Goal: Task Accomplishment & Management: Manage account settings

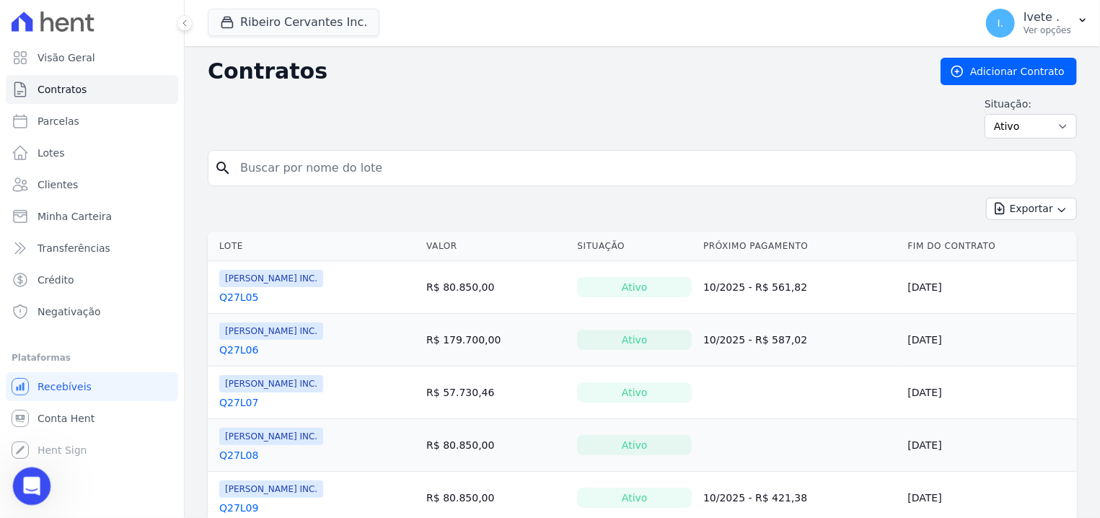
click at [25, 485] on icon "Abertura do Messenger da Intercom" at bounding box center [30, 485] width 24 height 24
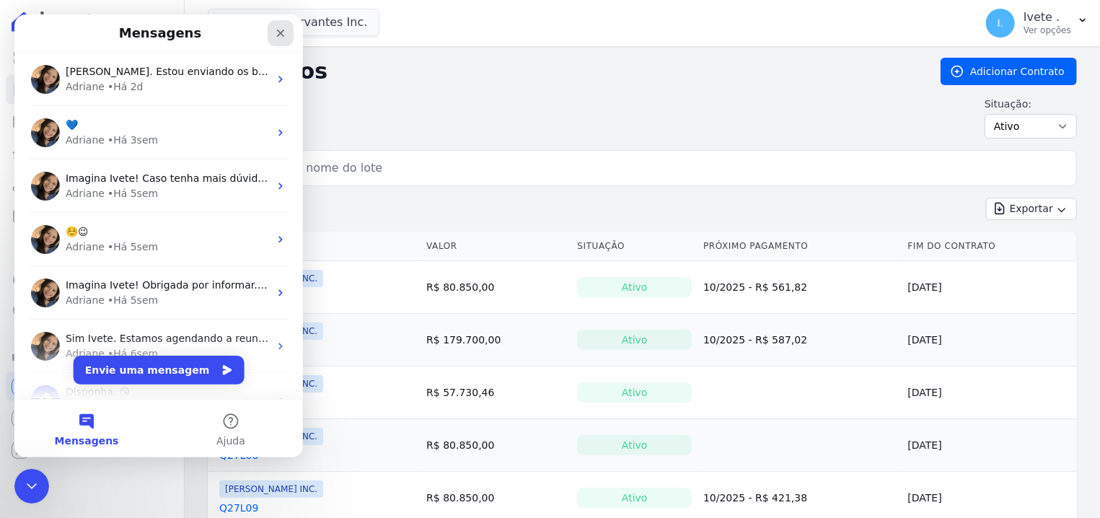
click at [272, 29] on div "Fechar" at bounding box center [281, 33] width 26 height 26
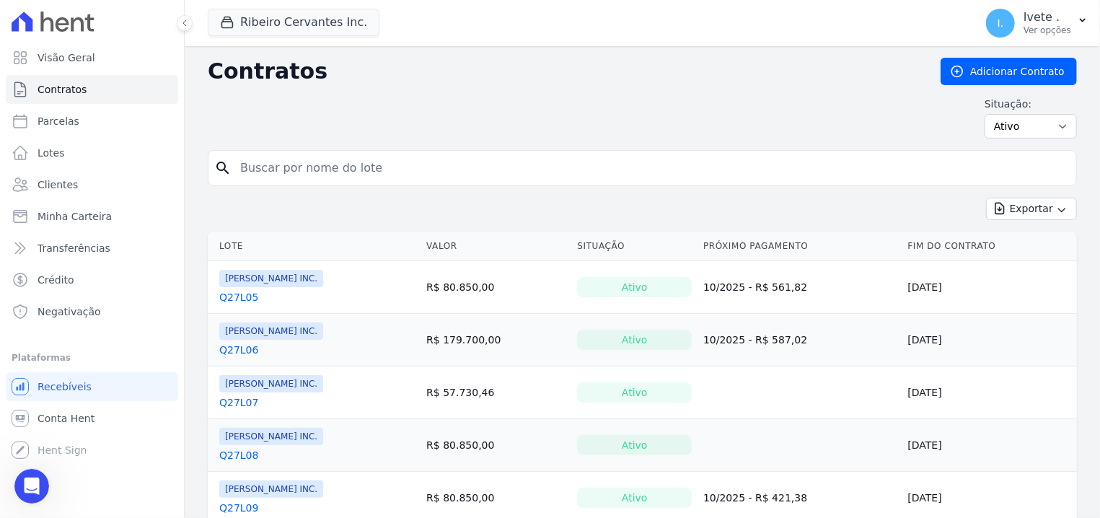
drag, startPoint x: 237, startPoint y: 315, endPoint x: 236, endPoint y: 305, distance: 10.2
click at [157, 309] on link "Negativação" at bounding box center [92, 311] width 172 height 29
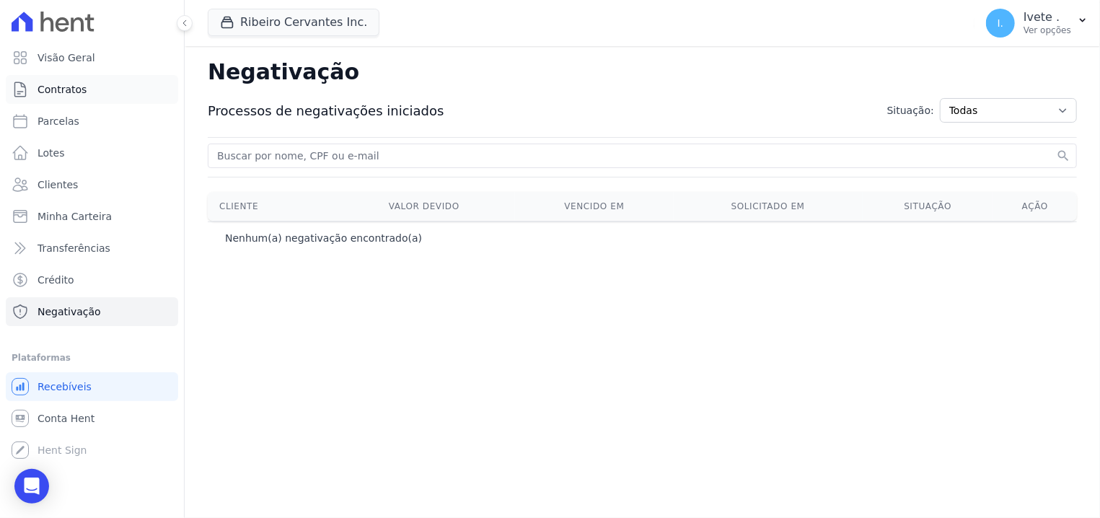
click at [90, 85] on link "Contratos" at bounding box center [92, 89] width 172 height 29
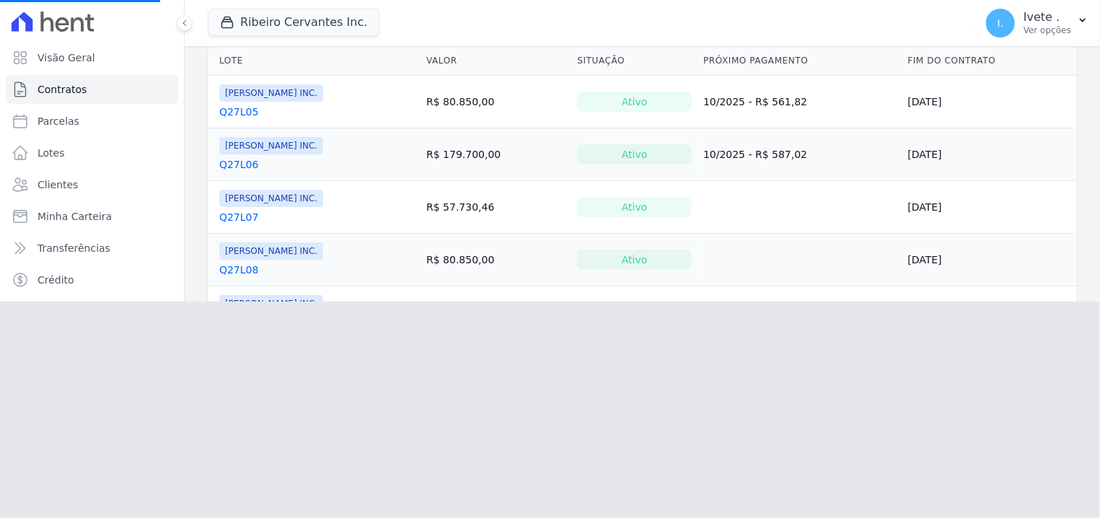
scroll to position [188, 0]
click at [369, 142] on td "Ribeiro Cervantes INC. Q27L06" at bounding box center [314, 152] width 213 height 52
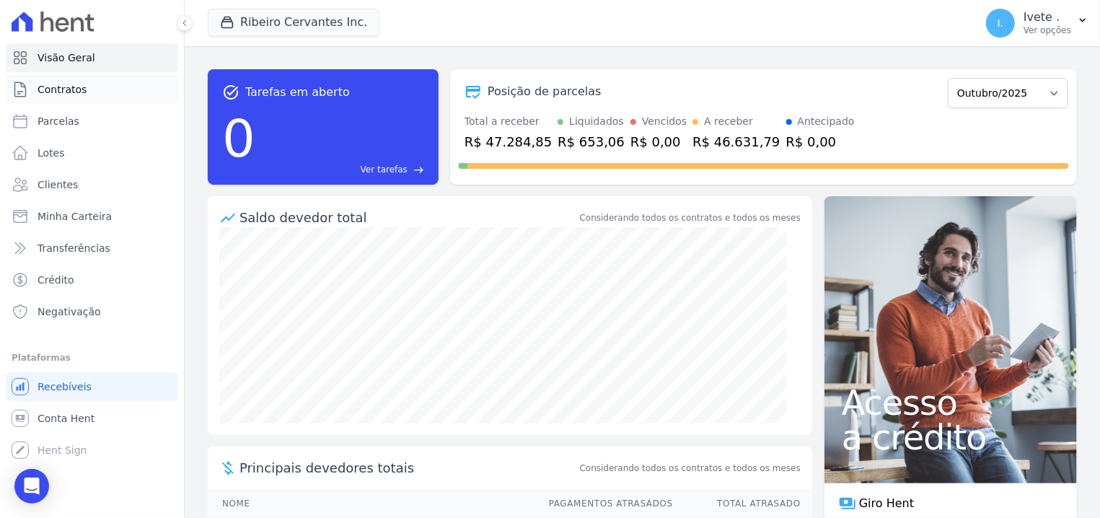
click at [53, 95] on span "Contratos" at bounding box center [62, 89] width 49 height 14
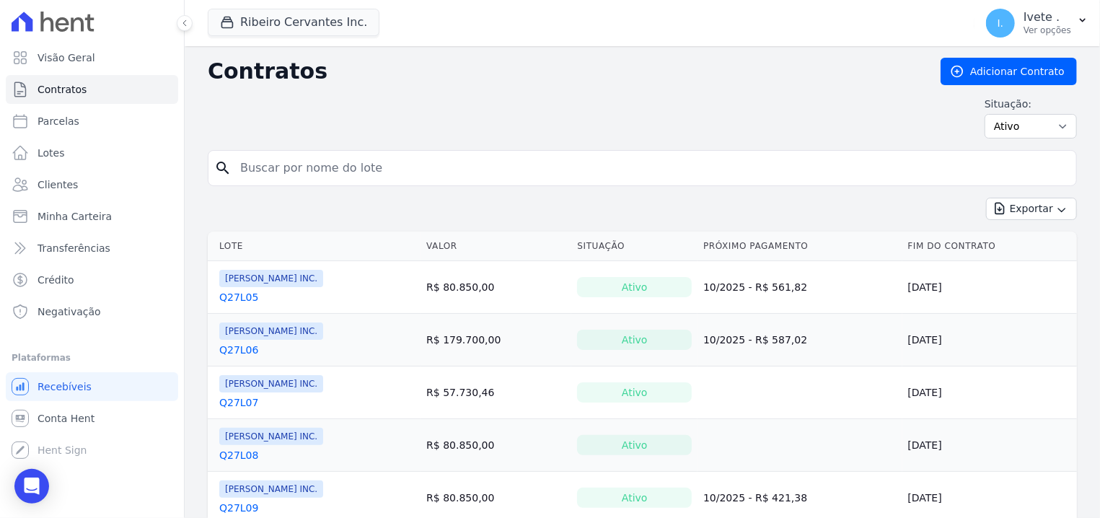
scroll to position [92, 0]
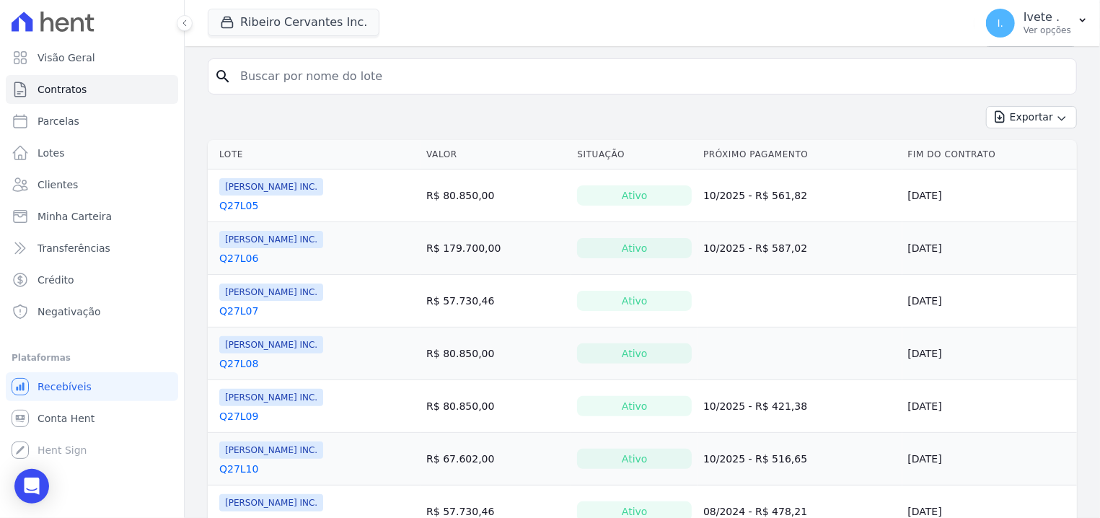
click at [303, 74] on input "search" at bounding box center [651, 76] width 839 height 29
type input "maylane"
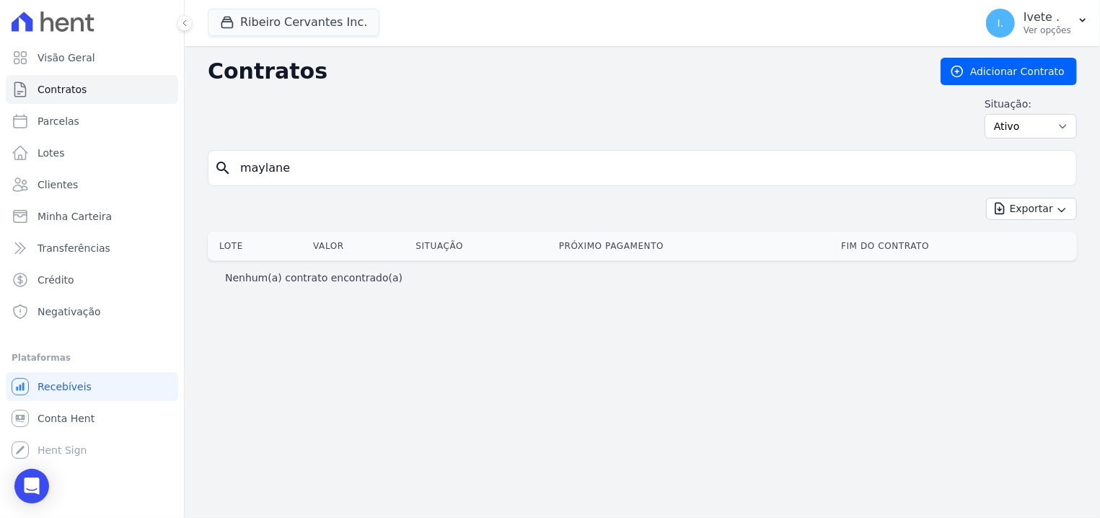
drag, startPoint x: 275, startPoint y: 168, endPoint x: 219, endPoint y: 173, distance: 56.5
click at [232, 173] on input "maylane" at bounding box center [651, 168] width 839 height 29
click at [76, 102] on link "Contratos" at bounding box center [92, 89] width 172 height 29
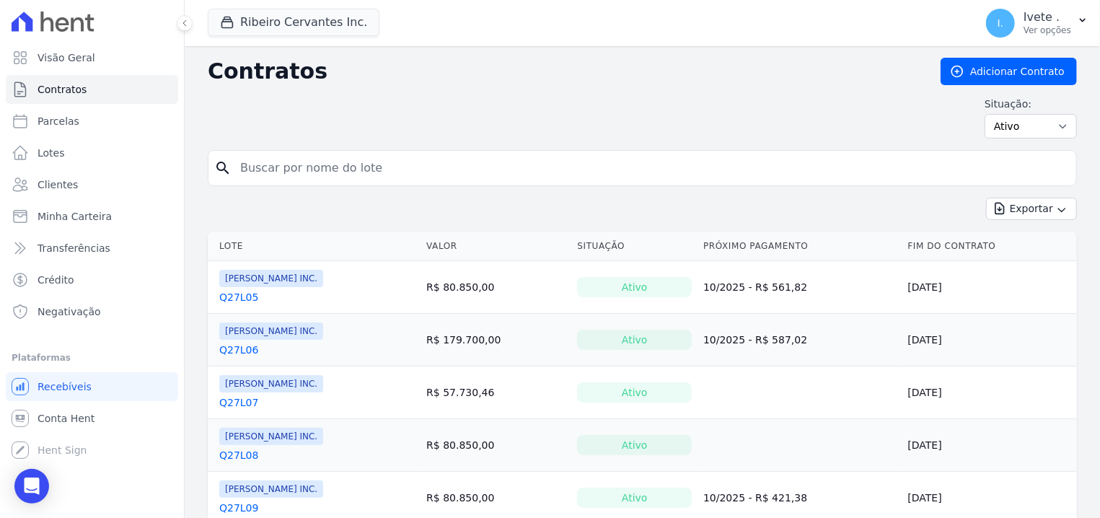
click at [247, 299] on link "Q27L05" at bounding box center [238, 297] width 39 height 14
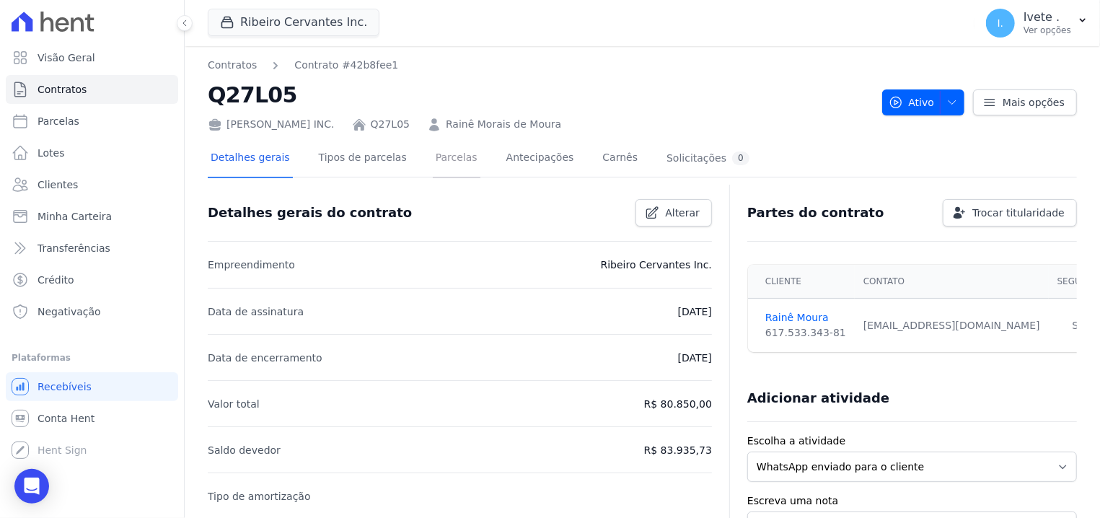
click at [433, 165] on link "Parcelas" at bounding box center [457, 159] width 48 height 38
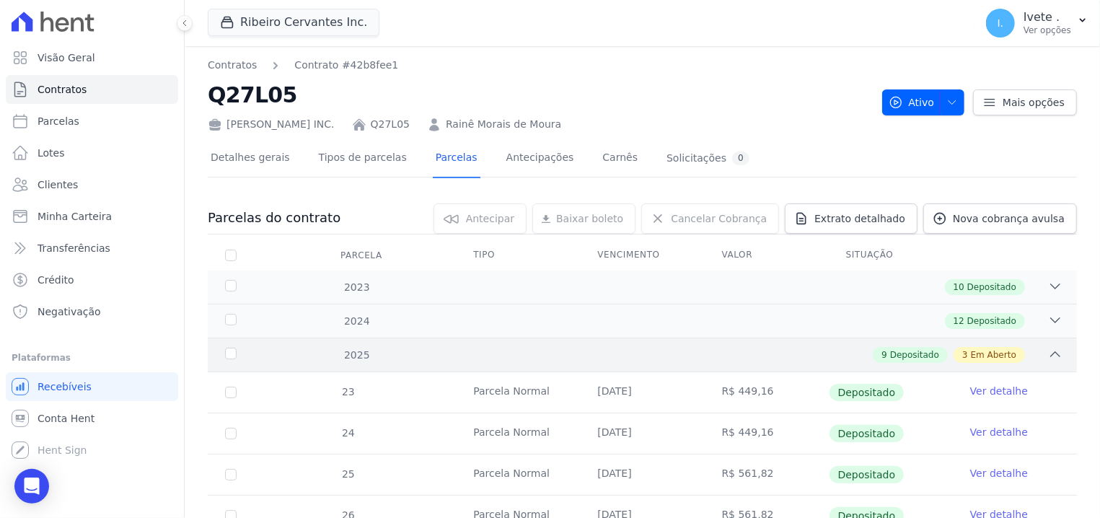
click at [229, 359] on div "2025" at bounding box center [260, 355] width 76 height 15
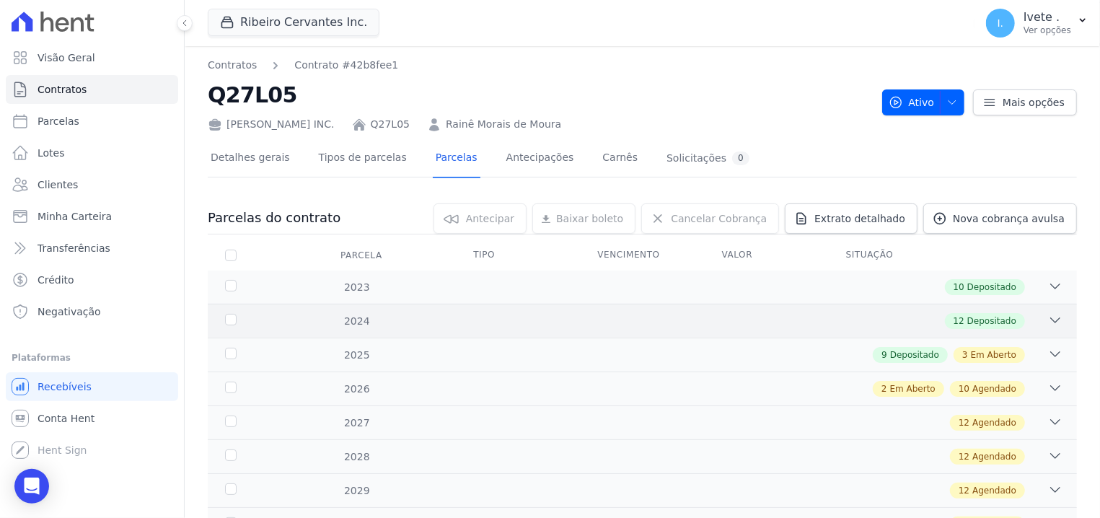
click at [228, 317] on div "2024" at bounding box center [260, 321] width 76 height 15
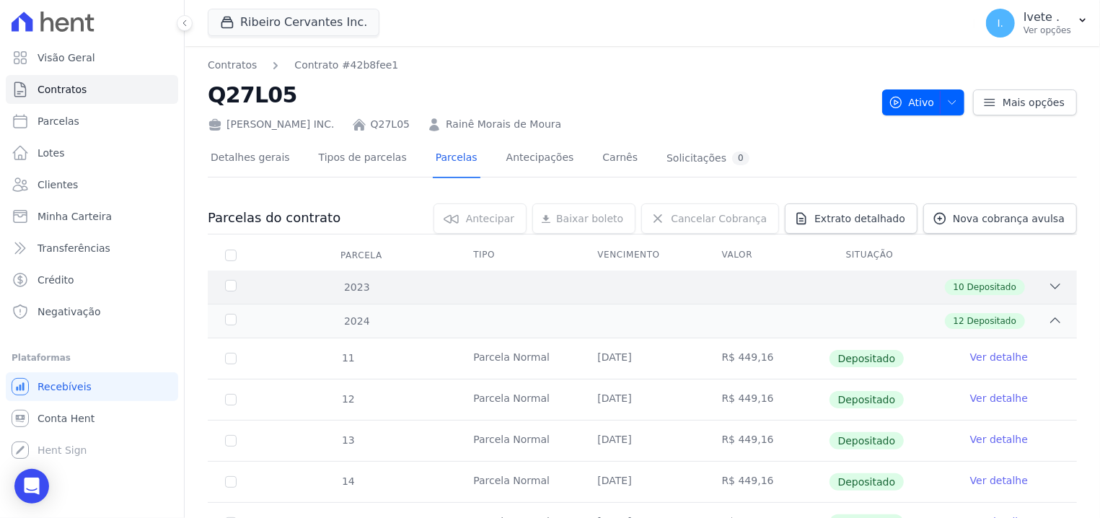
click at [229, 278] on div "2023 10 Depositado" at bounding box center [642, 287] width 869 height 33
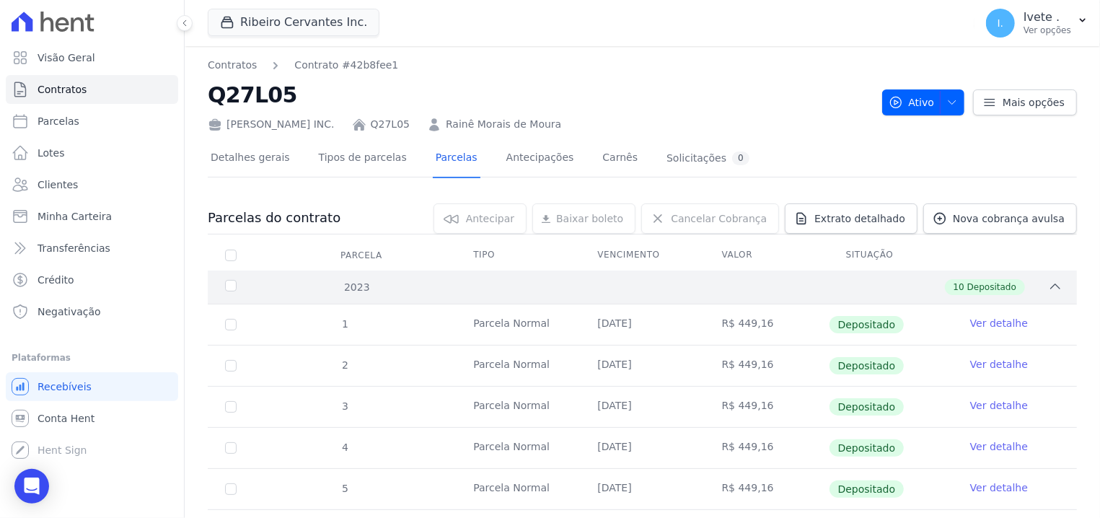
click at [230, 285] on div "2023" at bounding box center [260, 287] width 76 height 15
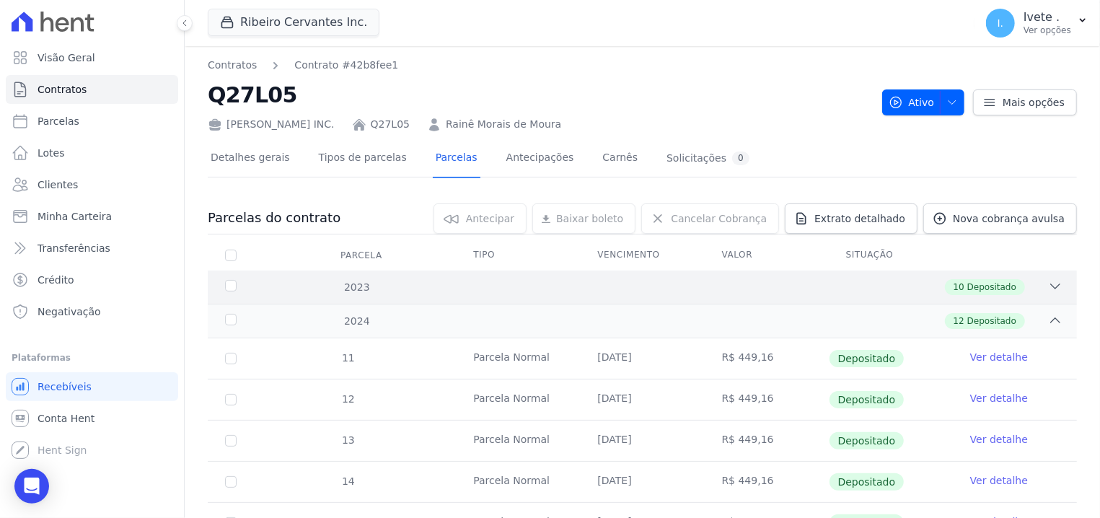
click at [227, 290] on div "2023" at bounding box center [260, 287] width 76 height 15
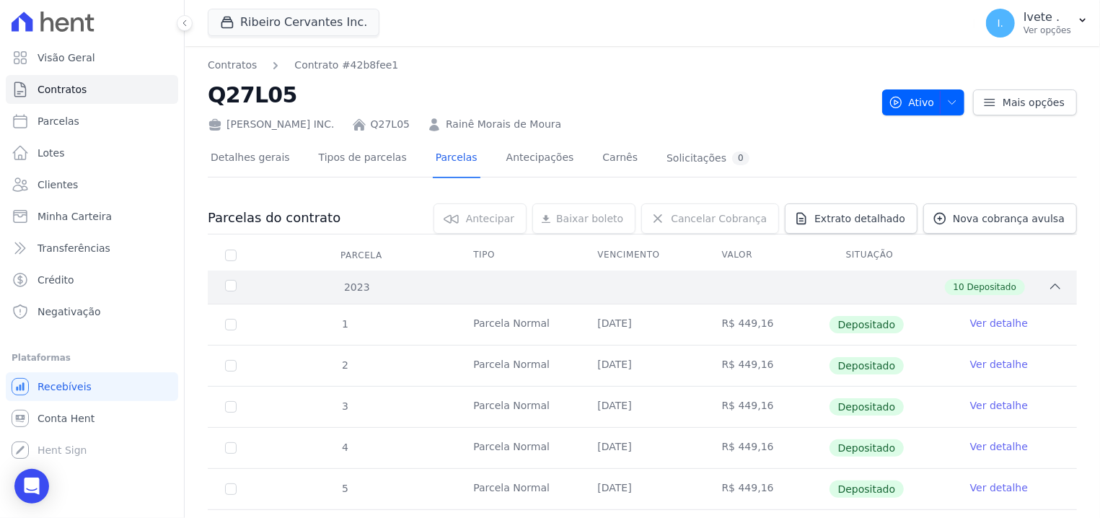
click at [228, 288] on div "2023" at bounding box center [260, 287] width 76 height 15
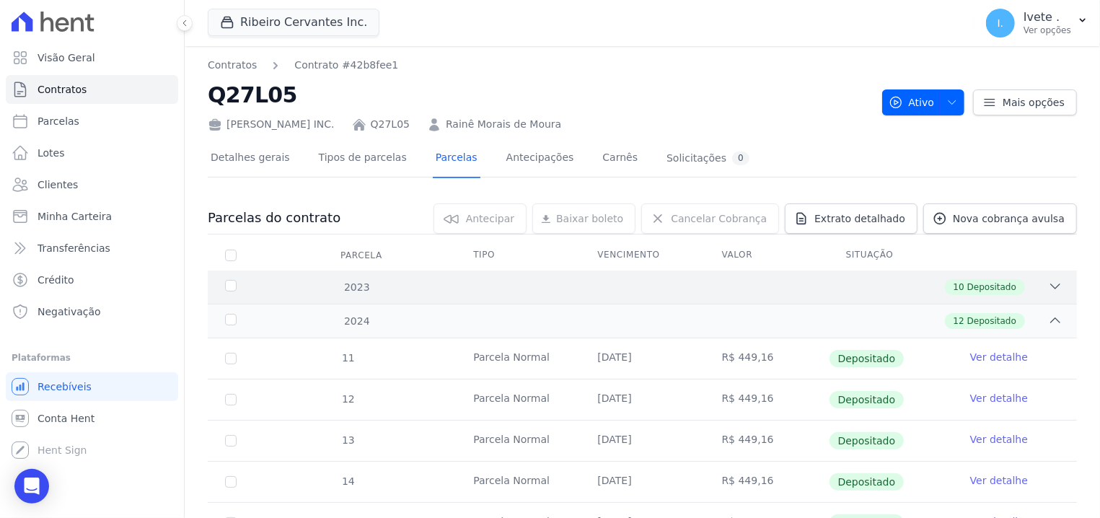
click at [228, 288] on div "2023" at bounding box center [260, 287] width 76 height 15
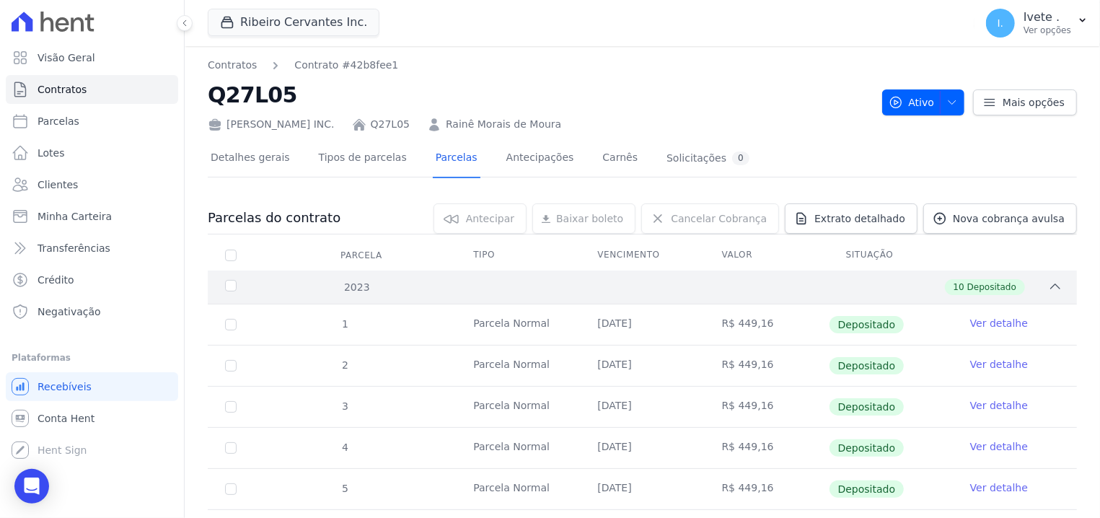
click at [228, 288] on div "2023" at bounding box center [260, 287] width 76 height 15
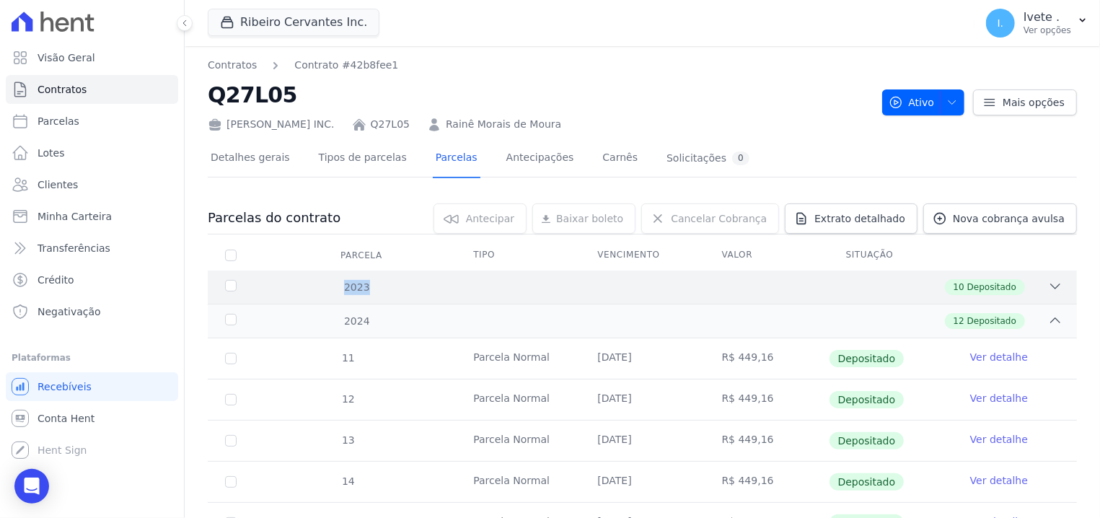
click at [228, 288] on div "2023" at bounding box center [260, 287] width 76 height 15
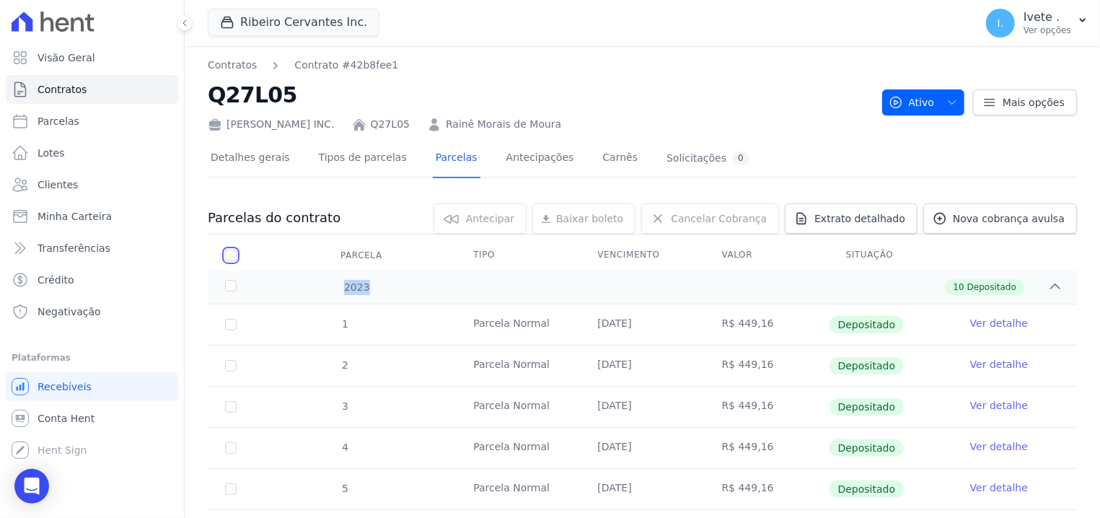
click at [227, 255] on input "checkbox" at bounding box center [231, 256] width 12 height 12
checkbox input "true"
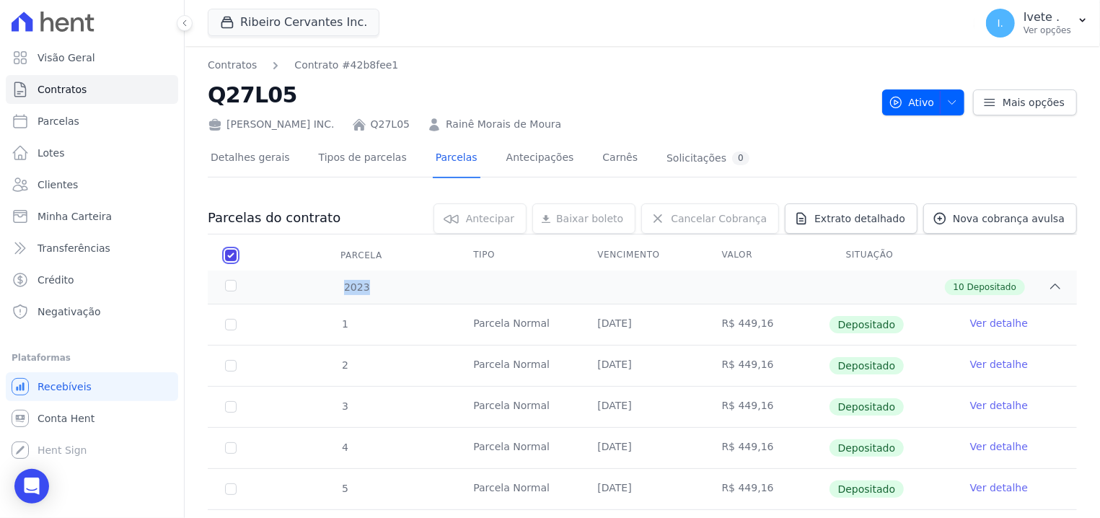
checkbox input "true"
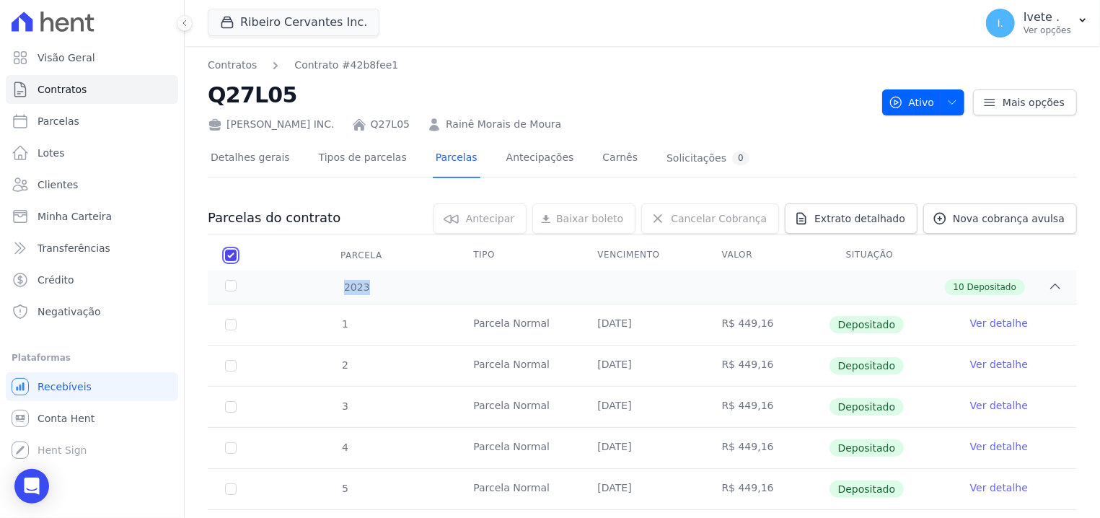
checkbox input "true"
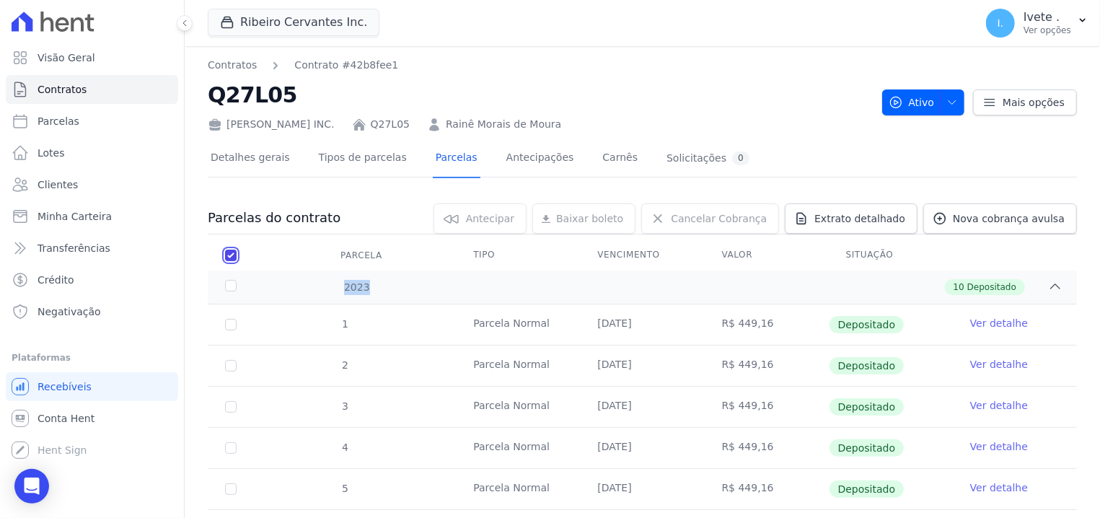
checkbox input "true"
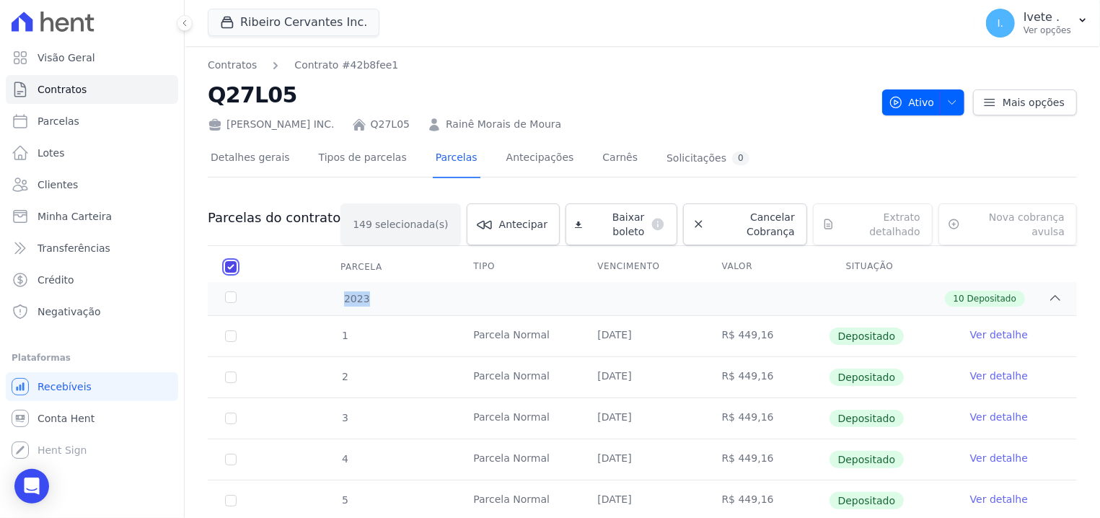
click at [229, 261] on input "checkbox" at bounding box center [231, 267] width 12 height 12
checkbox input "false"
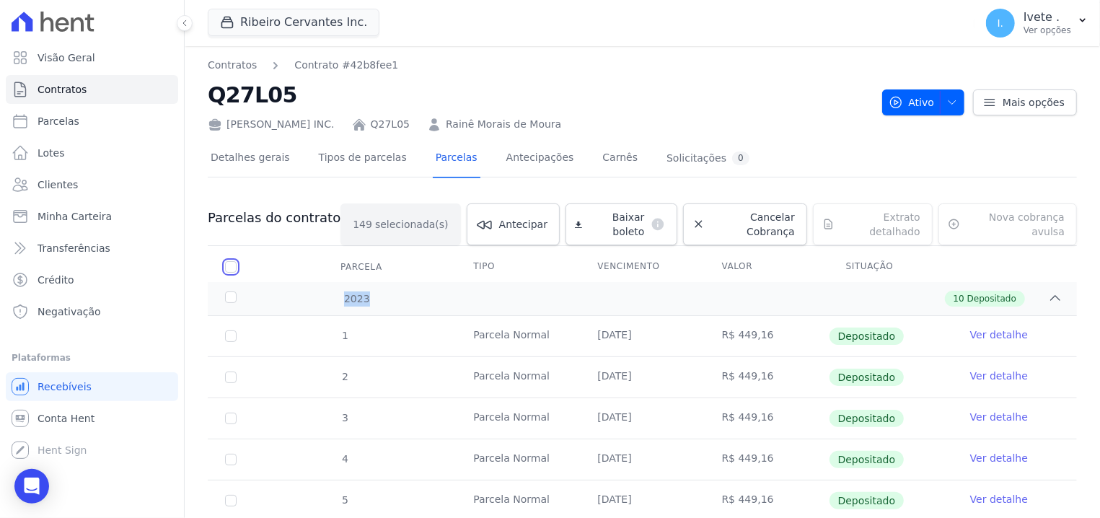
checkbox input "false"
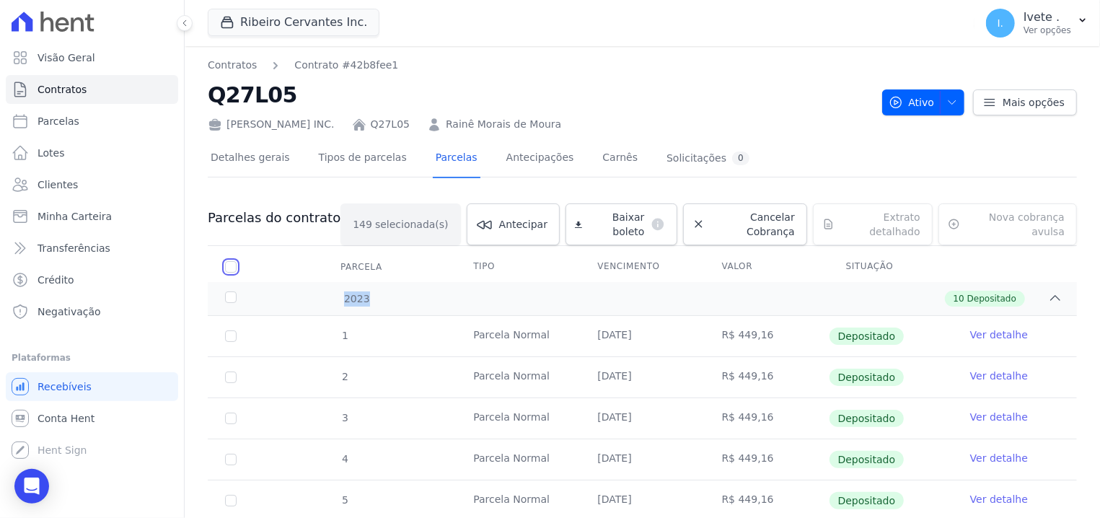
checkbox input "false"
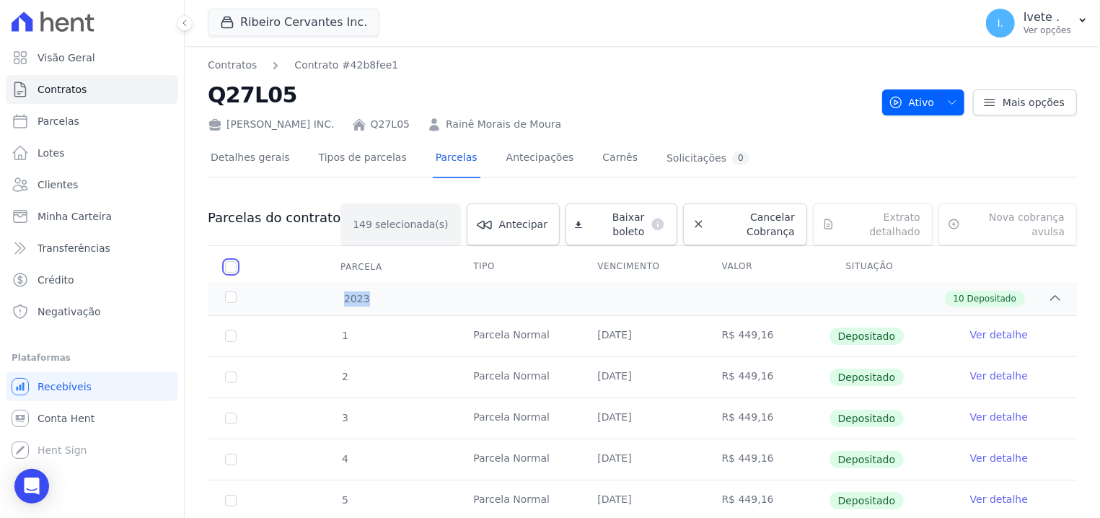
checkbox input "false"
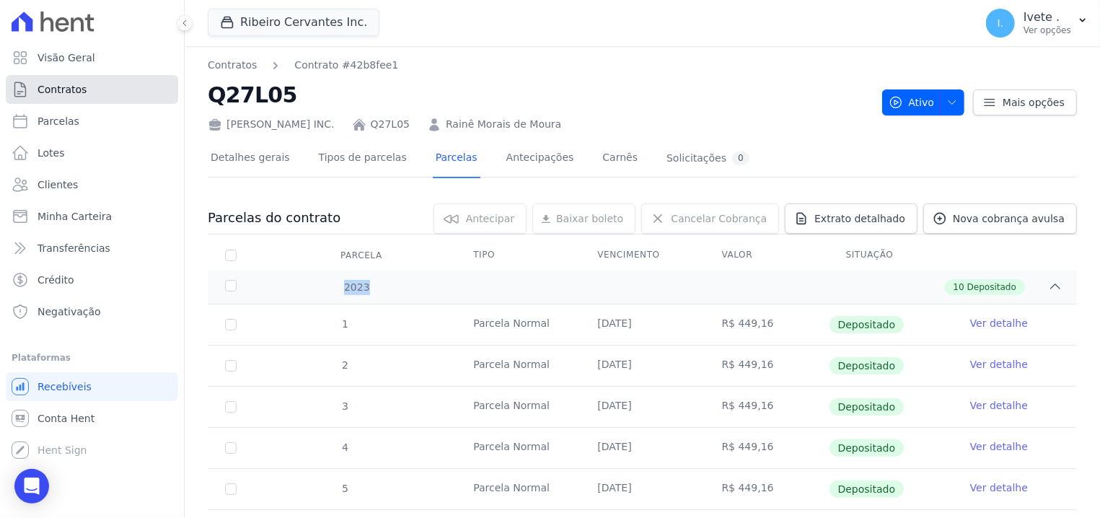
click at [128, 85] on link "Contratos" at bounding box center [92, 89] width 172 height 29
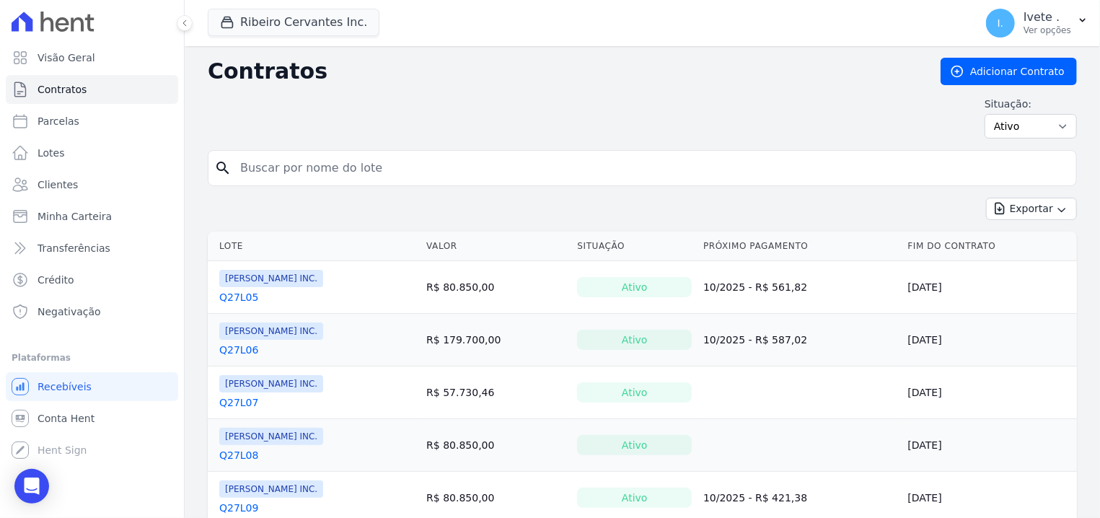
click at [322, 120] on div "Situação: Ativo Todos Pausado Distratado Rascunho Expirado Encerrado" at bounding box center [642, 118] width 869 height 42
click at [335, 156] on input "search" at bounding box center [651, 168] width 839 height 29
type input "q27l06"
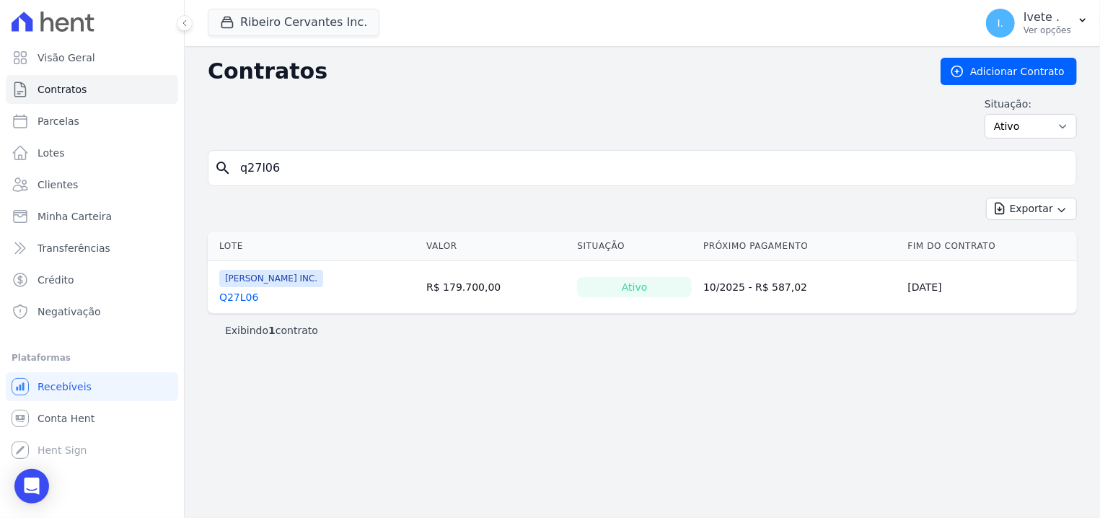
click at [235, 298] on link "Q27L06" at bounding box center [238, 297] width 39 height 14
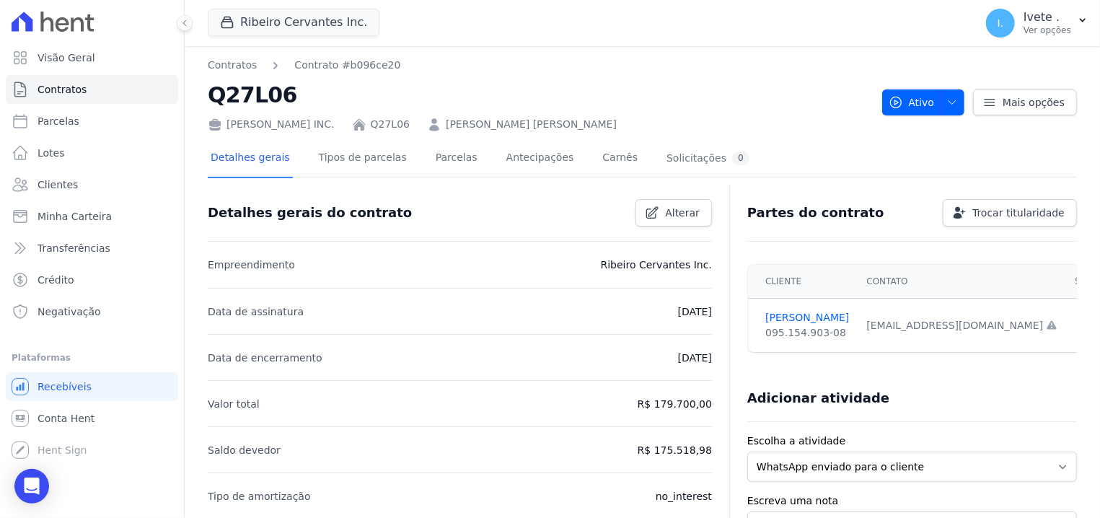
click at [456, 163] on div "Detalhes gerais Tipos de parcelas Parcelas Antecipações Carnês Solicitações 0" at bounding box center [480, 159] width 545 height 38
click at [396, 150] on div "Detalhes gerais Tipos de parcelas Parcelas Antecipações Carnês Solicitações 0" at bounding box center [480, 159] width 545 height 38
click at [433, 156] on link "Parcelas" at bounding box center [457, 159] width 48 height 38
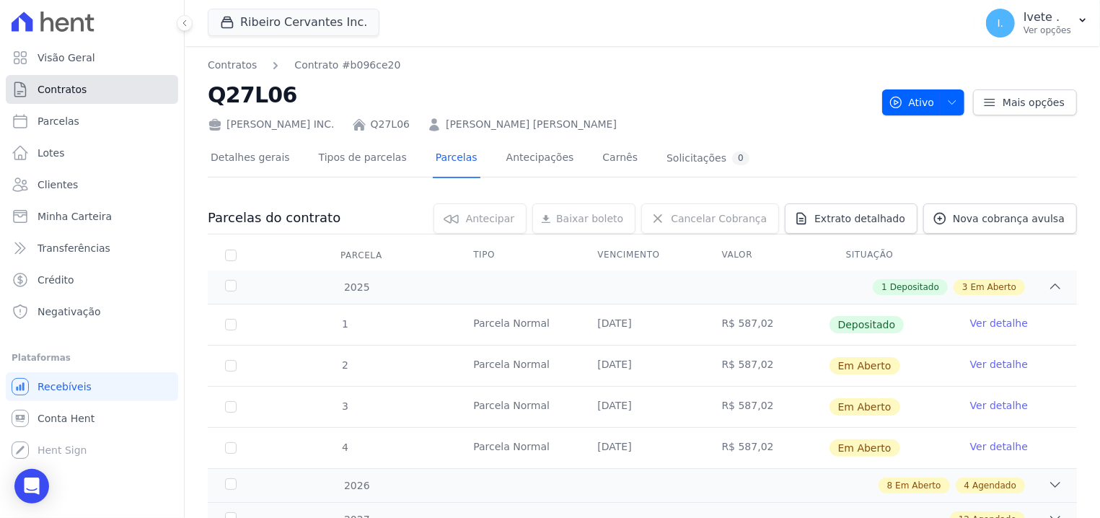
click at [123, 85] on link "Contratos" at bounding box center [92, 89] width 172 height 29
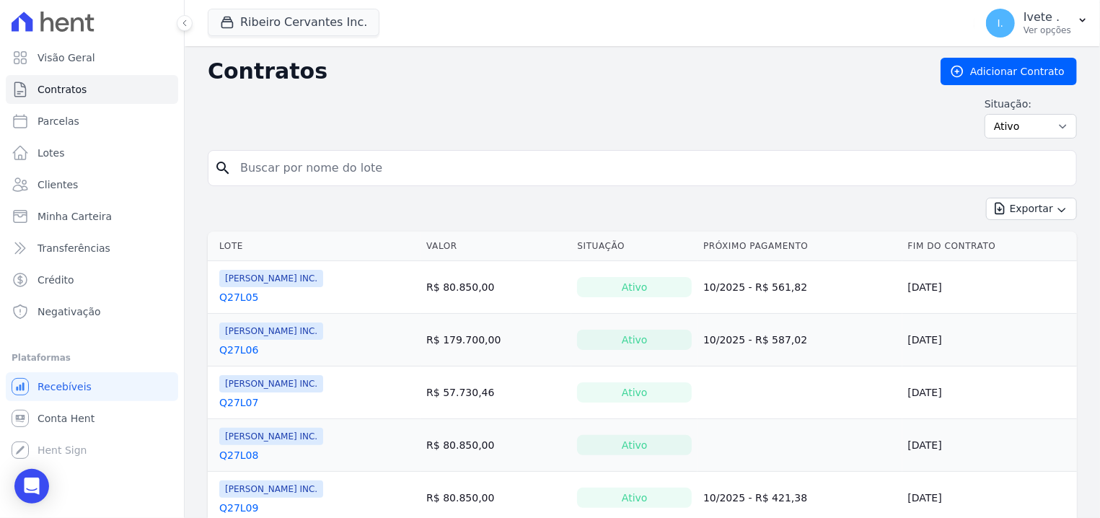
click at [299, 153] on div "search" at bounding box center [642, 168] width 869 height 36
click at [297, 168] on input "search" at bounding box center [651, 168] width 839 height 29
type input "q27l07"
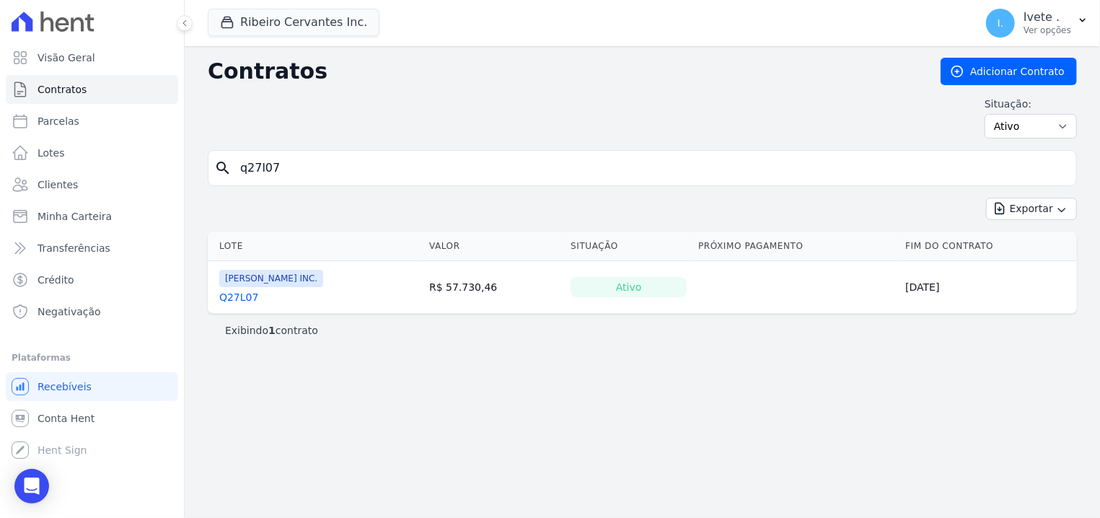
click at [243, 298] on link "Q27L07" at bounding box center [238, 297] width 39 height 14
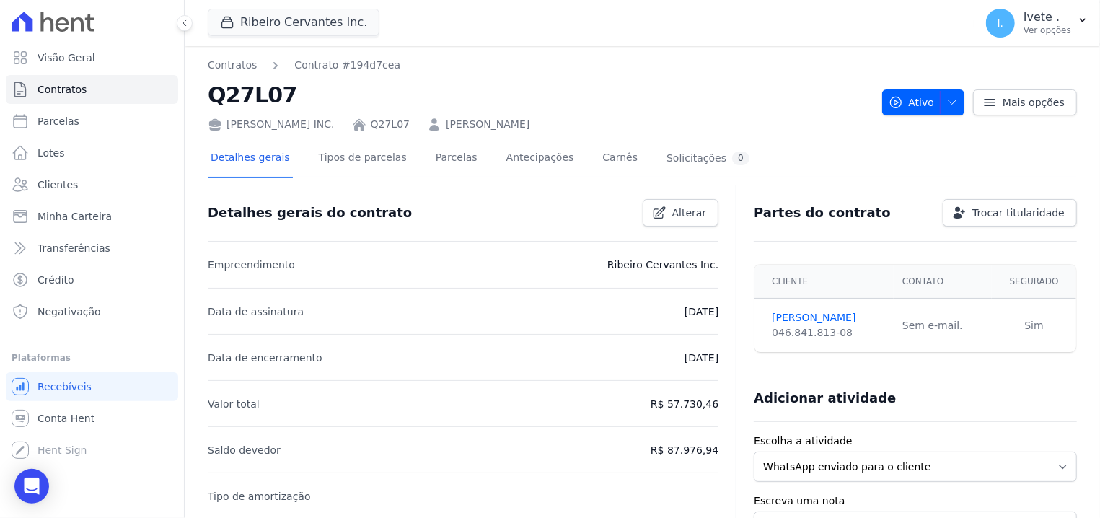
drag, startPoint x: 708, startPoint y: 356, endPoint x: 654, endPoint y: 355, distance: 54.8
click at [655, 356] on li "Data de encerramento [DATE]" at bounding box center [463, 357] width 511 height 46
click at [685, 354] on p "[DATE]" at bounding box center [702, 357] width 34 height 17
click at [680, 209] on span "Alterar" at bounding box center [689, 213] width 35 height 14
click at [688, 351] on p "[DATE]" at bounding box center [702, 357] width 34 height 17
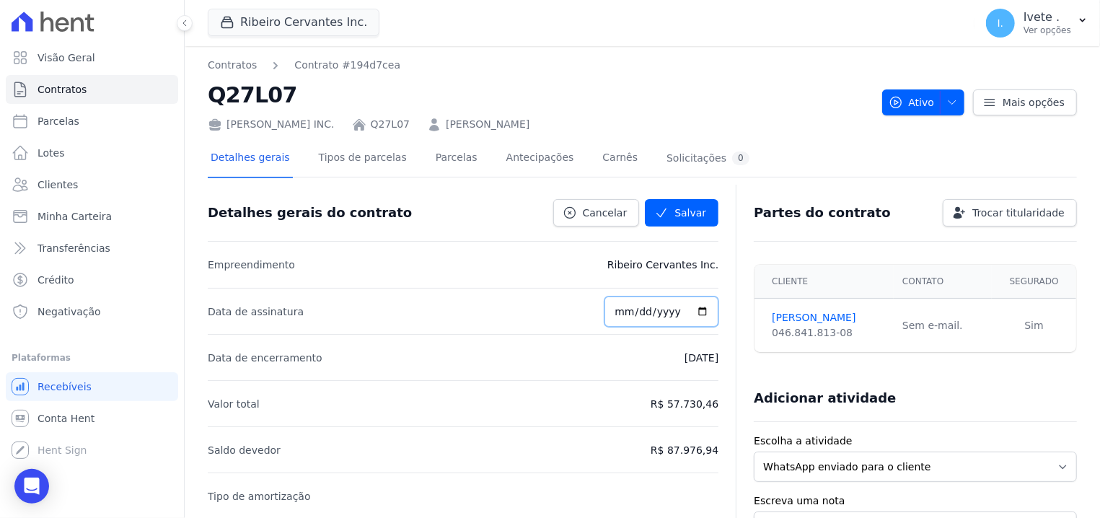
click at [636, 322] on input "[DATE]" at bounding box center [662, 312] width 114 height 30
click at [639, 324] on input "[DATE]" at bounding box center [662, 312] width 114 height 30
click at [658, 326] on input "[DATE]" at bounding box center [662, 312] width 114 height 30
click at [631, 307] on input "[DATE]" at bounding box center [662, 312] width 114 height 30
click at [649, 315] on input "date" at bounding box center [662, 312] width 114 height 30
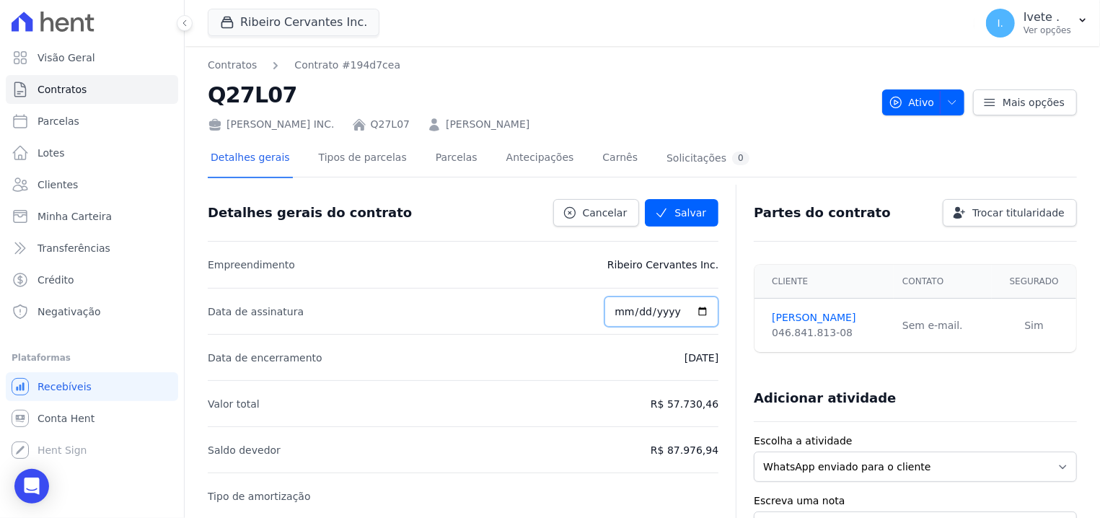
click at [679, 309] on input "date" at bounding box center [662, 312] width 114 height 30
click at [618, 299] on input "date" at bounding box center [662, 312] width 114 height 30
type input "2018-08-27"
click at [682, 208] on button "Salvar" at bounding box center [682, 212] width 74 height 27
click at [682, 210] on button "Salvar" at bounding box center [682, 212] width 74 height 27
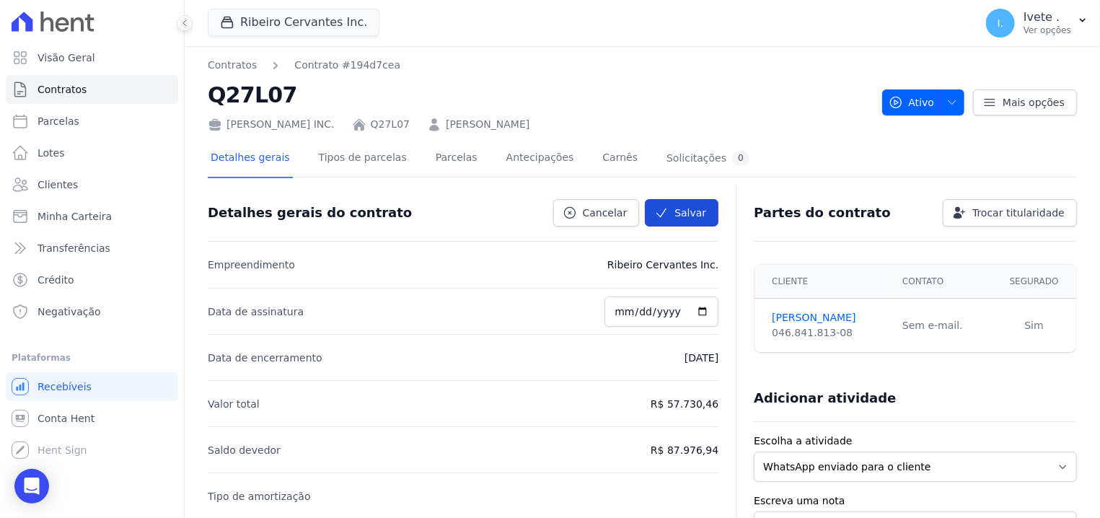
click at [682, 211] on button "Salvar" at bounding box center [682, 212] width 74 height 27
click at [675, 206] on button "Salvar" at bounding box center [682, 212] width 74 height 27
click at [32, 496] on div "Open Intercom Messenger" at bounding box center [32, 486] width 38 height 38
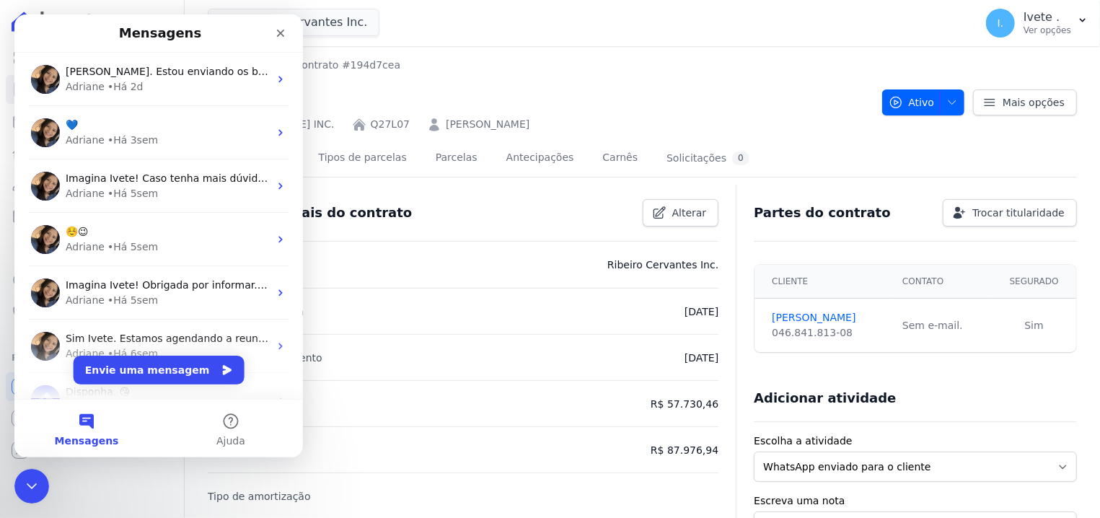
click at [165, 366] on button "Envie uma mensagem" at bounding box center [159, 370] width 171 height 29
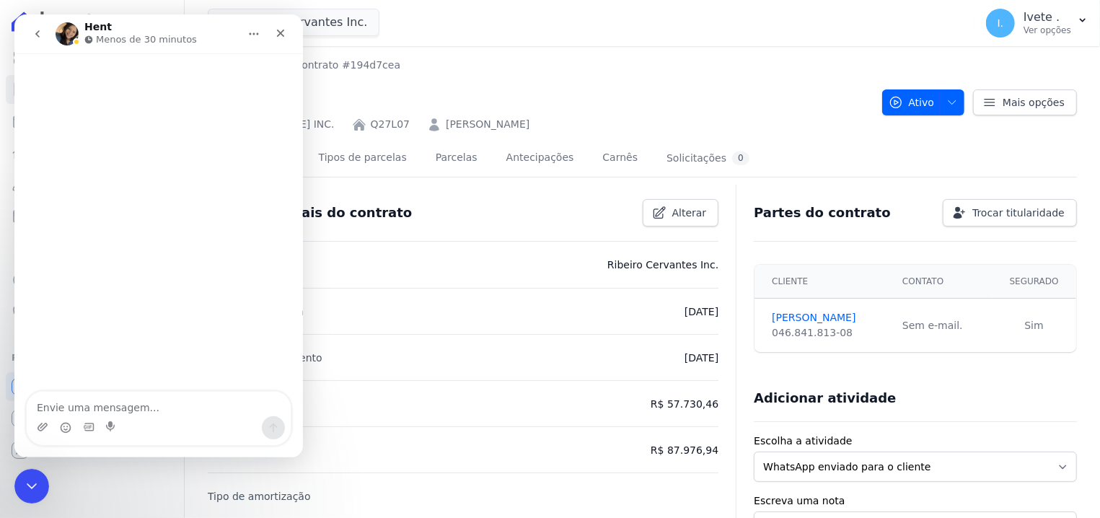
click at [154, 408] on textarea "Envie uma mensagem..." at bounding box center [159, 404] width 264 height 25
type textarea "Bom dia!"
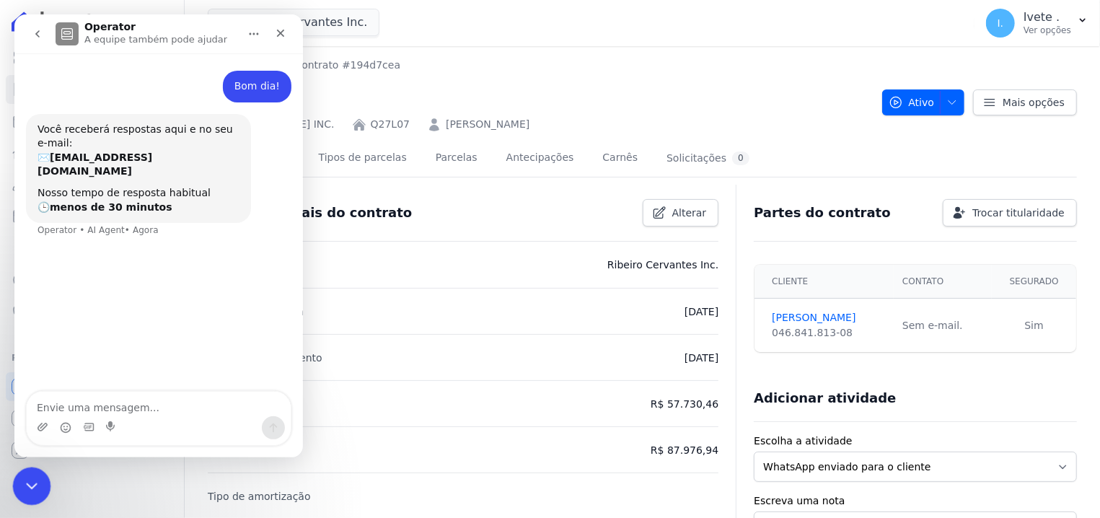
click at [35, 475] on div "Encerramento do Messenger da Intercom" at bounding box center [29, 484] width 35 height 35
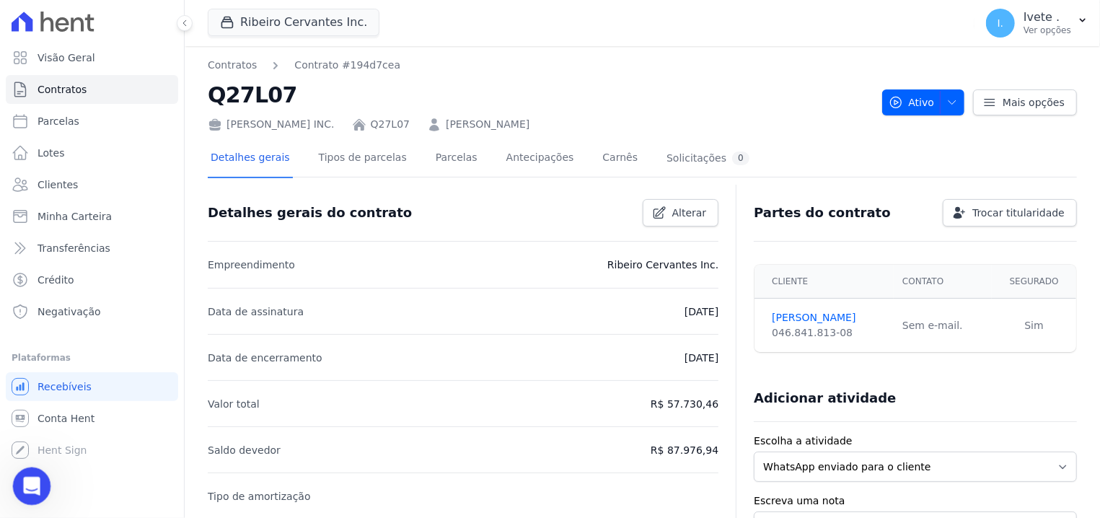
click at [40, 481] on icon "Abertura do Messenger da Intercom" at bounding box center [30, 485] width 24 height 24
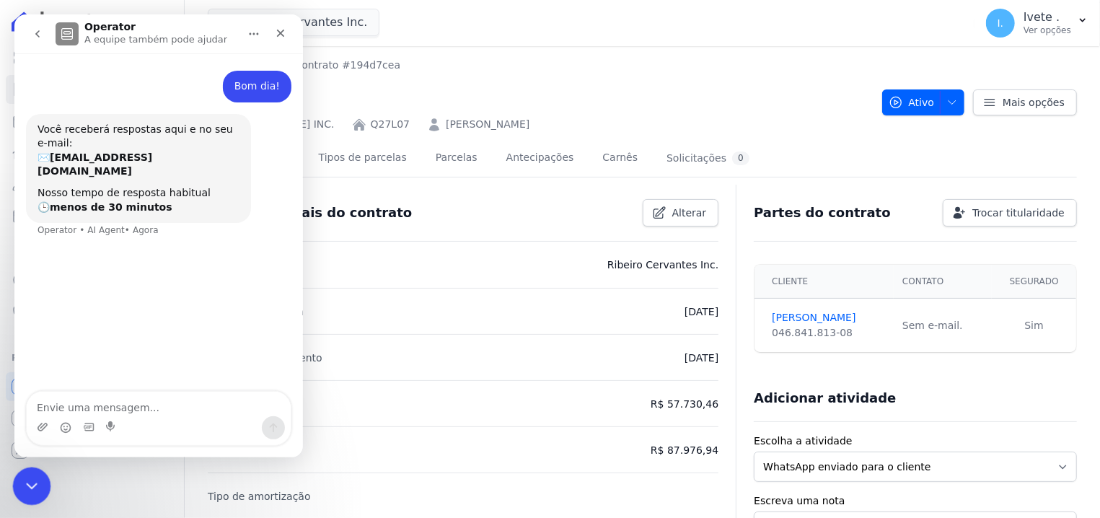
click at [37, 485] on icon "Encerramento do Messenger da Intercom" at bounding box center [29, 483] width 17 height 17
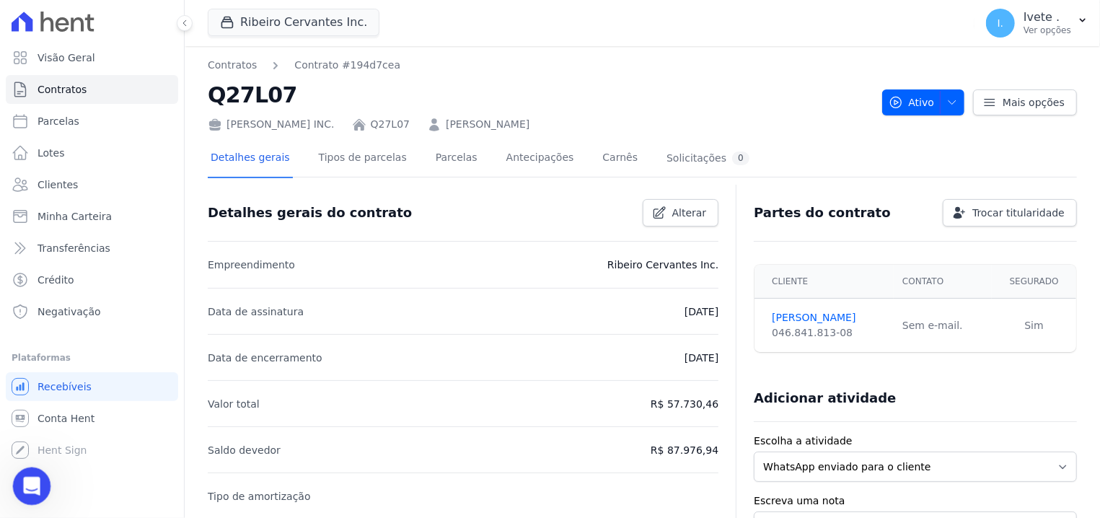
click at [29, 481] on icon "Abertura do Messenger da Intercom" at bounding box center [30, 485] width 24 height 24
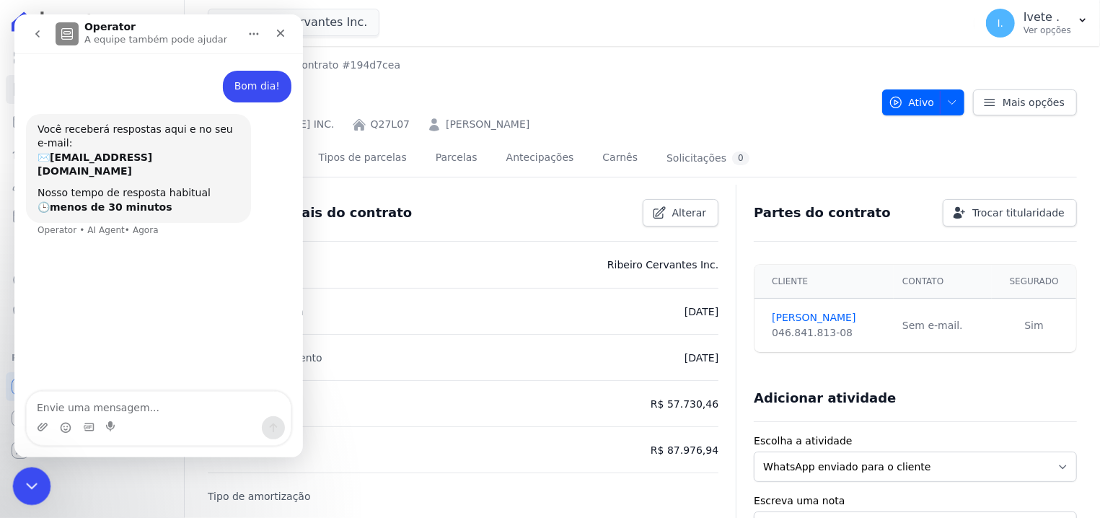
click at [29, 481] on icon "Encerramento do Messenger da Intercom" at bounding box center [29, 483] width 17 height 17
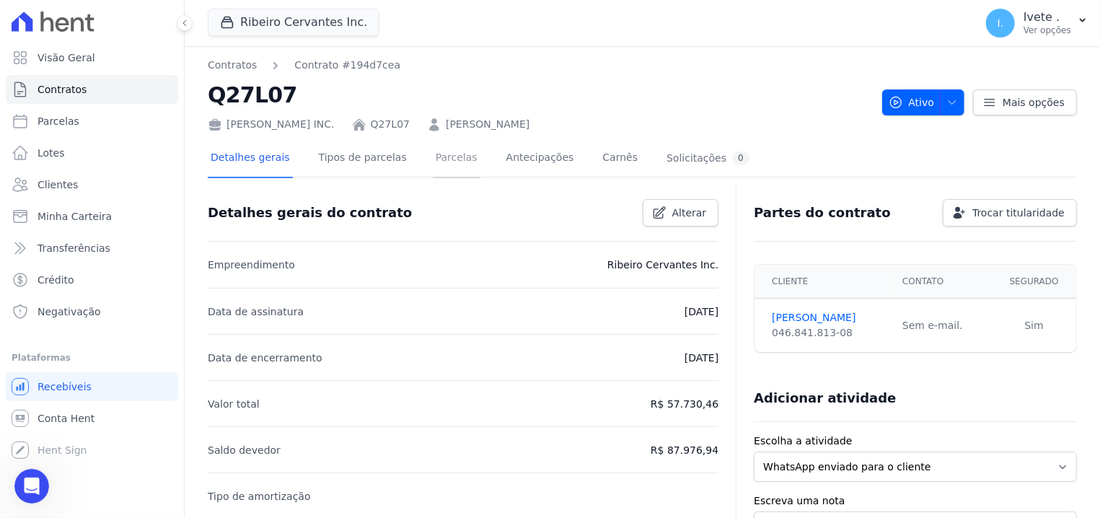
click at [433, 162] on link "Parcelas" at bounding box center [457, 159] width 48 height 38
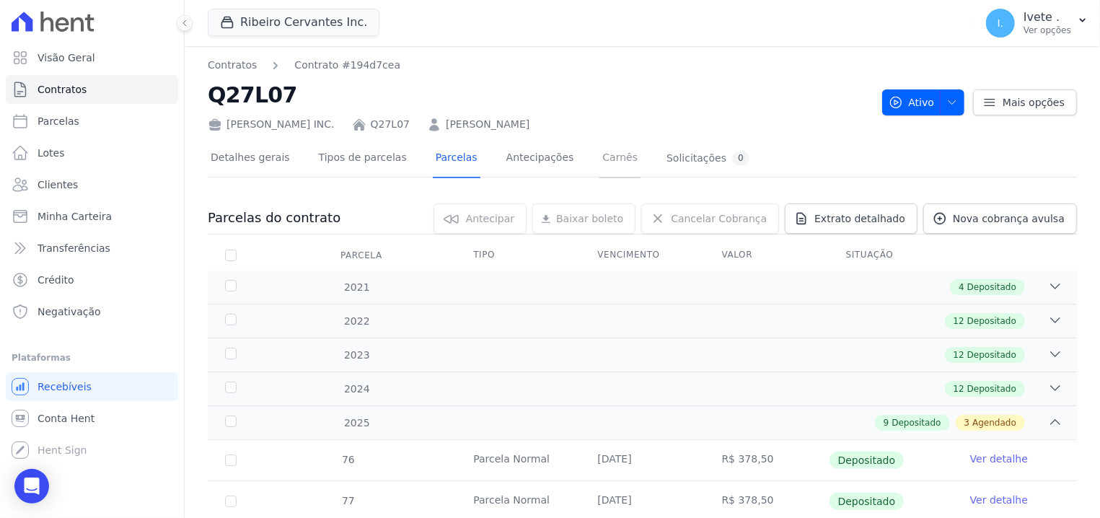
click at [600, 157] on link "Carnês" at bounding box center [620, 159] width 41 height 38
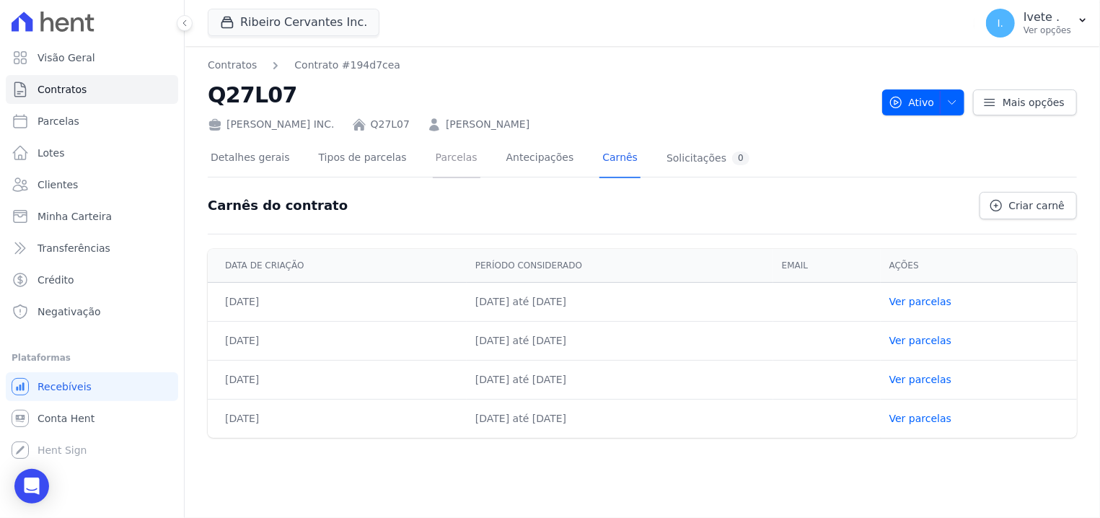
click at [438, 164] on link "Parcelas" at bounding box center [457, 159] width 48 height 38
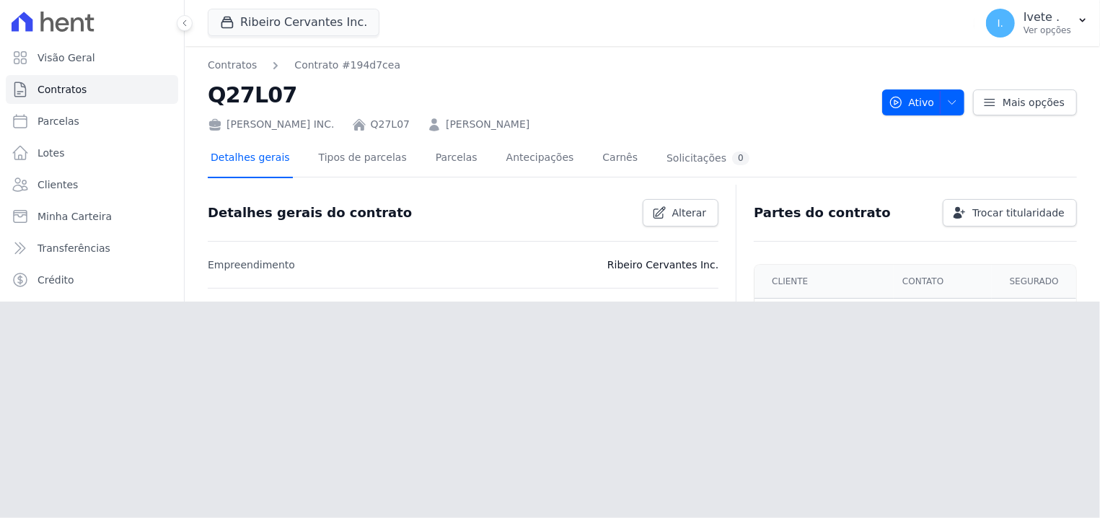
click at [260, 158] on link "Detalhes gerais" at bounding box center [250, 159] width 85 height 38
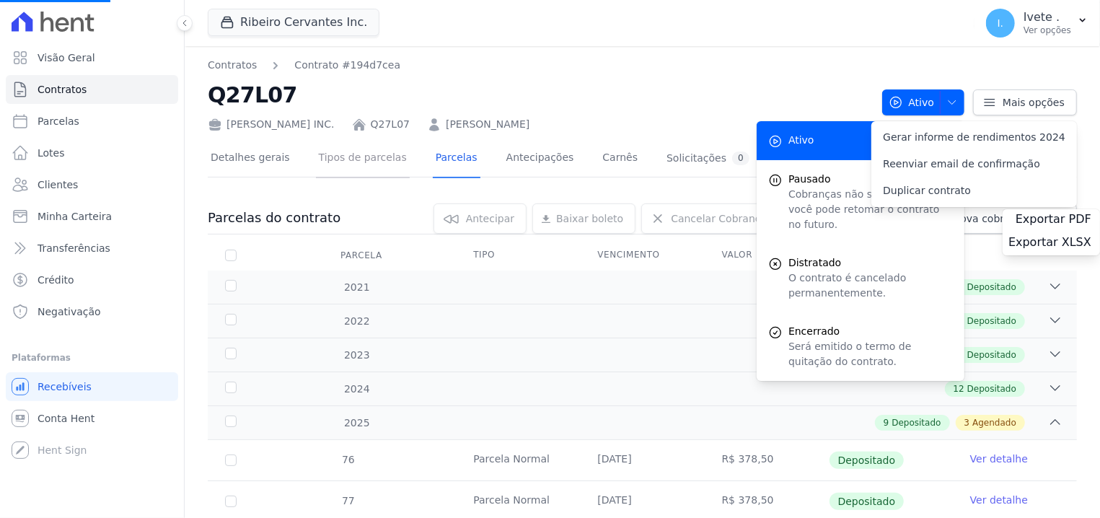
click at [332, 154] on link "Tipos de parcelas" at bounding box center [363, 159] width 94 height 38
click at [403, 157] on div "Detalhes gerais Tipos de parcelas Parcelas Antecipações Carnês Solicitações 0" at bounding box center [480, 159] width 545 height 38
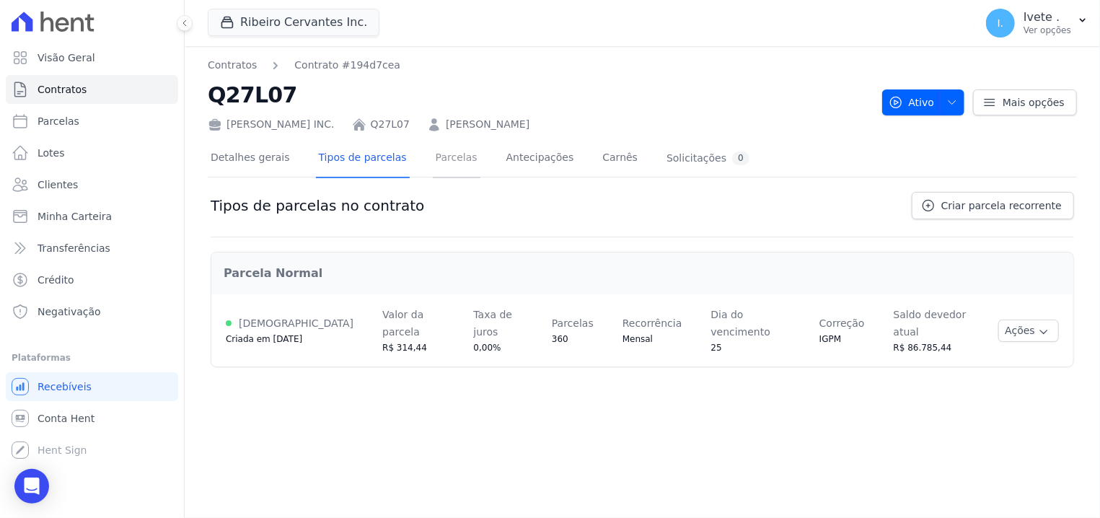
click at [433, 167] on link "Parcelas" at bounding box center [457, 159] width 48 height 38
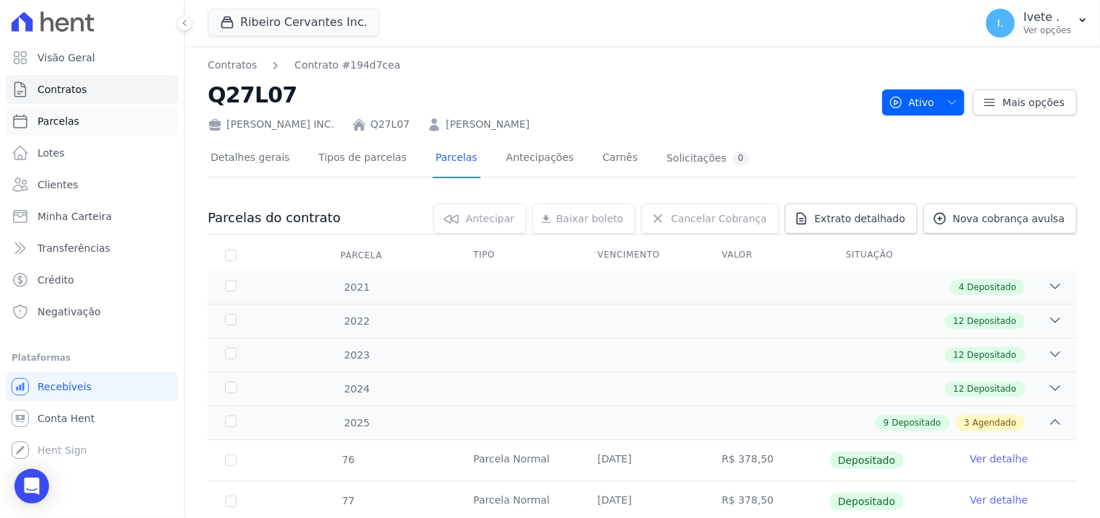
click at [48, 122] on span "Parcelas" at bounding box center [59, 121] width 42 height 14
select select
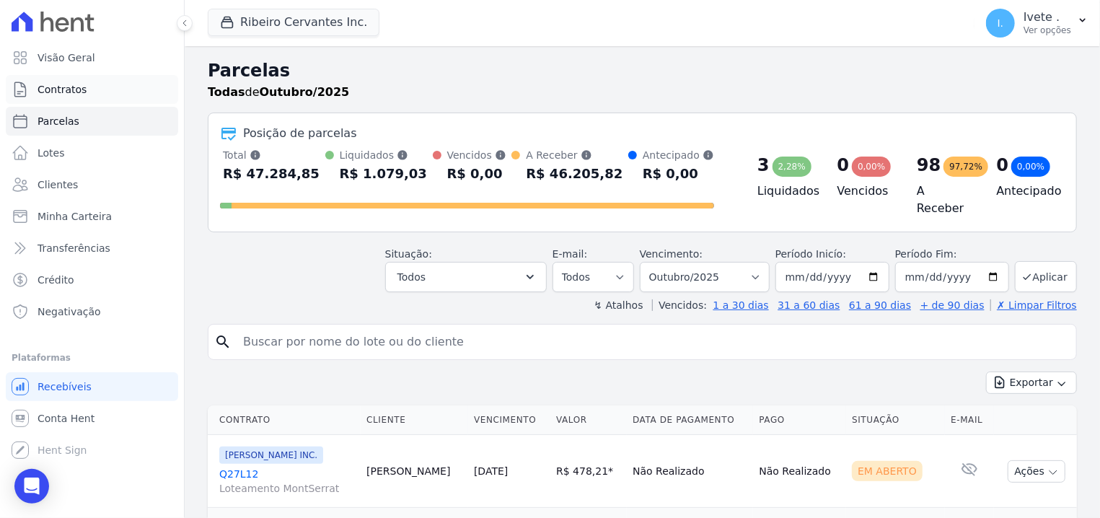
click at [85, 99] on link "Contratos" at bounding box center [92, 89] width 172 height 29
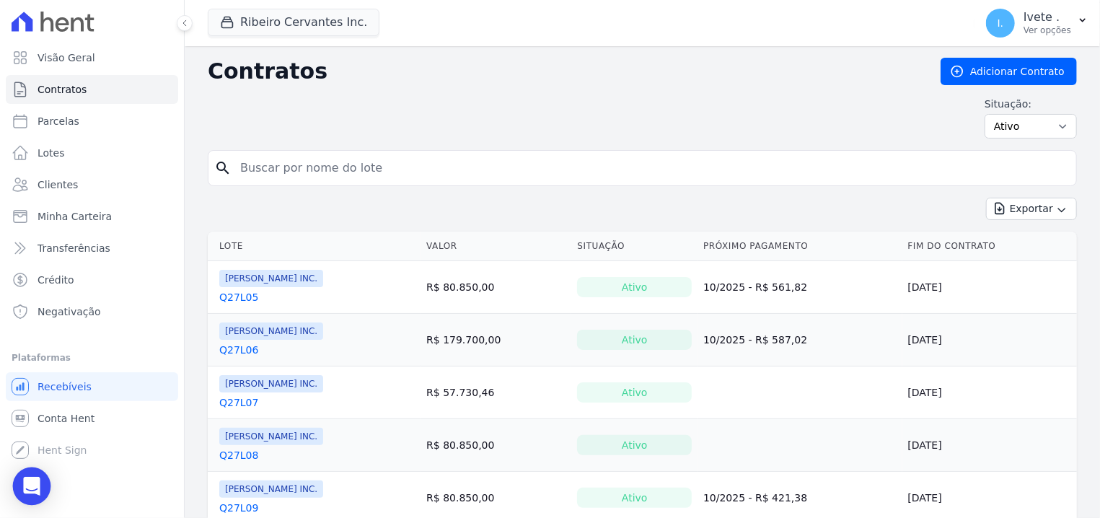
click at [19, 484] on div "Open Intercom Messenger" at bounding box center [32, 486] width 38 height 38
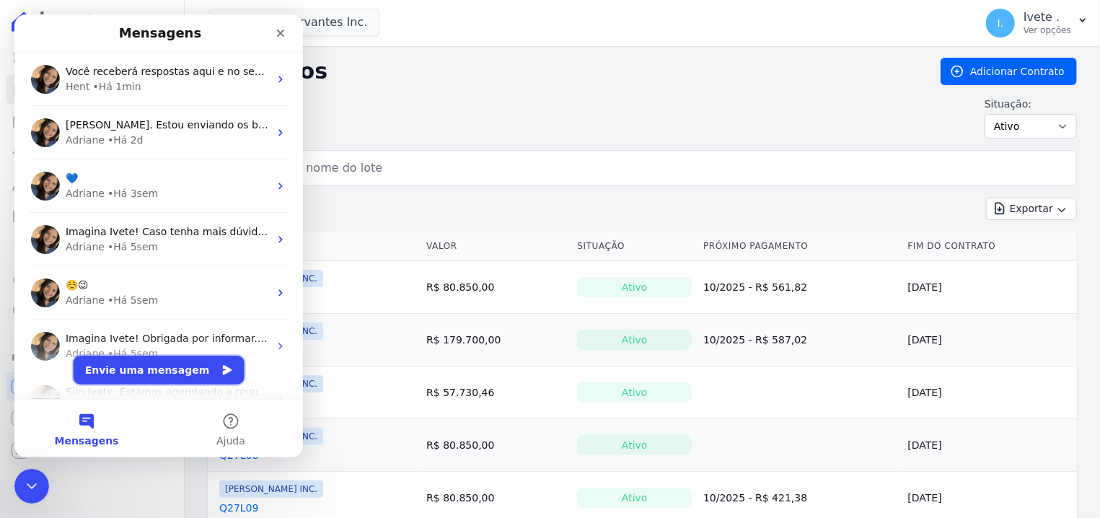
click at [103, 365] on button "Envie uma mensagem" at bounding box center [159, 370] width 171 height 29
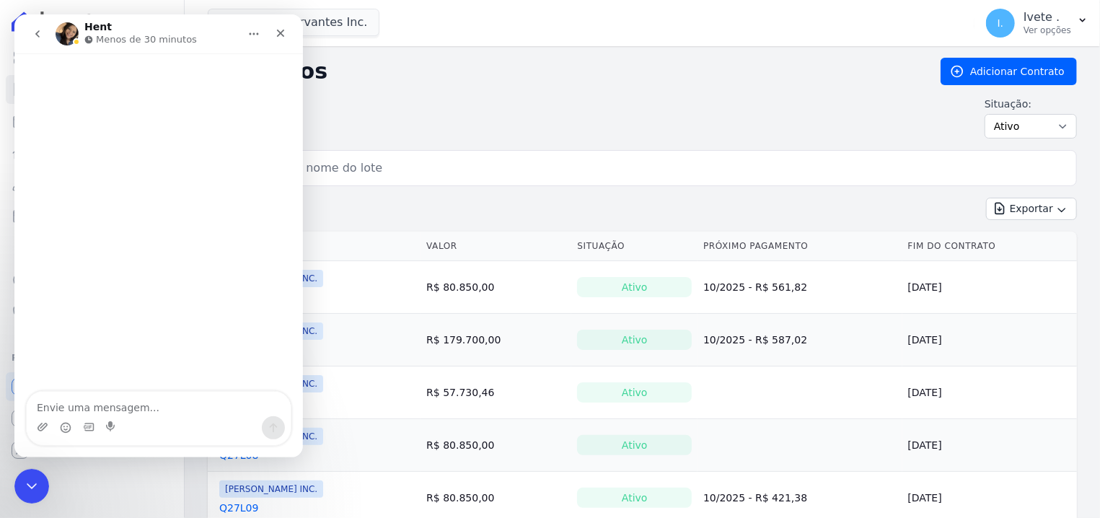
click at [34, 23] on button "go back" at bounding box center [37, 33] width 27 height 27
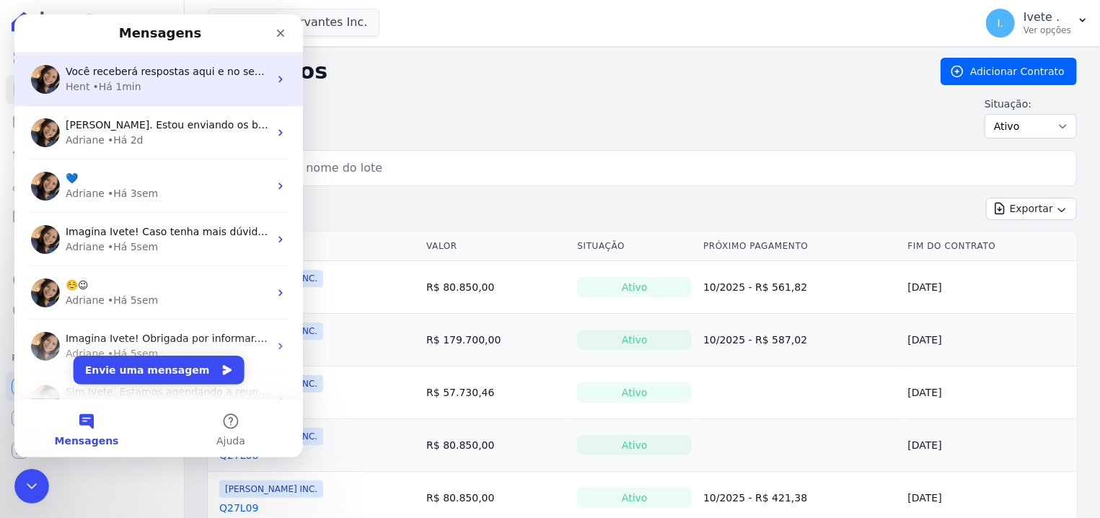
click at [59, 65] on div "Messenger da Intercom" at bounding box center [45, 79] width 29 height 29
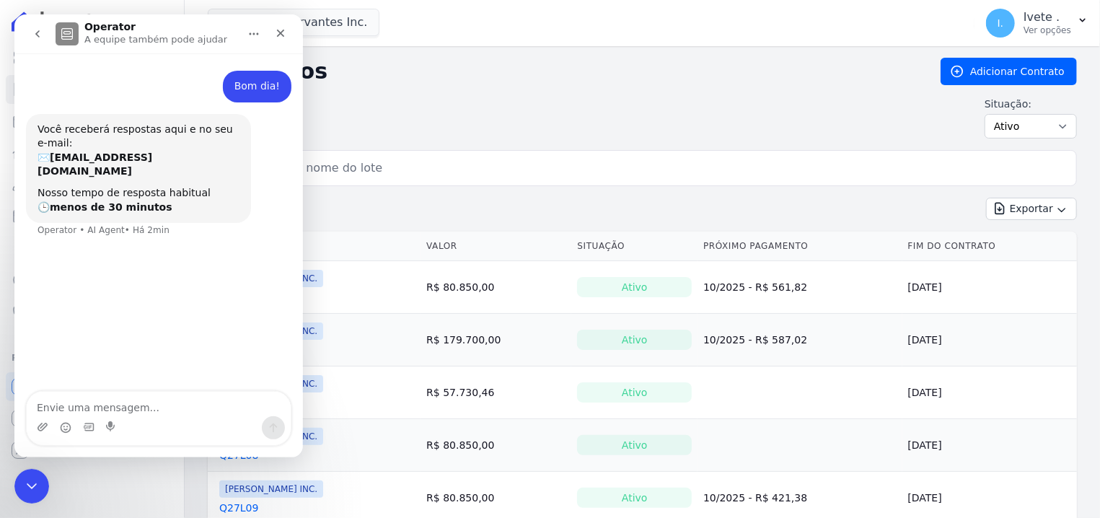
click at [13, 478] on div "Visão Geral Contratos [GEOGRAPHIC_DATA] Lotes Clientes Minha Carteira Transferê…" at bounding box center [92, 259] width 184 height 518
click at [19, 477] on div "Encerramento do Messenger da Intercom" at bounding box center [29, 484] width 35 height 35
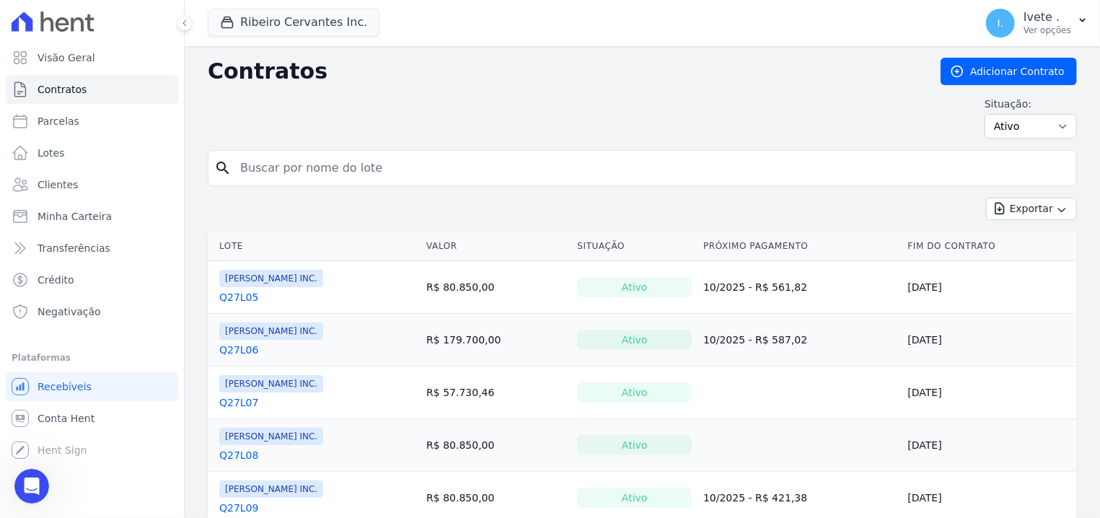
click at [290, 180] on input "search" at bounding box center [651, 168] width 839 height 29
click at [288, 172] on input "search" at bounding box center [651, 168] width 839 height 29
type input "q27l08"
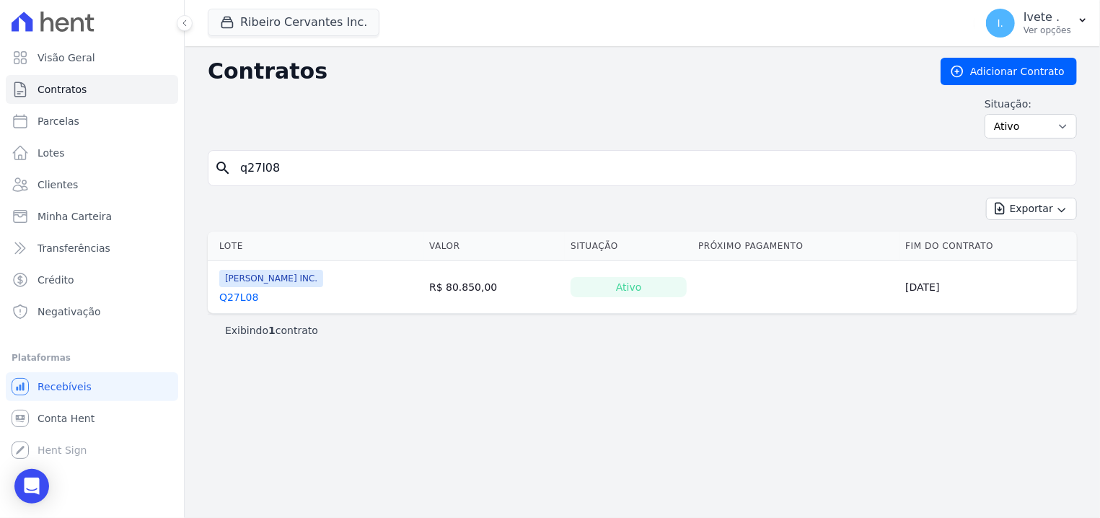
click at [221, 302] on link "Q27L08" at bounding box center [238, 297] width 39 height 14
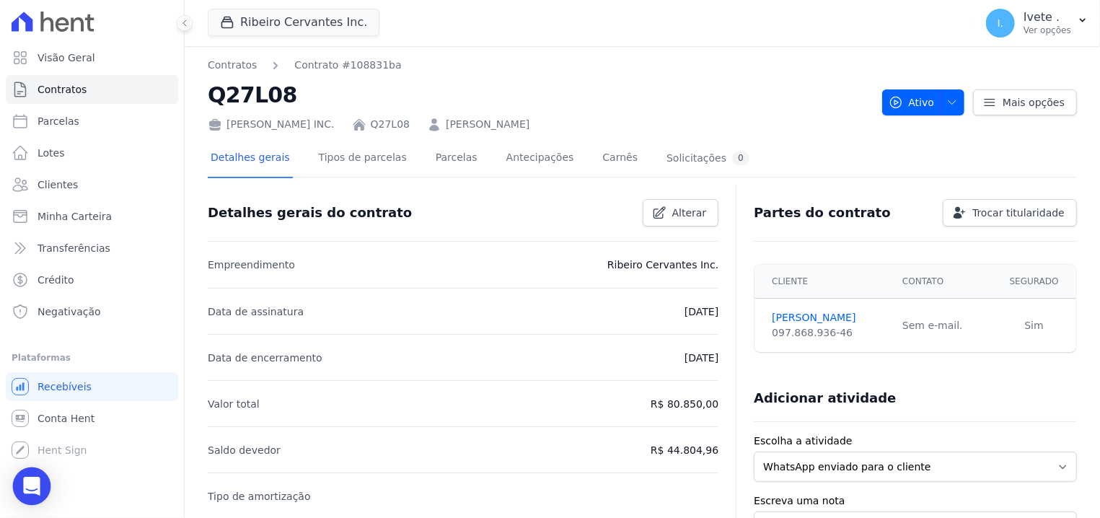
click at [28, 483] on icon "Open Intercom Messenger" at bounding box center [31, 486] width 17 height 19
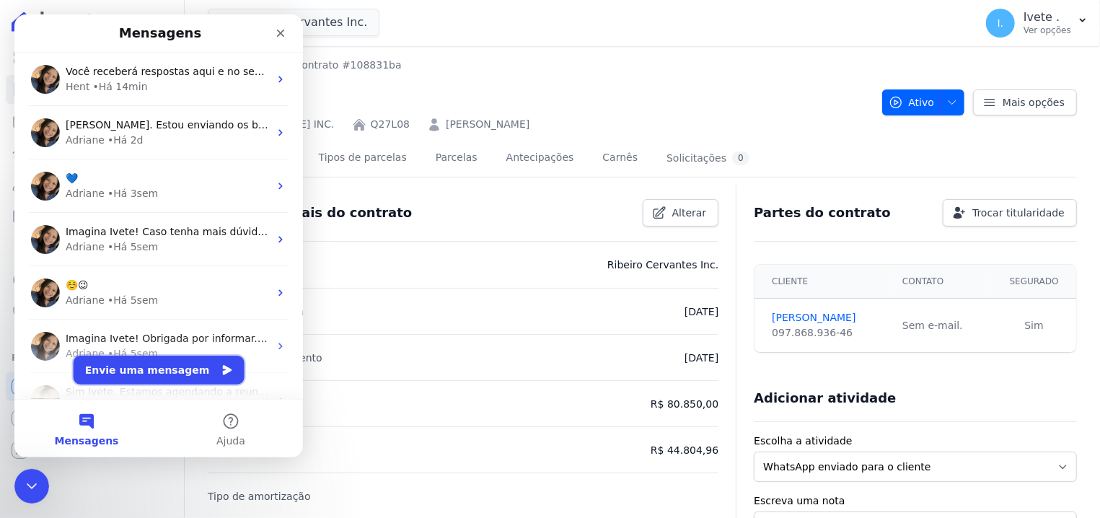
click at [138, 379] on button "Envie uma mensagem" at bounding box center [159, 370] width 171 height 29
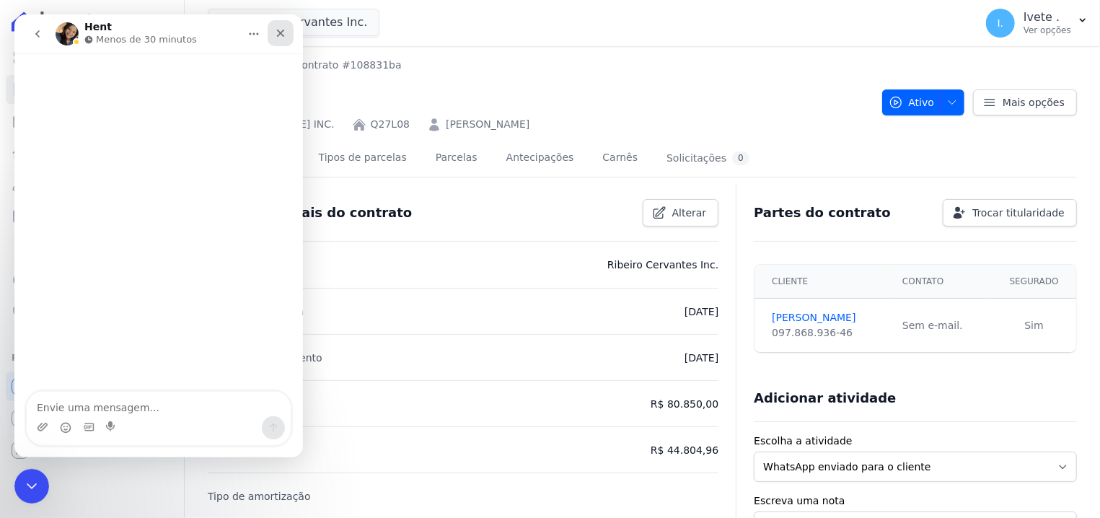
click at [277, 37] on icon "Fechar" at bounding box center [281, 33] width 12 height 12
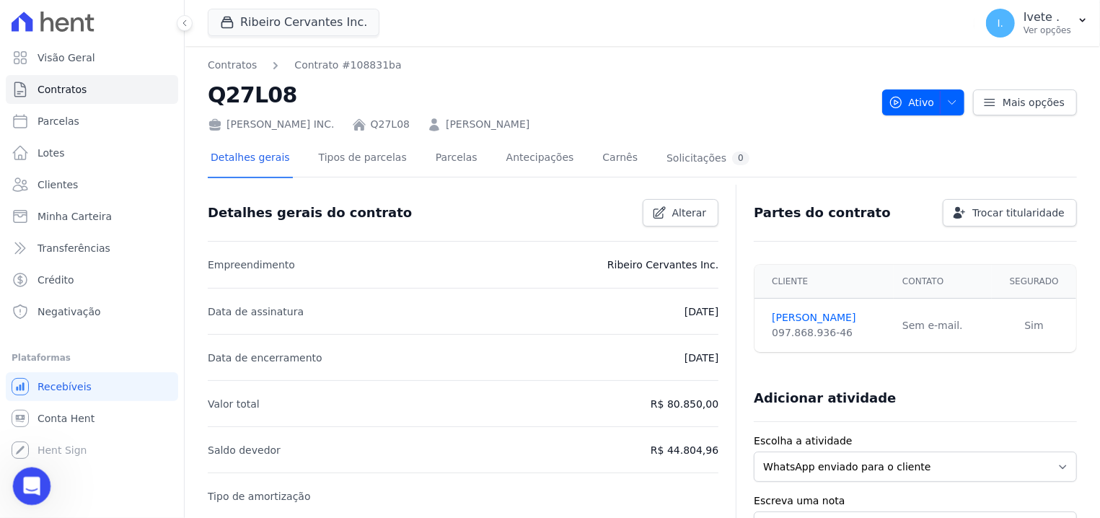
click at [32, 478] on icon "Abertura do Messenger da Intercom" at bounding box center [30, 485] width 24 height 24
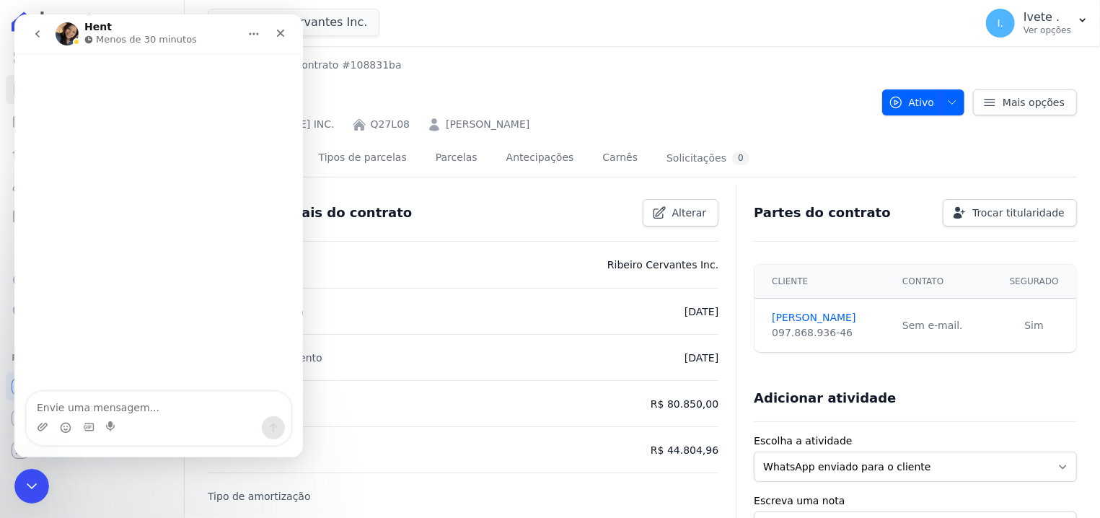
click at [39, 40] on icon "go back" at bounding box center [38, 34] width 12 height 12
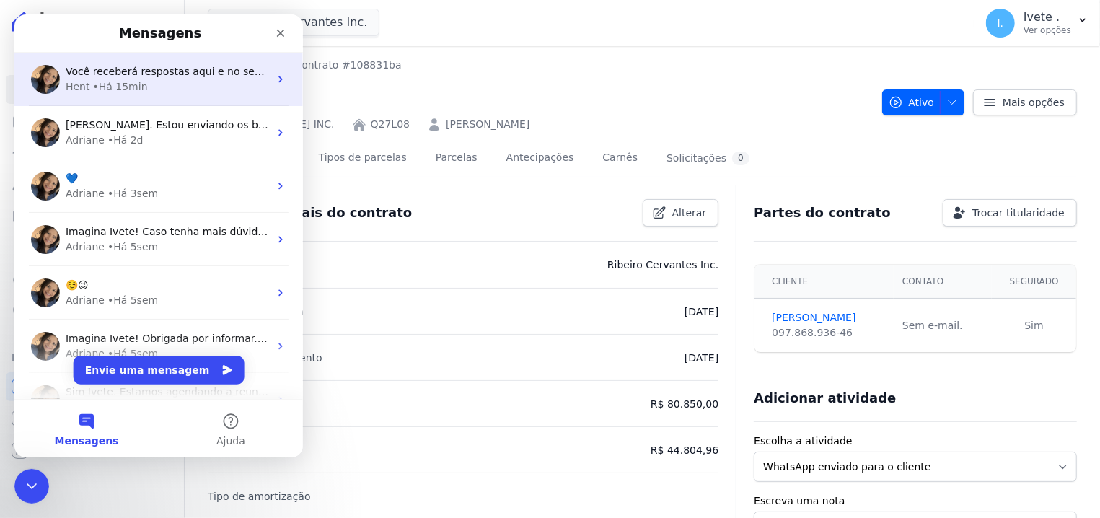
click at [84, 80] on div "Hent" at bounding box center [78, 86] width 25 height 15
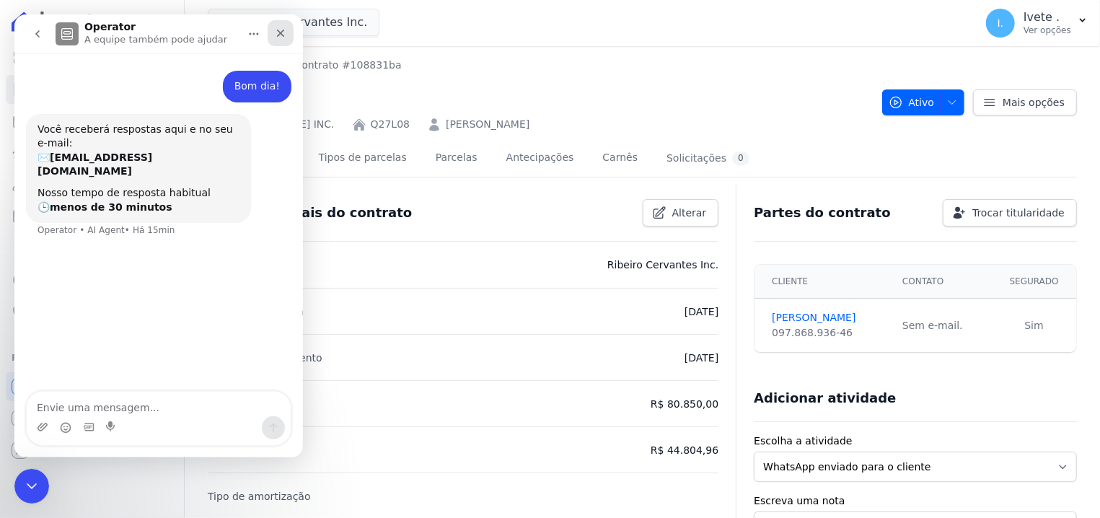
click at [289, 30] on div "Fechar" at bounding box center [281, 33] width 26 height 26
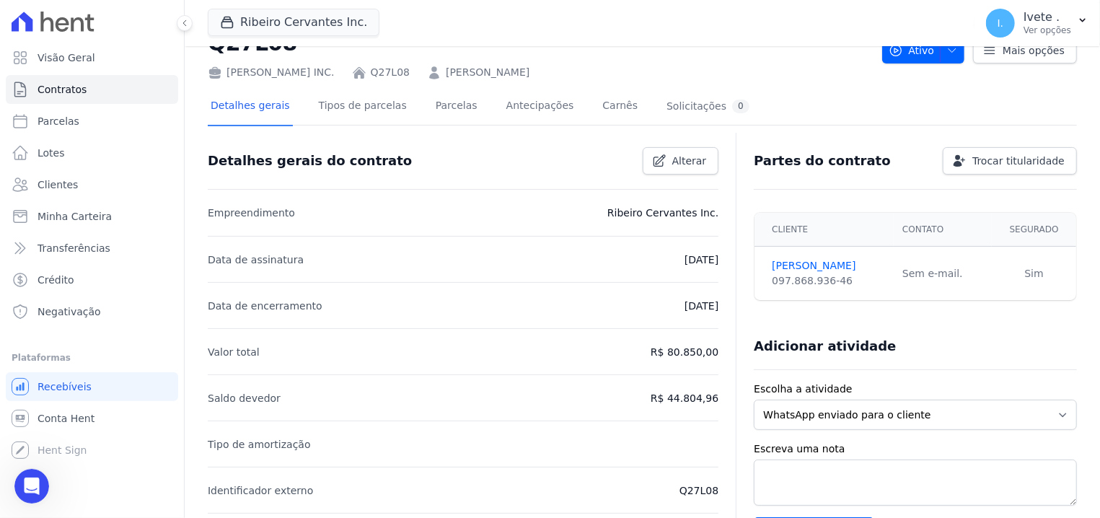
scroll to position [92, 0]
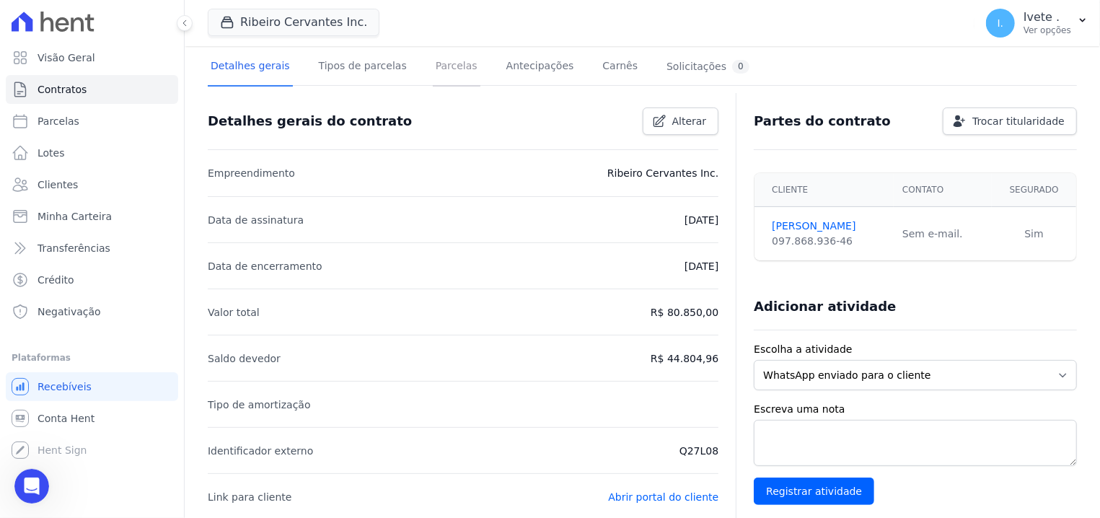
click at [433, 66] on link "Parcelas" at bounding box center [457, 67] width 48 height 38
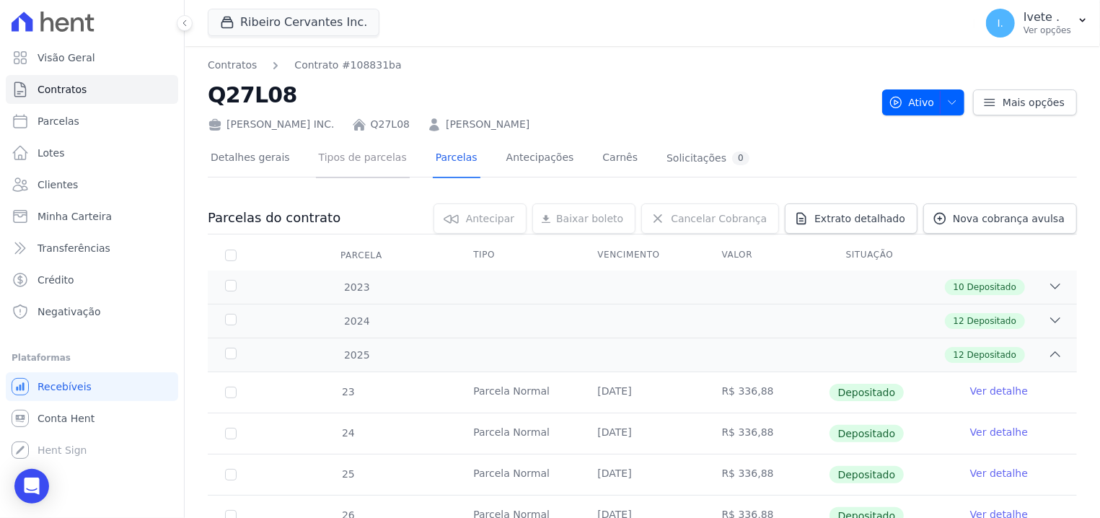
click at [337, 160] on link "Tipos de parcelas" at bounding box center [363, 159] width 94 height 38
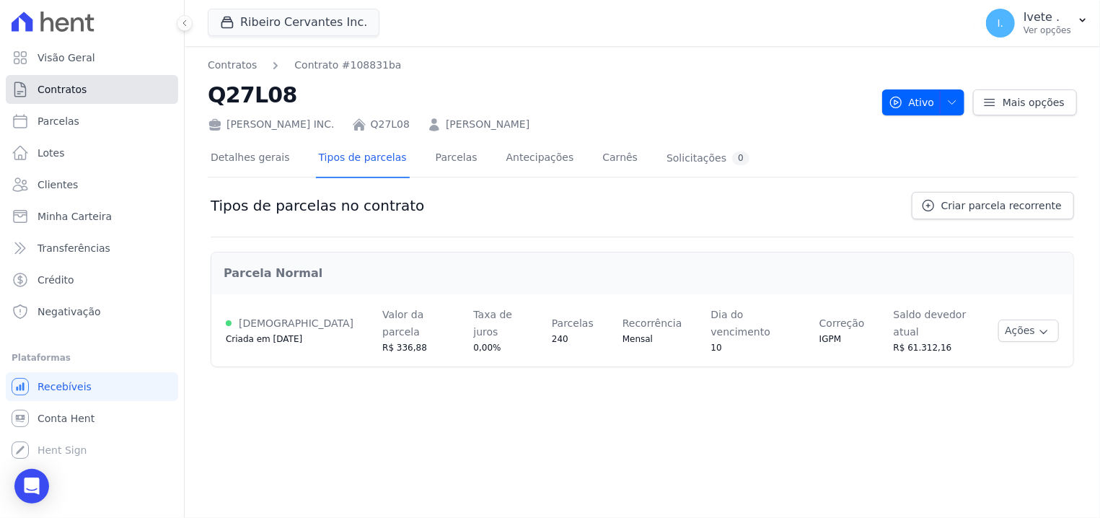
click at [71, 86] on span "Contratos" at bounding box center [62, 89] width 49 height 14
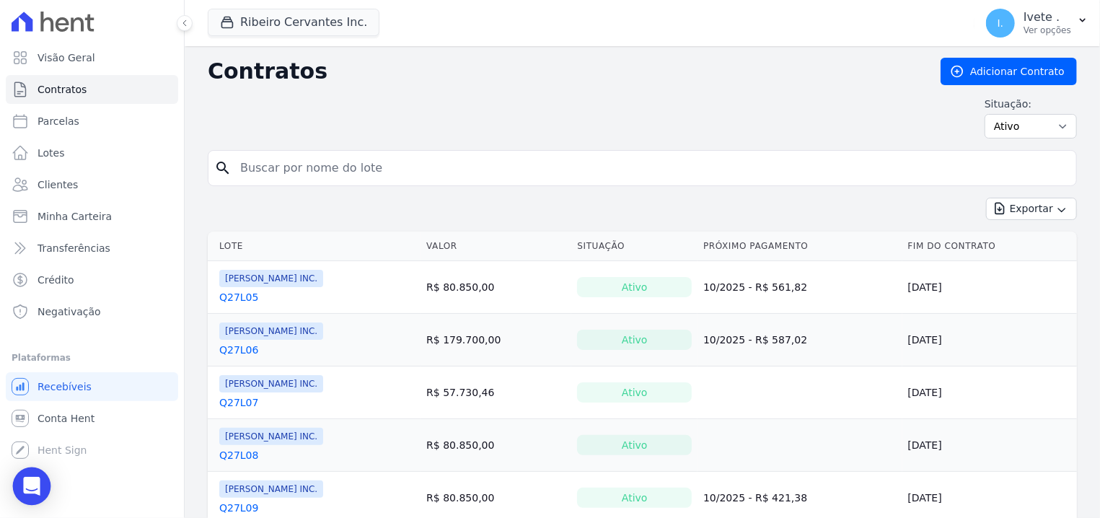
click at [27, 501] on div "Open Intercom Messenger" at bounding box center [32, 486] width 38 height 38
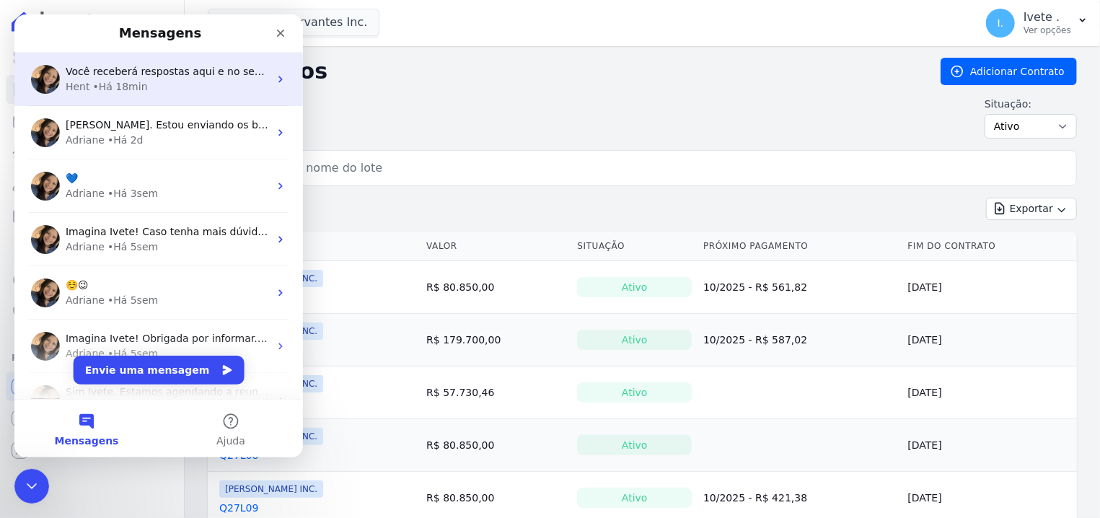
click at [118, 89] on div "• Há 18min" at bounding box center [120, 86] width 55 height 15
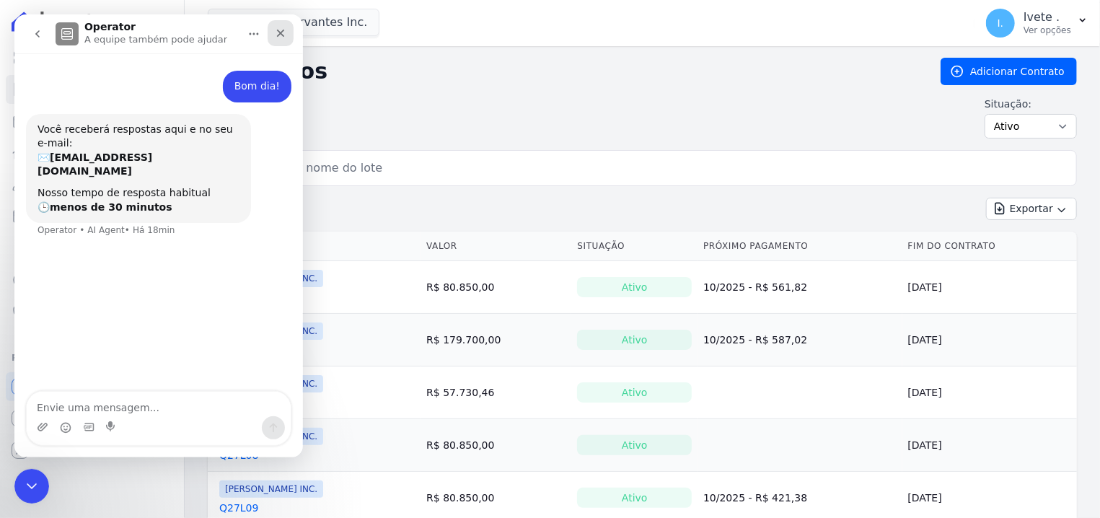
click at [278, 30] on icon "Fechar" at bounding box center [281, 34] width 8 height 8
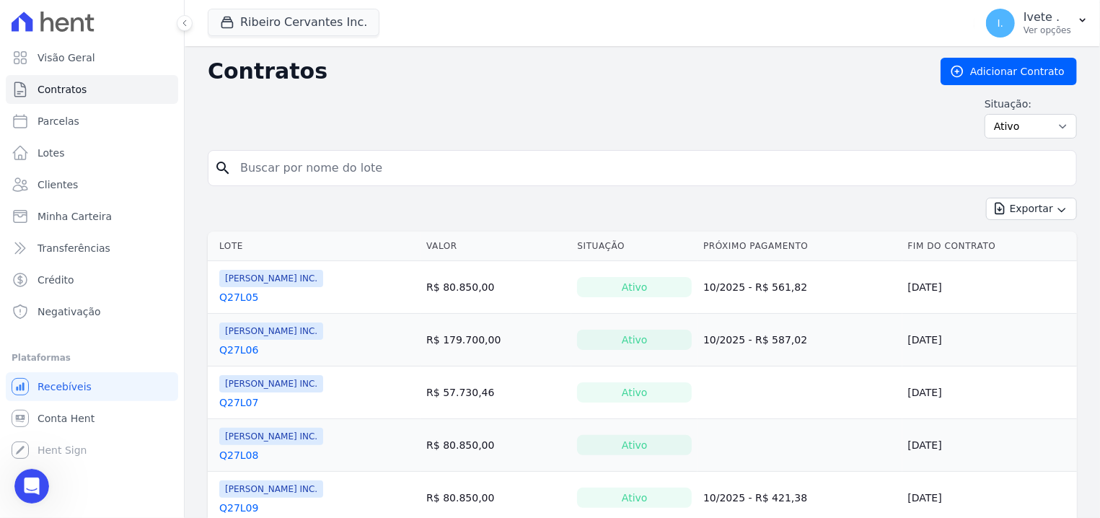
click at [317, 174] on input "search" at bounding box center [651, 168] width 839 height 29
type input "q27l09"
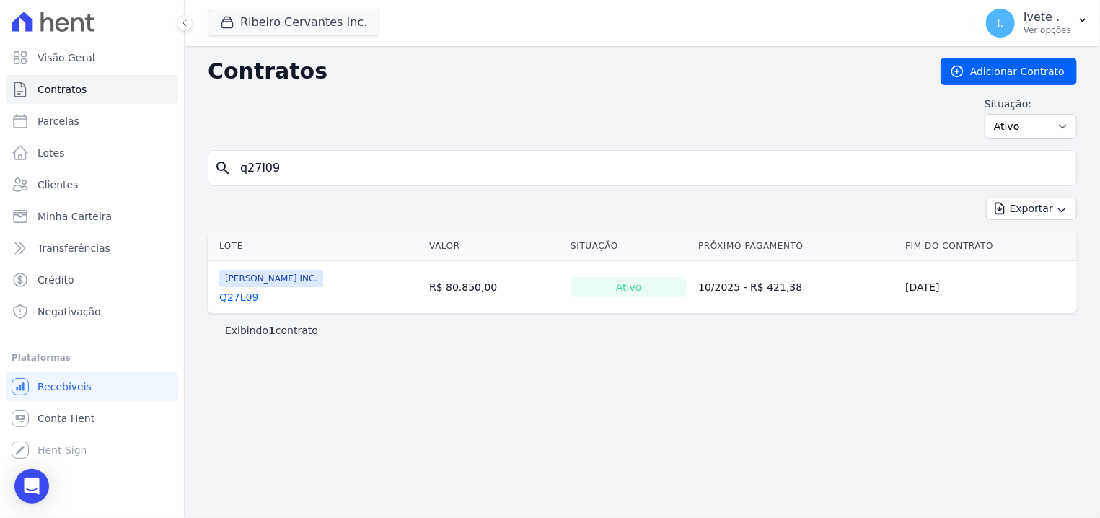
click at [240, 294] on link "Q27L09" at bounding box center [238, 297] width 39 height 14
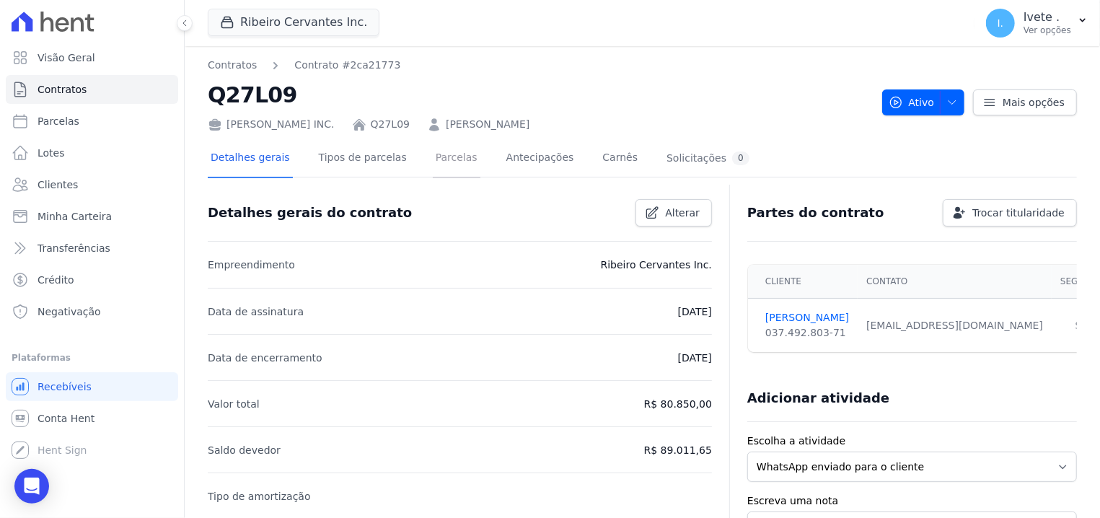
click at [447, 145] on link "Parcelas" at bounding box center [457, 159] width 48 height 38
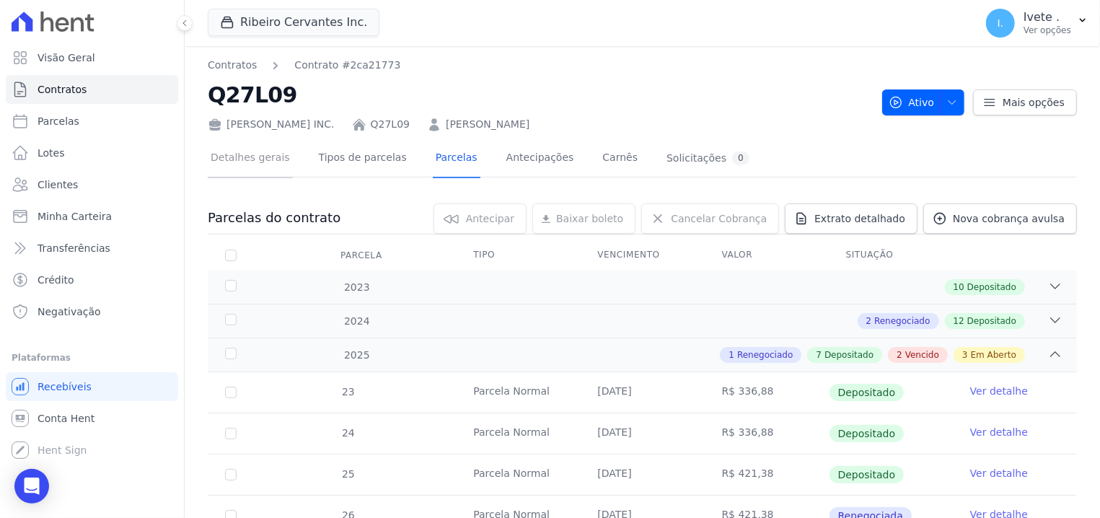
click at [260, 154] on link "Detalhes gerais" at bounding box center [250, 159] width 85 height 38
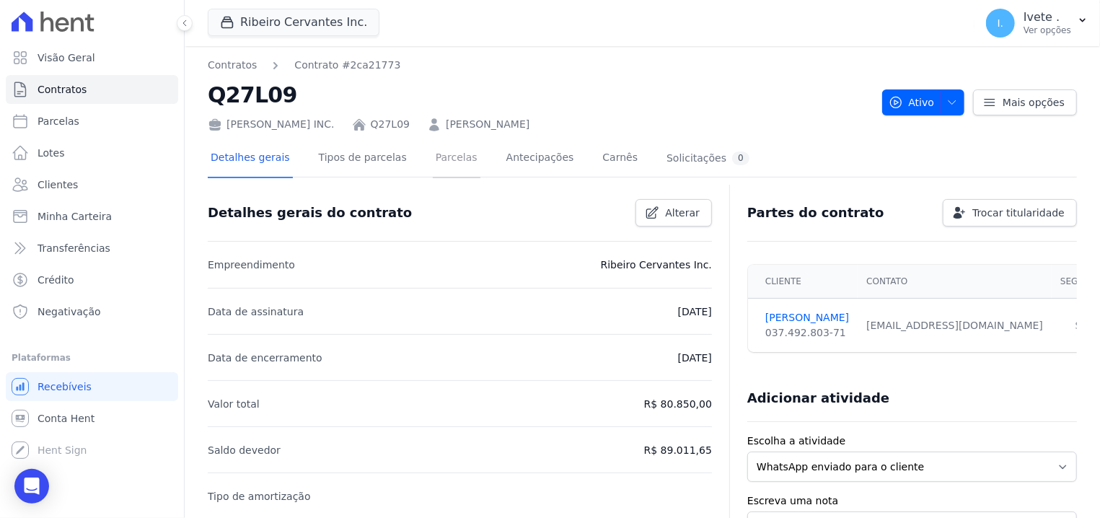
click at [433, 154] on link "Parcelas" at bounding box center [457, 159] width 48 height 38
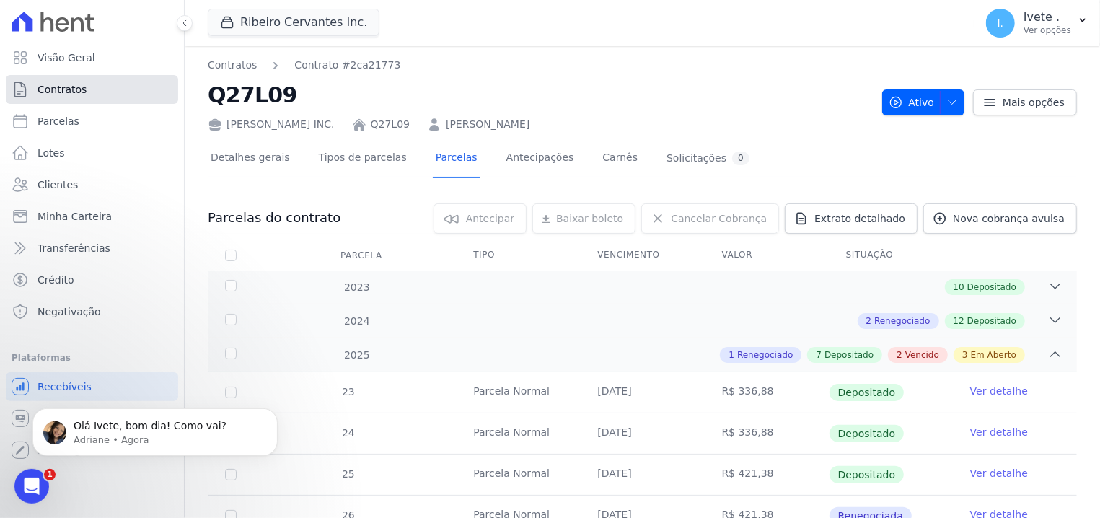
click at [137, 89] on link "Contratos" at bounding box center [92, 89] width 172 height 29
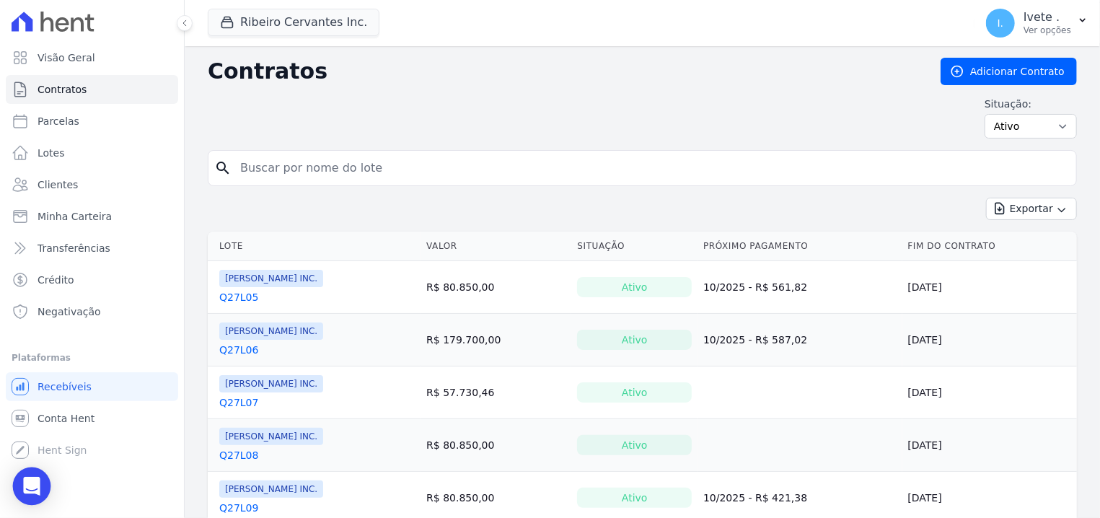
click at [22, 488] on div "Open Intercom Messenger" at bounding box center [32, 486] width 38 height 38
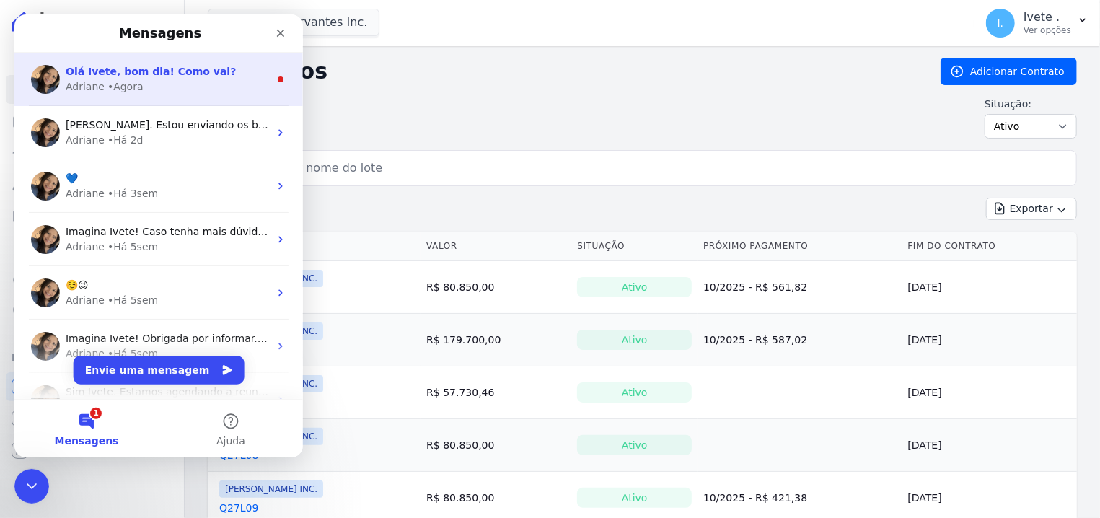
click at [95, 85] on div "Adriane" at bounding box center [85, 86] width 39 height 15
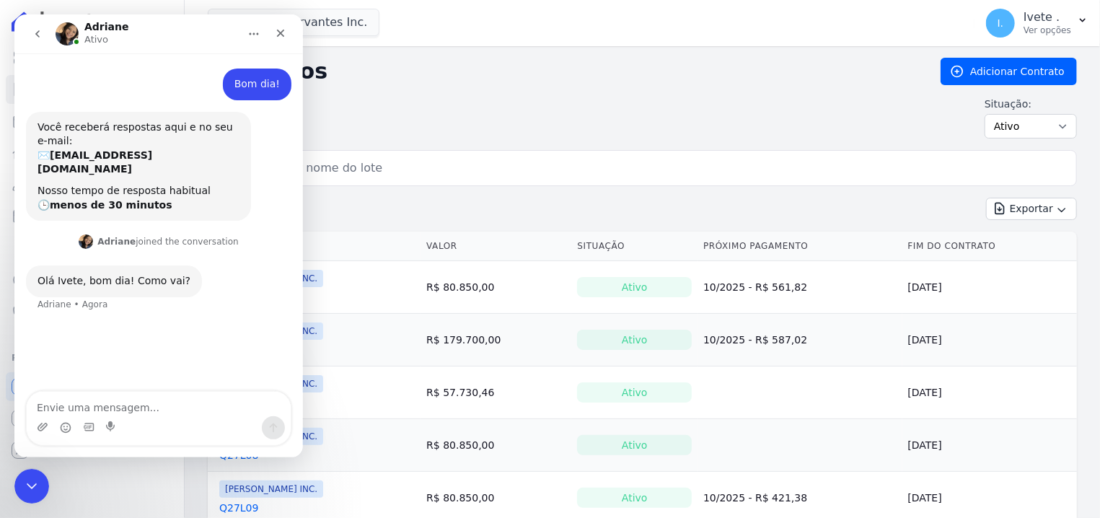
scroll to position [2, 0]
type textarea "b"
type textarea "T"
click at [0, 95] on div "Visão Geral Contratos [GEOGRAPHIC_DATA] Lotes Clientes Minha Carteira Transferê…" at bounding box center [92, 259] width 184 height 518
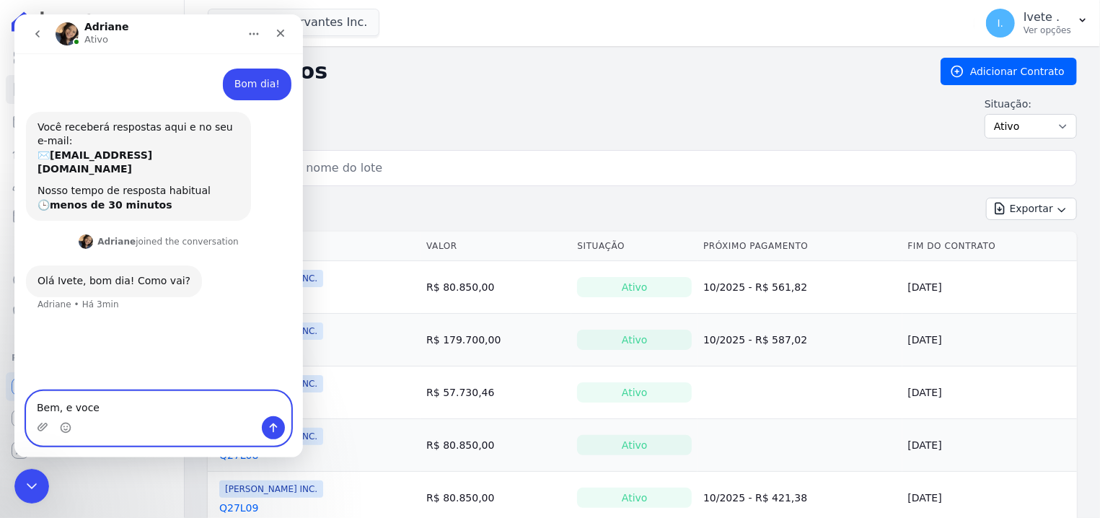
click at [116, 409] on textarea "Bem, e voce" at bounding box center [159, 404] width 264 height 25
type textarea "Bem."
type textarea "e"
type textarea "Estou com um problema."
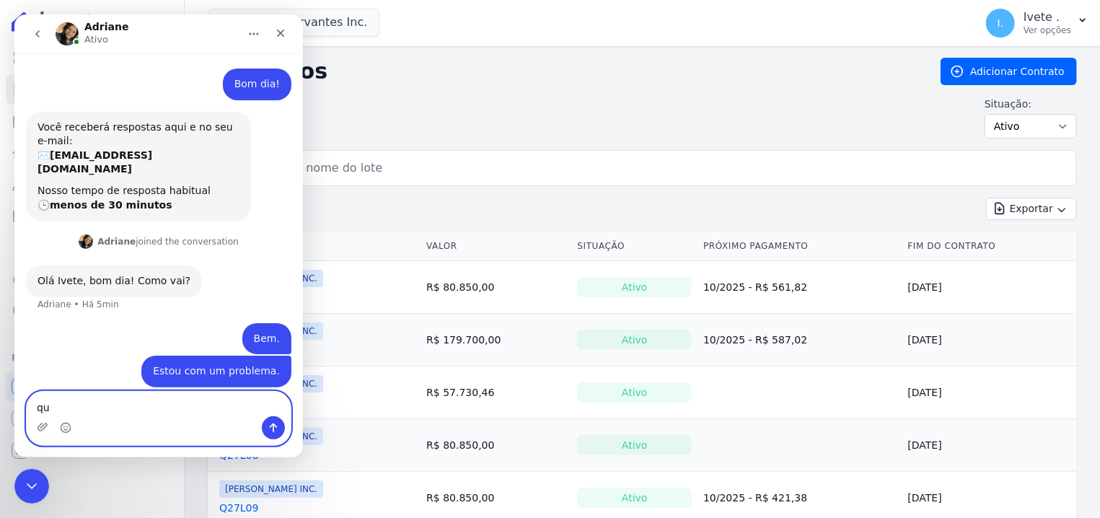
type textarea "q"
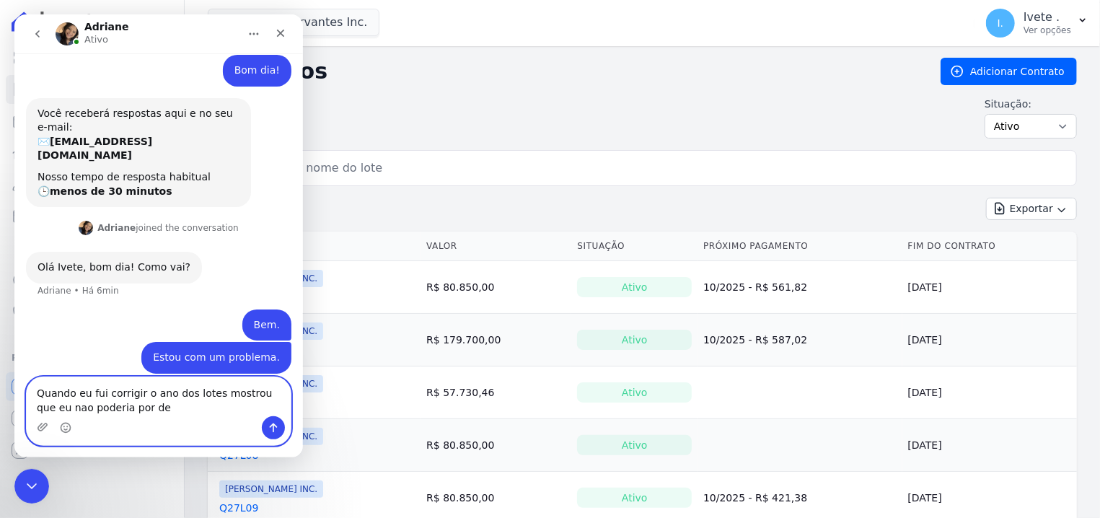
scroll to position [13, 0]
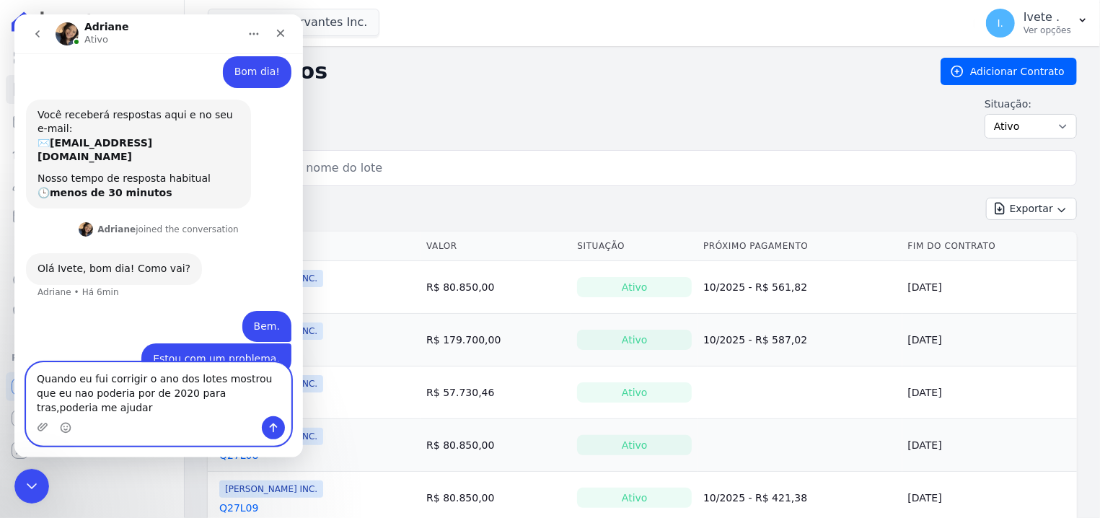
type textarea "Quando eu fui corrigir o ano dos lotes mostrou que eu nao poderia por de 2020 p…"
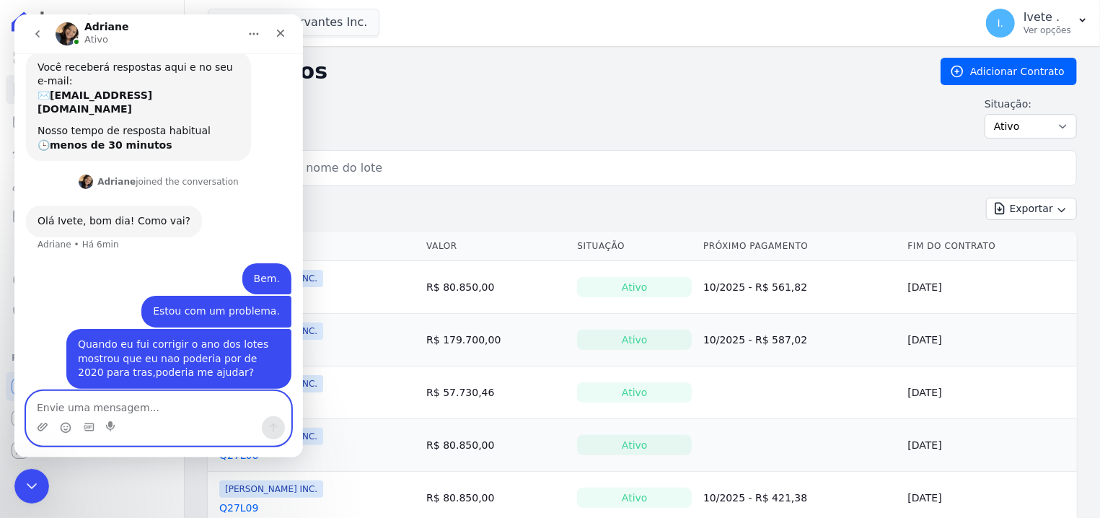
scroll to position [60, 0]
click at [287, 25] on div "Fechar" at bounding box center [281, 33] width 26 height 26
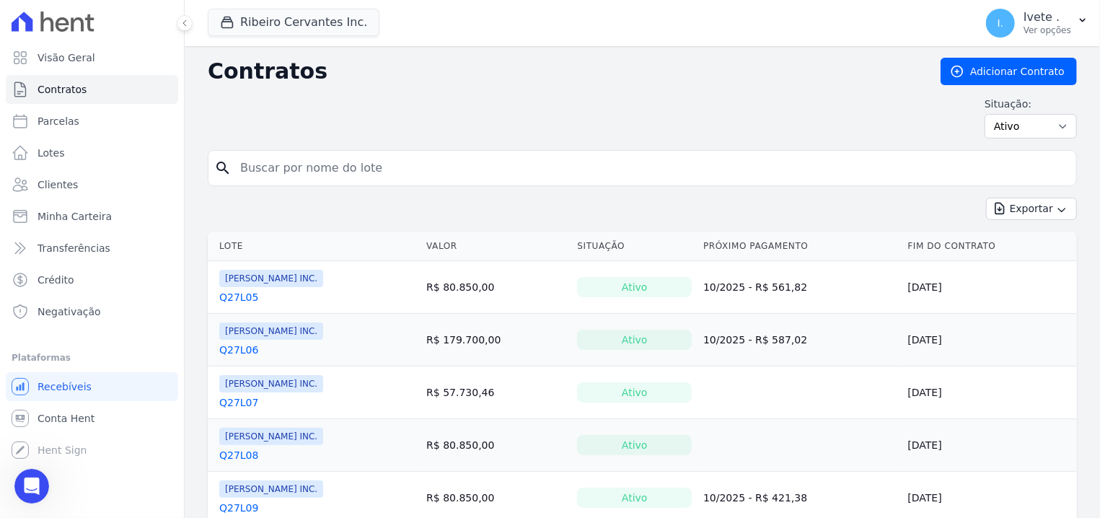
scroll to position [0, 0]
click at [379, 185] on div "search" at bounding box center [642, 168] width 869 height 36
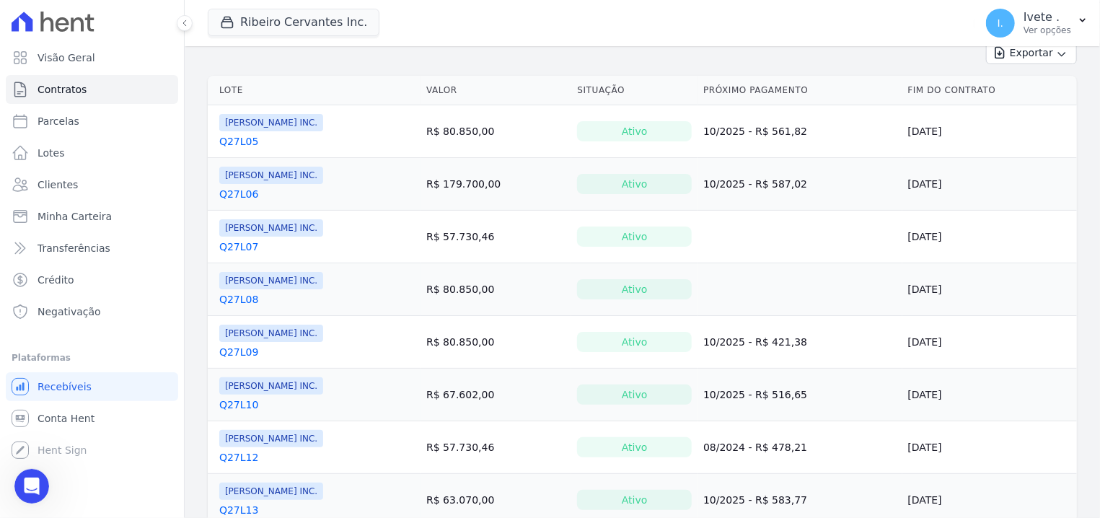
scroll to position [183, 0]
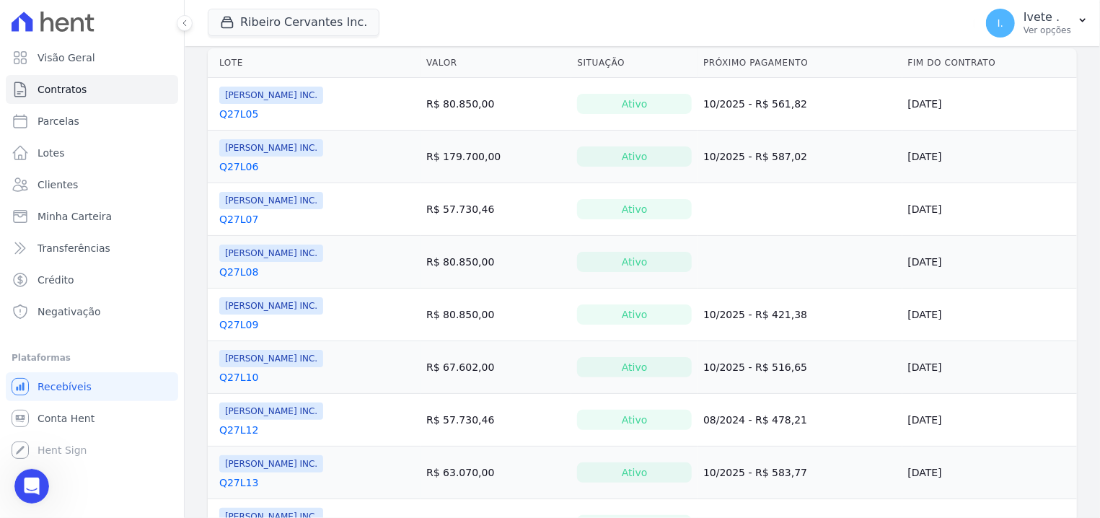
click at [246, 382] on link "Q27L10" at bounding box center [238, 377] width 39 height 14
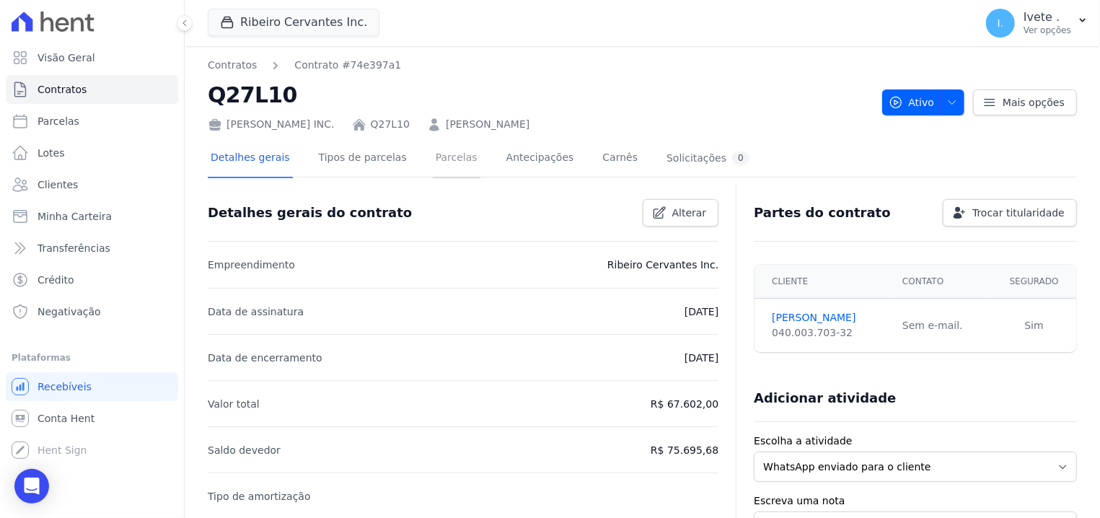
click at [433, 154] on link "Parcelas" at bounding box center [457, 159] width 48 height 38
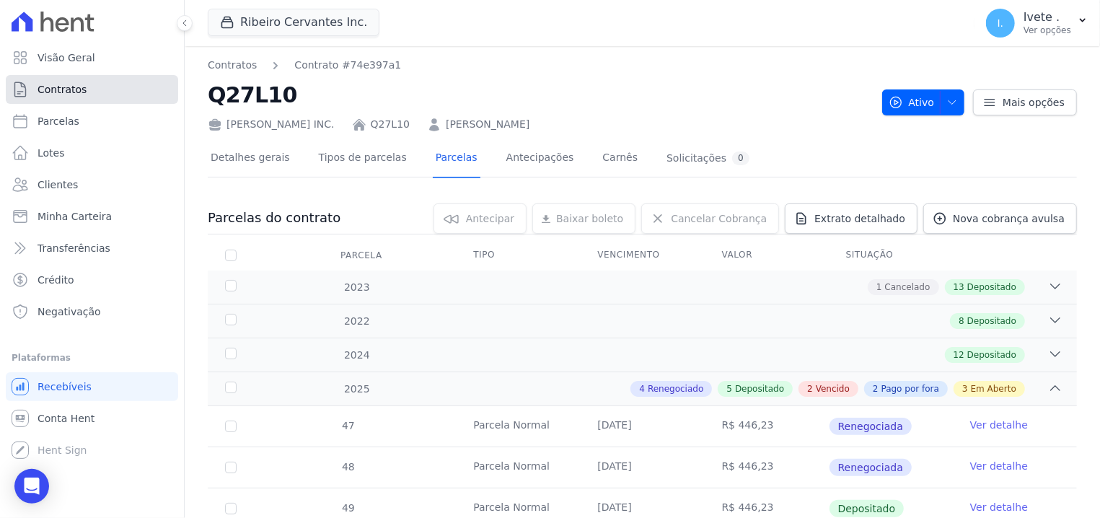
click at [67, 88] on span "Contratos" at bounding box center [62, 89] width 49 height 14
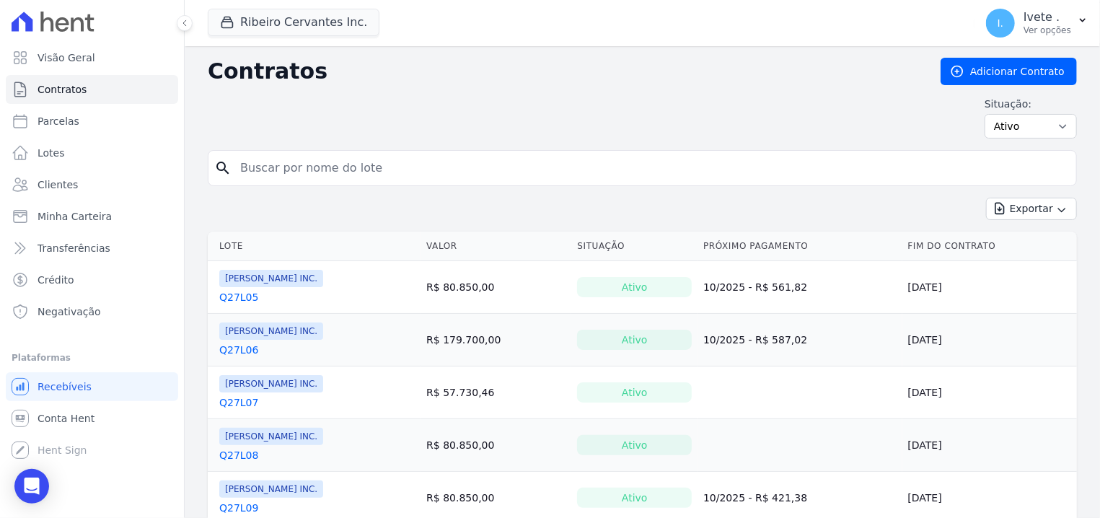
click at [278, 162] on input "search" at bounding box center [651, 168] width 839 height 29
type input "q27l11"
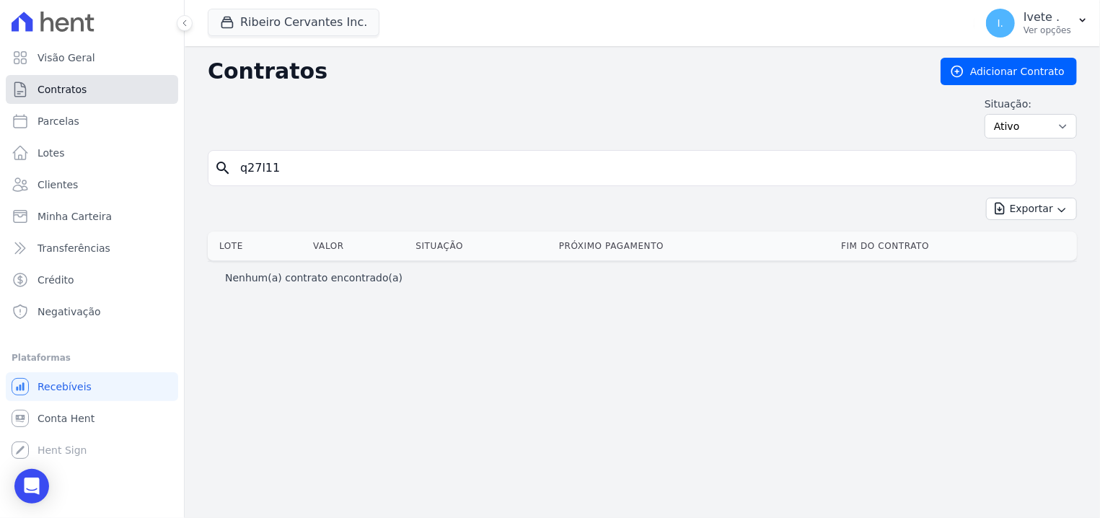
click at [126, 89] on link "Contratos" at bounding box center [92, 89] width 172 height 29
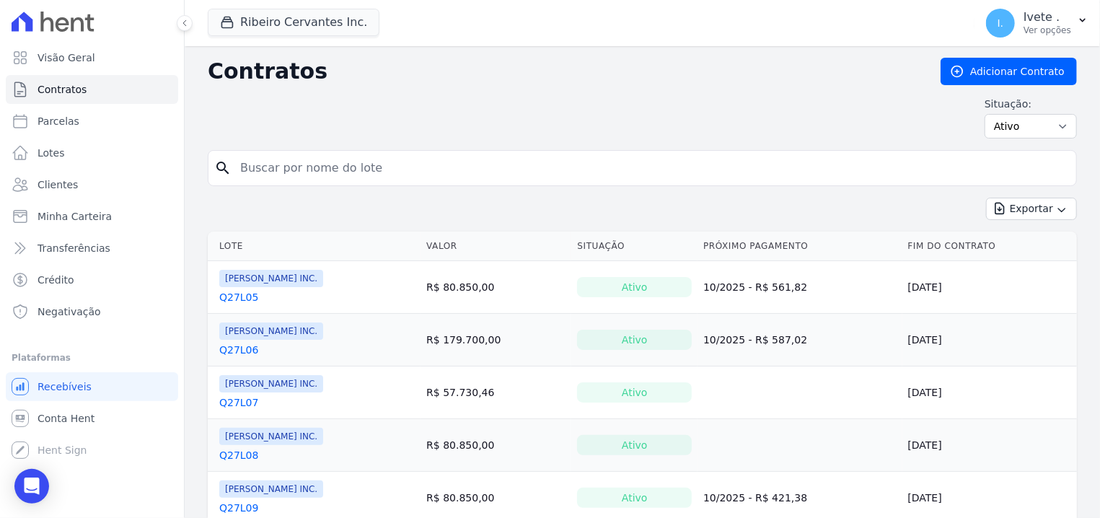
click at [271, 177] on input "search" at bounding box center [651, 168] width 839 height 29
type input "q27l12"
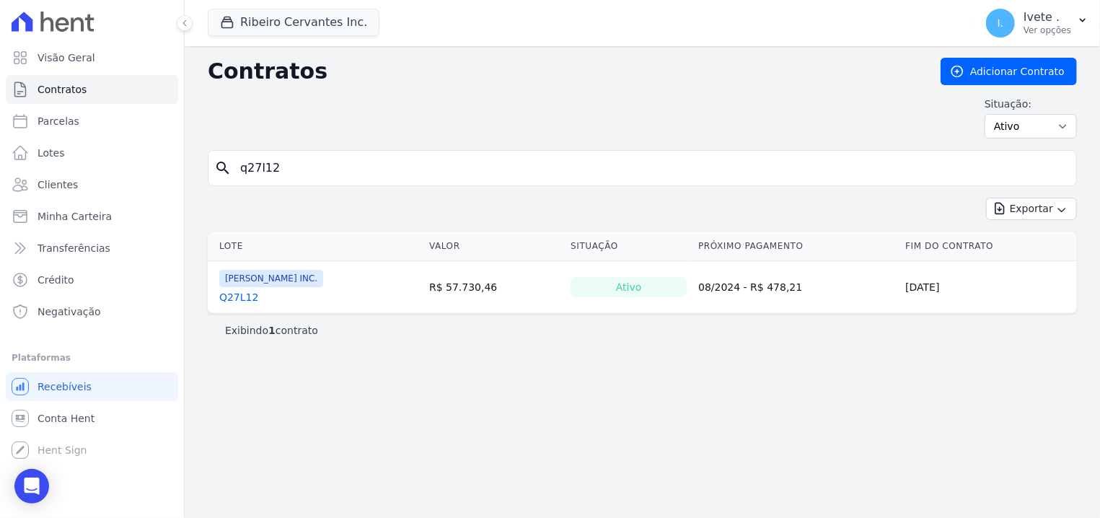
click at [237, 296] on link "Q27L12" at bounding box center [238, 297] width 39 height 14
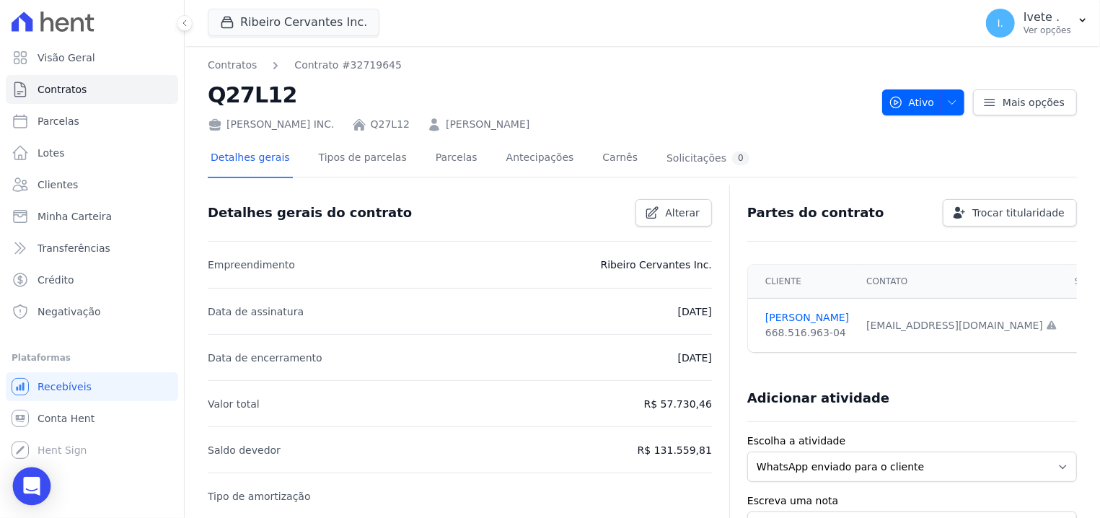
click at [36, 494] on div "Open Intercom Messenger" at bounding box center [32, 486] width 38 height 38
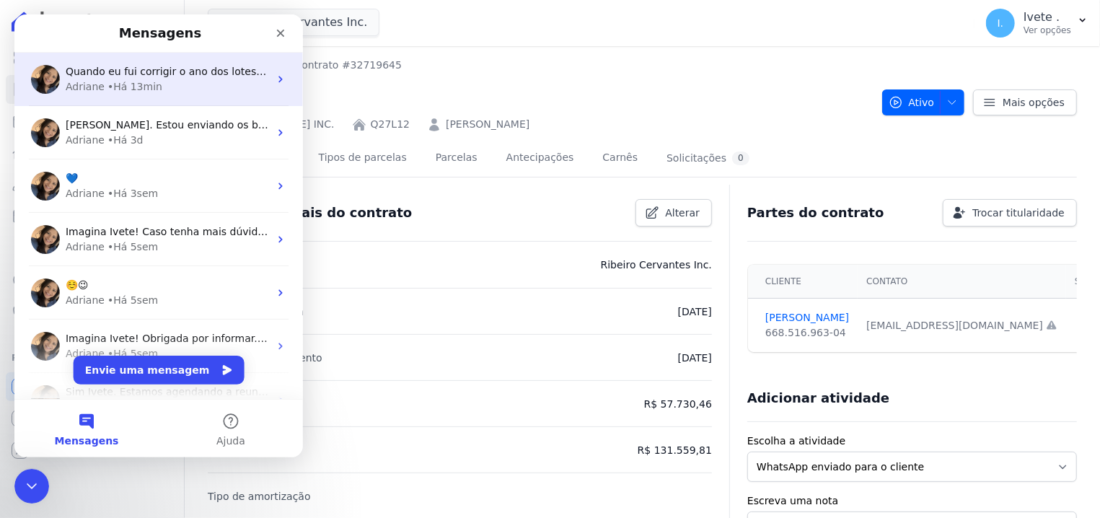
click at [92, 74] on span "Quando eu fui corrigir o ano dos lotes mostrou que eu nao poderia por de 2020 p…" at bounding box center [342, 72] width 553 height 12
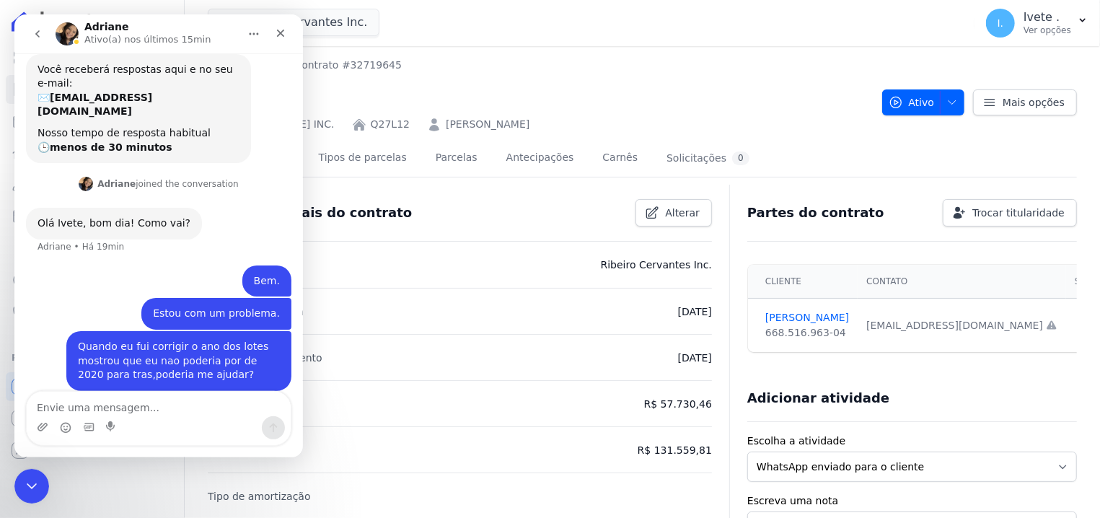
scroll to position [61, 0]
click at [287, 40] on div "Fechar" at bounding box center [281, 33] width 26 height 26
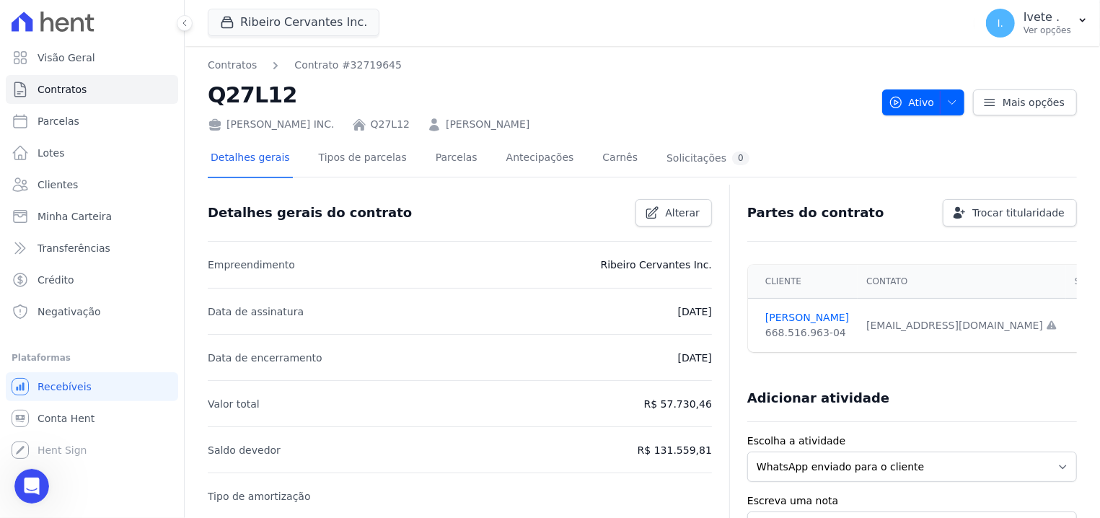
scroll to position [0, 0]
click at [669, 219] on span "Alterar" at bounding box center [682, 213] width 35 height 14
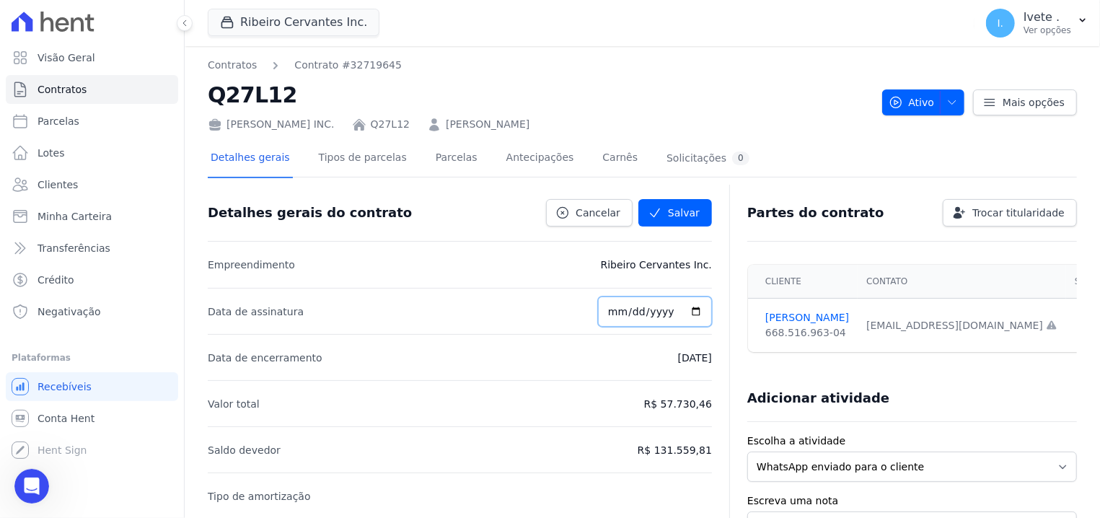
click at [622, 309] on input "2021-07-01" at bounding box center [655, 312] width 114 height 30
click at [643, 304] on input "date" at bounding box center [655, 312] width 114 height 30
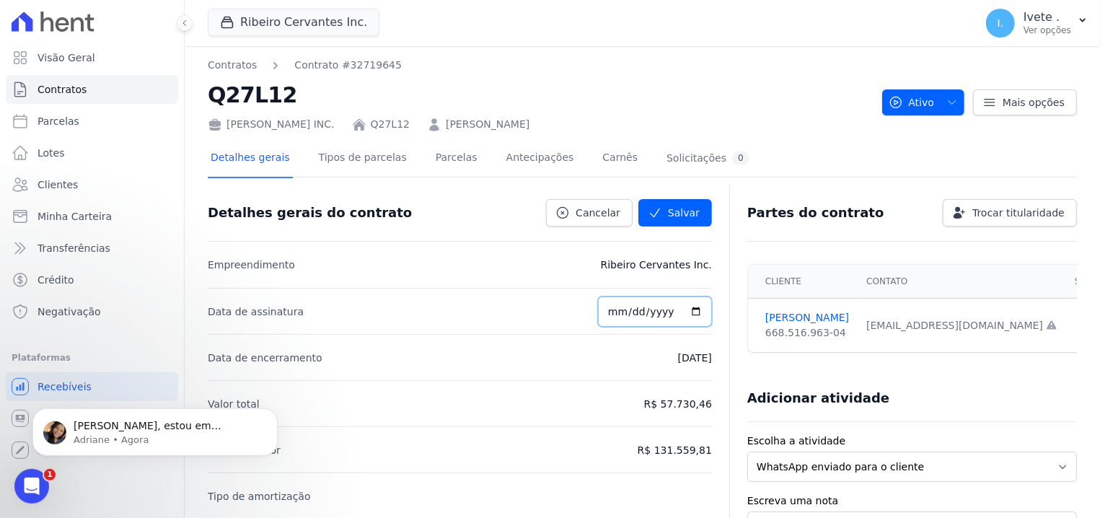
click at [669, 304] on input "date" at bounding box center [655, 312] width 114 height 30
click at [620, 313] on input "date" at bounding box center [655, 312] width 114 height 30
click at [619, 305] on input "date" at bounding box center [655, 312] width 114 height 30
type input "2018-09-04"
click at [638, 199] on button "Salvar" at bounding box center [675, 212] width 74 height 27
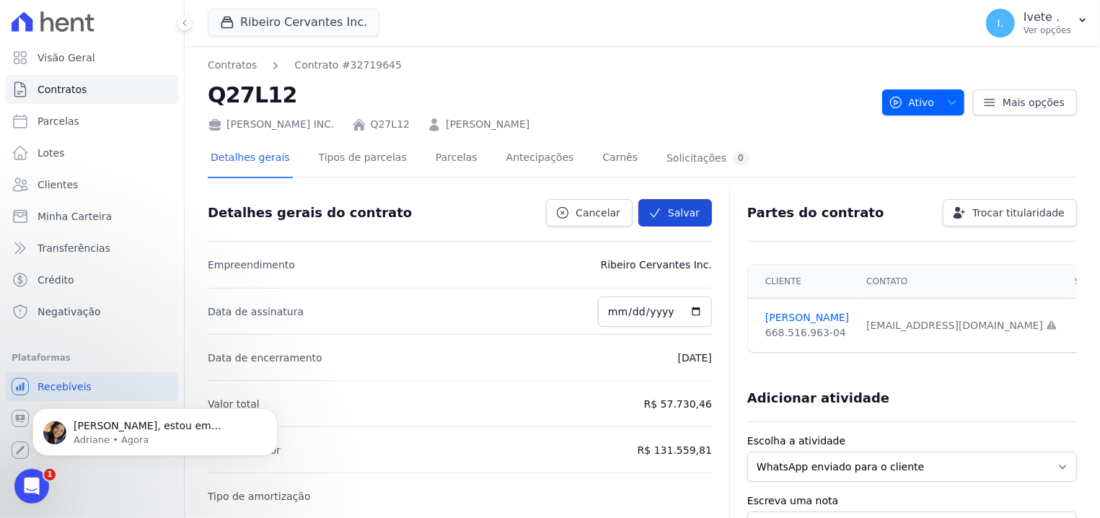
click at [689, 205] on button "Salvar" at bounding box center [675, 212] width 74 height 27
click at [688, 206] on button "Salvar" at bounding box center [675, 212] width 74 height 27
click at [686, 205] on button "Salvar" at bounding box center [675, 212] width 74 height 27
click at [579, 208] on link "Cancelar" at bounding box center [589, 212] width 87 height 27
click at [579, 209] on link "Cancelar" at bounding box center [589, 212] width 87 height 27
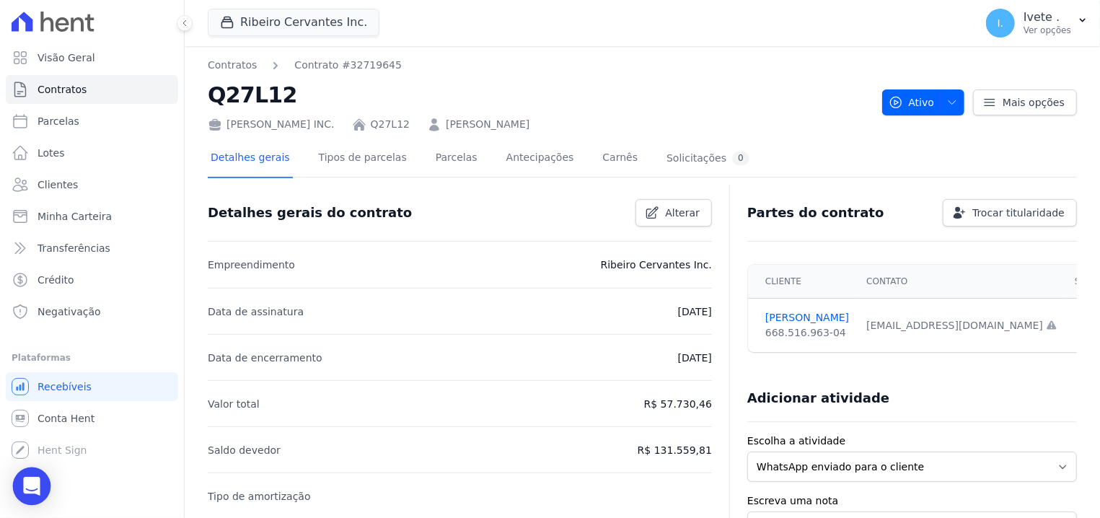
click at [30, 481] on icon "Open Intercom Messenger" at bounding box center [31, 486] width 17 height 19
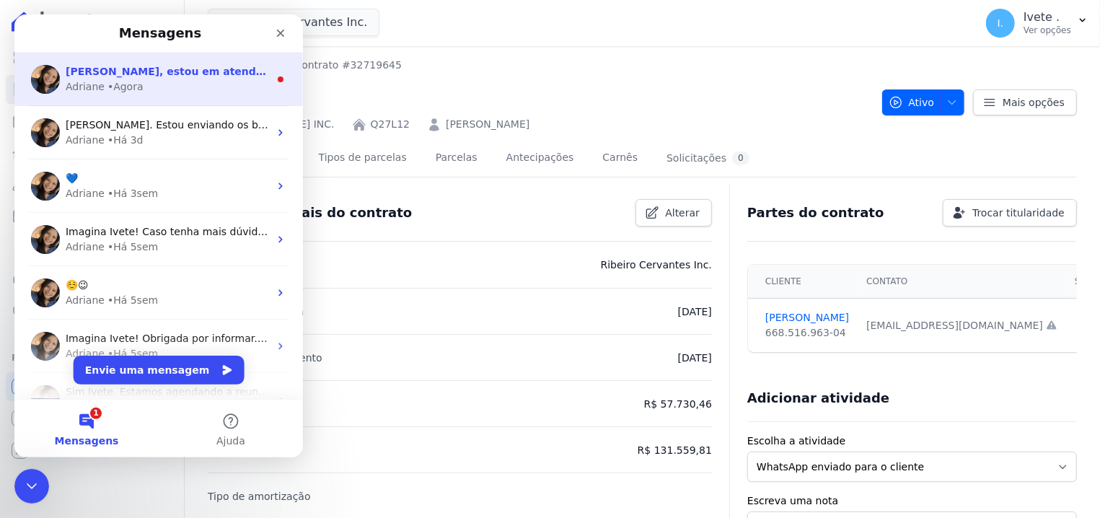
click at [90, 90] on div "Adriane" at bounding box center [85, 86] width 39 height 15
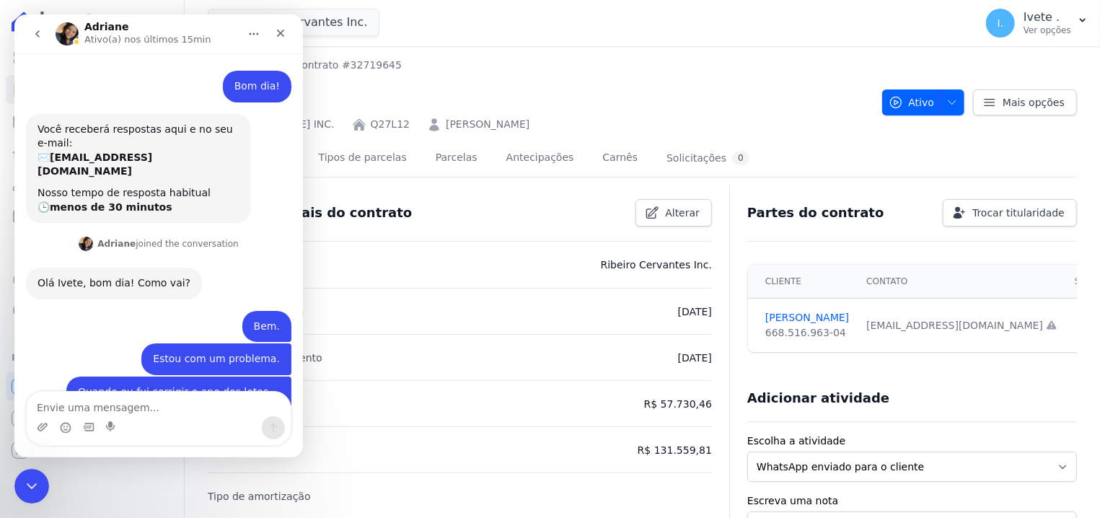
scroll to position [118, 0]
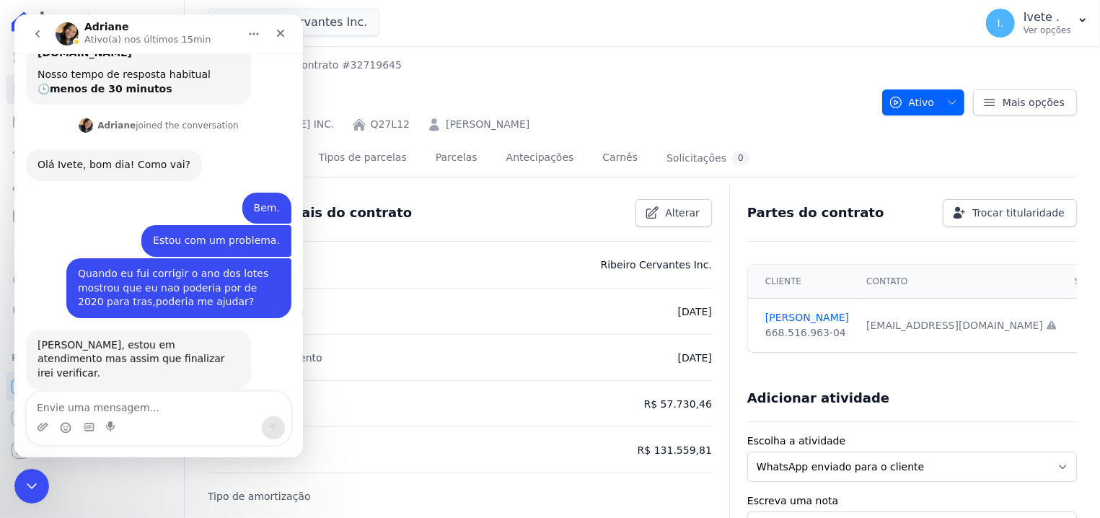
click at [79, 412] on textarea "Envie uma mensagem..." at bounding box center [159, 404] width 264 height 25
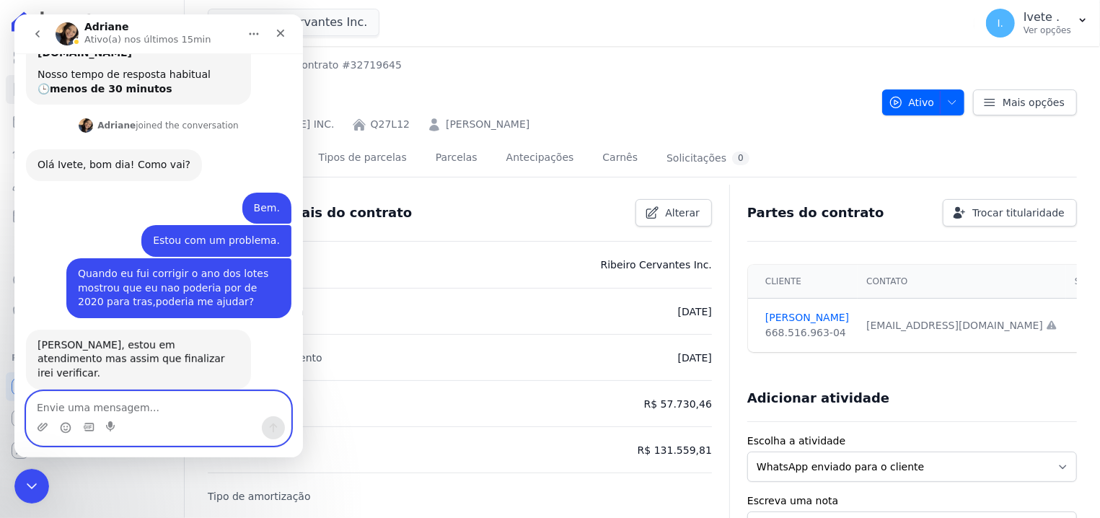
click at [126, 413] on textarea "Envie uma mensagem..." at bounding box center [159, 404] width 264 height 25
type textarea "o"
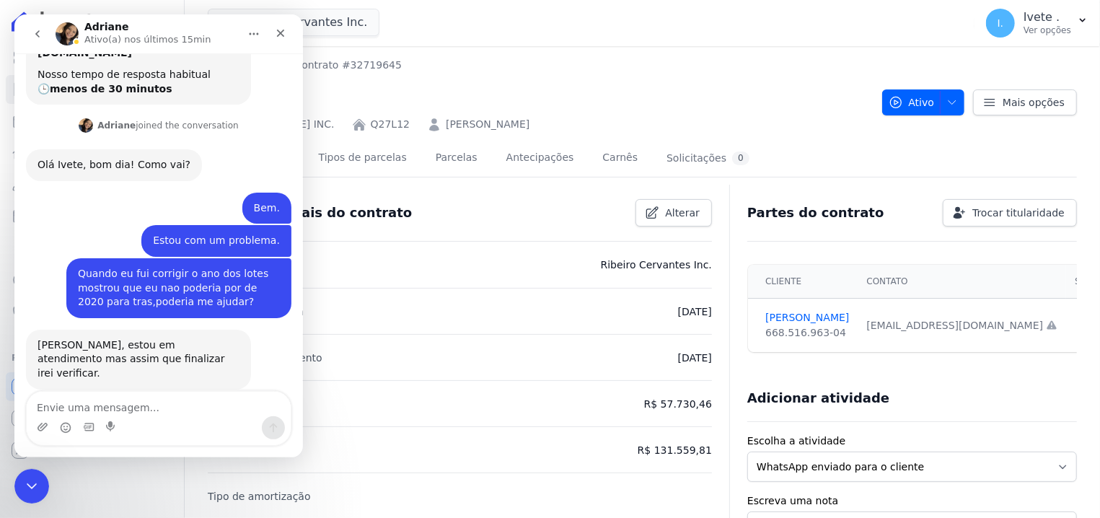
click at [761, 75] on div "Contratos Contrato #32719645 Q27L12 [PERSON_NAME] INC. Q27L12 [PERSON_NAME]" at bounding box center [539, 95] width 663 height 74
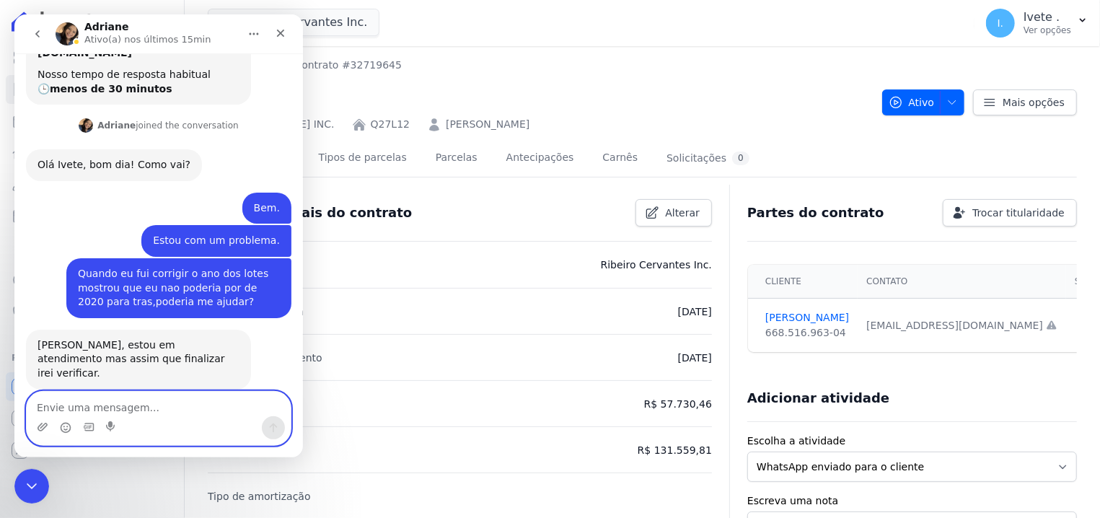
click at [67, 406] on textarea "Envie uma mensagem..." at bounding box center [159, 404] width 264 height 25
type textarea "Ok,estarei no aguardo:)"
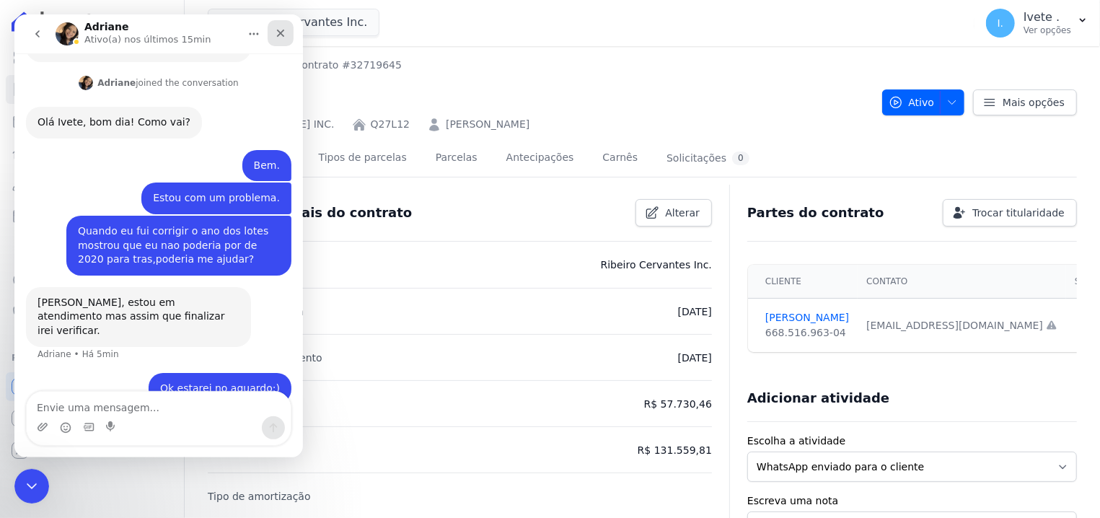
click at [286, 26] on div "Fechar" at bounding box center [281, 33] width 26 height 26
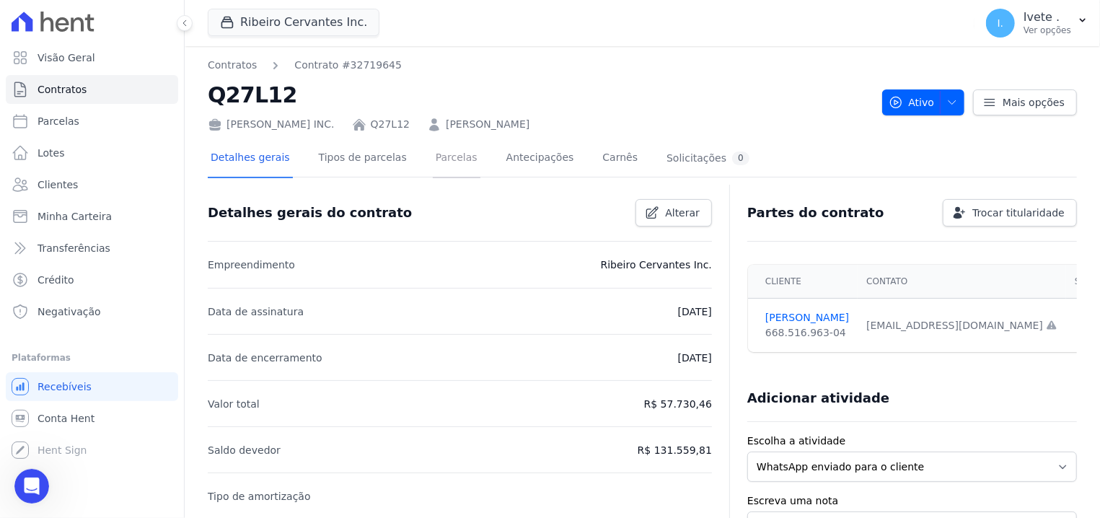
click at [433, 158] on link "Parcelas" at bounding box center [457, 159] width 48 height 38
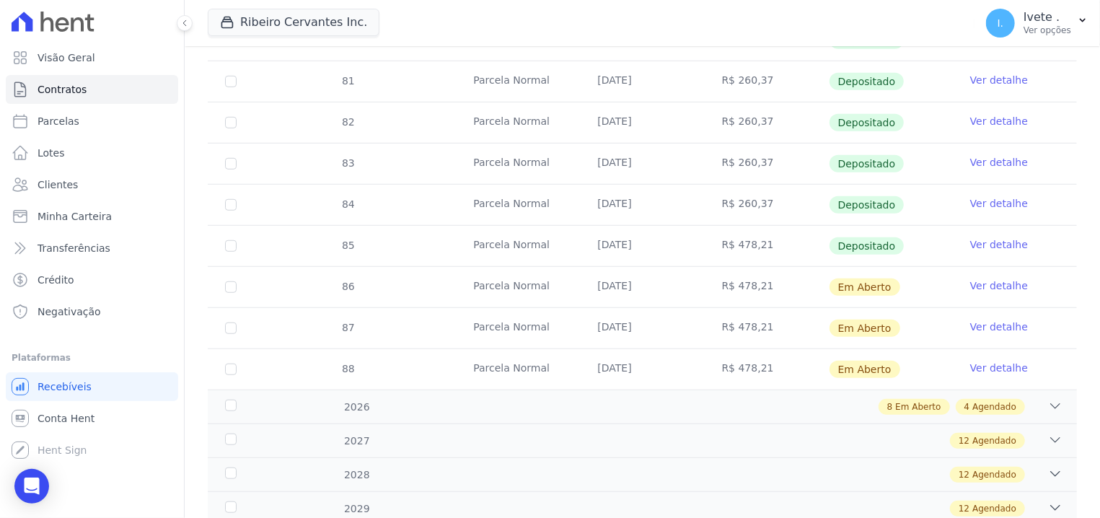
scroll to position [550, 0]
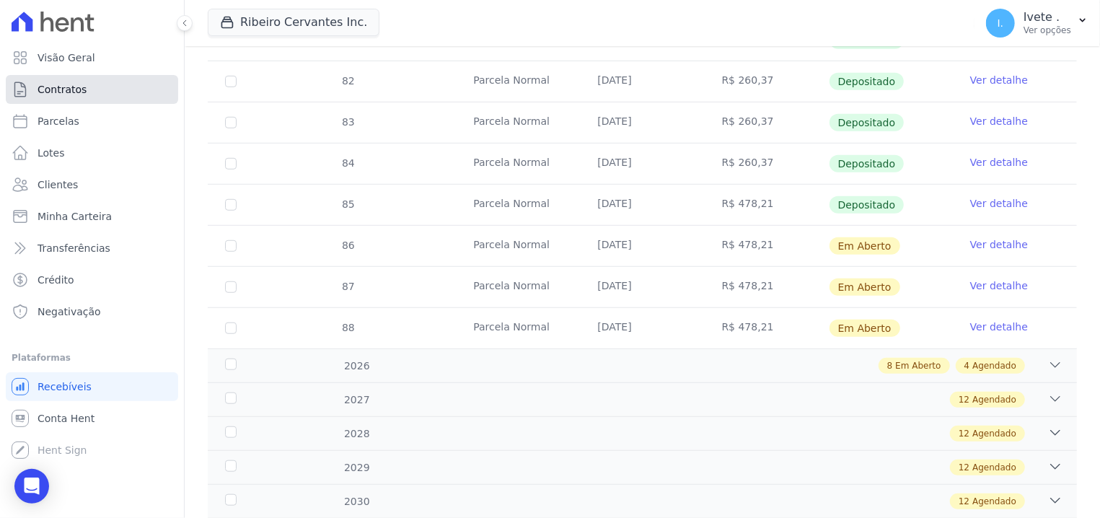
click at [74, 87] on span "Contratos" at bounding box center [62, 89] width 49 height 14
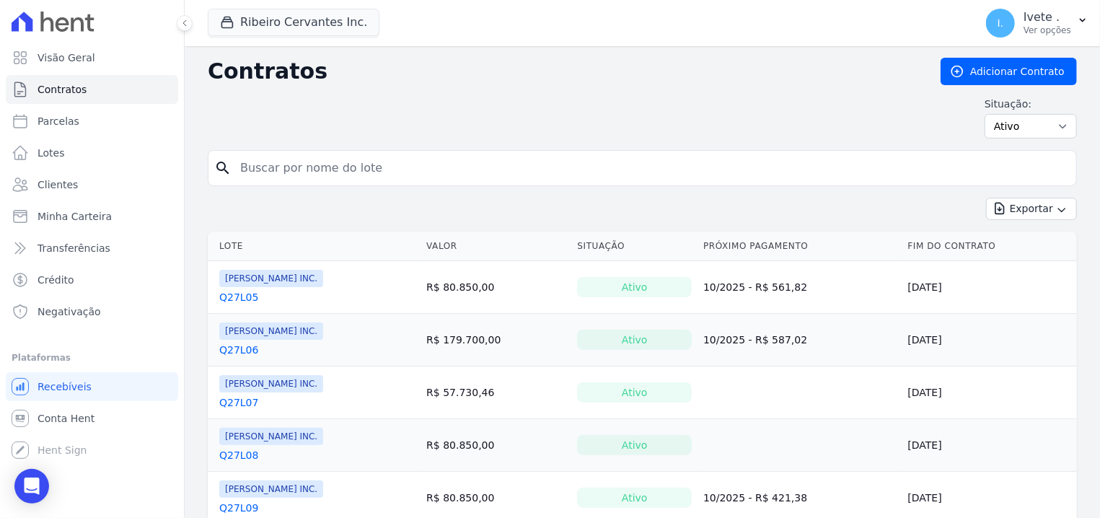
click at [350, 159] on input "search" at bounding box center [651, 168] width 839 height 29
type input "q27l13"
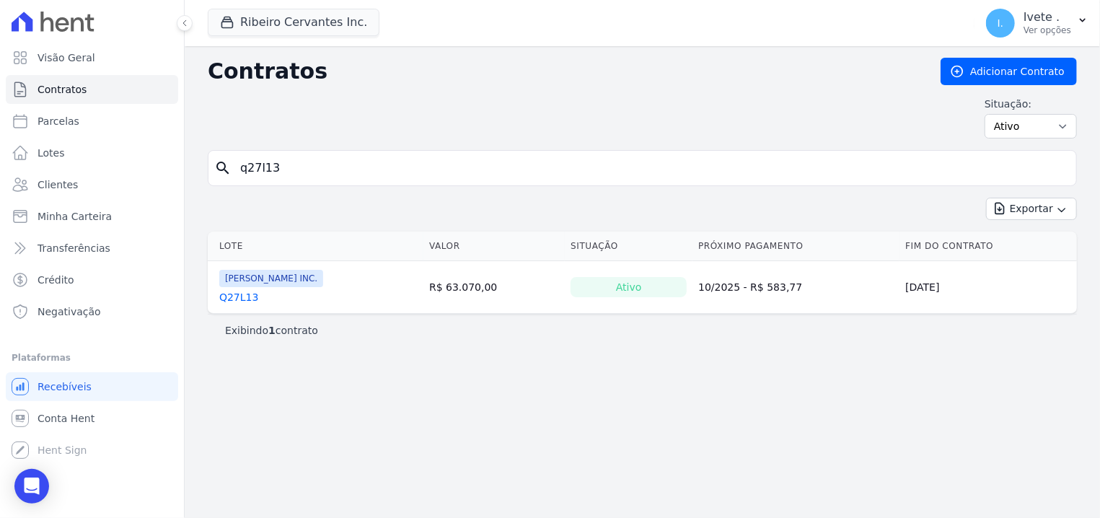
click at [235, 289] on div "Ribeiro Cervantes INC. Q27L13" at bounding box center [271, 287] width 104 height 35
click at [234, 297] on link "Q27L13" at bounding box center [238, 297] width 39 height 14
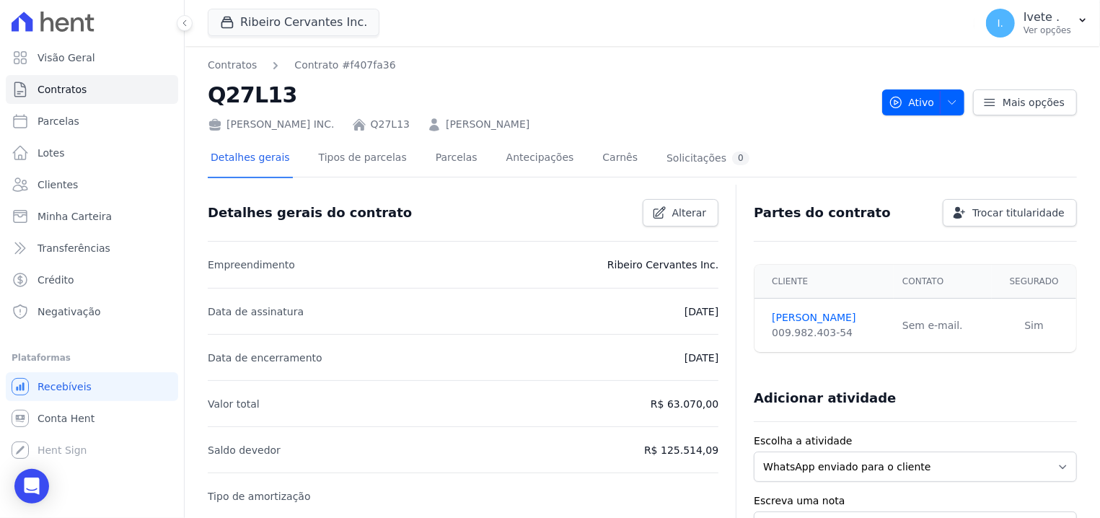
click at [30, 465] on div "Visão Geral Contratos [GEOGRAPHIC_DATA] Lotes Clientes Minha Carteira Transferê…" at bounding box center [92, 259] width 184 height 518
click at [30, 479] on icon "Open Intercom Messenger" at bounding box center [31, 486] width 17 height 19
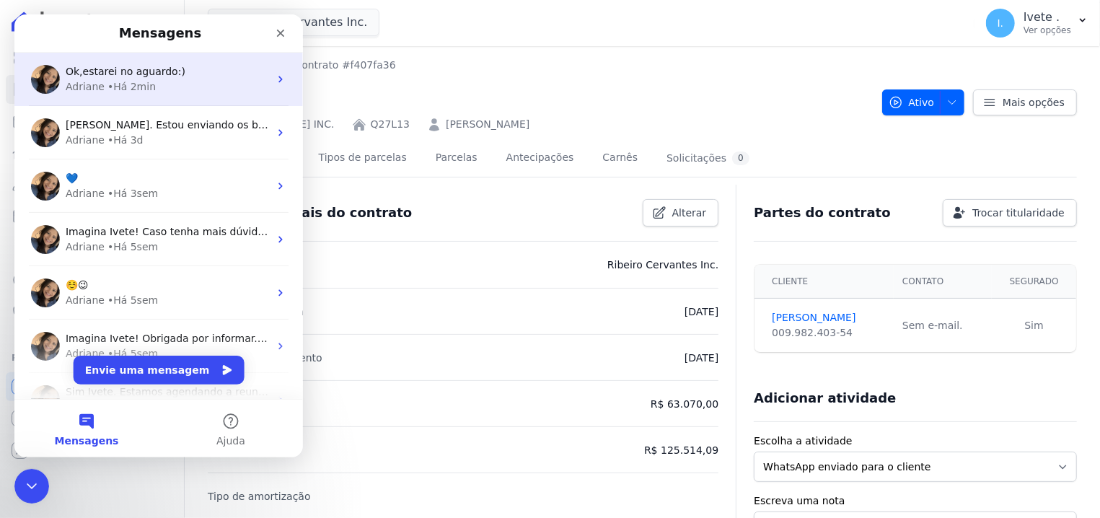
click at [107, 85] on div "• Há 2min" at bounding box center [131, 86] width 48 height 15
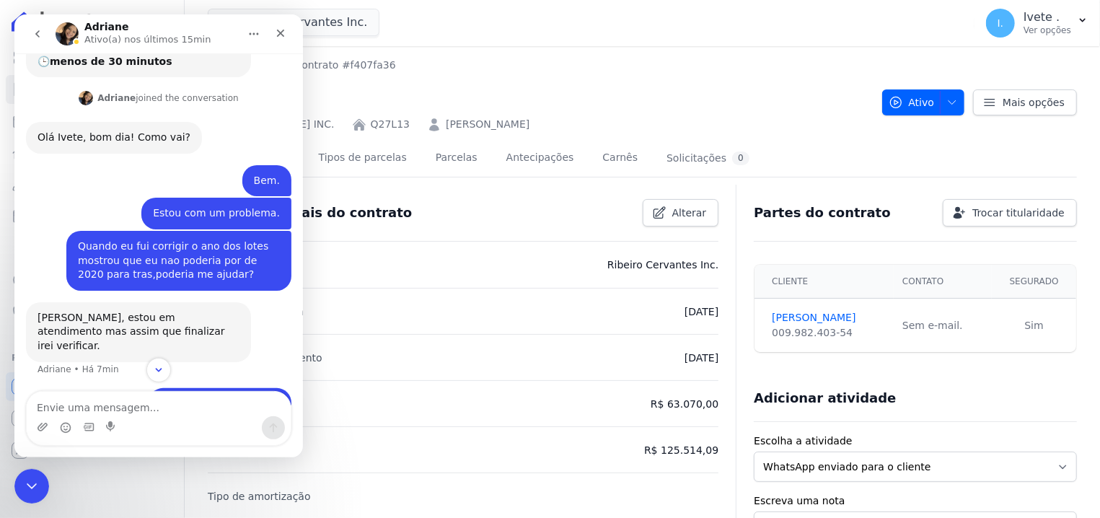
scroll to position [161, 0]
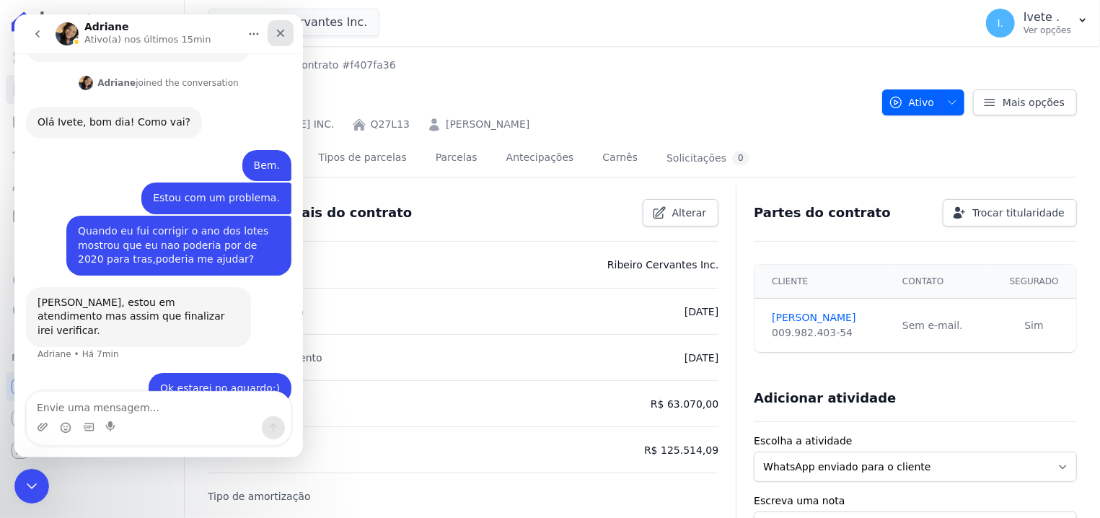
click at [275, 26] on div "Fechar" at bounding box center [281, 33] width 26 height 26
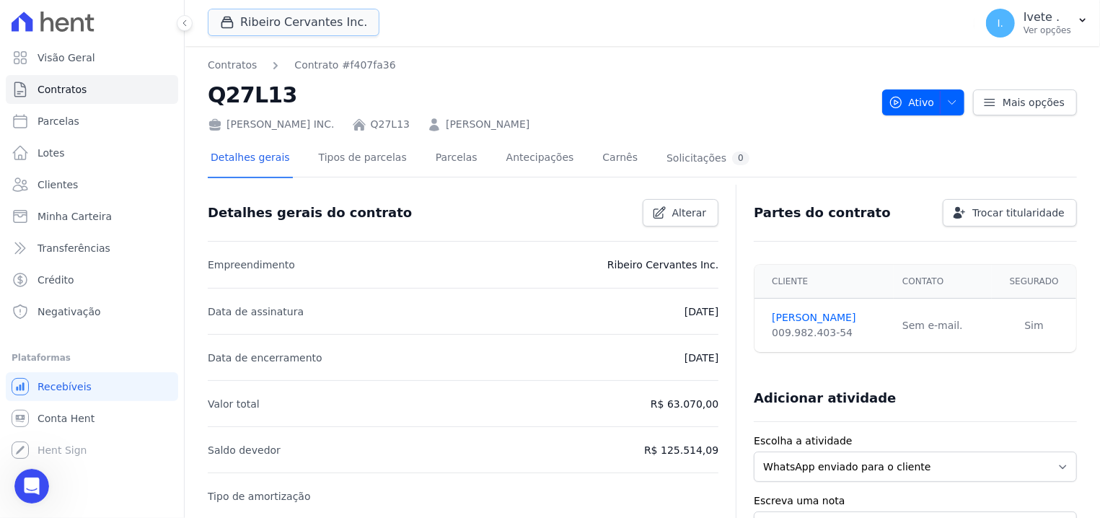
click at [275, 26] on button "Ribeiro Cervantes Inc." at bounding box center [294, 22] width 172 height 27
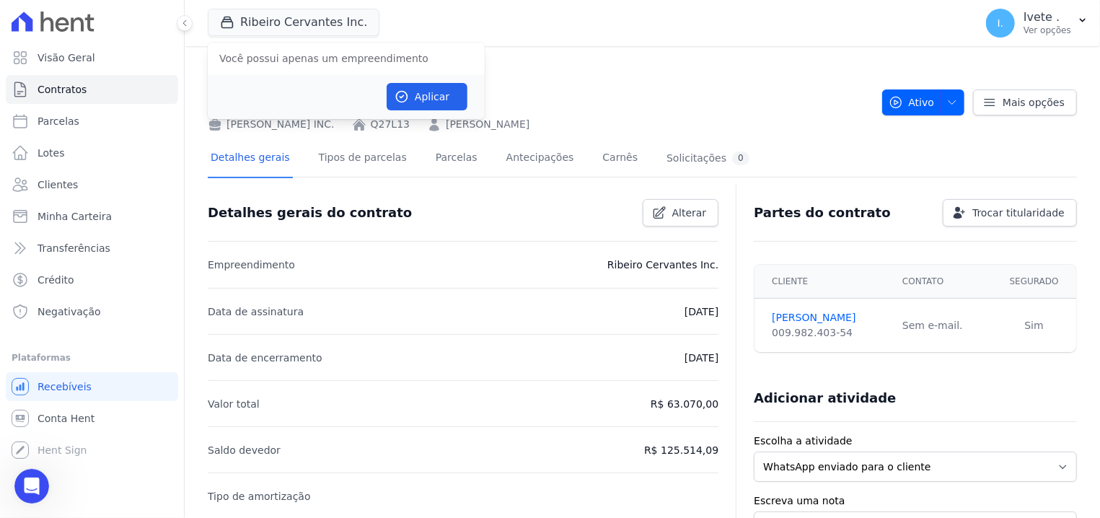
click at [298, 56] on span "Você possui apenas um empreendimento" at bounding box center [346, 58] width 277 height 26
click at [282, 62] on span "Você possui apenas um empreendimento" at bounding box center [346, 58] width 277 height 26
click at [482, 87] on div "Aplicar" at bounding box center [346, 96] width 277 height 45
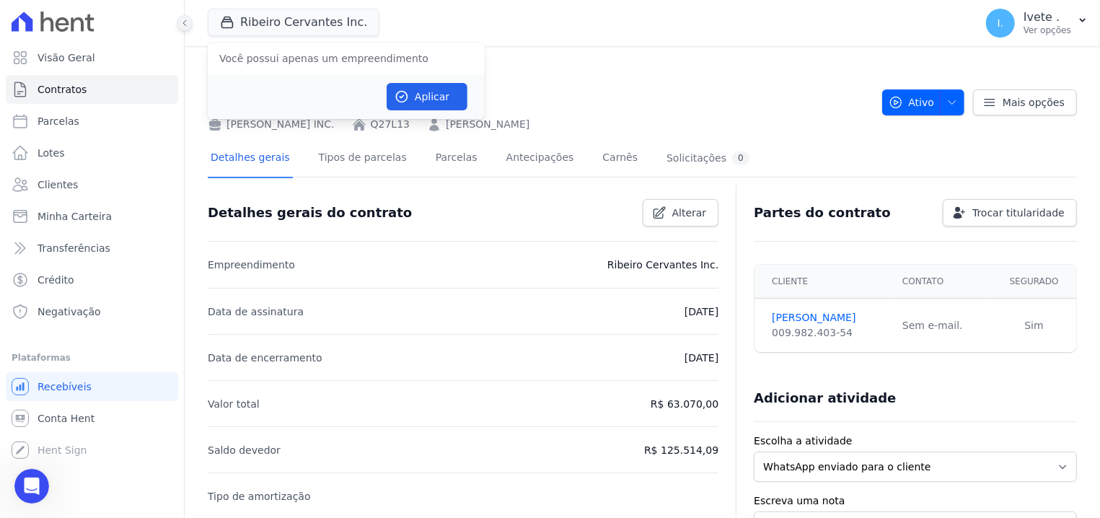
click at [178, 22] on button at bounding box center [185, 23] width 16 height 16
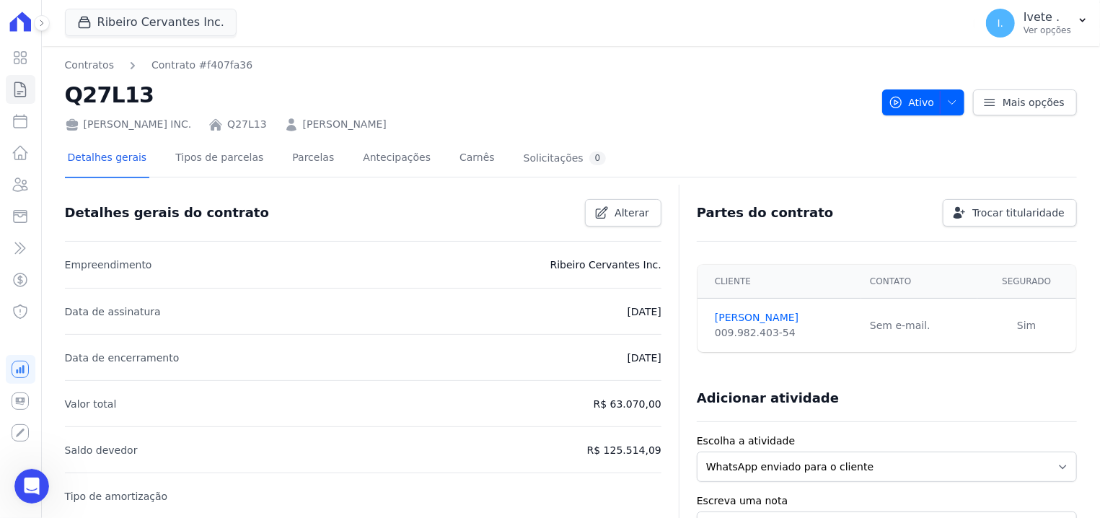
click at [41, 15] on div at bounding box center [34, 23] width 16 height 46
click at [41, 22] on icon at bounding box center [42, 23] width 9 height 9
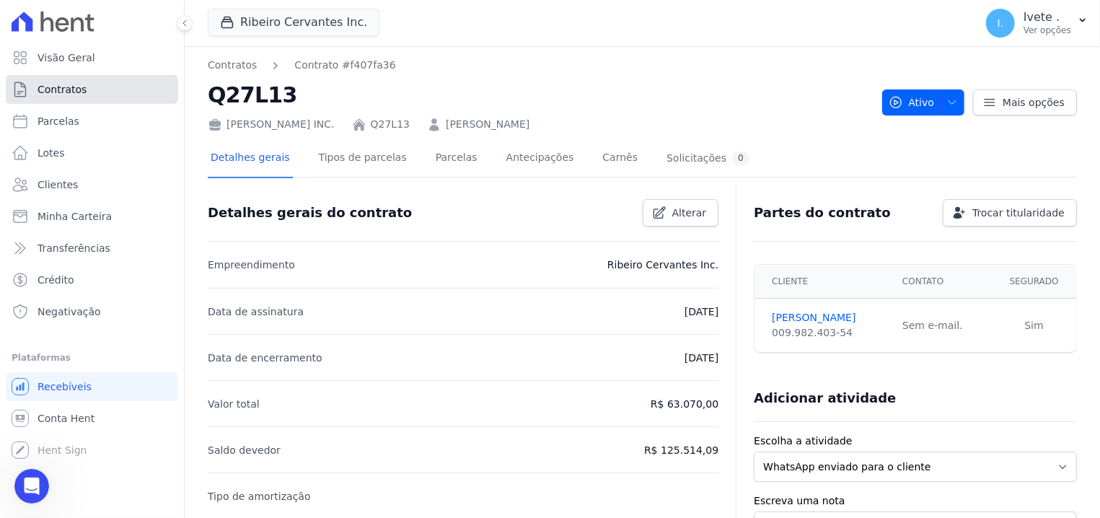
click at [55, 91] on span "Contratos" at bounding box center [62, 89] width 49 height 14
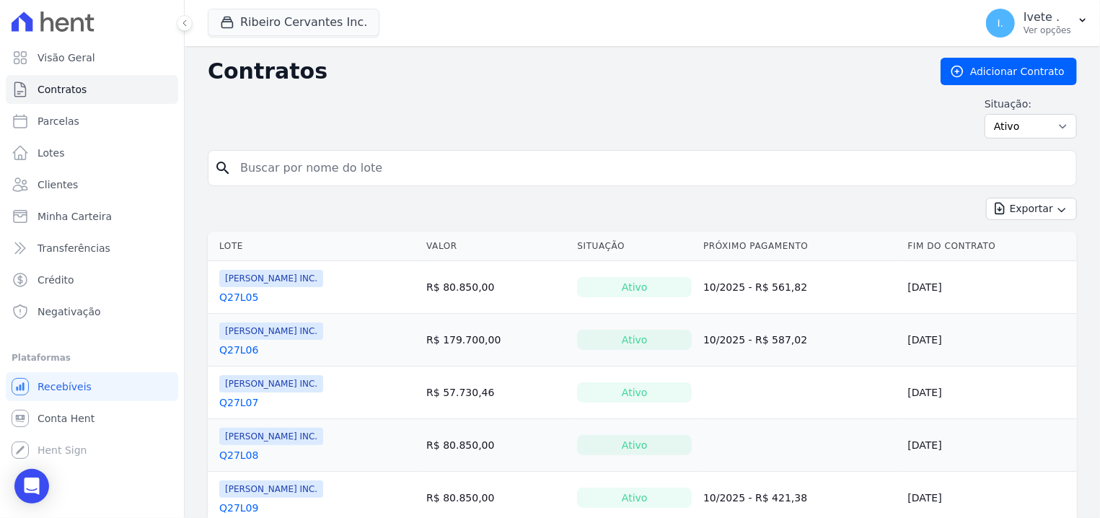
click at [550, 178] on input "search" at bounding box center [651, 168] width 839 height 29
type input "q27l07"
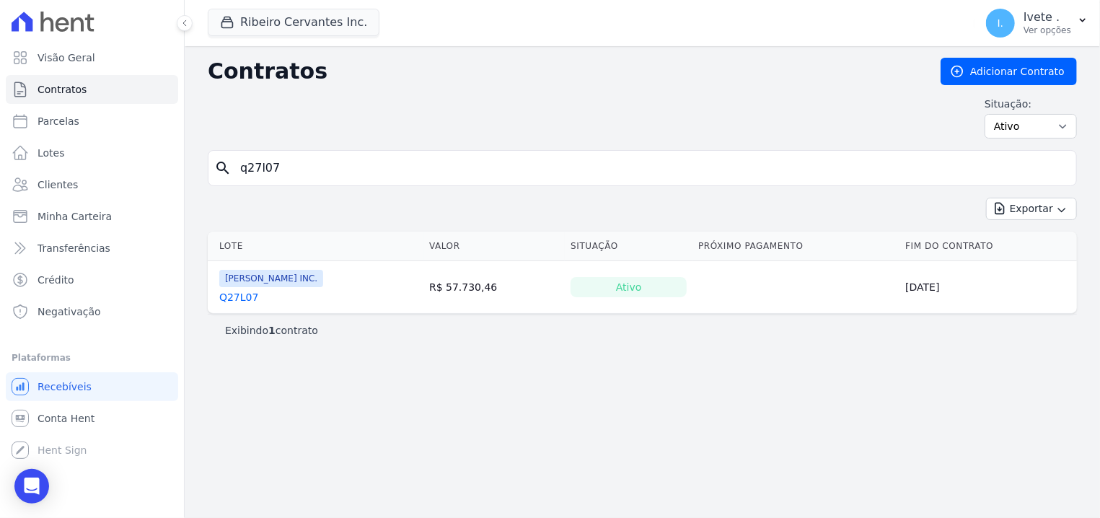
click at [260, 295] on div "Q27L07" at bounding box center [271, 297] width 104 height 14
click at [255, 297] on div "Q27L07" at bounding box center [271, 297] width 104 height 14
click at [242, 302] on link "Q27L07" at bounding box center [238, 297] width 39 height 14
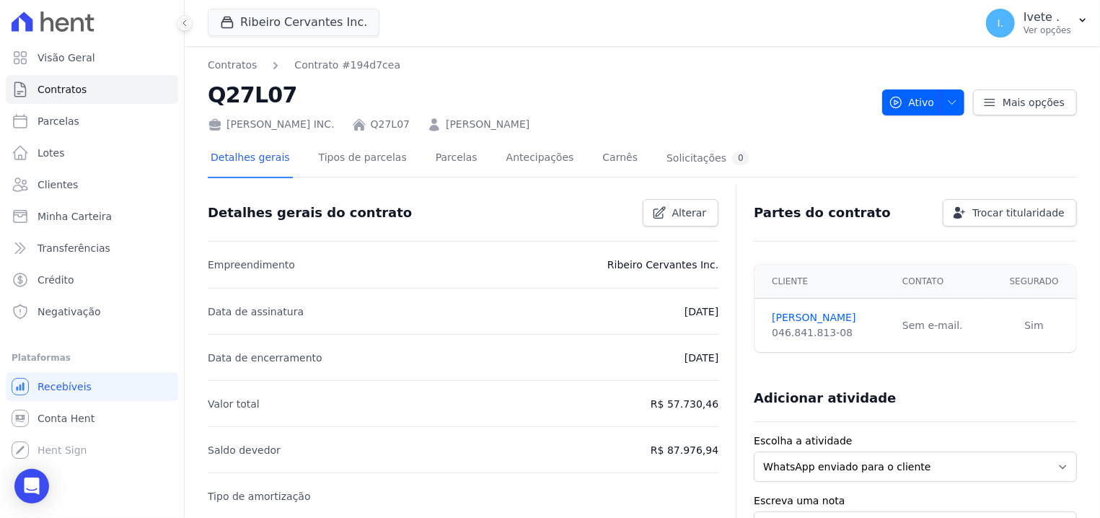
drag, startPoint x: 505, startPoint y: 109, endPoint x: 833, endPoint y: 104, distance: 327.6
click at [833, 104] on div "Contratos Contrato #194d7cea Q27L07 Ribeiro Cervantes INC. Q27L07 Nathalia Coel…" at bounding box center [539, 95] width 663 height 74
click at [460, 92] on h2 "Q27L07" at bounding box center [539, 95] width 663 height 32
drag, startPoint x: 435, startPoint y: 113, endPoint x: 647, endPoint y: 105, distance: 212.3
click at [647, 105] on div "Contratos Contrato #194d7cea Q27L07 Ribeiro Cervantes INC. Q27L07 Nathalia Coel…" at bounding box center [539, 95] width 663 height 74
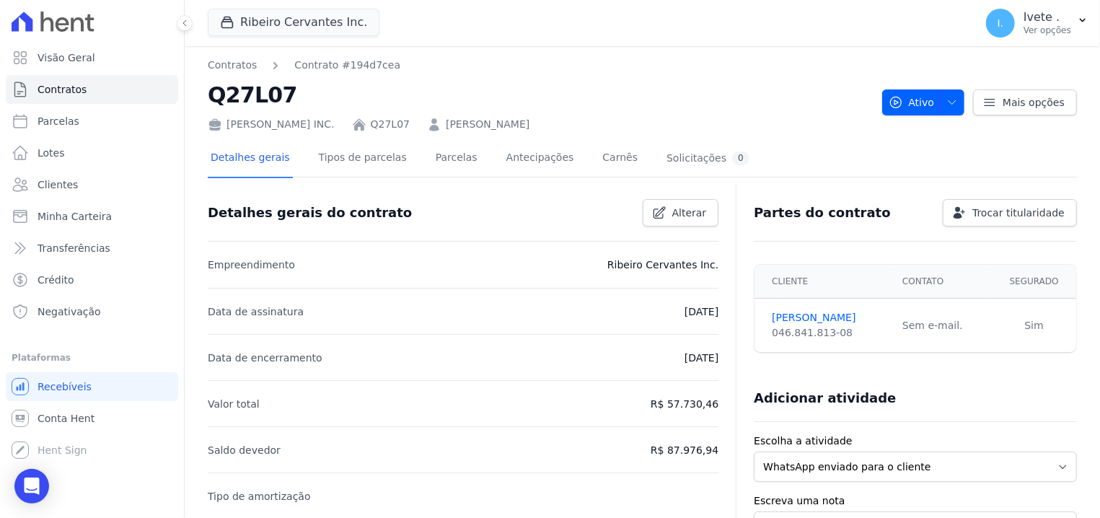
click at [464, 122] on link "[PERSON_NAME]" at bounding box center [488, 124] width 84 height 15
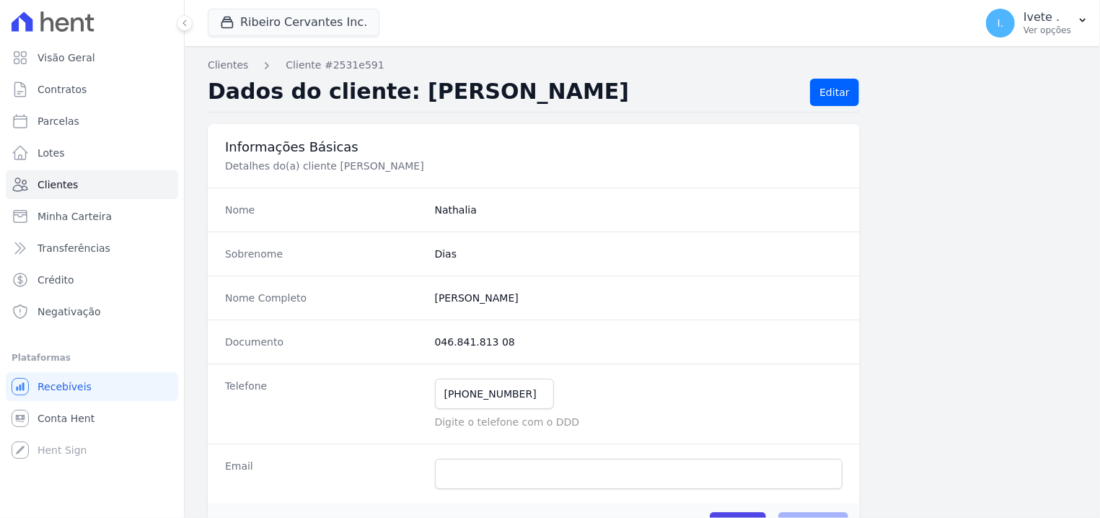
click at [411, 105] on div "Dados do cliente: Nathalia Dias Editar" at bounding box center [533, 96] width 651 height 34
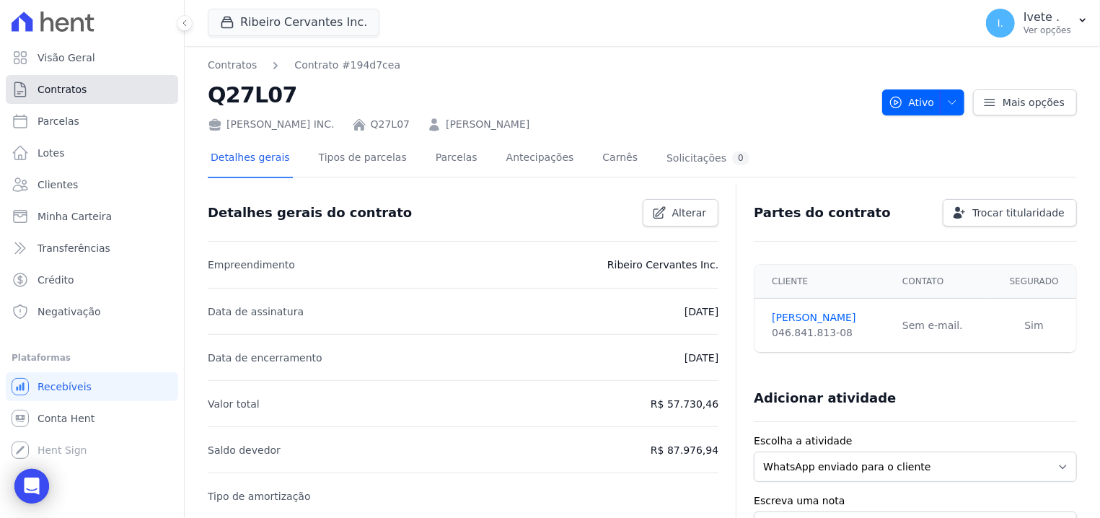
click at [25, 96] on icon at bounding box center [20, 89] width 11 height 14
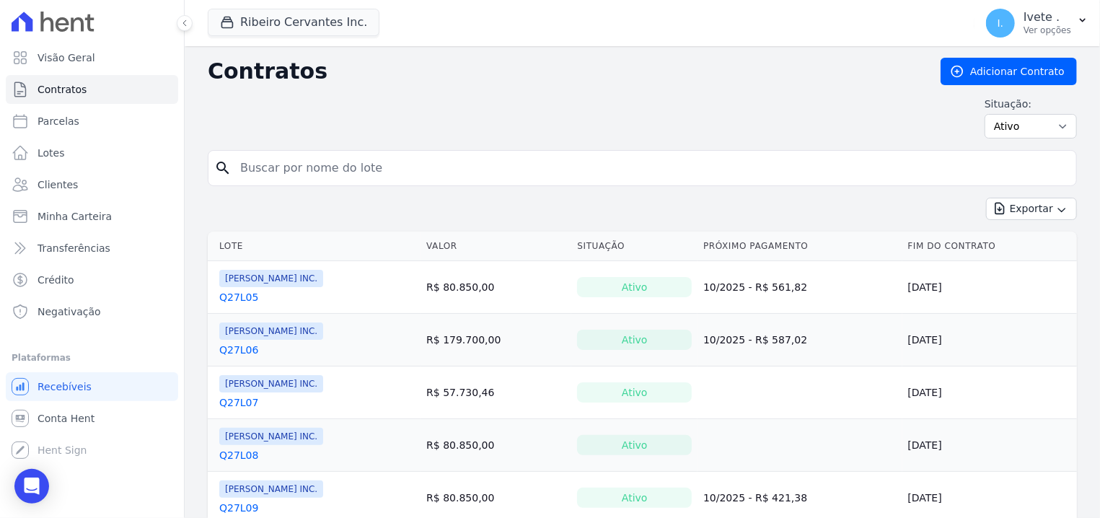
click at [284, 163] on input "search" at bounding box center [651, 168] width 839 height 29
type input "2714"
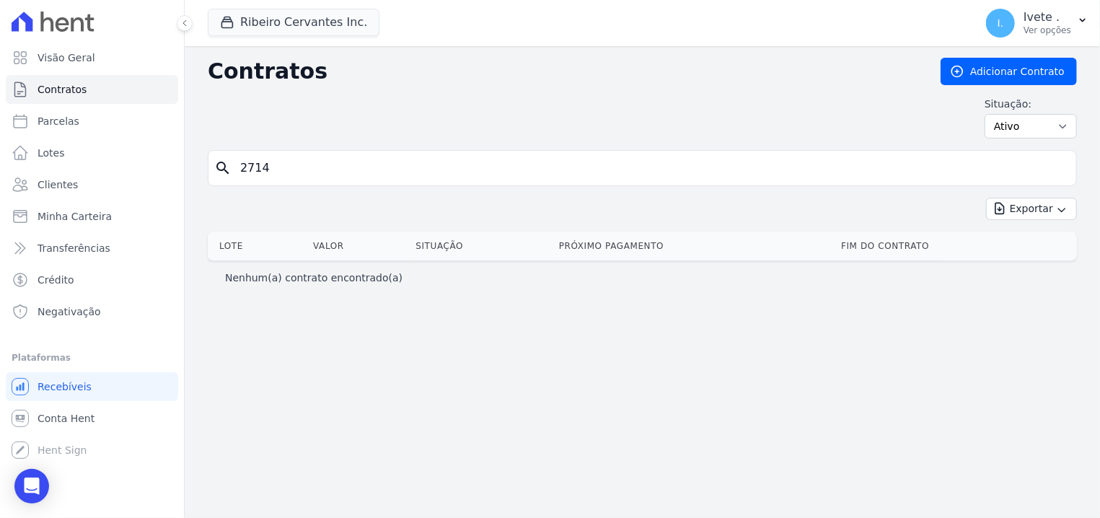
click at [284, 164] on input "2714" at bounding box center [651, 168] width 839 height 29
type input "2"
type input "q27l14"
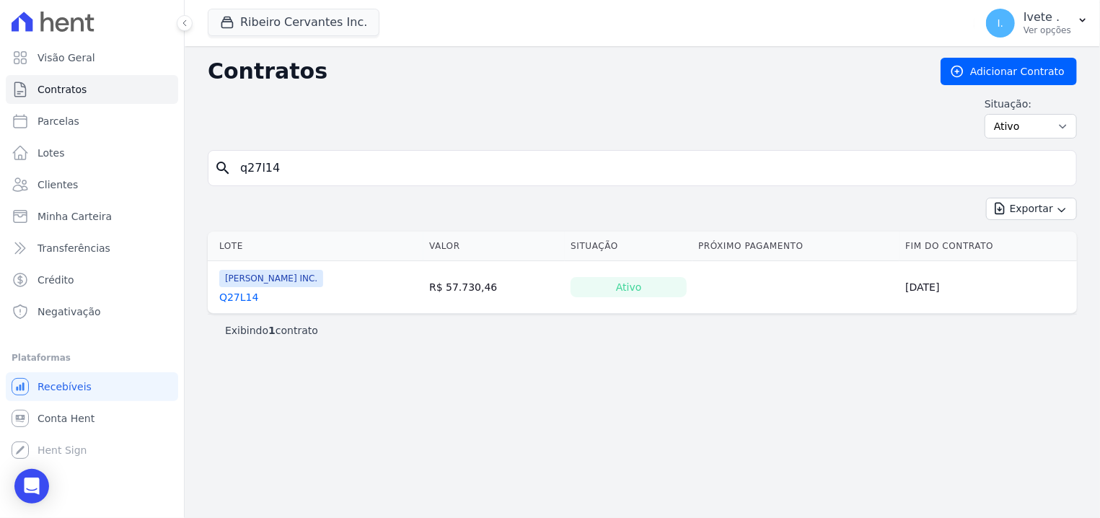
click at [237, 295] on link "Q27L14" at bounding box center [238, 297] width 39 height 14
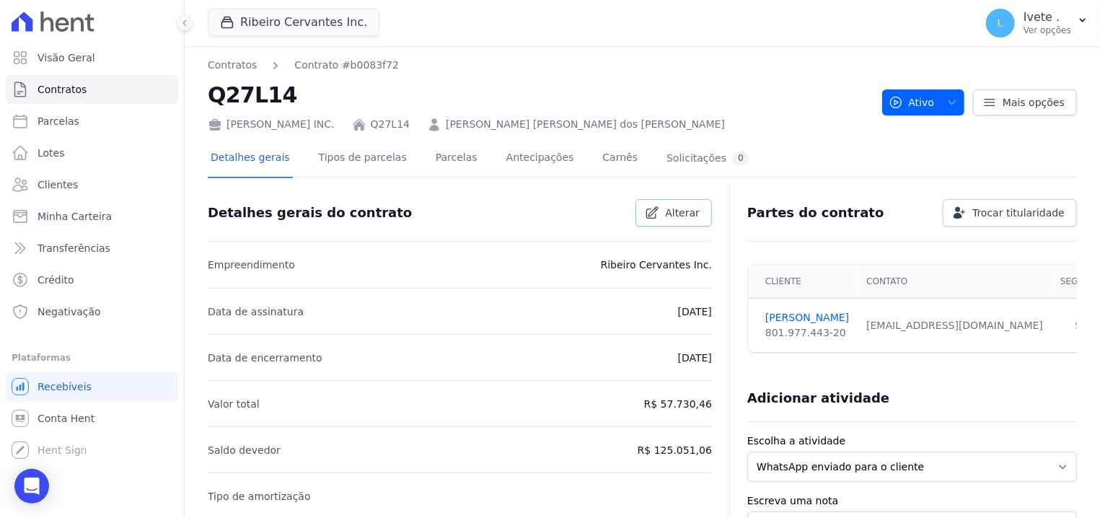
click at [644, 204] on link "Alterar" at bounding box center [674, 212] width 76 height 27
click at [695, 227] on div "Detalhes gerais do contrato Cancelar Salvar" at bounding box center [460, 213] width 504 height 57
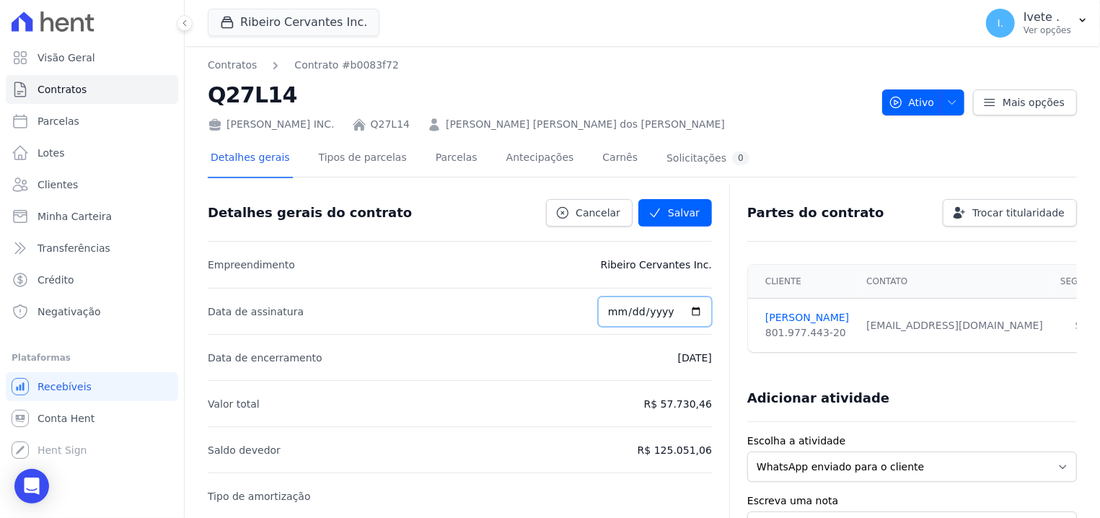
click at [630, 306] on input "2018-09-15" at bounding box center [655, 312] width 114 height 30
type input "2018-09-10"
click at [678, 215] on button "Salvar" at bounding box center [675, 212] width 74 height 27
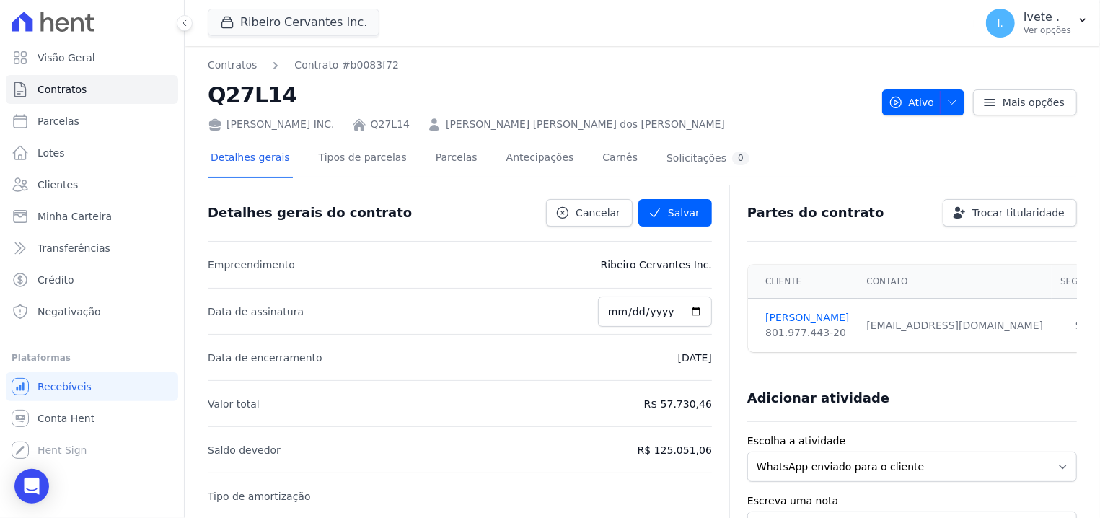
click at [665, 227] on div "Detalhes gerais do contrato Cancelar Salvar" at bounding box center [460, 213] width 504 height 57
click at [579, 220] on link "Cancelar" at bounding box center [589, 212] width 87 height 27
click at [568, 208] on icon at bounding box center [563, 213] width 11 height 11
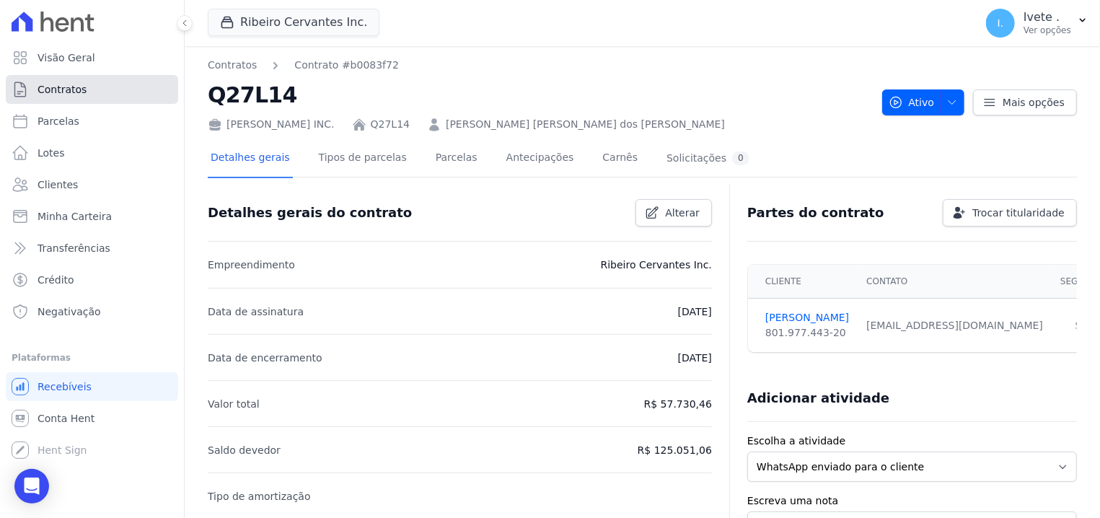
click at [107, 92] on link "Contratos" at bounding box center [92, 89] width 172 height 29
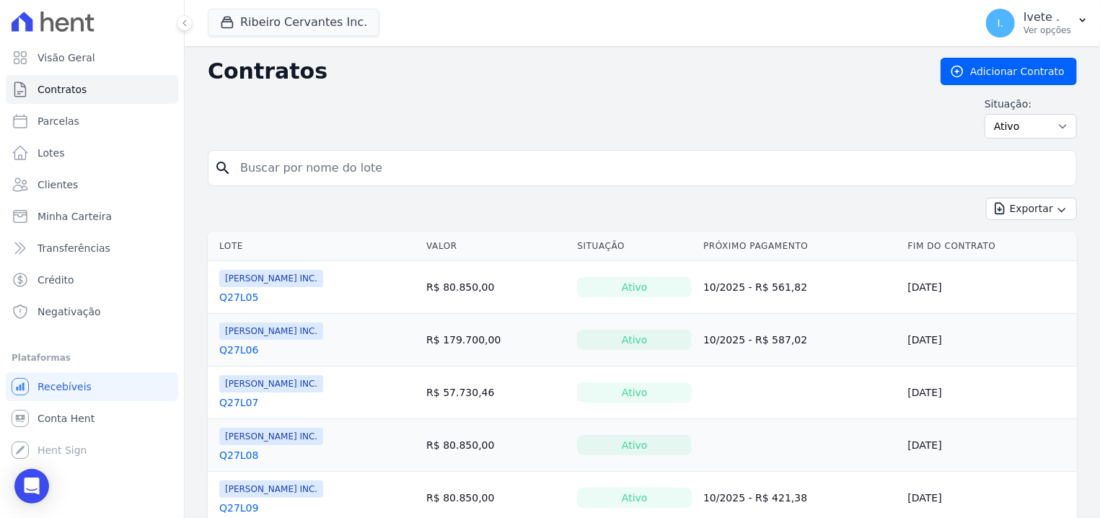
click at [301, 154] on div "search" at bounding box center [642, 168] width 869 height 36
click at [302, 163] on input "search" at bounding box center [651, 168] width 839 height 29
type input "q27l16"
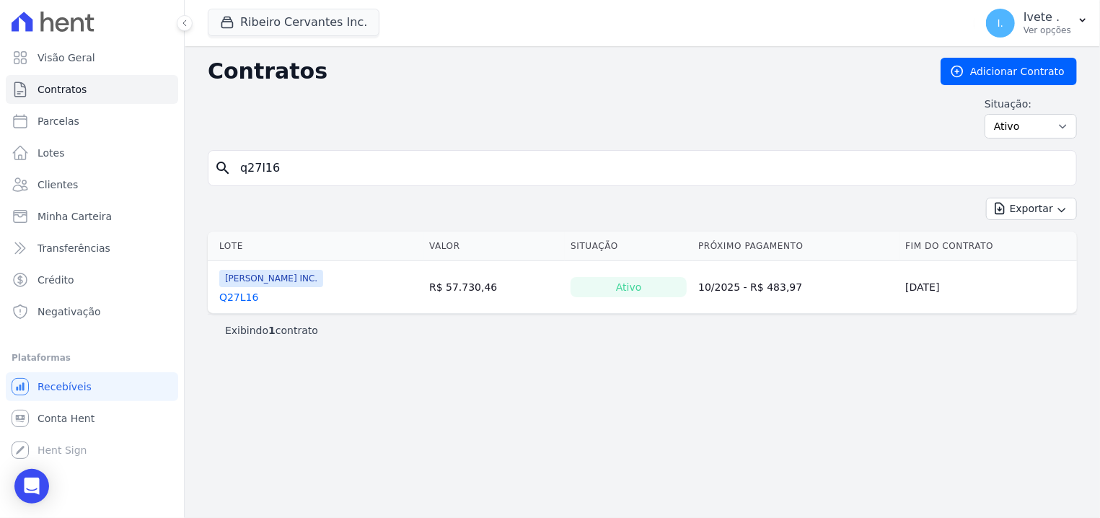
click at [241, 306] on td "Ribeiro Cervantes INC. Q27L16" at bounding box center [316, 287] width 216 height 52
click at [236, 301] on link "Q27L16" at bounding box center [238, 297] width 39 height 14
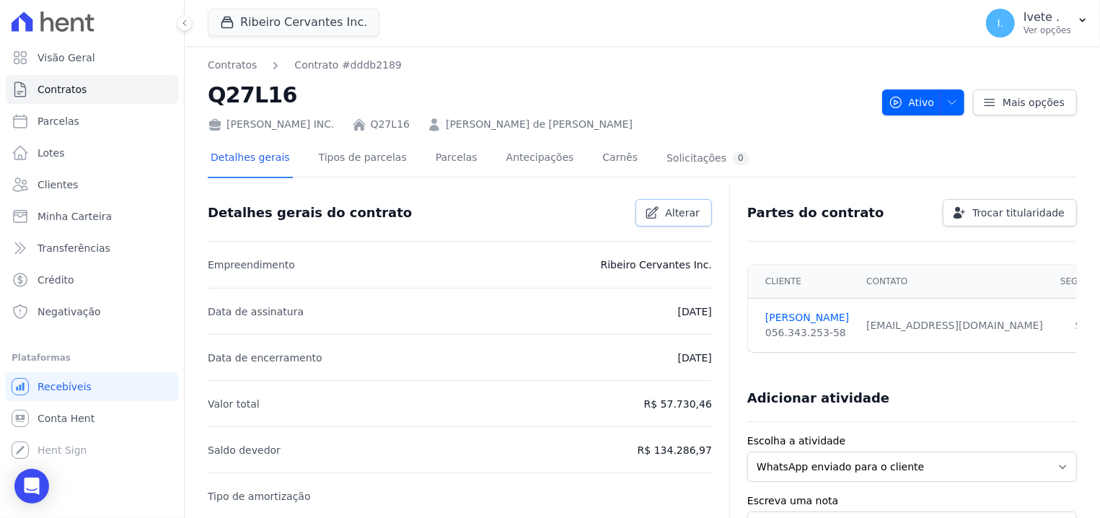
click at [698, 202] on link "Alterar" at bounding box center [674, 212] width 76 height 27
click at [682, 207] on button "Salvar" at bounding box center [675, 212] width 74 height 27
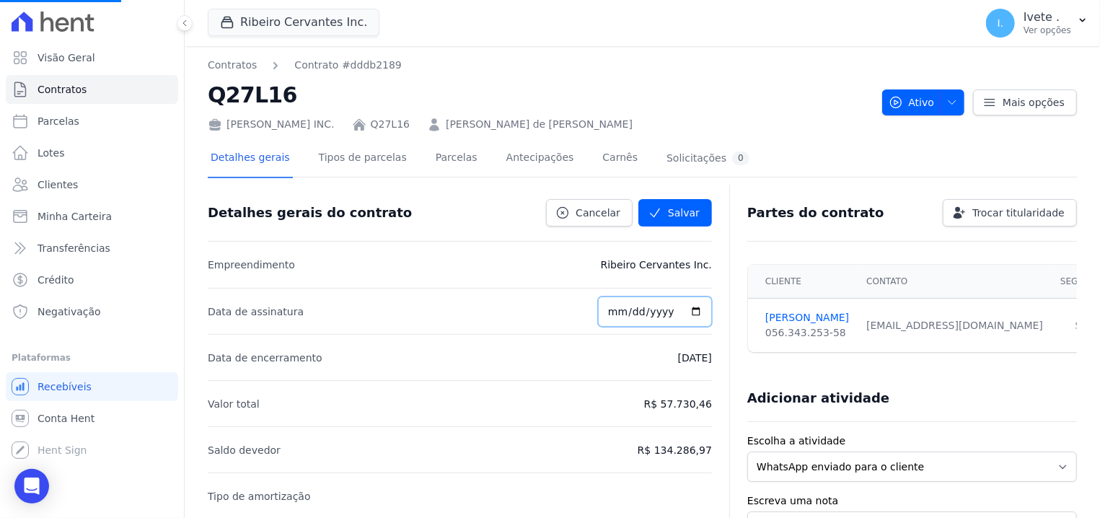
click at [636, 317] on input "2018-08-01" at bounding box center [655, 312] width 114 height 30
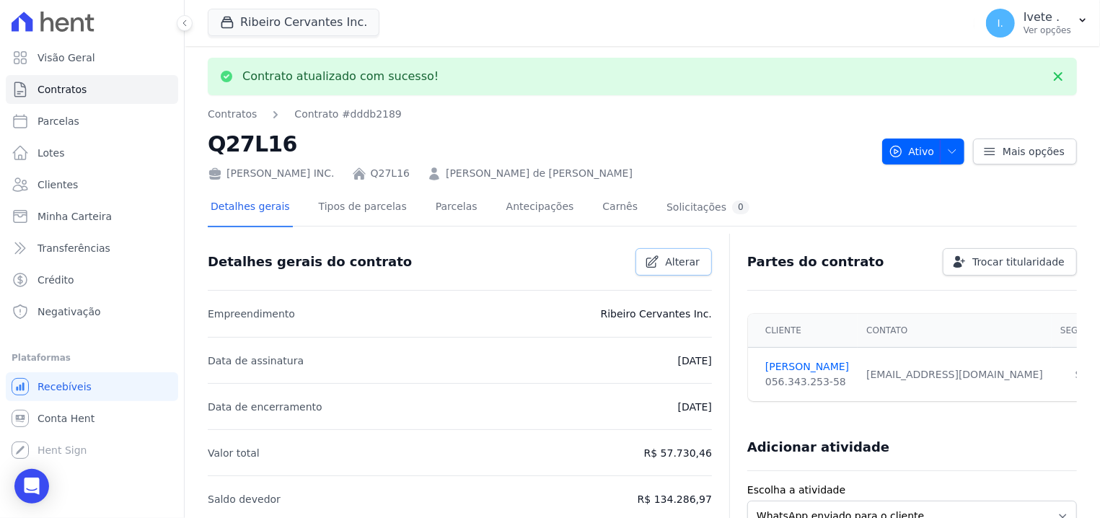
click at [682, 273] on link "Alterar" at bounding box center [674, 261] width 76 height 27
click at [675, 265] on span "Alterar" at bounding box center [682, 262] width 35 height 14
type input "2018-08-27"
click at [638, 248] on button "Salvar" at bounding box center [675, 261] width 74 height 27
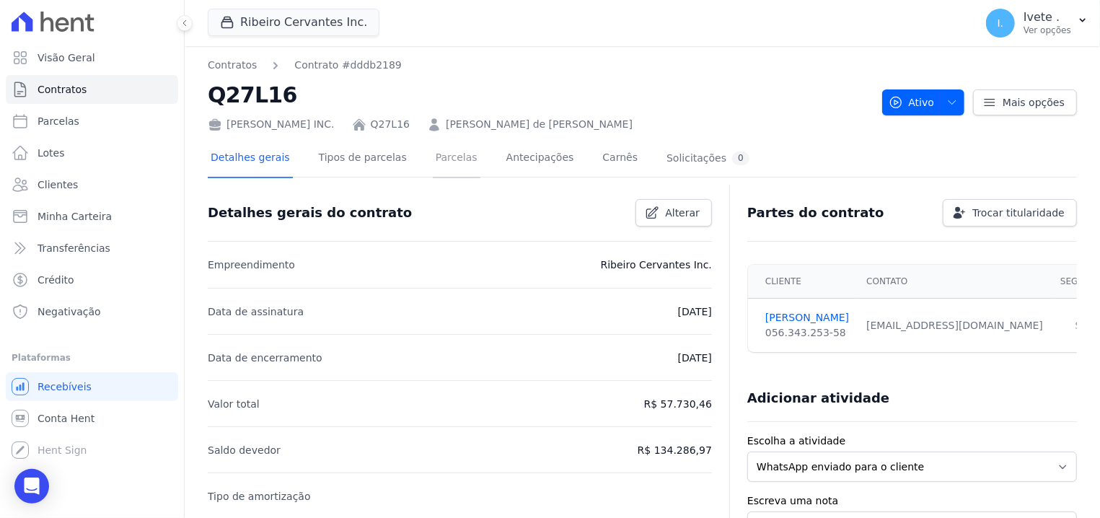
click at [433, 159] on link "Parcelas" at bounding box center [457, 159] width 48 height 38
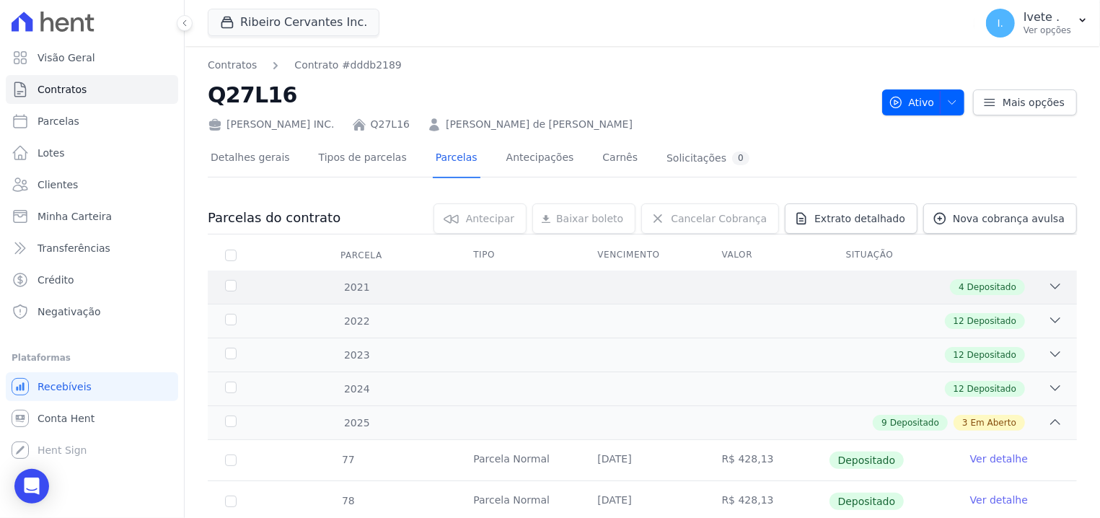
scroll to position [92, 0]
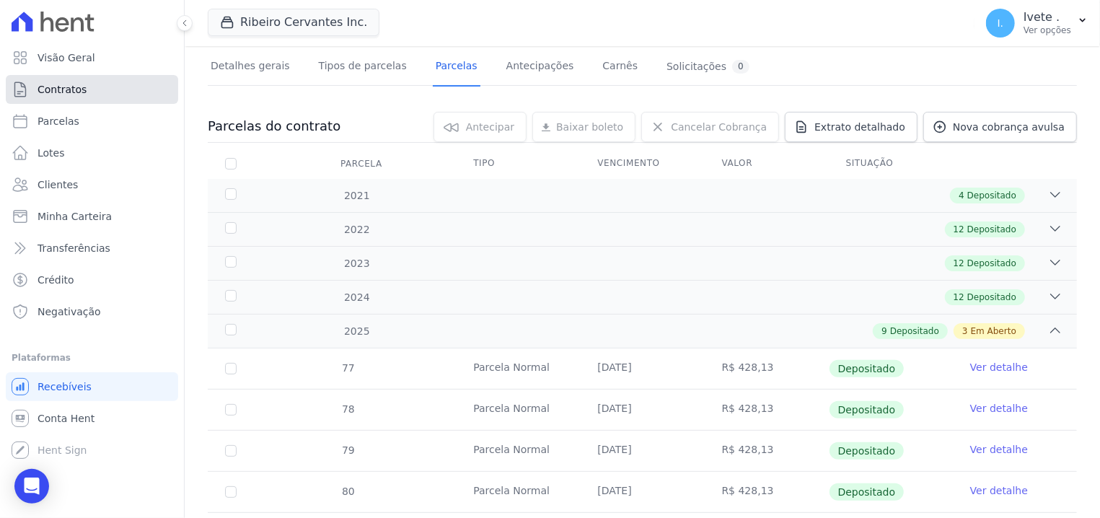
click at [74, 81] on link "Contratos" at bounding box center [92, 89] width 172 height 29
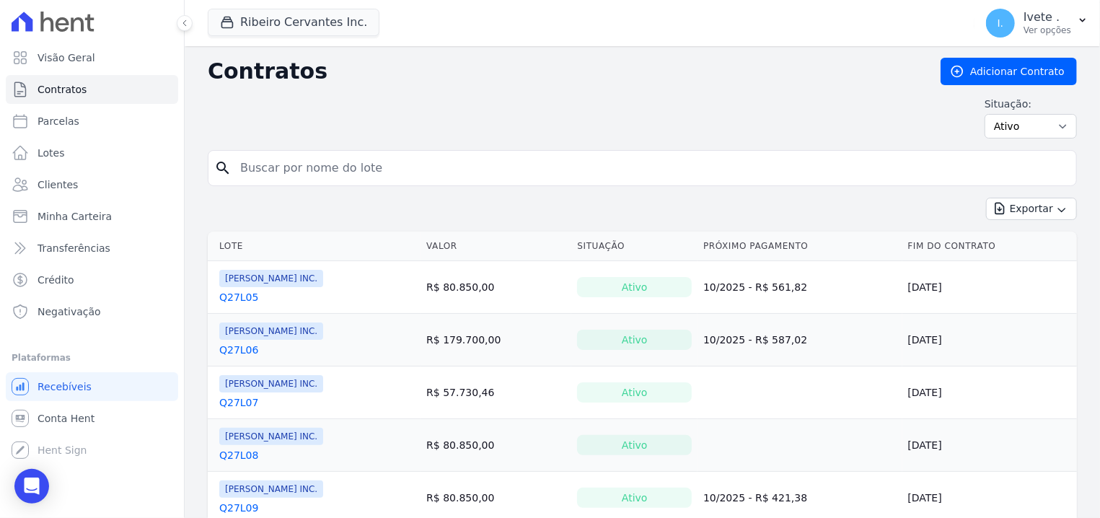
click at [282, 177] on input "search" at bounding box center [651, 168] width 839 height 29
type input "q27l19"
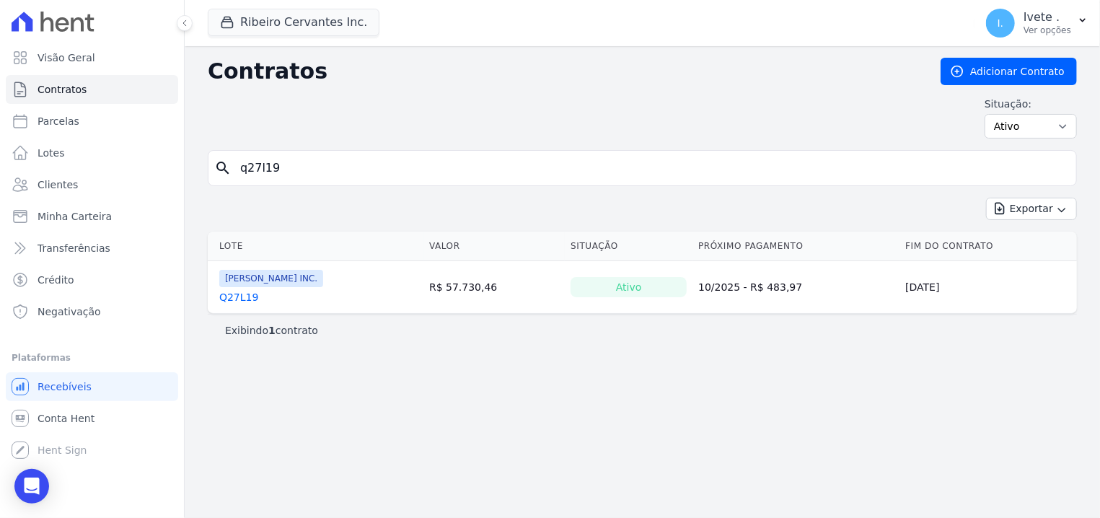
click at [320, 167] on input "q27l19" at bounding box center [651, 168] width 839 height 29
click at [27, 494] on div "Open Intercom Messenger" at bounding box center [32, 486] width 38 height 38
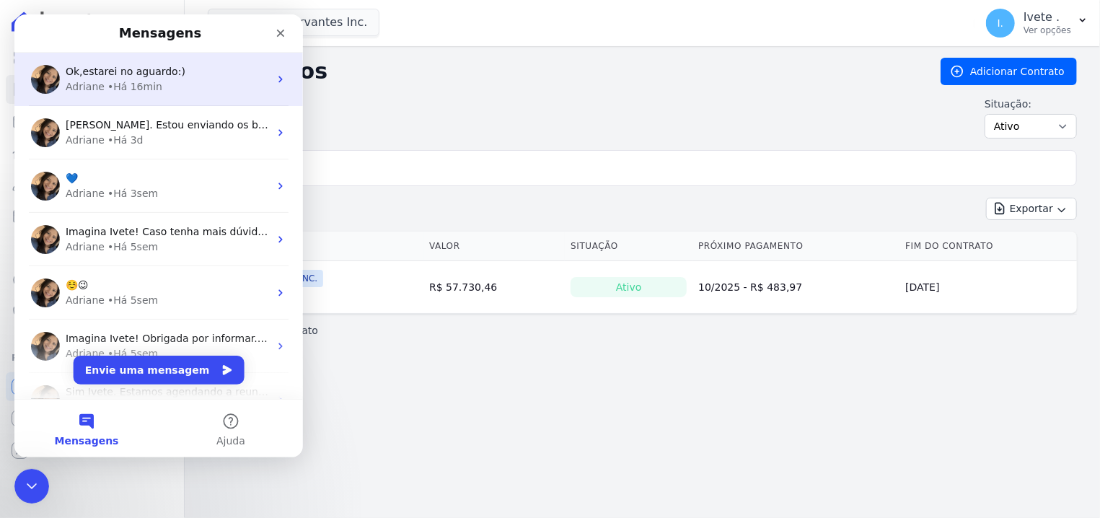
click at [111, 100] on div "Ok,estarei no aguardo:) Adriane • Há 16min" at bounding box center [158, 79] width 289 height 53
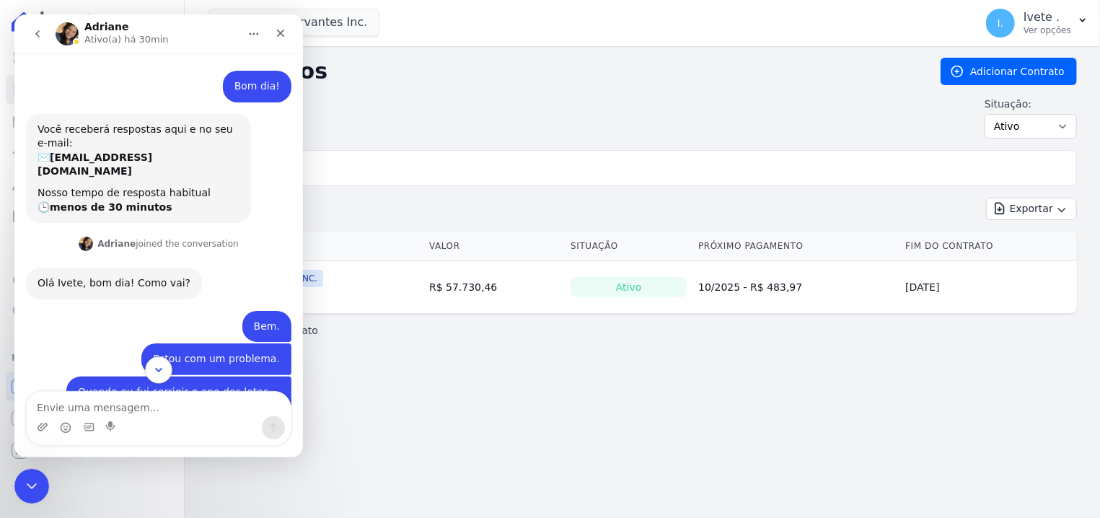
click at [150, 366] on button "Scroll to bottom" at bounding box center [158, 369] width 27 height 27
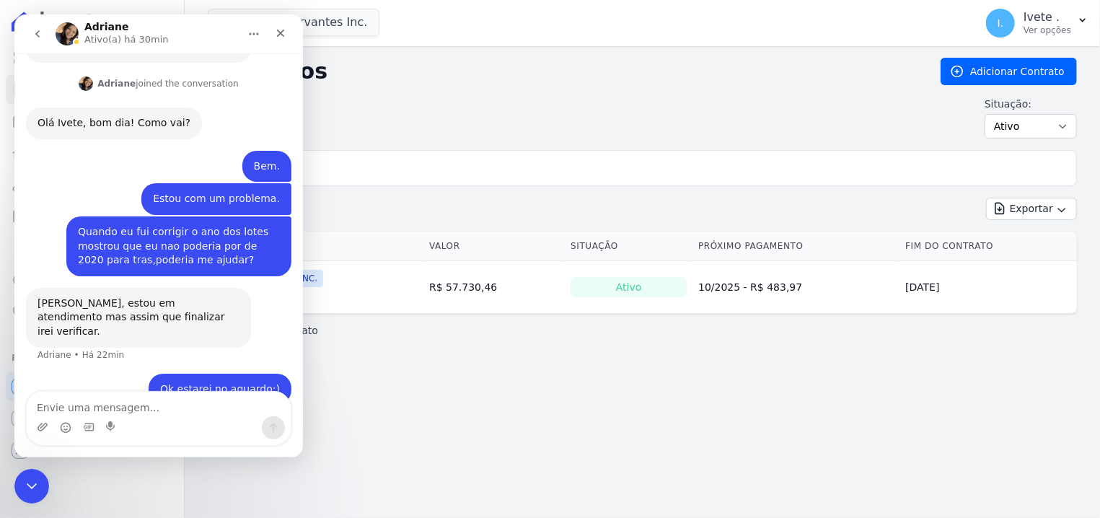
scroll to position [161, 0]
click at [279, 32] on icon "Fechar" at bounding box center [281, 34] width 8 height 8
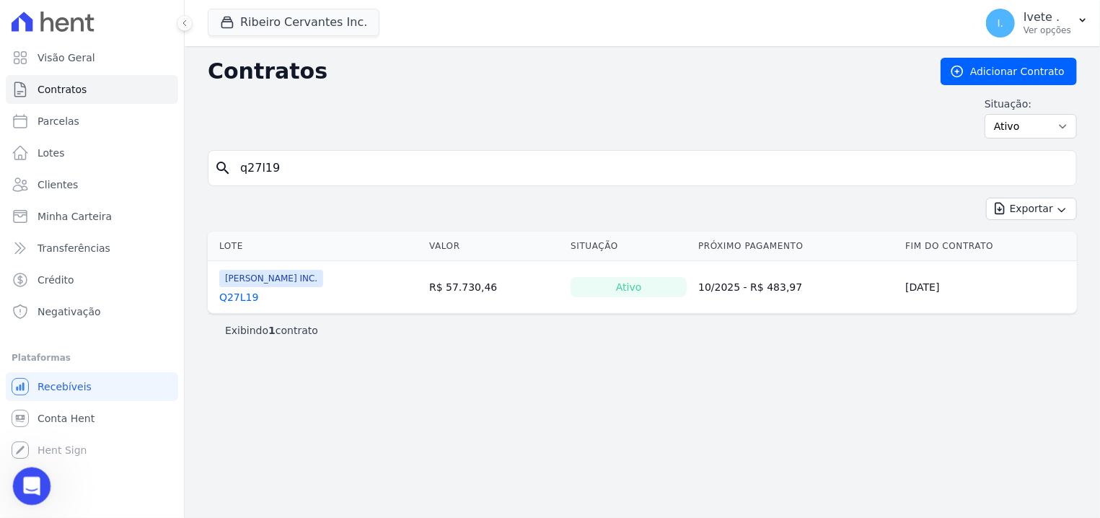
click at [29, 493] on icon "Abertura do Messenger da Intercom" at bounding box center [30, 485] width 24 height 24
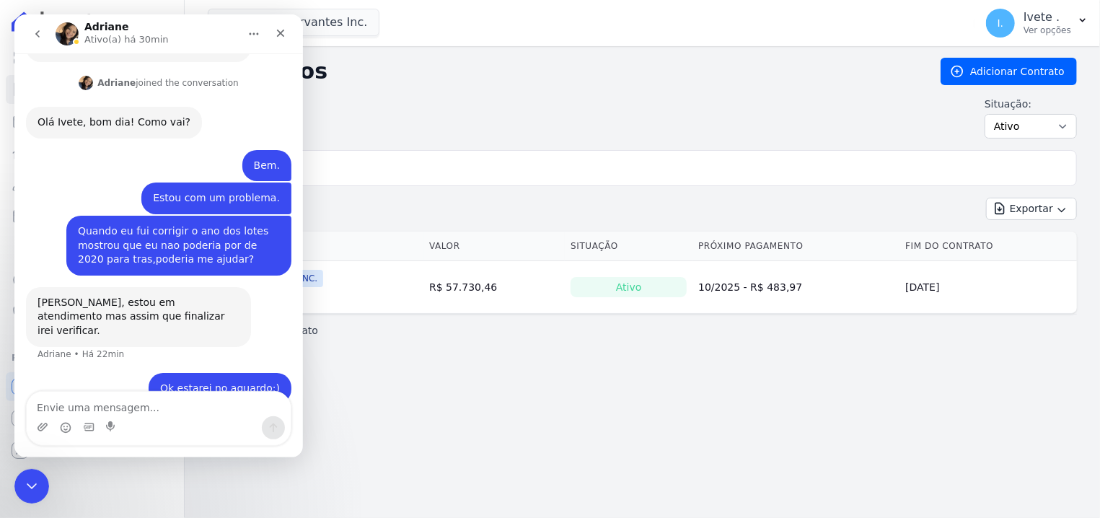
click at [37, 37] on icon "go back" at bounding box center [38, 34] width 12 height 12
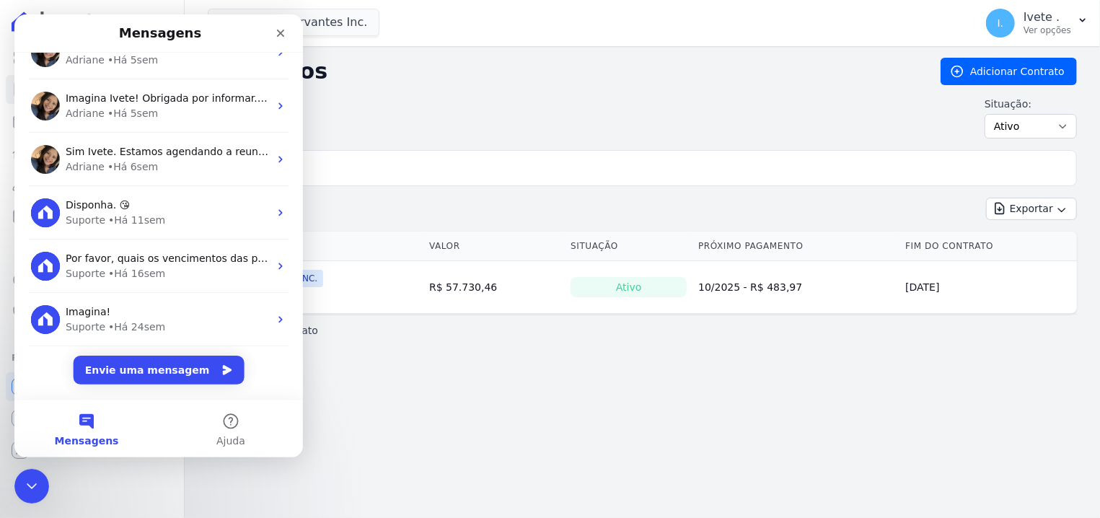
scroll to position [245, 0]
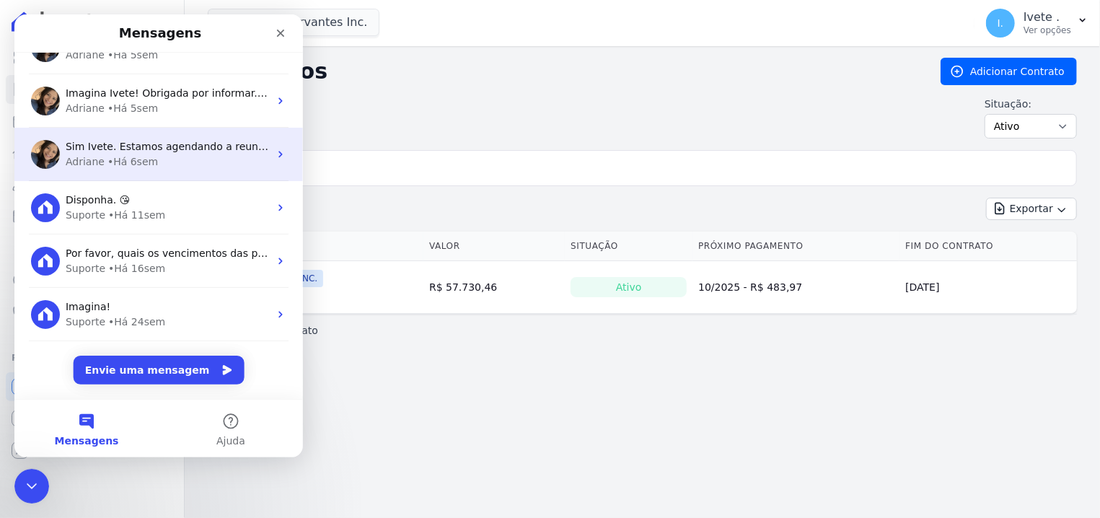
click at [76, 150] on span "Sim Ivete. Estamos agendando a reunião para que seja explicado e alinhado as in…" at bounding box center [301, 147] width 471 height 12
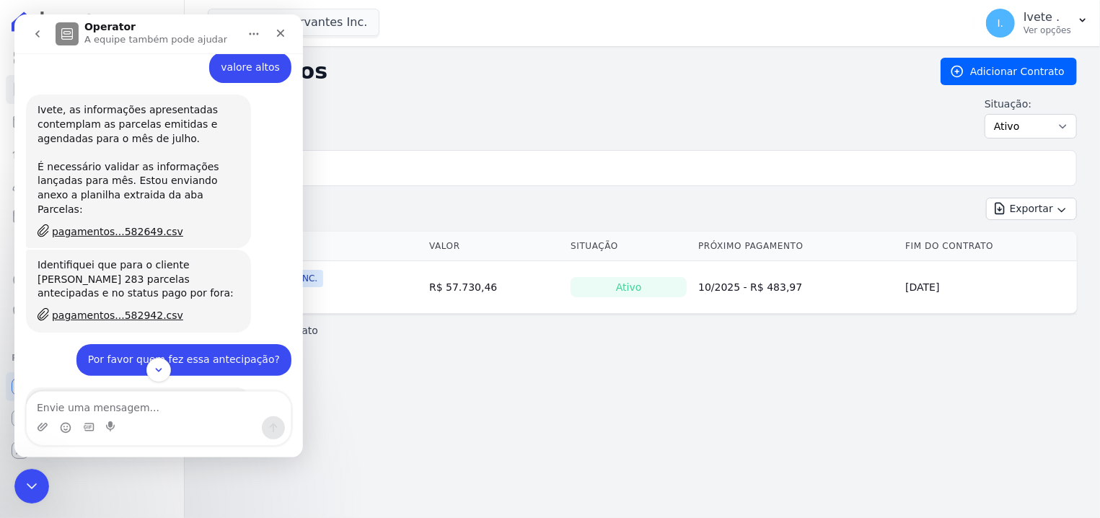
scroll to position [734, 0]
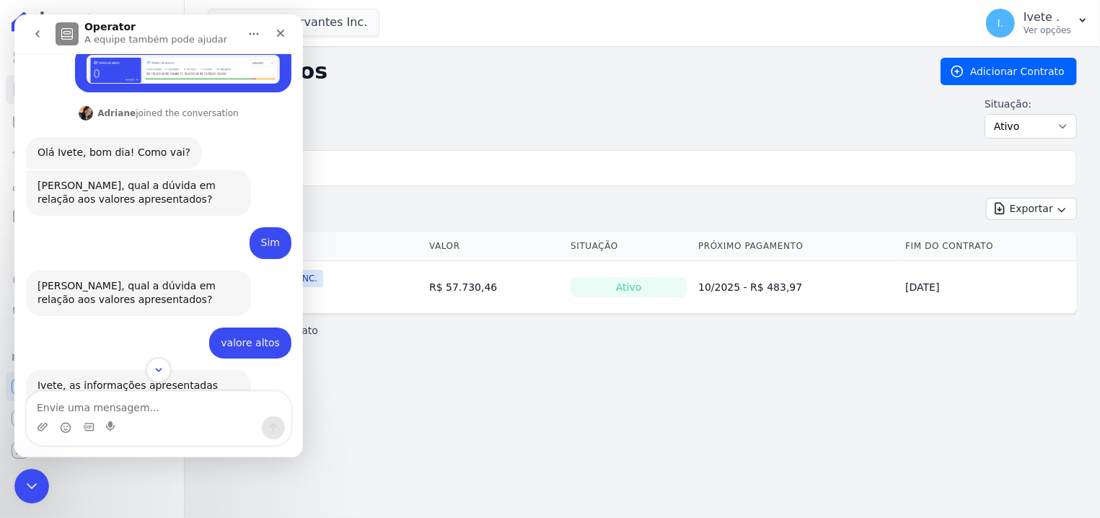
click at [47, 32] on button "go back" at bounding box center [37, 33] width 27 height 27
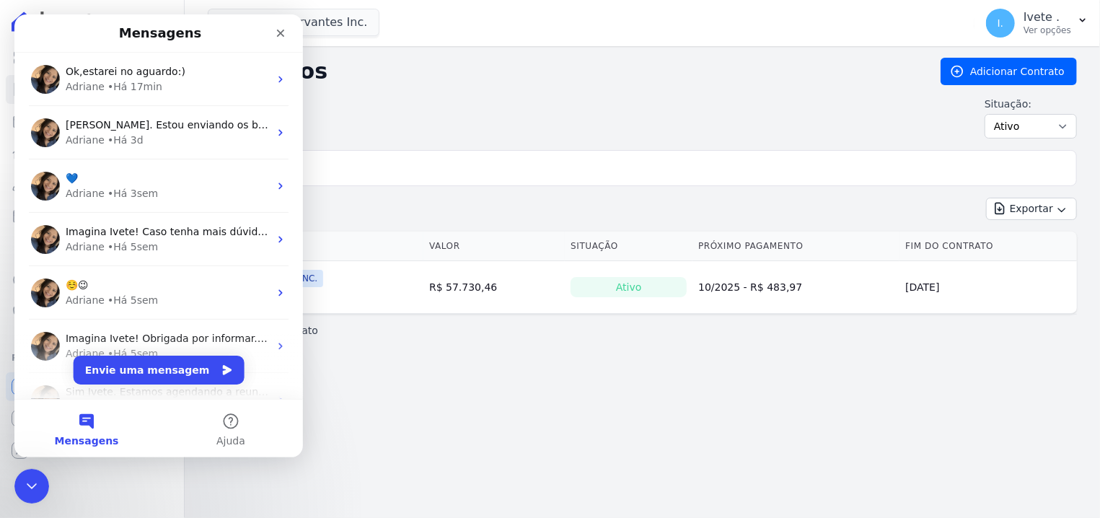
scroll to position [0, 0]
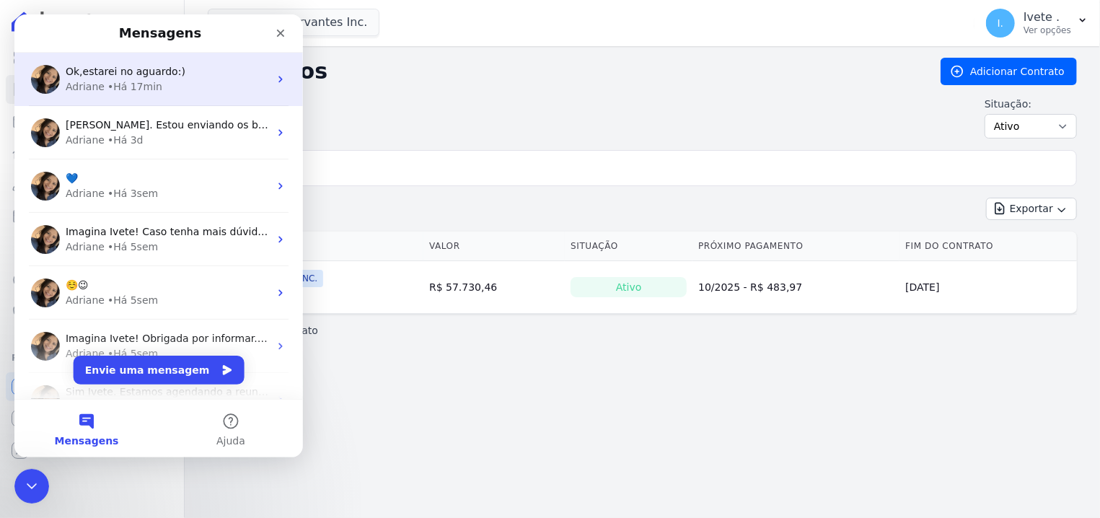
click at [84, 89] on div "Adriane" at bounding box center [85, 86] width 39 height 15
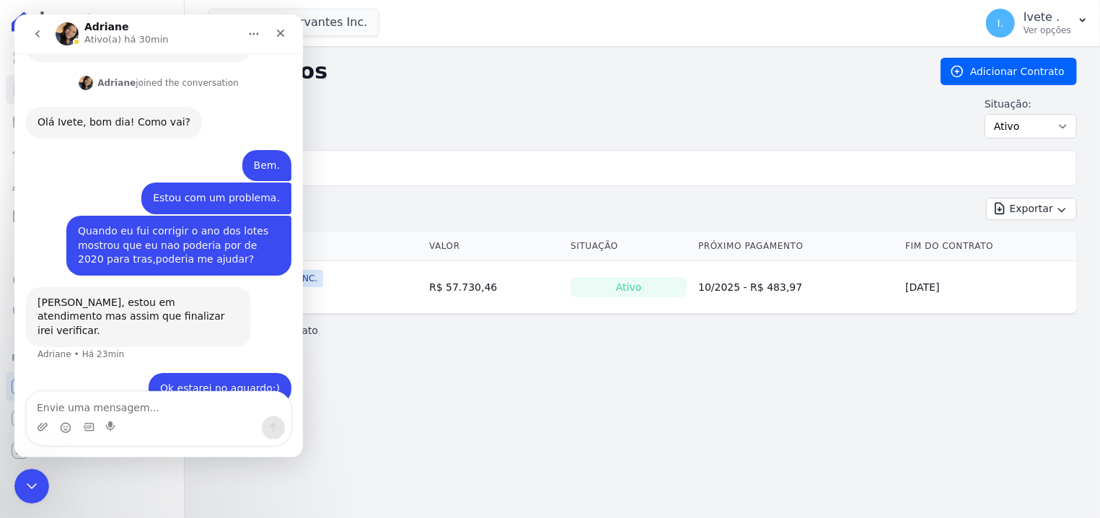
scroll to position [161, 0]
click at [282, 30] on icon "Fechar" at bounding box center [281, 33] width 12 height 12
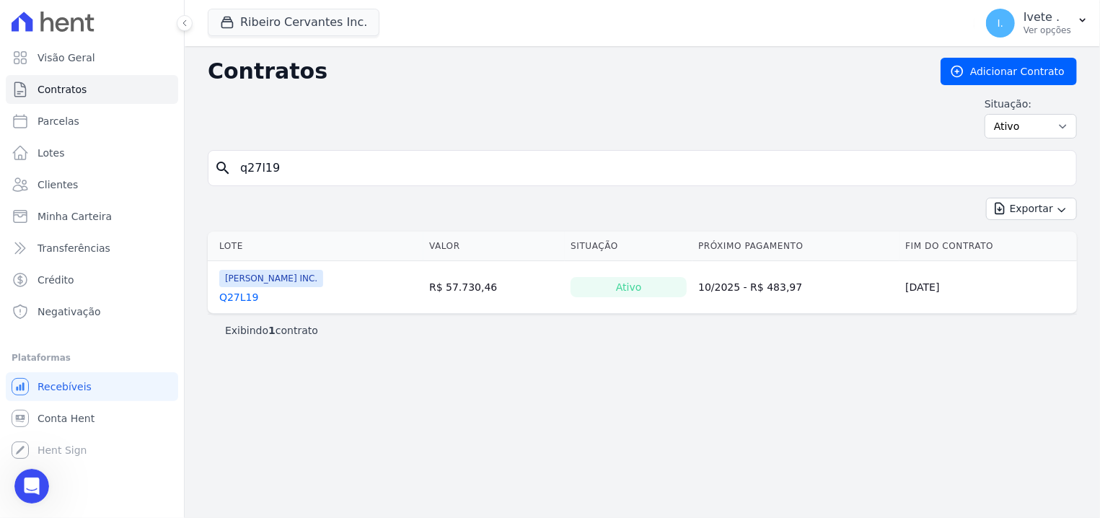
click at [227, 298] on link "Q27L19" at bounding box center [238, 297] width 39 height 14
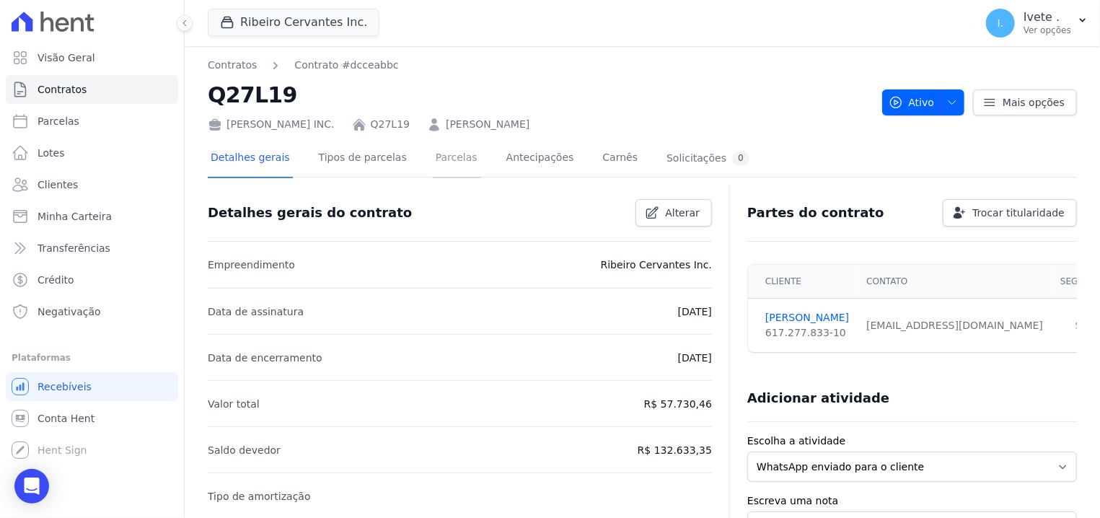
click at [433, 149] on link "Parcelas" at bounding box center [457, 159] width 48 height 38
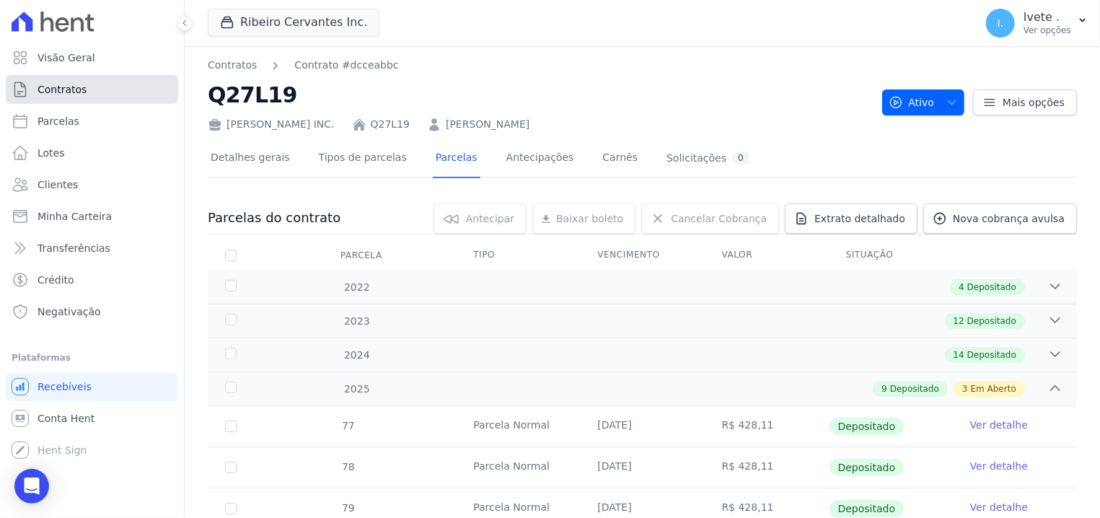
click at [102, 96] on link "Contratos" at bounding box center [92, 89] width 172 height 29
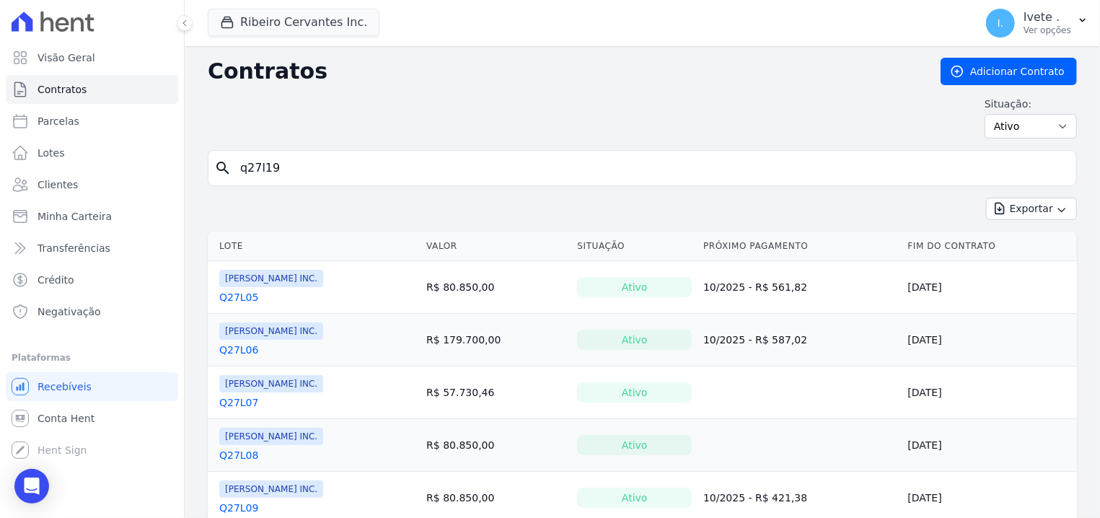
click at [95, 80] on link "Contratos" at bounding box center [92, 89] width 172 height 29
click at [325, 162] on input "search" at bounding box center [651, 168] width 839 height 29
type input "q27l24"
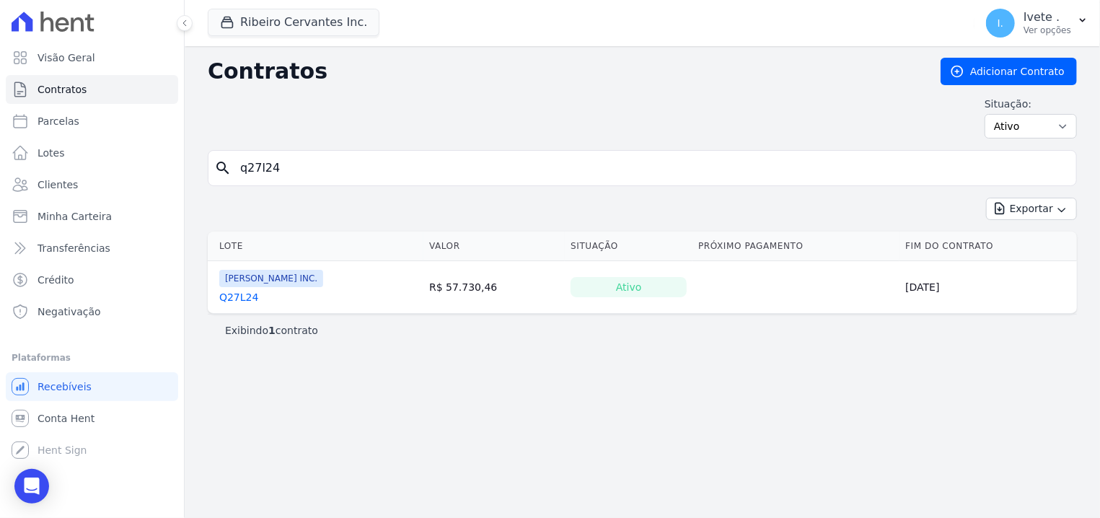
click at [230, 294] on link "Q27L24" at bounding box center [238, 297] width 39 height 14
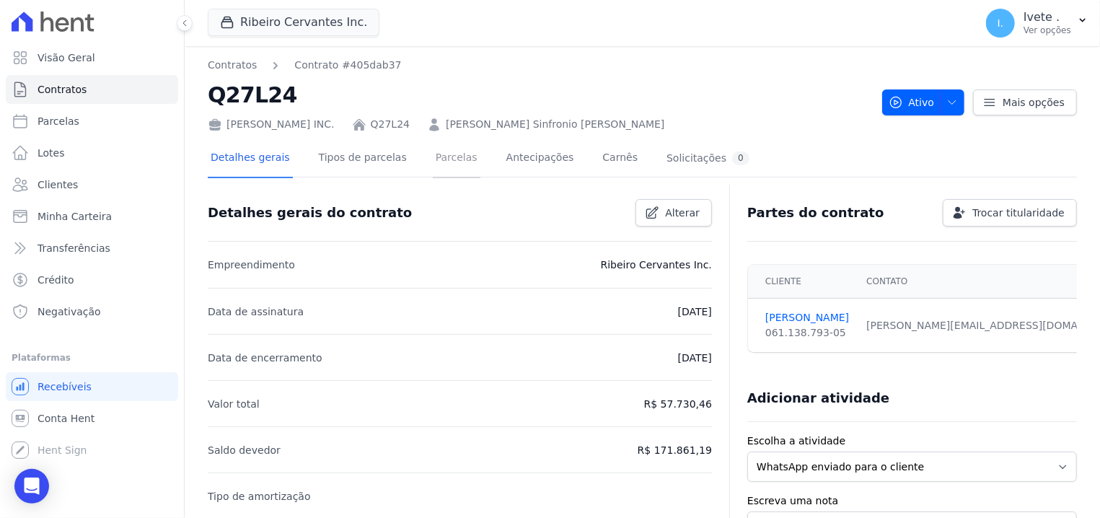
drag, startPoint x: 435, startPoint y: 160, endPoint x: 444, endPoint y: 159, distance: 8.8
click at [433, 148] on link "Parcelas" at bounding box center [457, 159] width 48 height 38
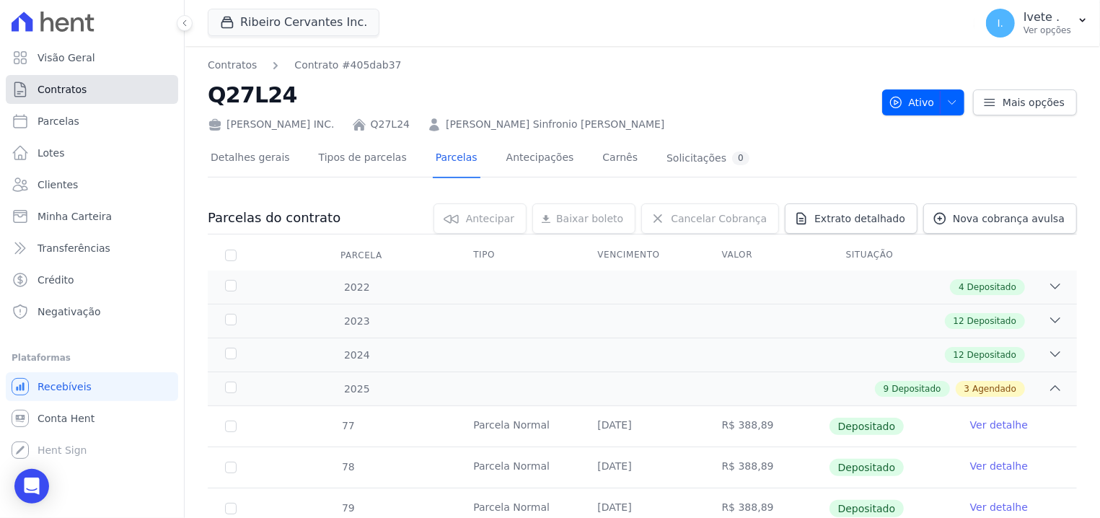
click at [56, 97] on link "Contratos" at bounding box center [92, 89] width 172 height 29
click at [130, 92] on link "Contratos" at bounding box center [92, 89] width 172 height 29
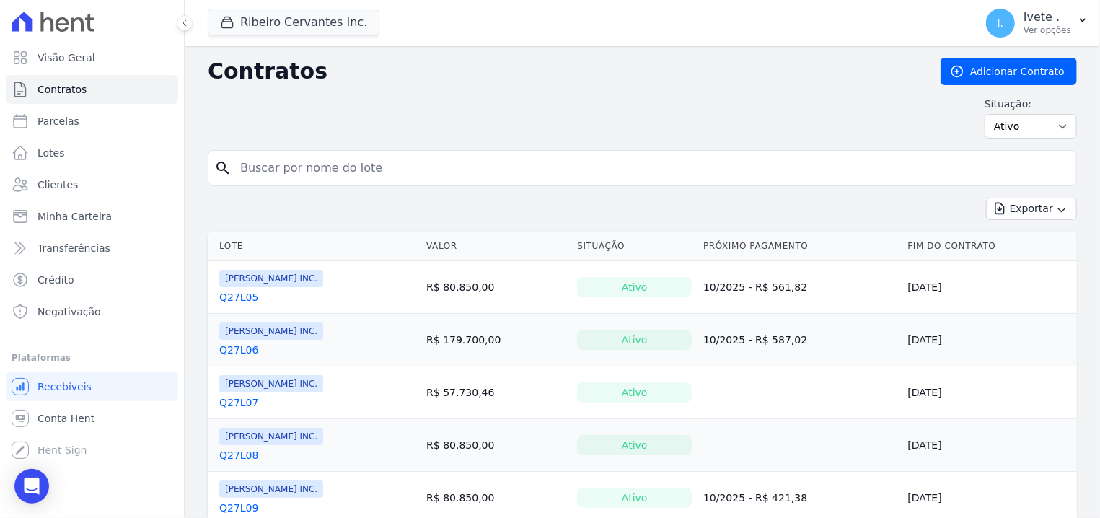
click at [269, 183] on input "search" at bounding box center [651, 168] width 839 height 29
type input "q27l28"
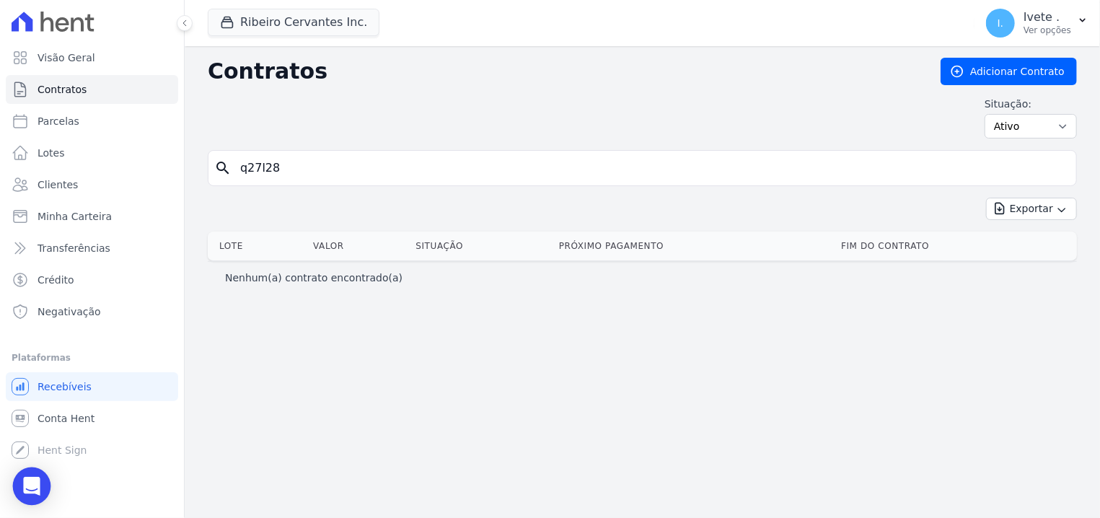
click at [36, 488] on icon "Open Intercom Messenger" at bounding box center [31, 486] width 19 height 19
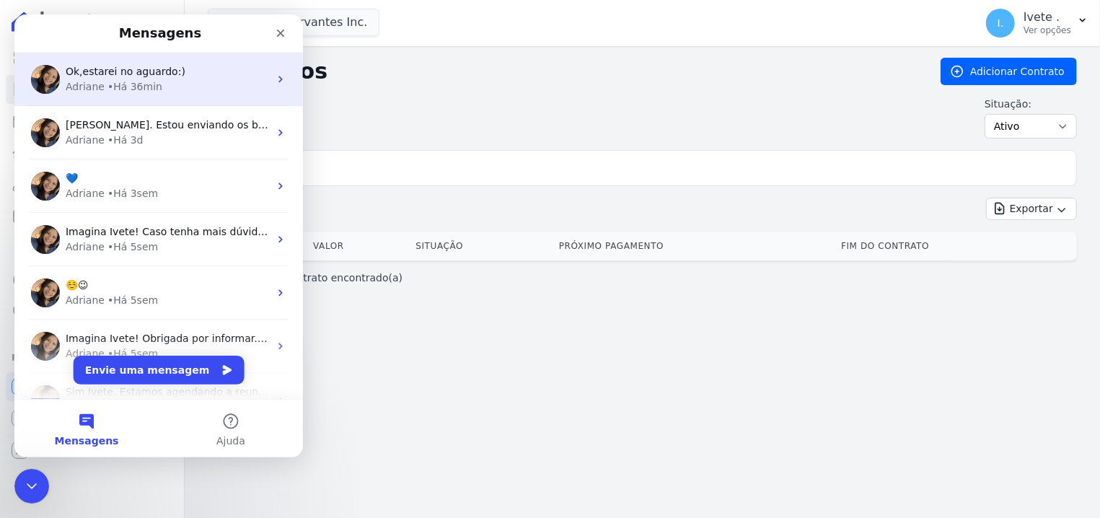
click at [113, 90] on div "• Há 36min" at bounding box center [134, 86] width 55 height 15
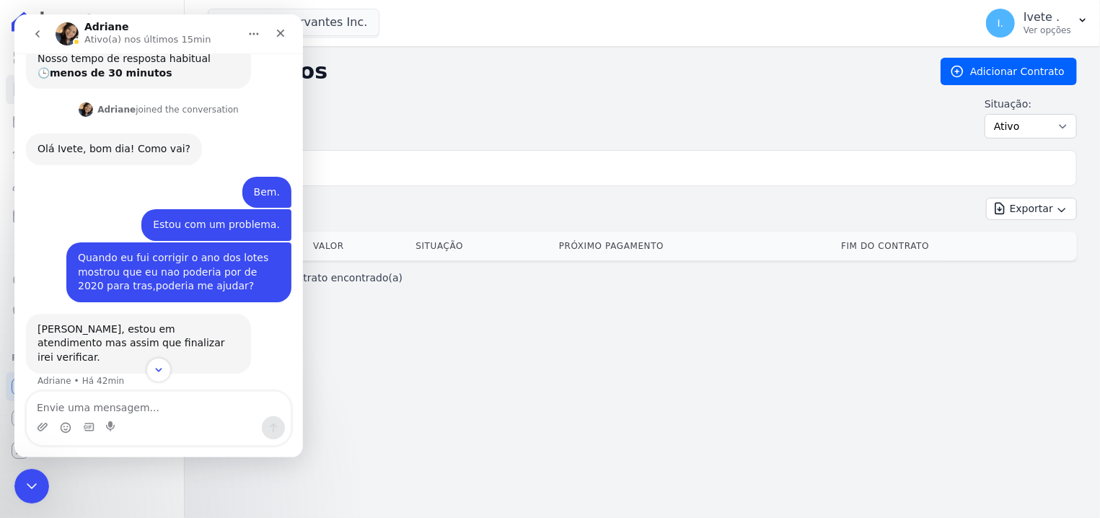
scroll to position [161, 0]
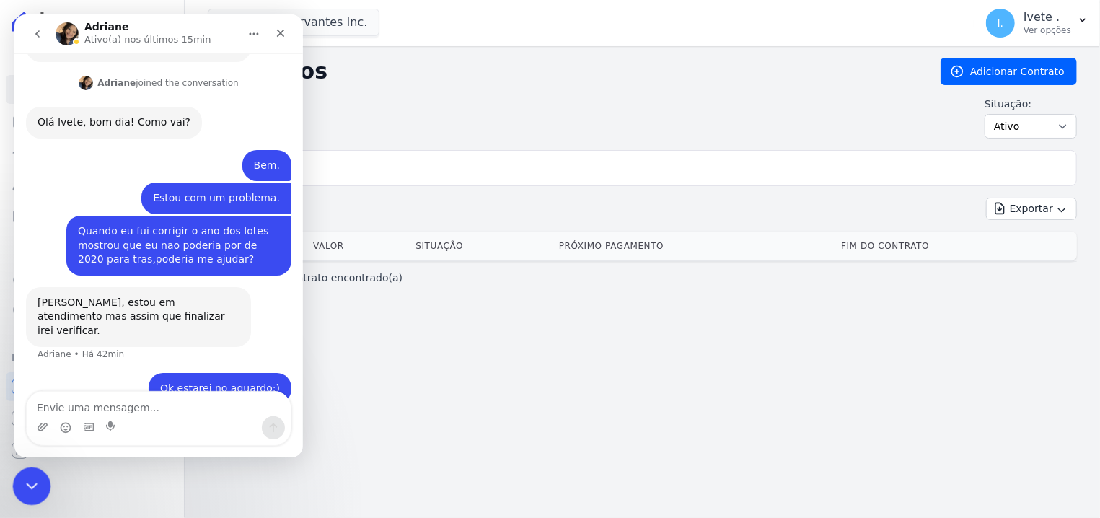
drag, startPoint x: 29, startPoint y: 486, endPoint x: 29, endPoint y: 477, distance: 9.4
click at [29, 481] on icon "Encerramento do Messenger da Intercom" at bounding box center [29, 483] width 17 height 17
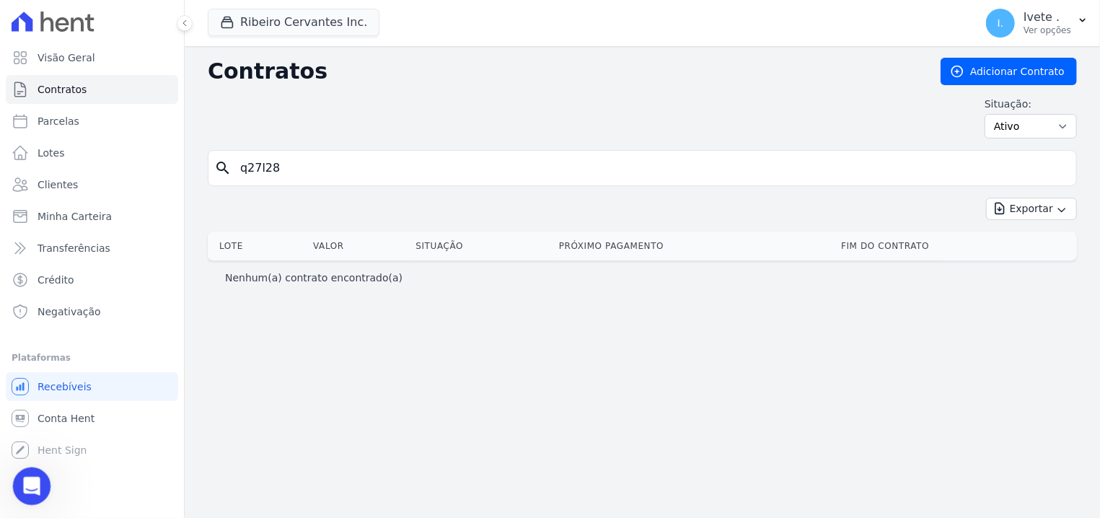
click at [29, 477] on icon "Abertura do Messenger da Intercom" at bounding box center [30, 485] width 24 height 24
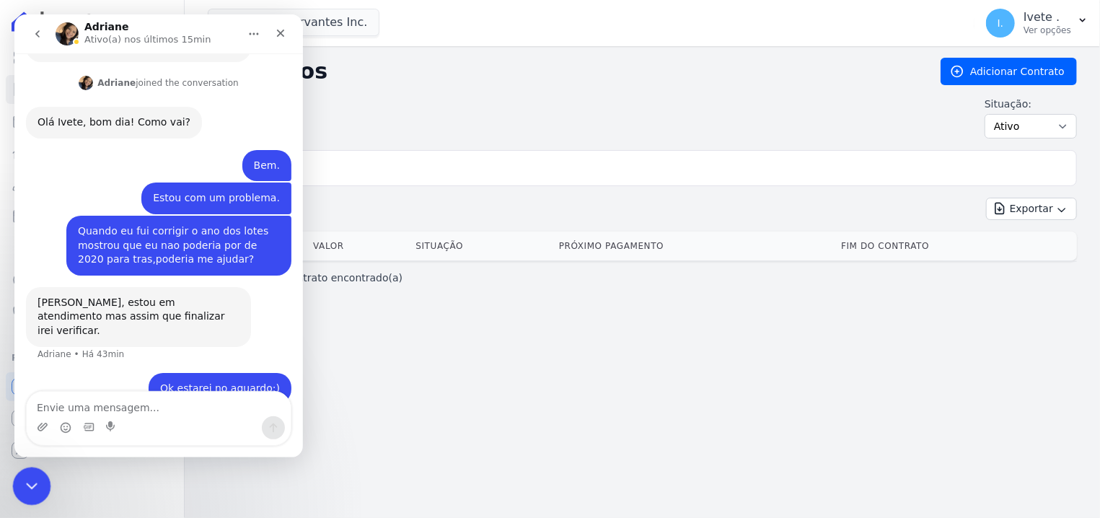
click at [30, 489] on icon "Encerramento do Messenger da Intercom" at bounding box center [29, 483] width 17 height 17
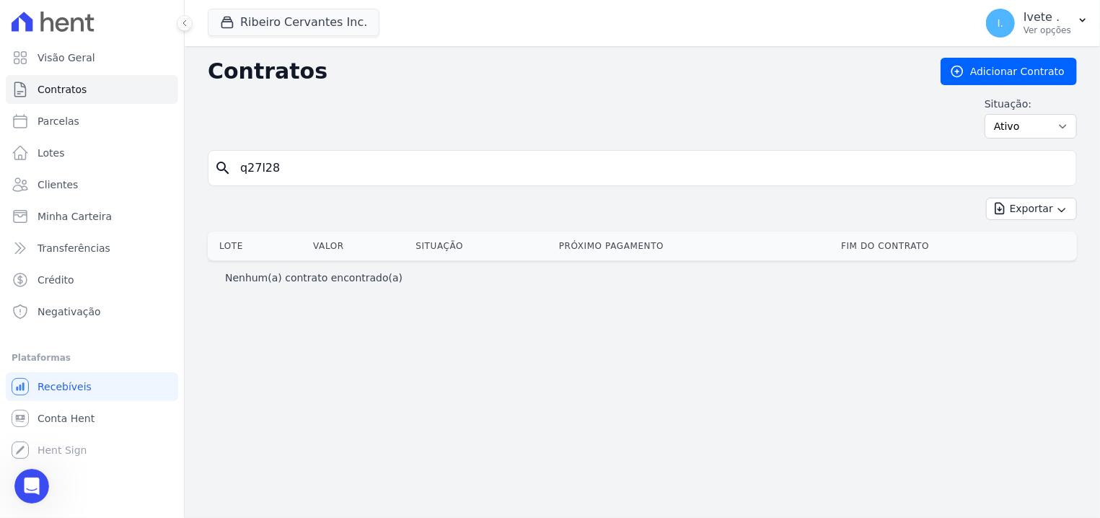
click at [289, 153] on div "search q27l28" at bounding box center [642, 168] width 869 height 36
click at [286, 157] on input "q27l28" at bounding box center [651, 168] width 839 height 29
type input "q27l29"
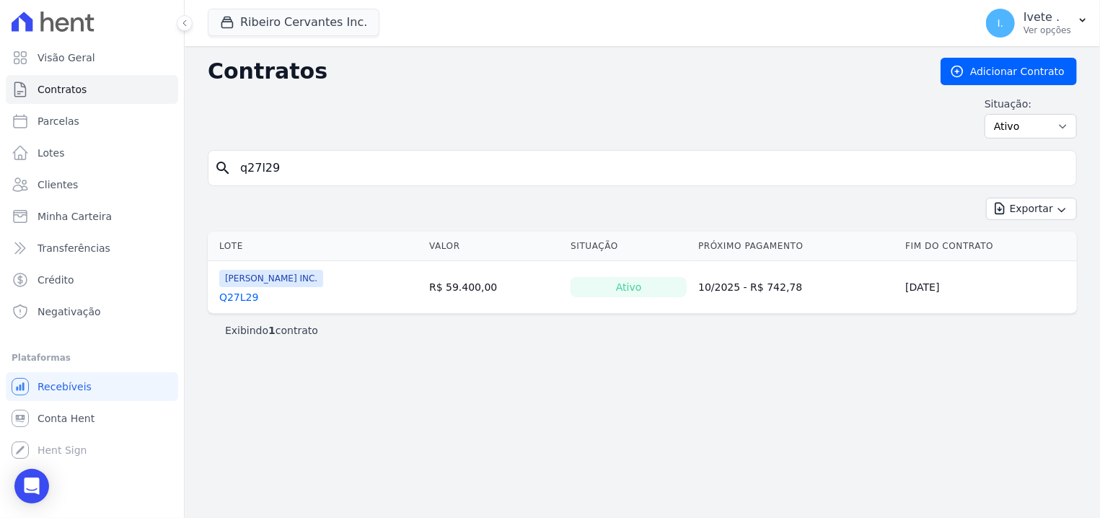
click at [225, 302] on link "Q27L29" at bounding box center [238, 297] width 39 height 14
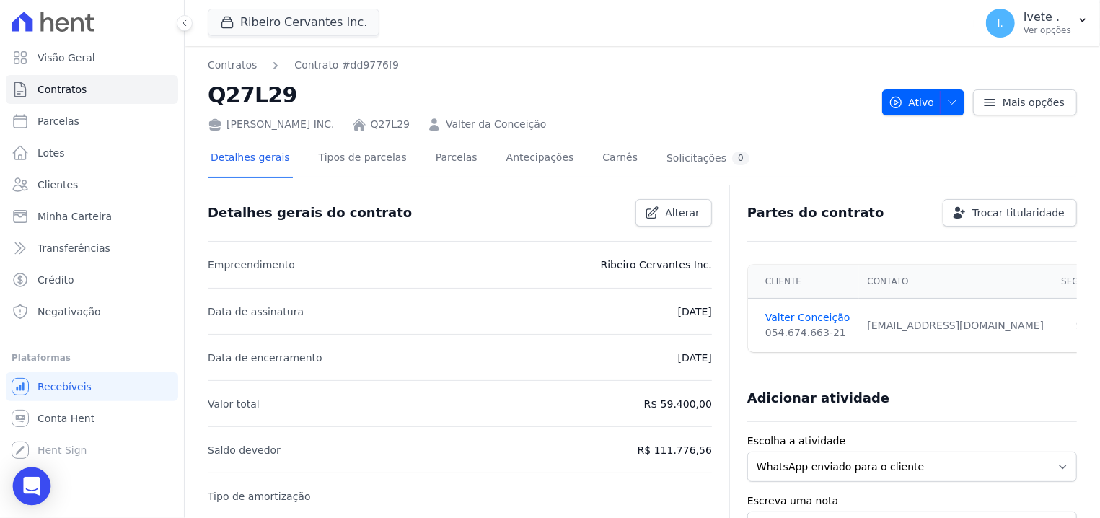
click at [20, 477] on div "Open Intercom Messenger" at bounding box center [32, 486] width 38 height 38
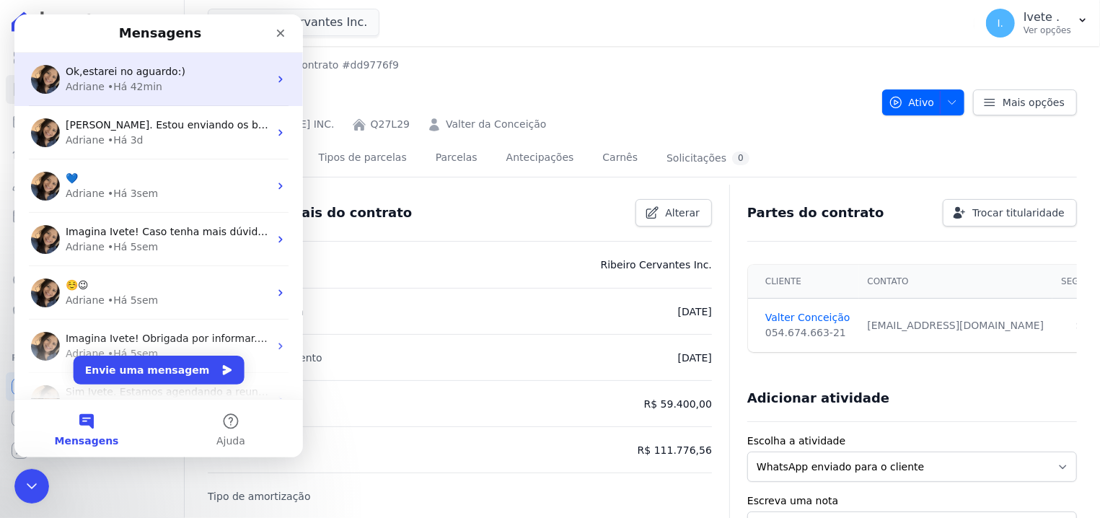
click at [126, 77] on span "Ok,estarei no aguardo:)" at bounding box center [126, 72] width 120 height 12
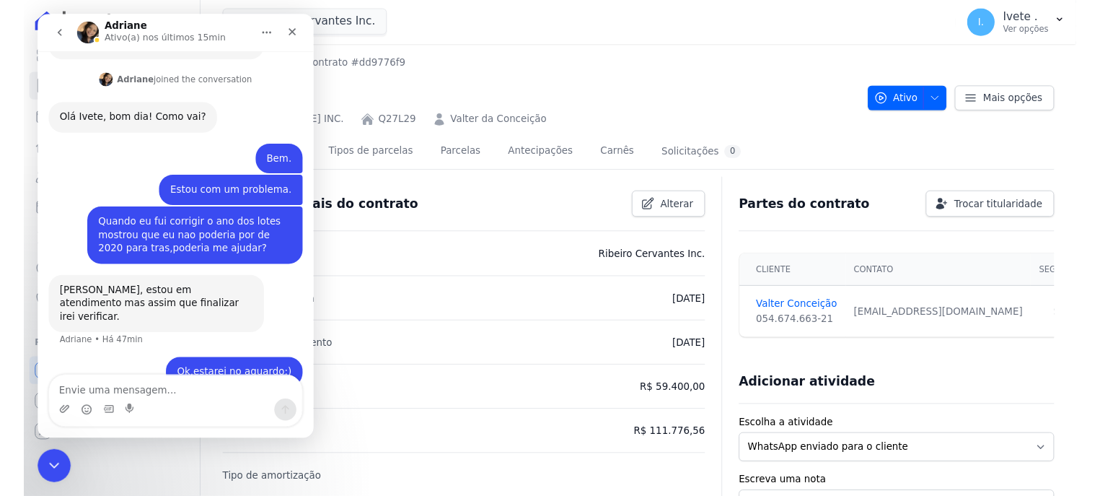
scroll to position [161, 0]
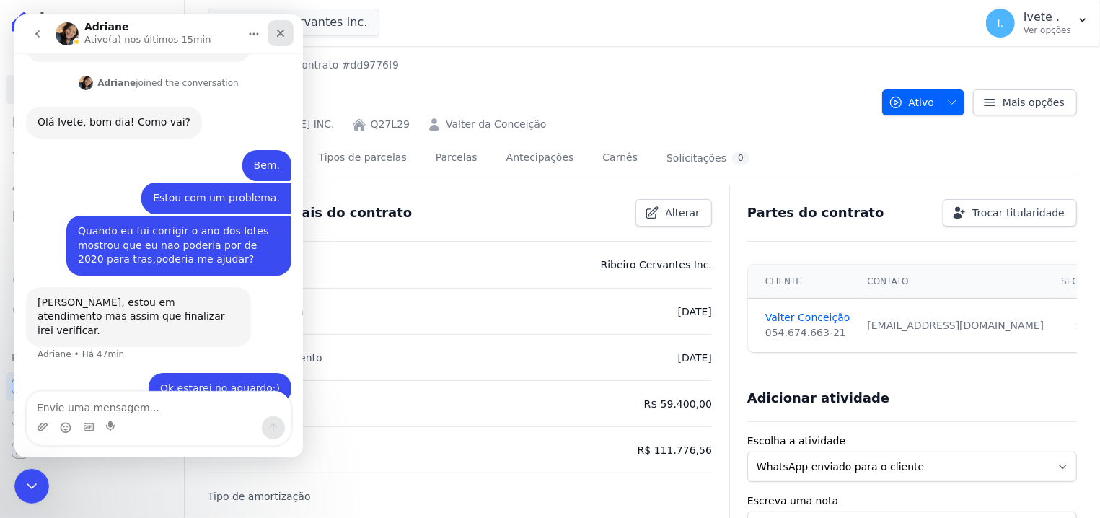
click at [290, 25] on div "Fechar" at bounding box center [281, 33] width 26 height 26
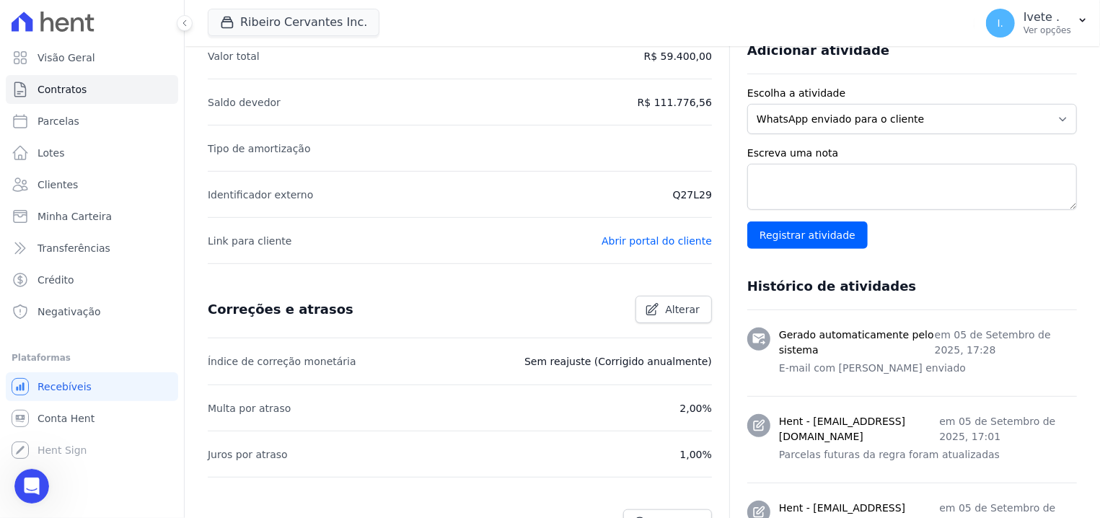
scroll to position [256, 0]
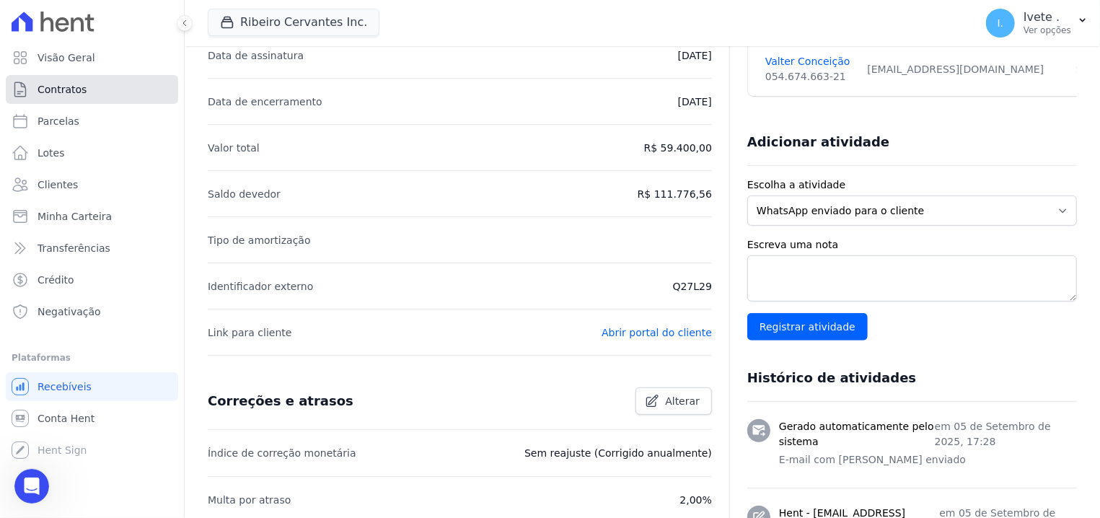
click at [129, 90] on link "Contratos" at bounding box center [92, 89] width 172 height 29
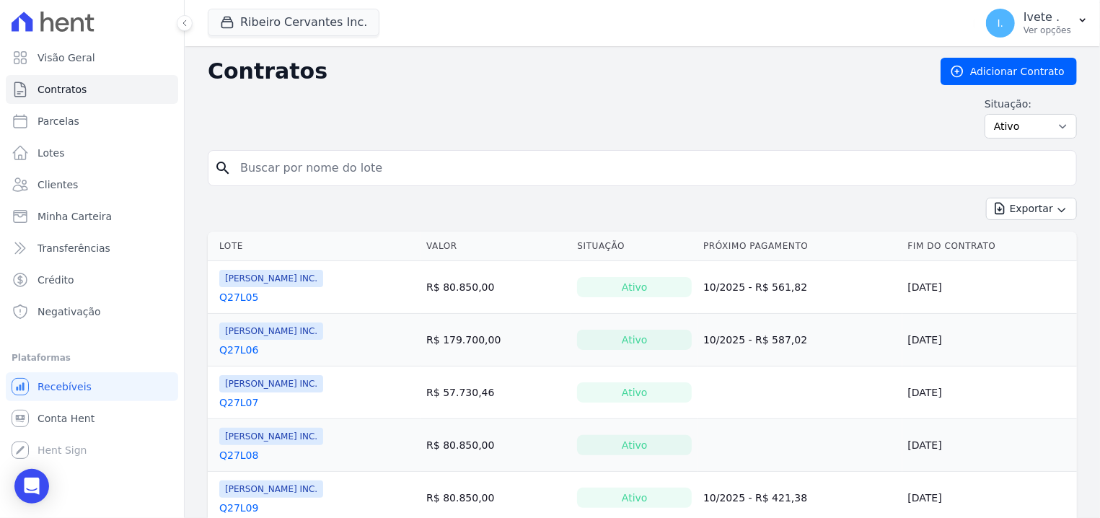
click at [242, 178] on input "search" at bounding box center [651, 168] width 839 height 29
type input "marciel"
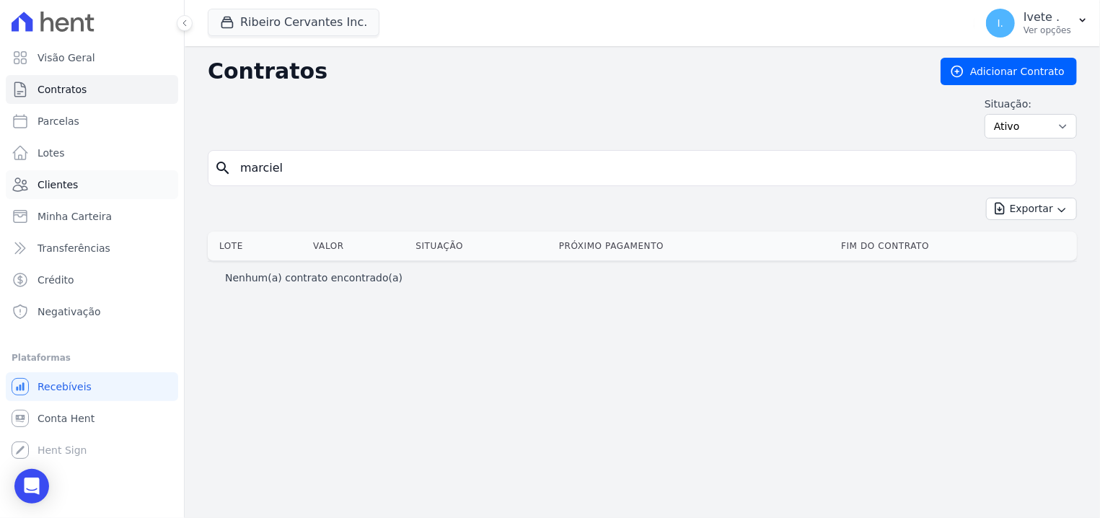
click at [84, 193] on link "Clientes" at bounding box center [92, 184] width 172 height 29
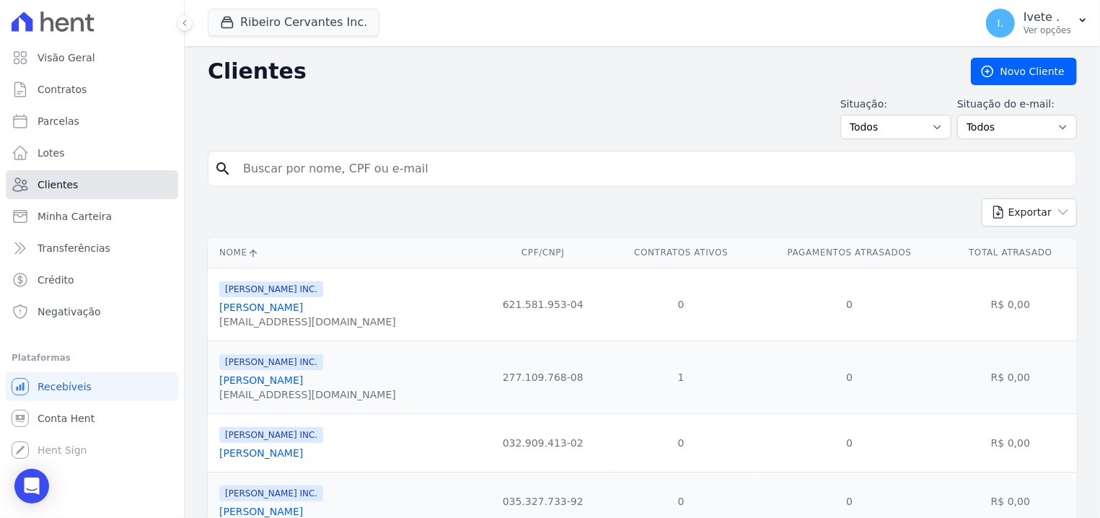
click at [84, 193] on link "Clientes" at bounding box center [92, 184] width 172 height 29
click at [270, 166] on input "search" at bounding box center [652, 168] width 836 height 29
type input "marciel"
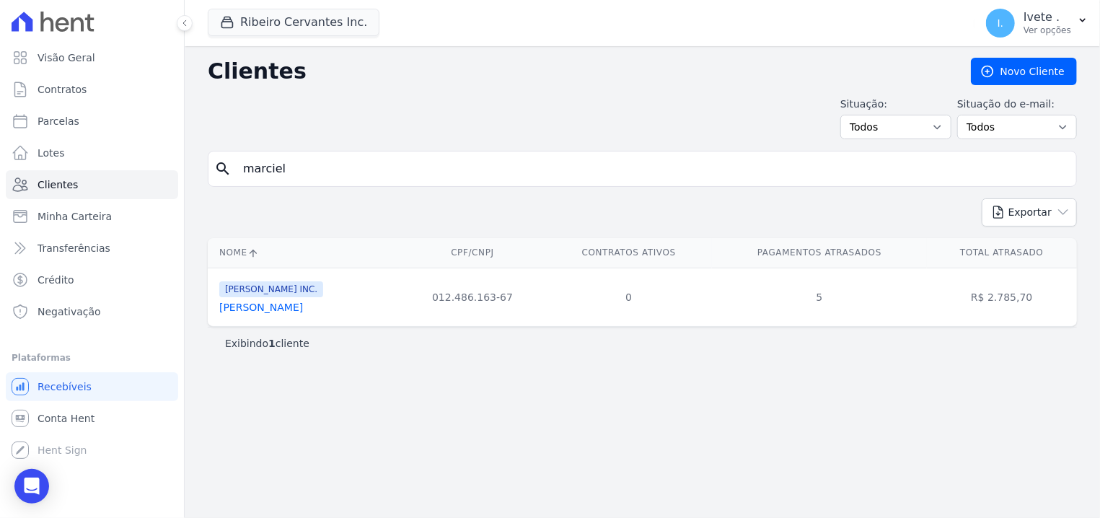
click at [279, 310] on link "[PERSON_NAME]" at bounding box center [261, 308] width 84 height 12
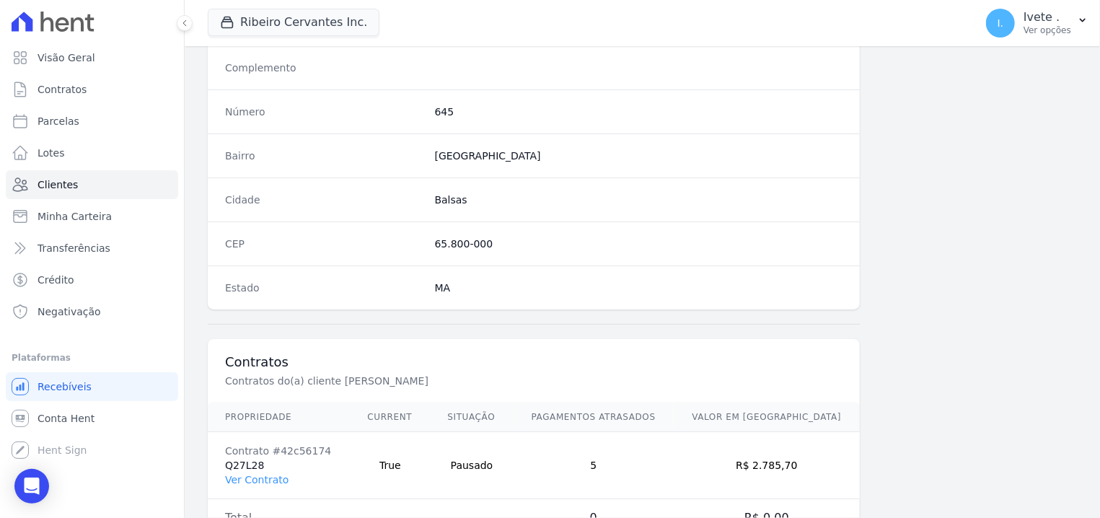
scroll to position [834, 0]
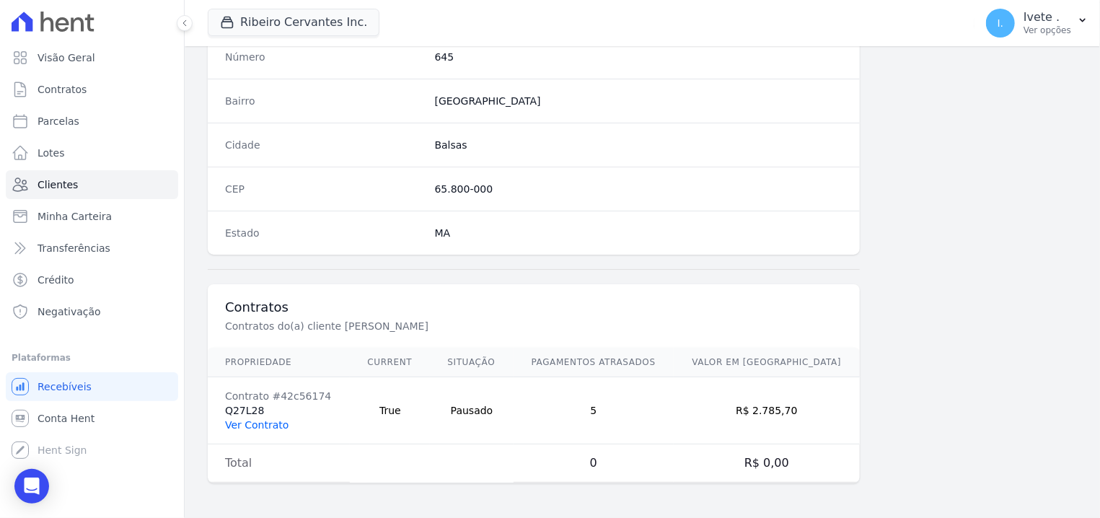
click at [248, 423] on link "Ver Contrato" at bounding box center [256, 425] width 63 height 12
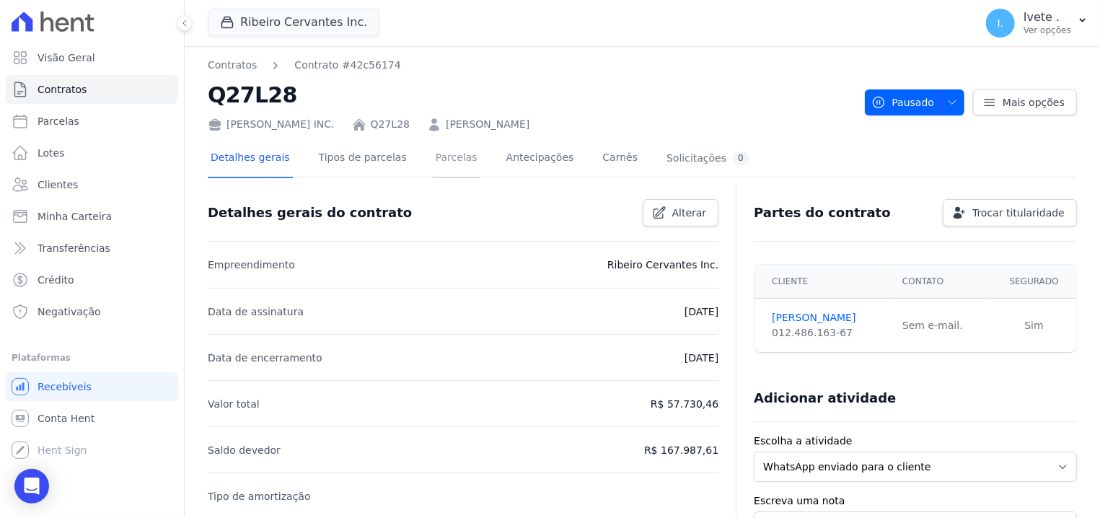
click at [433, 144] on link "Parcelas" at bounding box center [457, 159] width 48 height 38
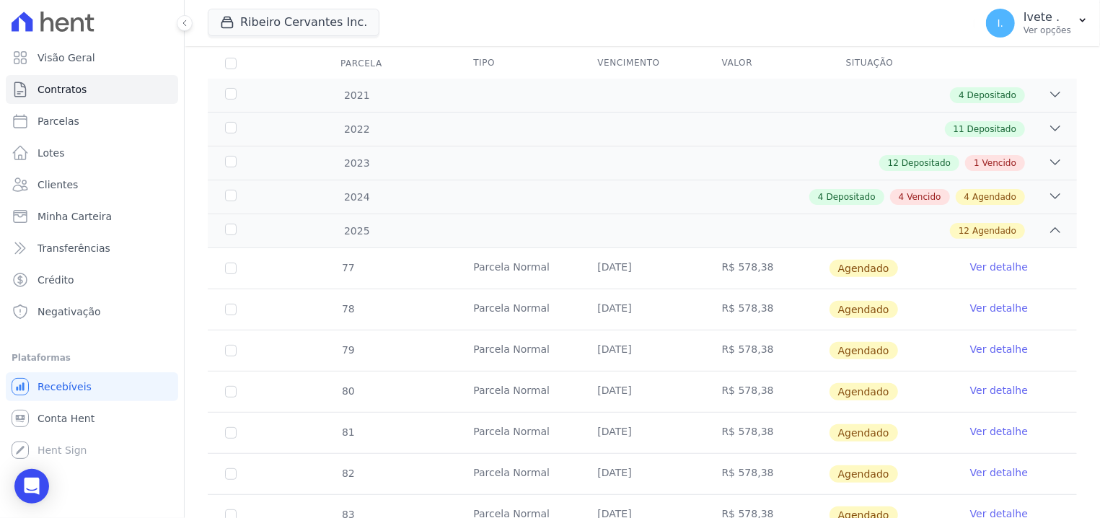
scroll to position [183, 0]
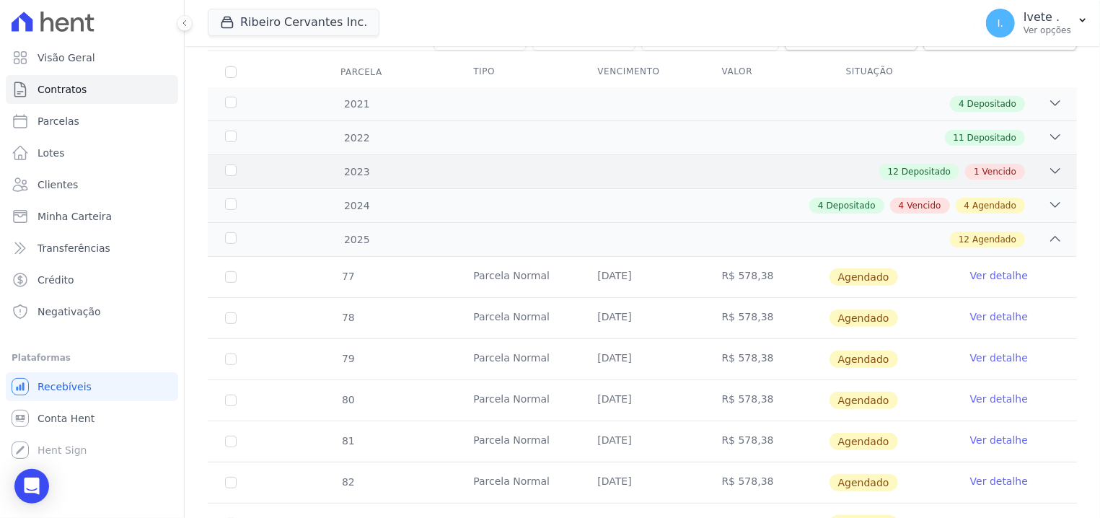
click at [229, 161] on div "2023 12 Depositado 1 Vencido" at bounding box center [642, 171] width 869 height 34
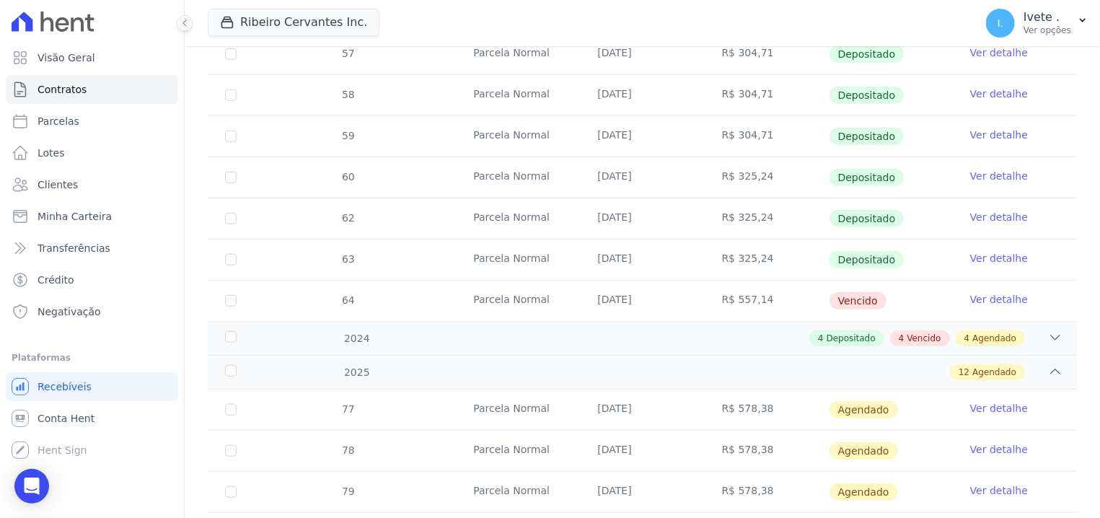
scroll to position [550, 0]
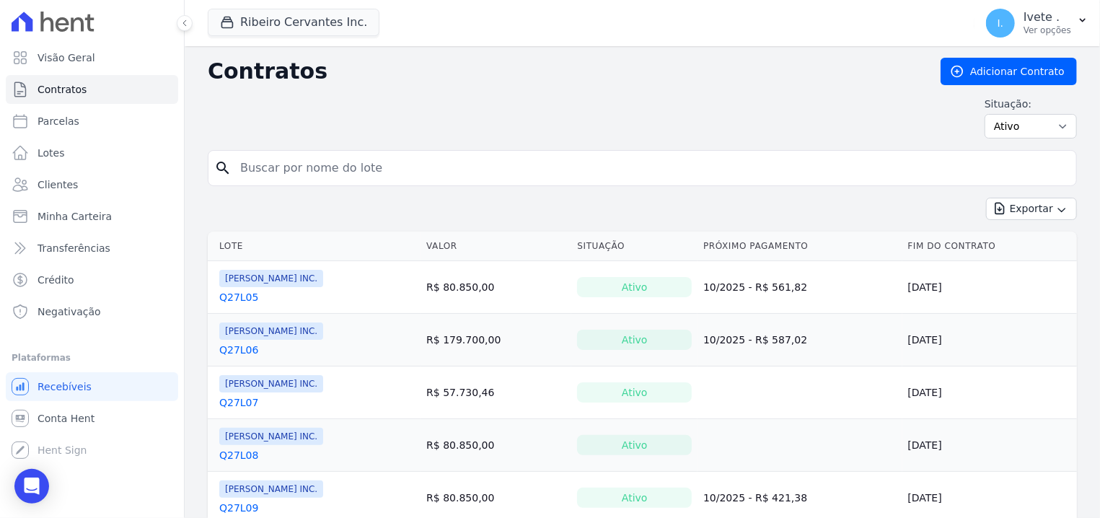
click at [364, 168] on input "search" at bounding box center [651, 168] width 839 height 29
type input "q27l06"
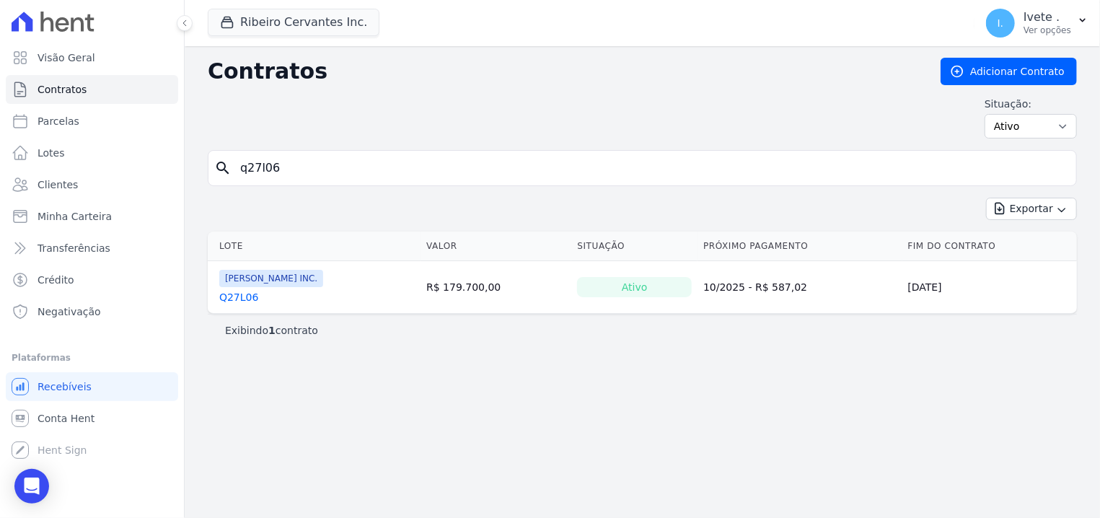
click at [236, 302] on link "Q27L06" at bounding box center [238, 297] width 39 height 14
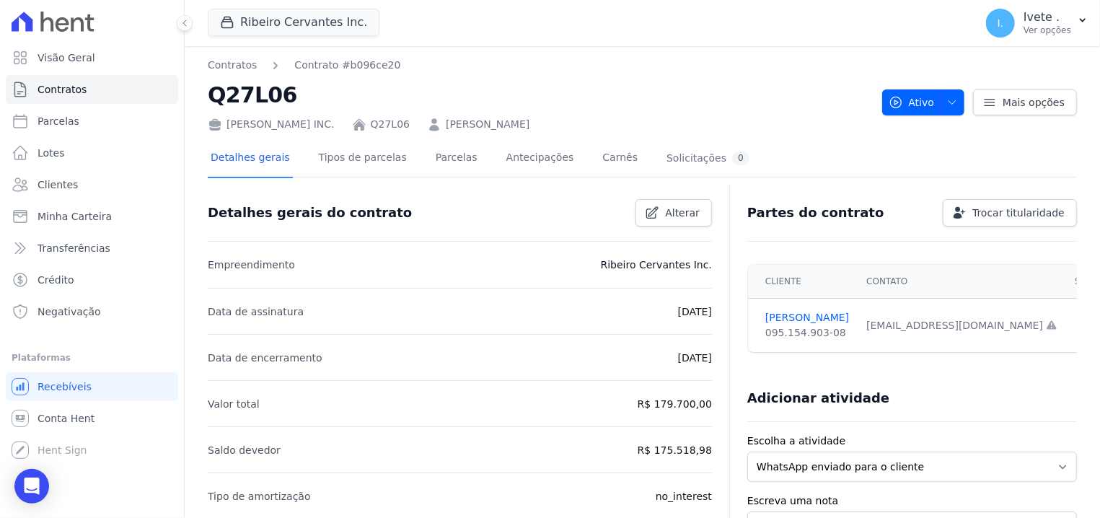
scroll to position [183, 0]
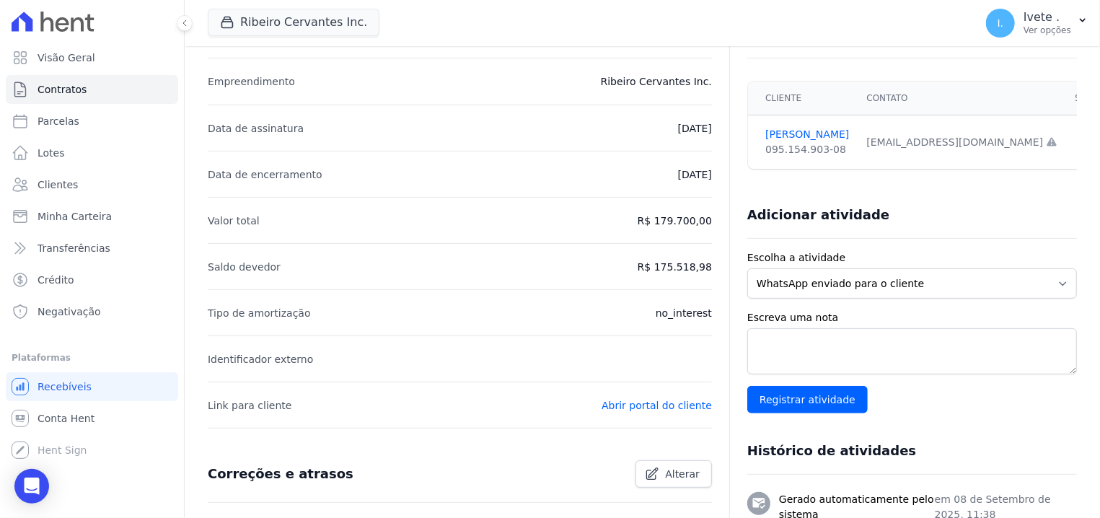
click at [682, 305] on p "no_interest" at bounding box center [684, 312] width 56 height 17
click at [707, 312] on p "no_interest" at bounding box center [684, 312] width 56 height 17
drag, startPoint x: 682, startPoint y: 463, endPoint x: 678, endPoint y: 454, distance: 10.3
click at [681, 462] on link "Alterar" at bounding box center [674, 473] width 76 height 27
click at [697, 308] on p "no_interest" at bounding box center [684, 312] width 56 height 17
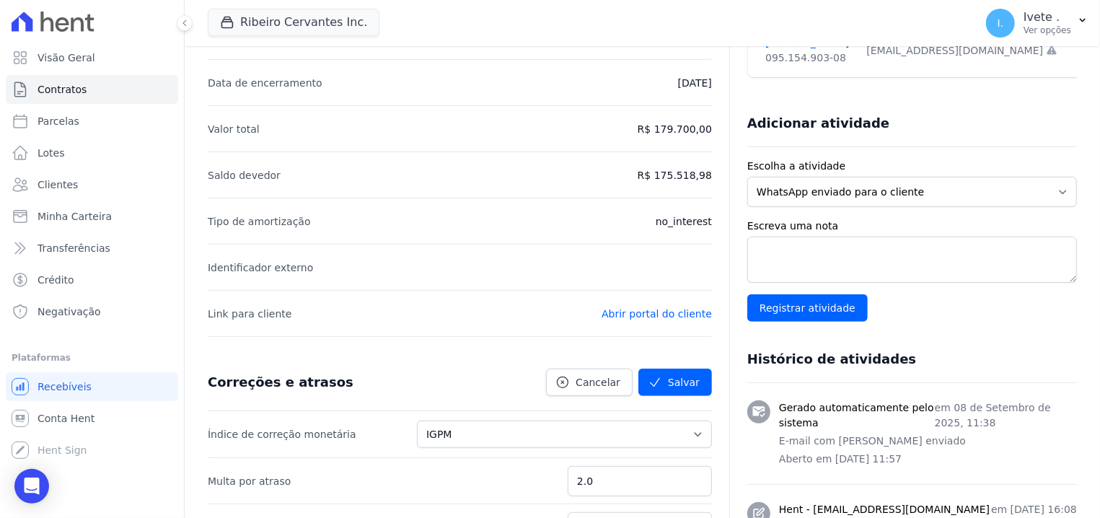
scroll to position [459, 0]
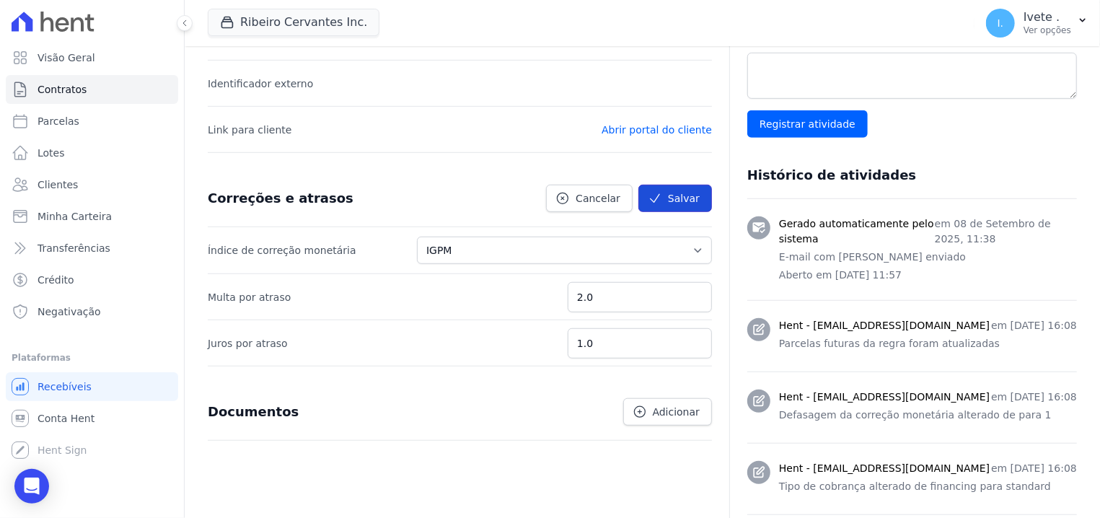
click at [653, 193] on icon "submit" at bounding box center [655, 198] width 14 height 14
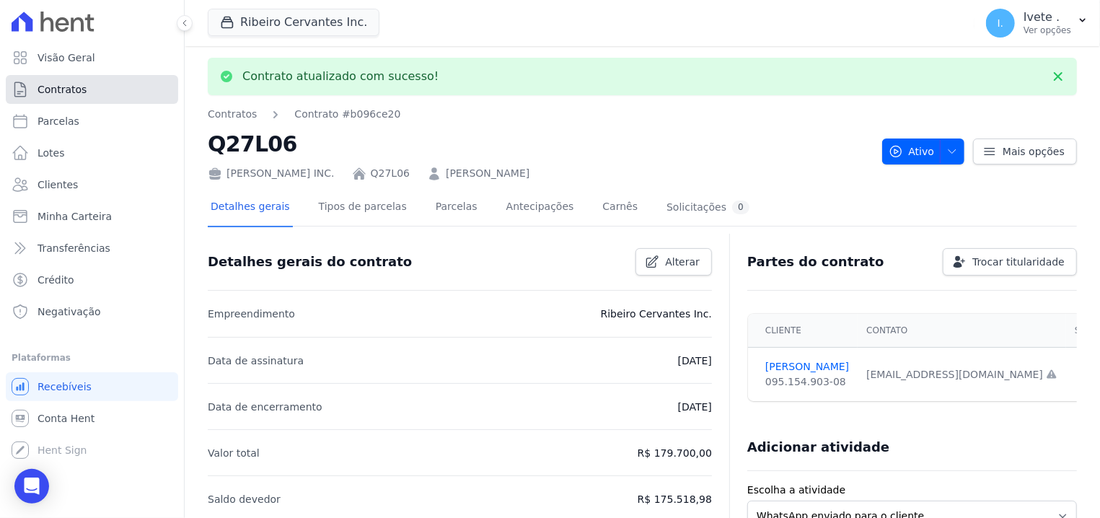
click at [71, 88] on span "Contratos" at bounding box center [62, 89] width 49 height 14
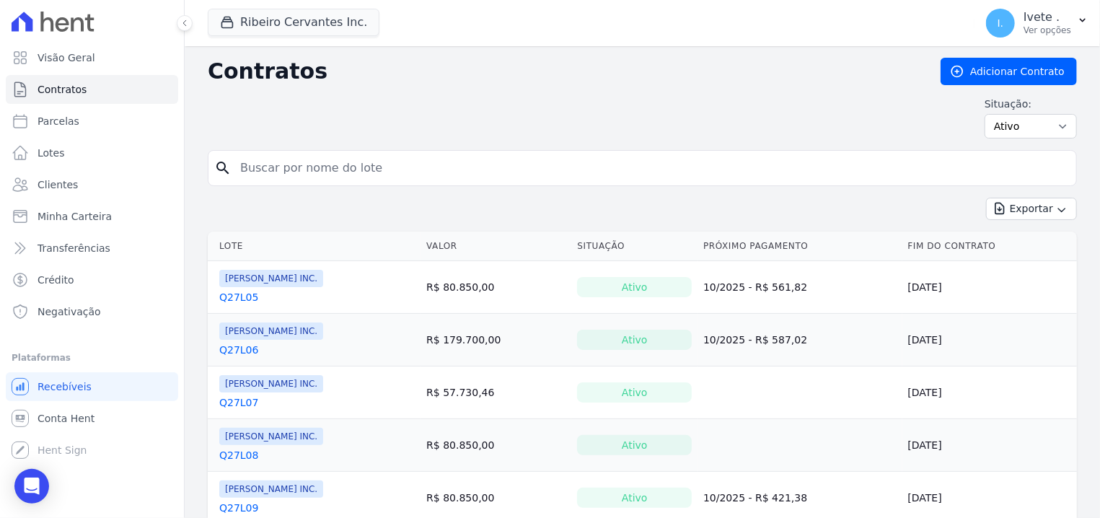
click at [283, 157] on input "search" at bounding box center [651, 168] width 839 height 29
type input "q27l07"
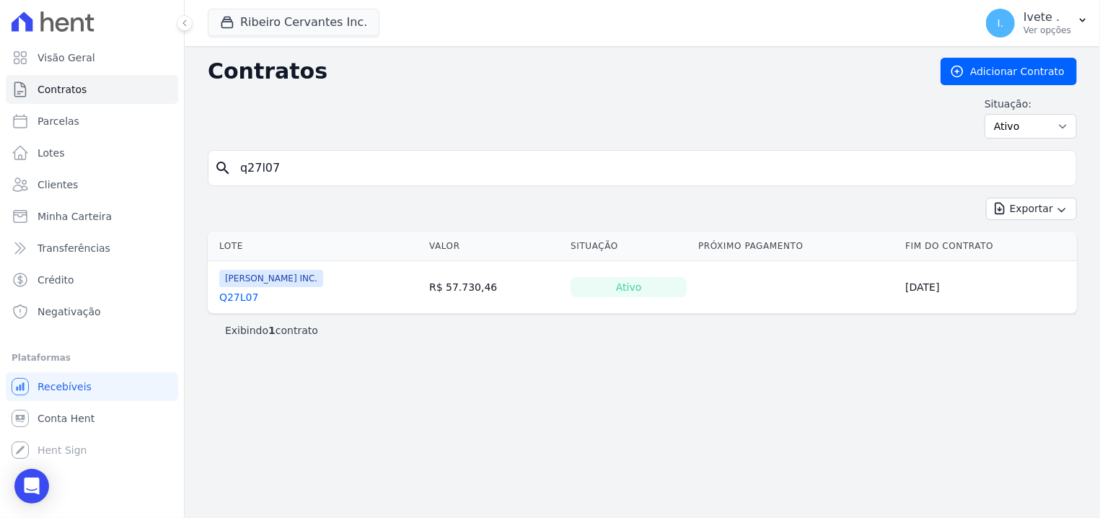
click at [226, 294] on link "Q27L07" at bounding box center [238, 297] width 39 height 14
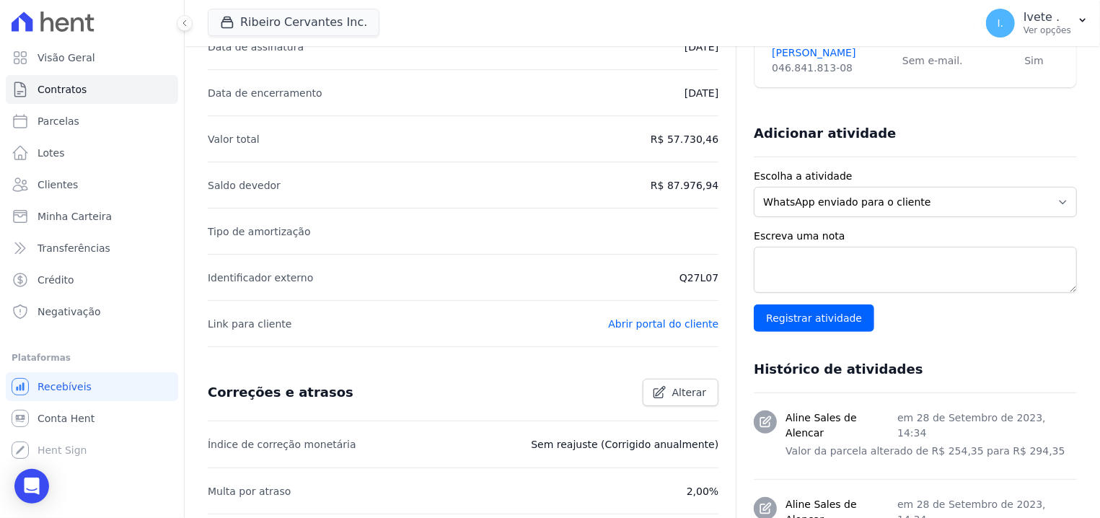
scroll to position [275, 0]
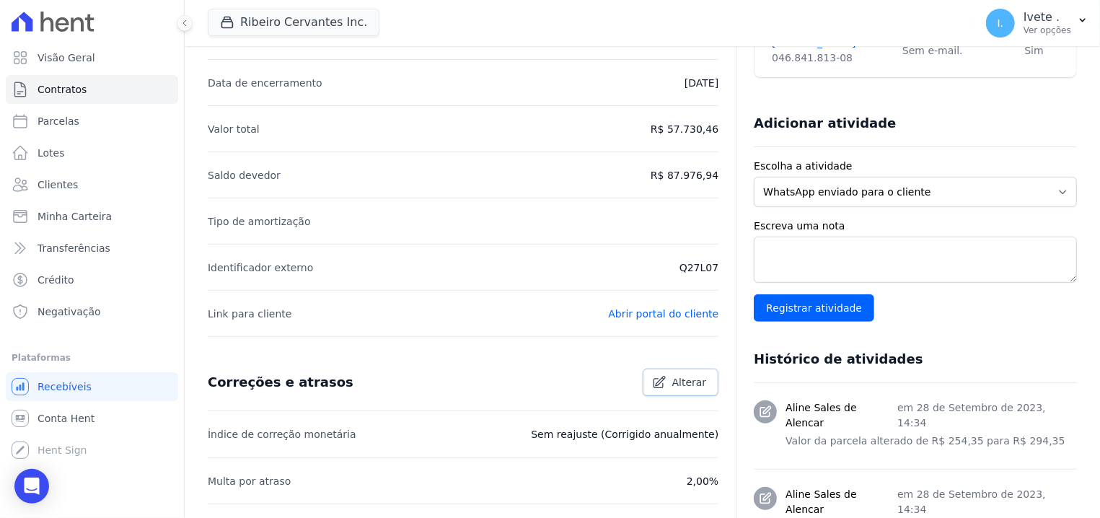
click at [657, 373] on link "Alterar" at bounding box center [681, 382] width 76 height 27
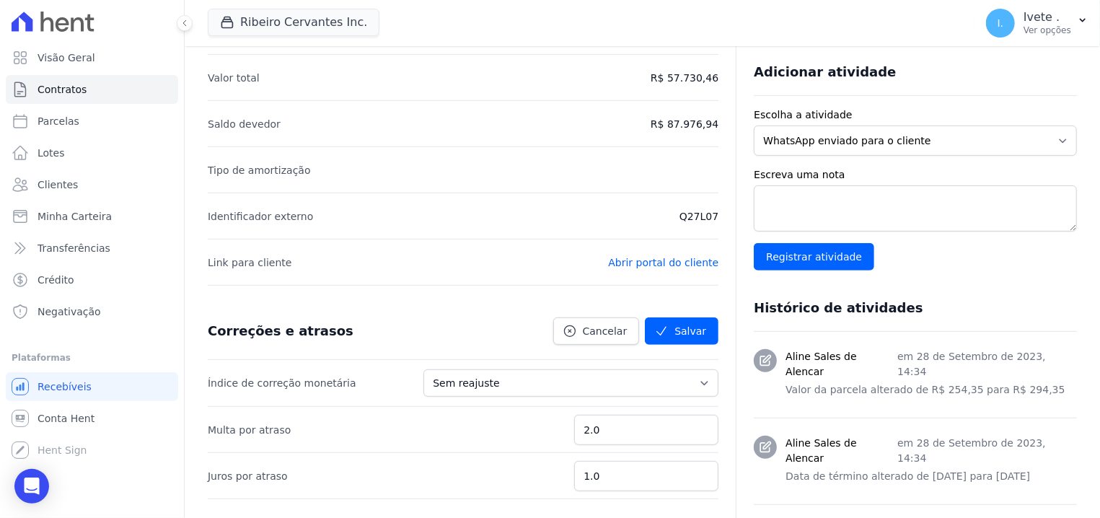
scroll to position [367, 0]
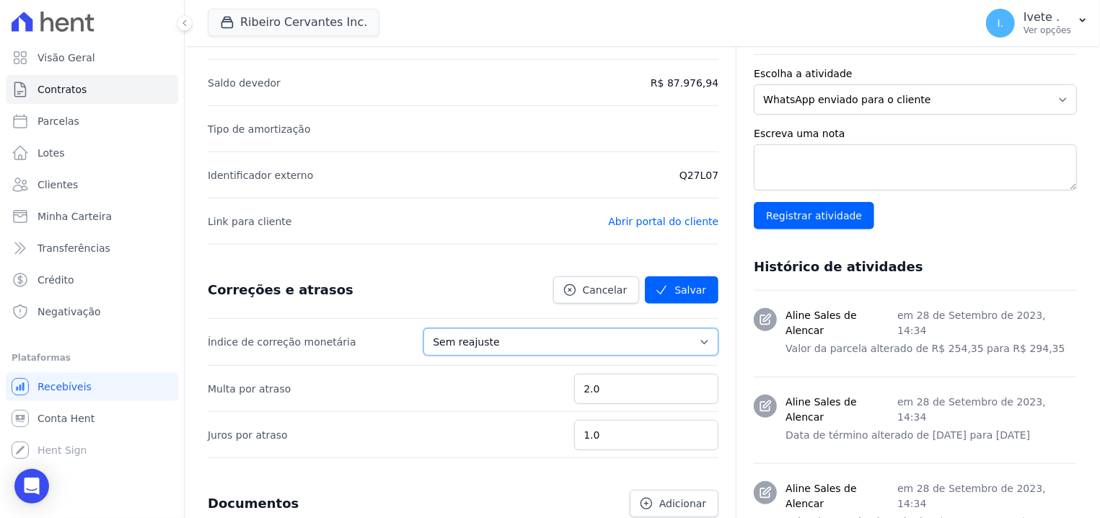
click at [423, 328] on select "Sem reajuste Média dos últimos 12 meses acumulado de INCCM Média dos últimos 12…" at bounding box center [570, 341] width 295 height 27
select select "igpm"
click option "IGPM" at bounding box center [0, 0] width 0 height 0
click at [683, 288] on button "Salvar" at bounding box center [682, 289] width 74 height 27
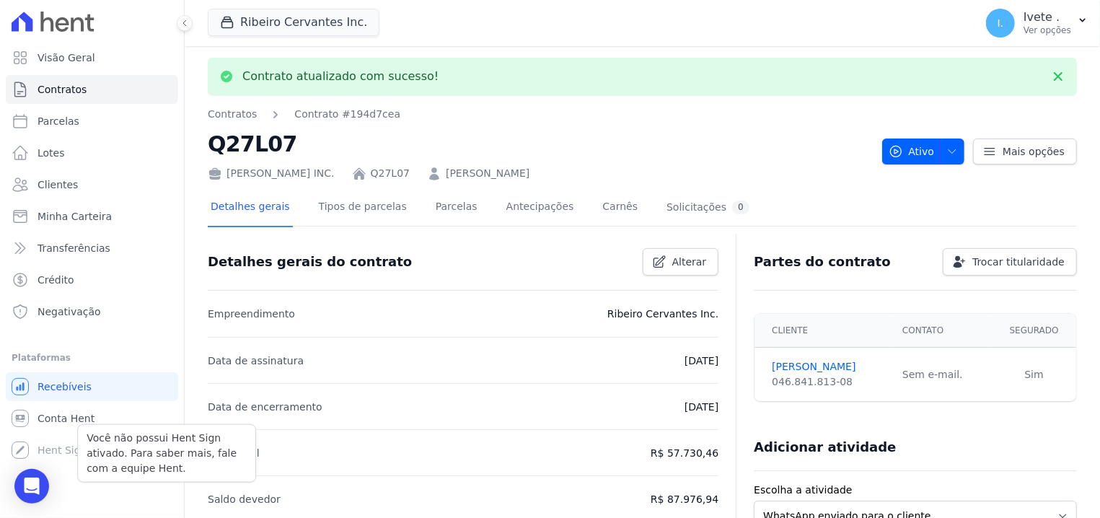
click at [37, 467] on div "Visão Geral Contratos [GEOGRAPHIC_DATA] Lotes Clientes Minha Carteira Transferê…" at bounding box center [92, 259] width 184 height 518
click at [22, 481] on div "Open Intercom Messenger" at bounding box center [32, 486] width 38 height 38
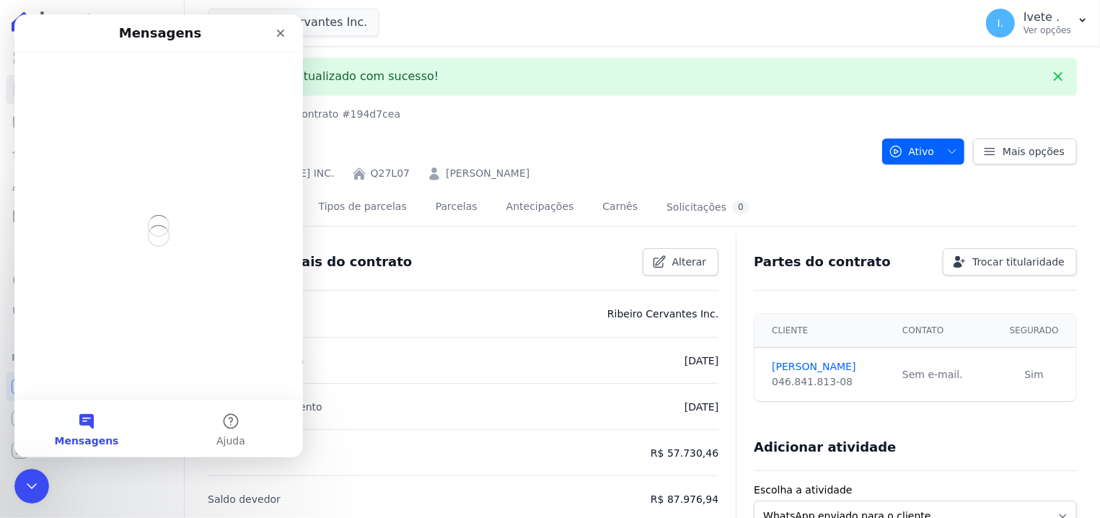
scroll to position [0, 0]
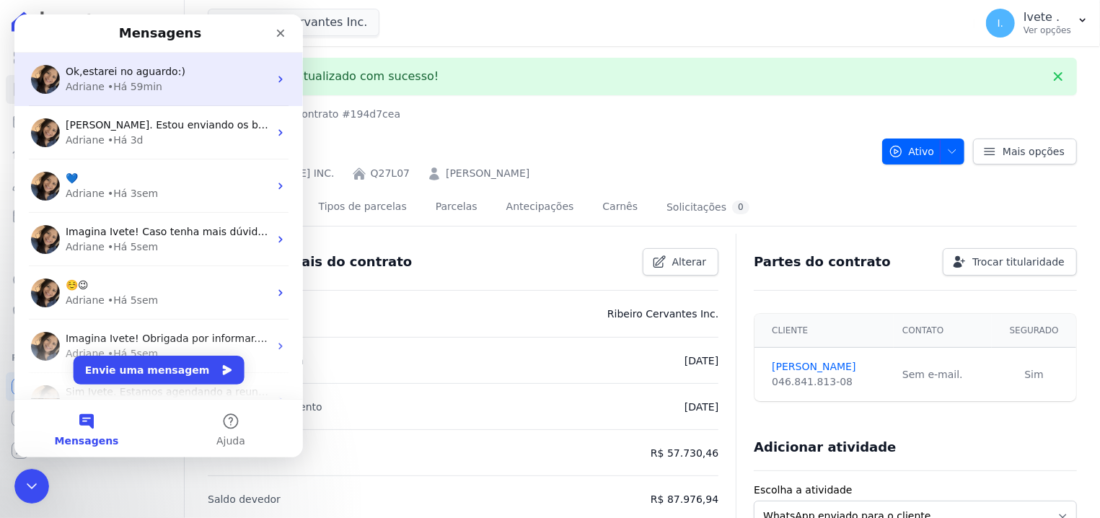
click at [107, 82] on div "• Há 59min" at bounding box center [134, 86] width 55 height 15
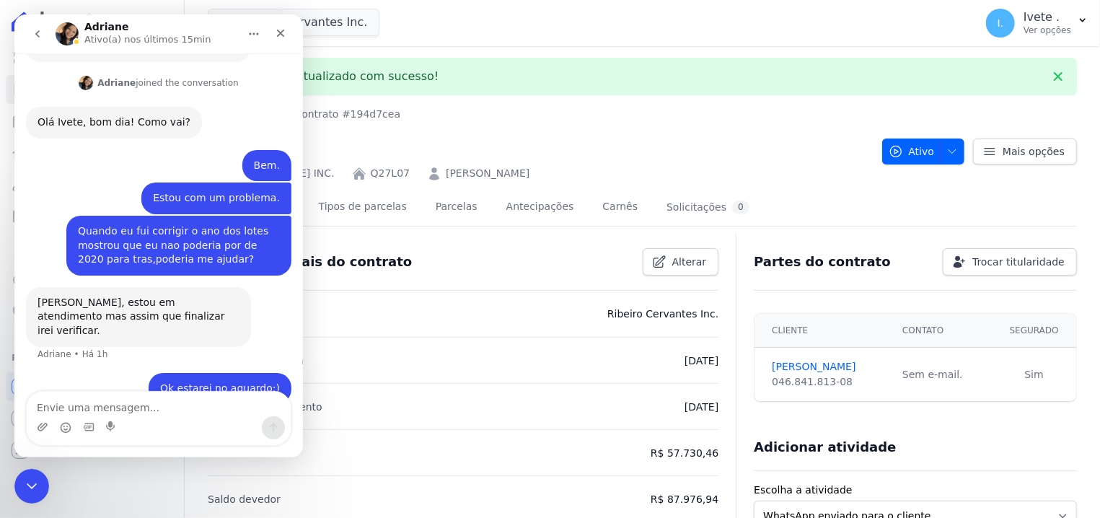
scroll to position [161, 0]
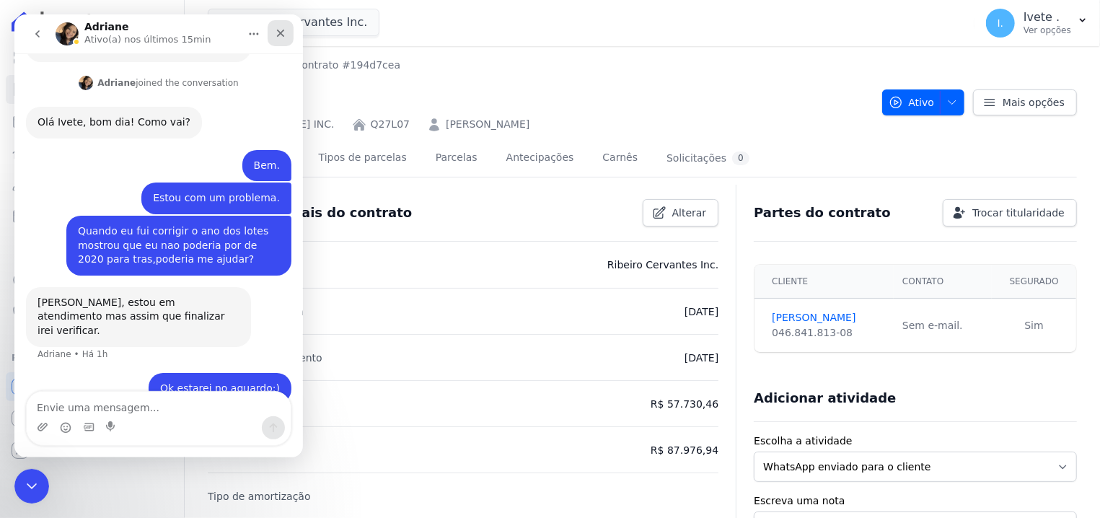
click at [271, 34] on div "Fechar" at bounding box center [281, 33] width 26 height 26
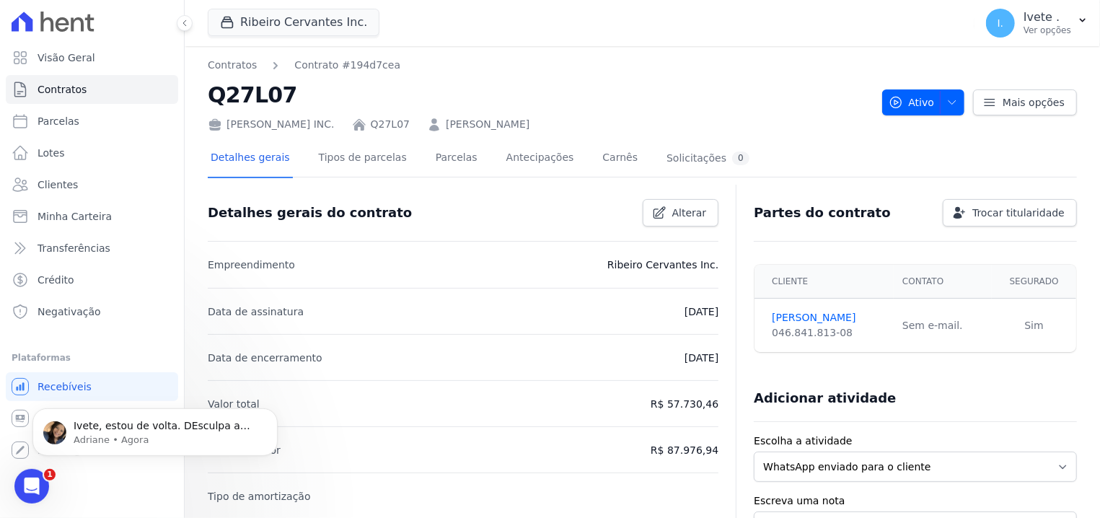
scroll to position [0, 0]
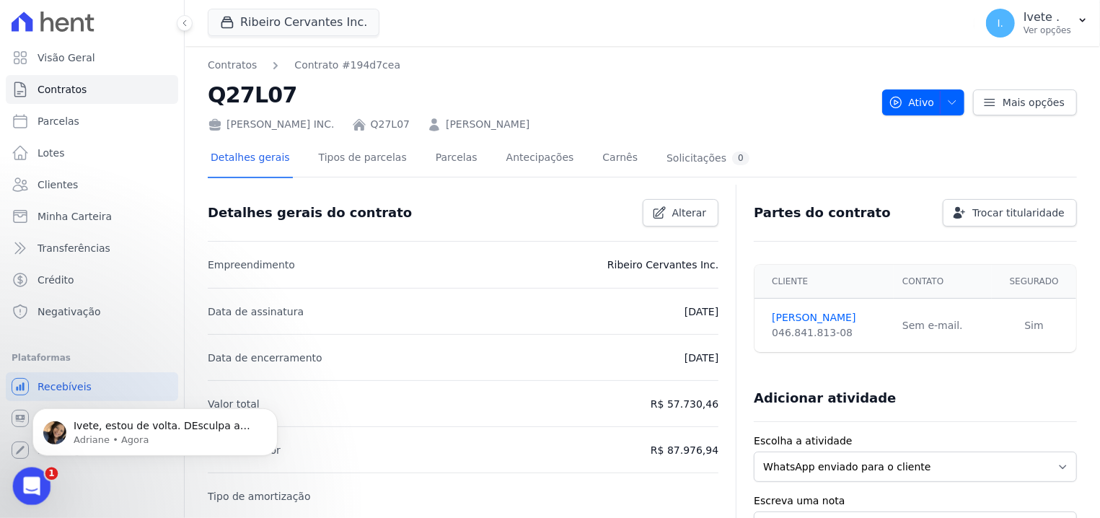
click at [35, 472] on div "Abertura do Messenger da Intercom" at bounding box center [30, 484] width 48 height 48
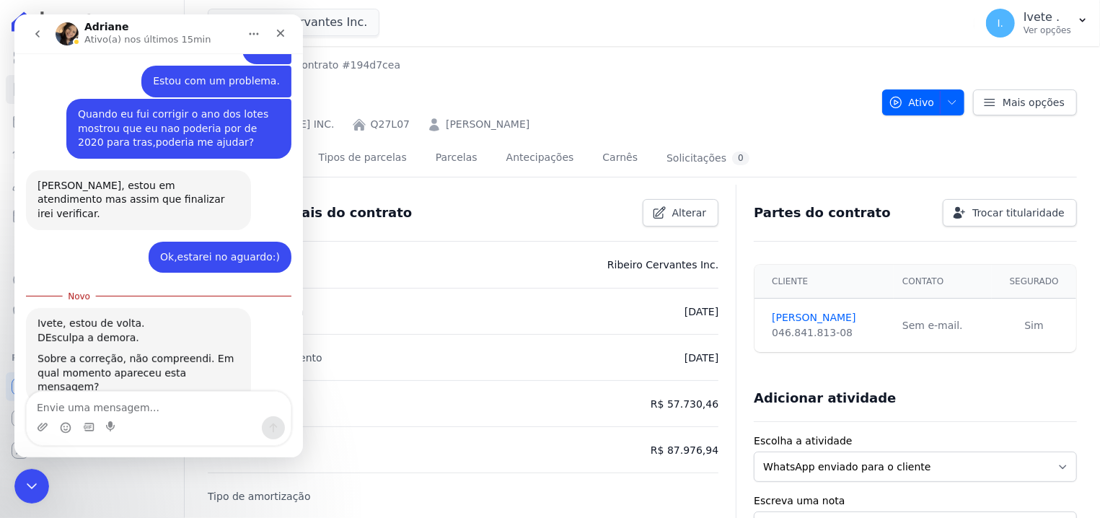
scroll to position [278, 0]
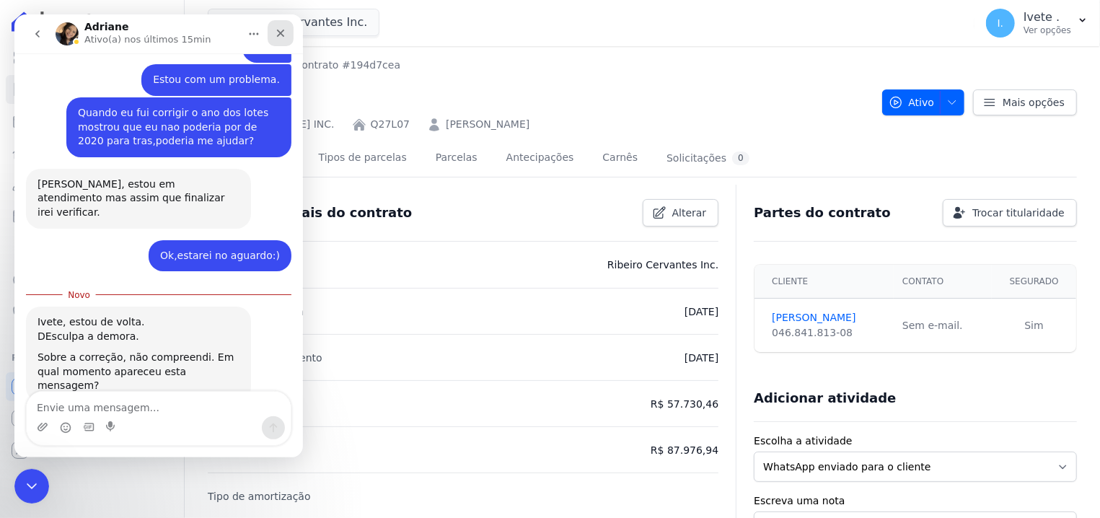
click at [284, 37] on icon "Fechar" at bounding box center [281, 33] width 12 height 12
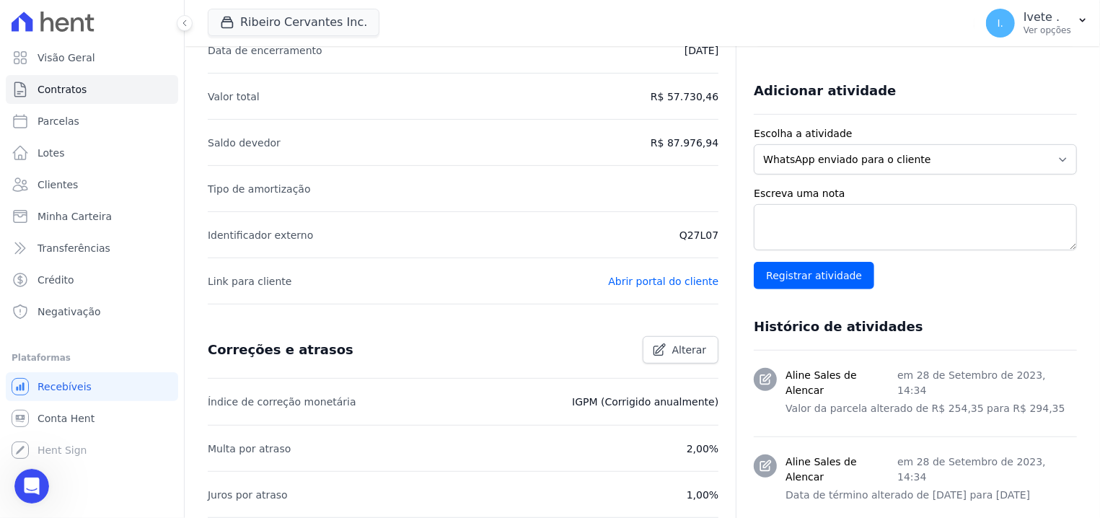
scroll to position [302, 0]
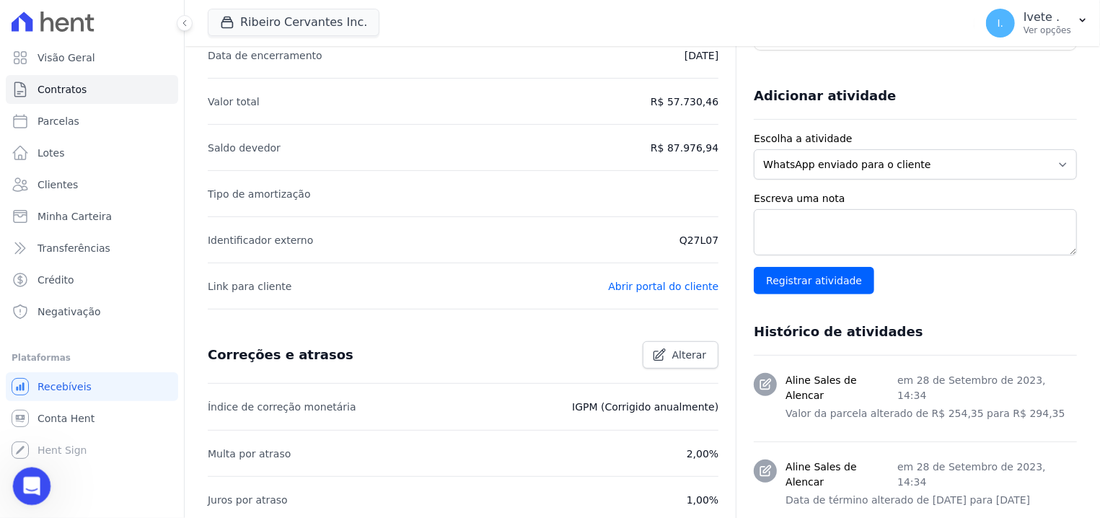
click at [34, 486] on icon "Abertura do Messenger da Intercom" at bounding box center [30, 485] width 24 height 24
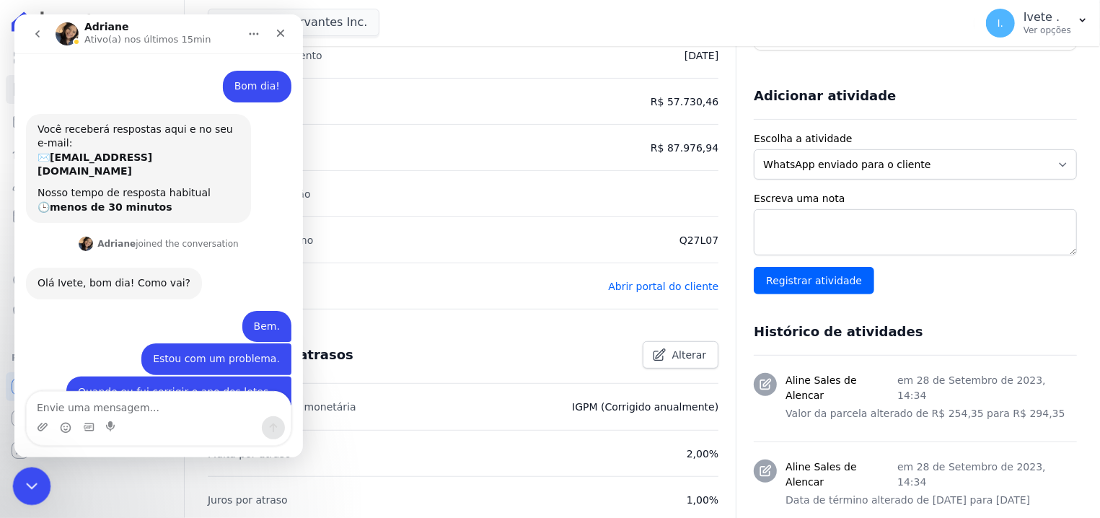
scroll to position [253, 0]
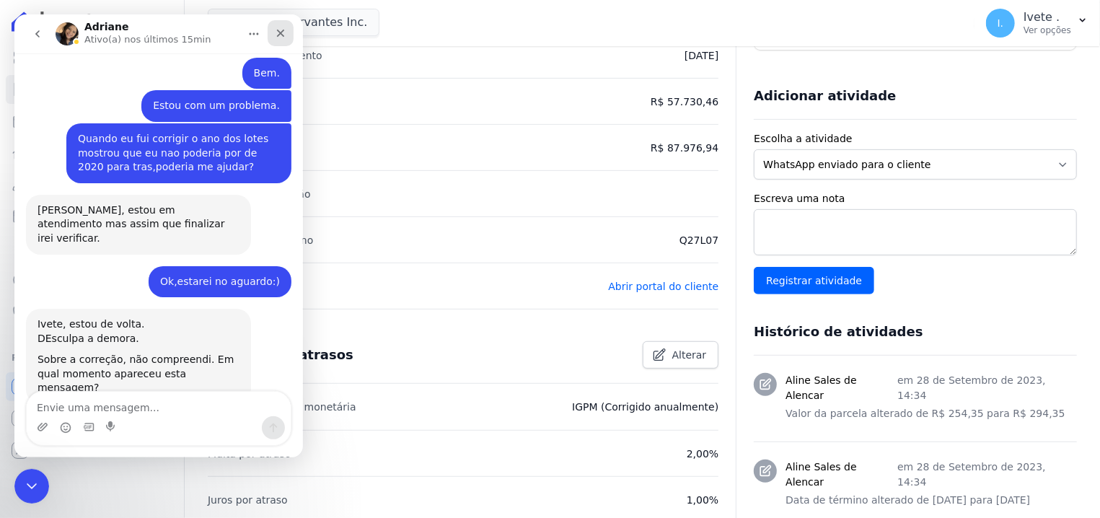
drag, startPoint x: 279, startPoint y: 28, endPoint x: 346, endPoint y: 40, distance: 68.2
click at [279, 28] on icon "Fechar" at bounding box center [281, 33] width 12 height 12
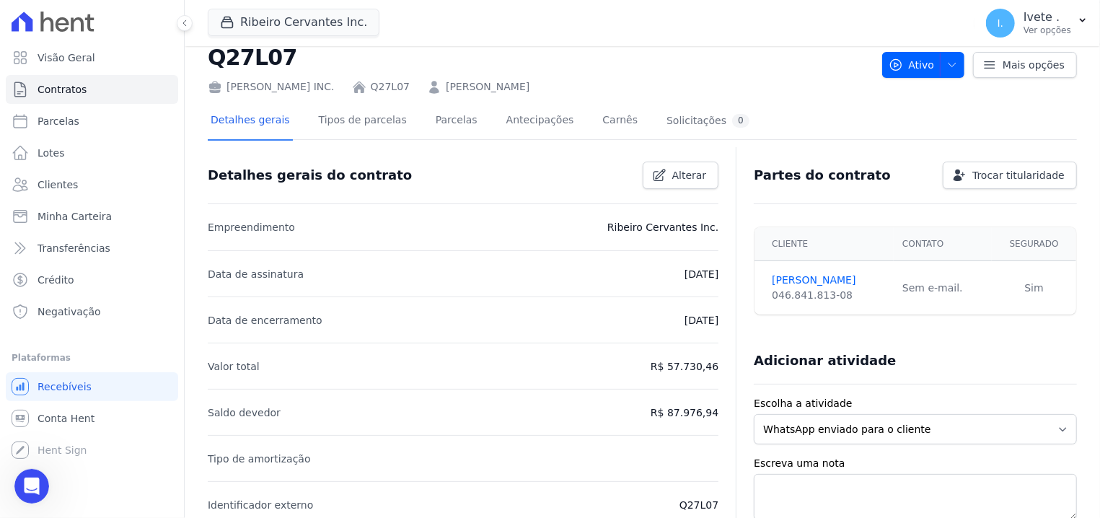
scroll to position [0, 0]
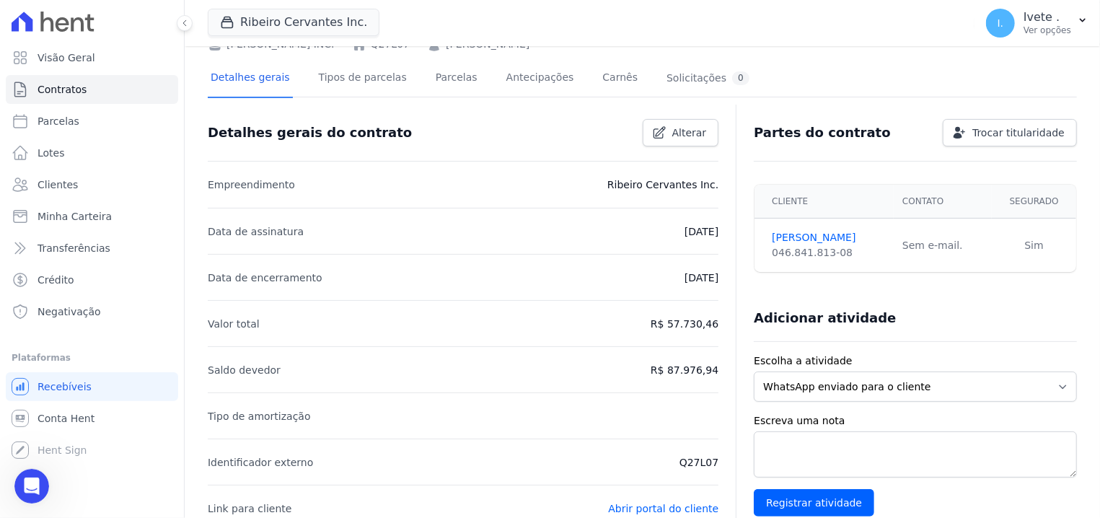
scroll to position [85, 0]
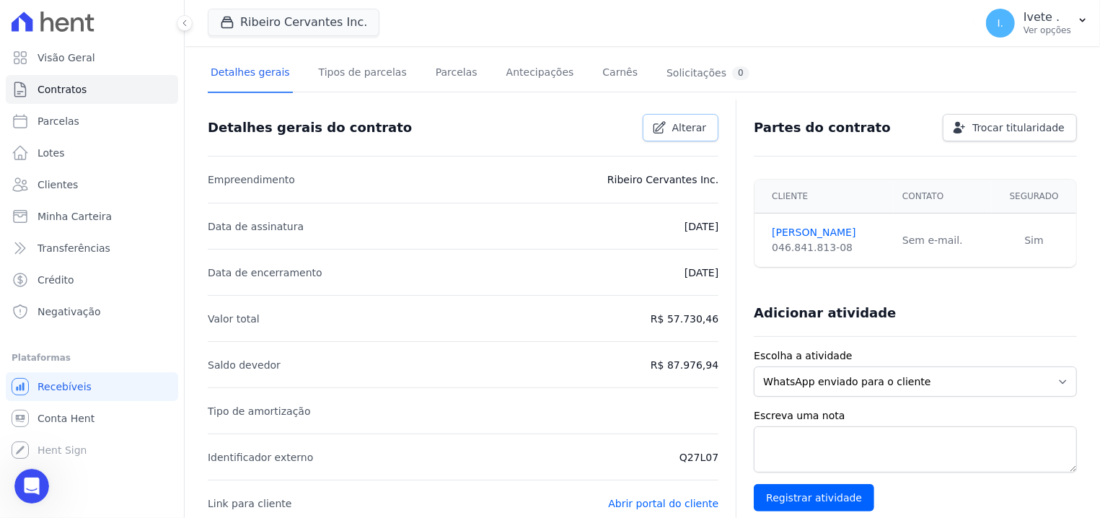
click at [695, 128] on span "Alterar" at bounding box center [689, 127] width 35 height 14
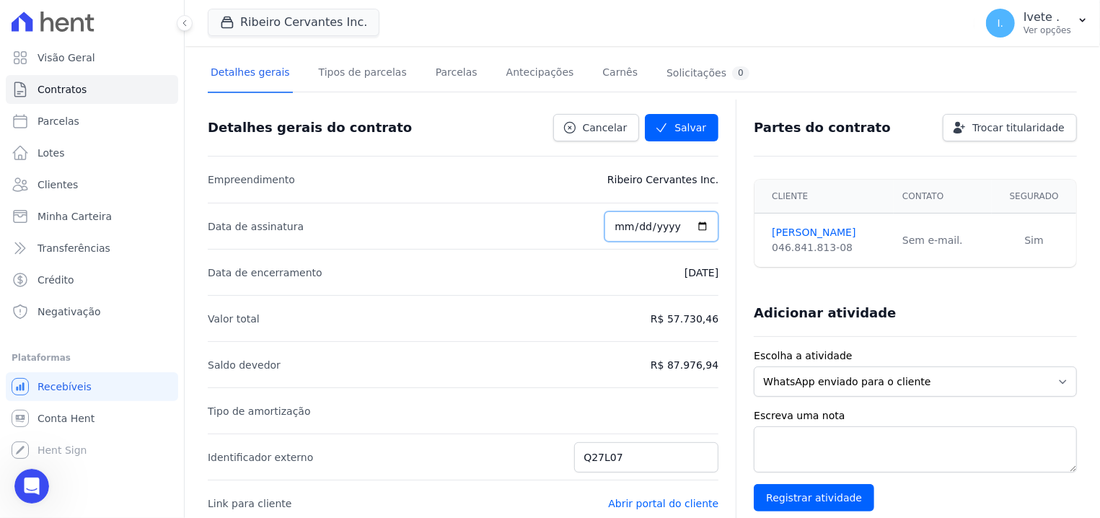
click at [624, 225] on input "[DATE]" at bounding box center [662, 226] width 114 height 30
click at [675, 232] on input "[DATE]" at bounding box center [662, 226] width 114 height 30
type input "0008-01-15"
click at [647, 276] on li "Data de encerramento 25/08/2048" at bounding box center [463, 272] width 511 height 46
click at [671, 231] on input "0008-01-15" at bounding box center [662, 226] width 114 height 30
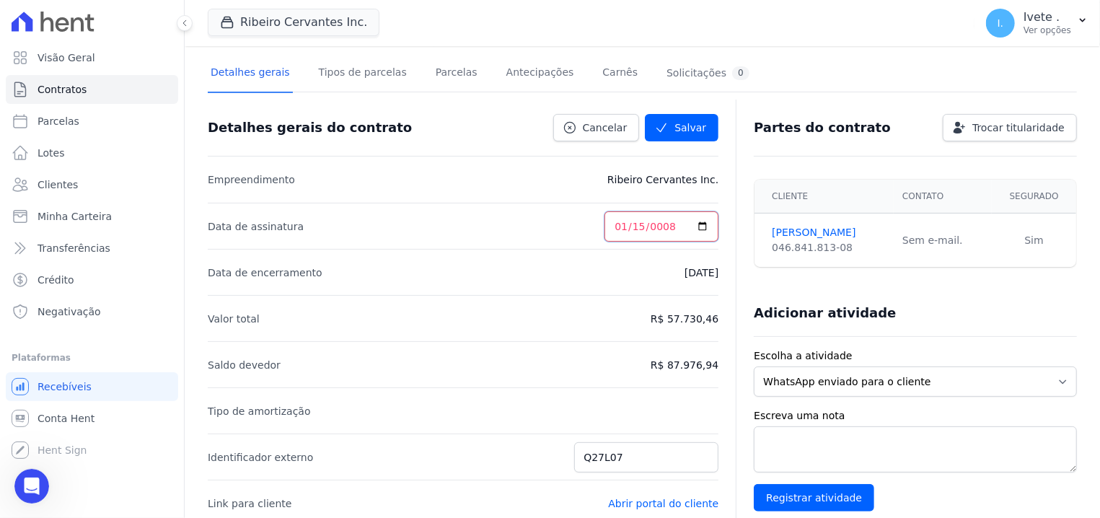
click at [671, 231] on input "0008-01-15" at bounding box center [662, 226] width 114 height 30
drag, startPoint x: 671, startPoint y: 231, endPoint x: 695, endPoint y: 227, distance: 24.2
click at [695, 227] on input "0008-01-15" at bounding box center [662, 226] width 114 height 30
click at [315, 354] on li "Saldo devedor R$ 87.976,94" at bounding box center [463, 364] width 511 height 46
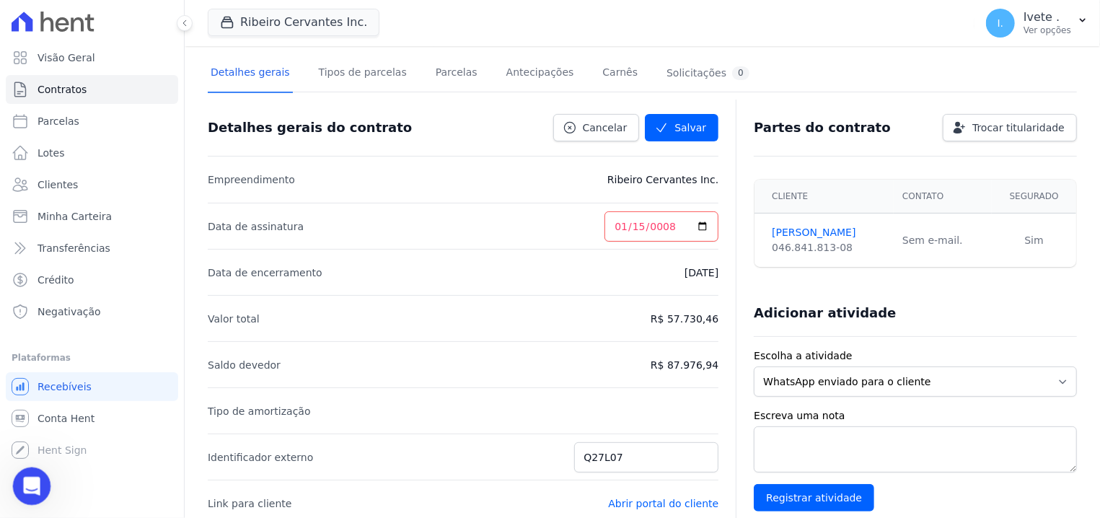
click at [38, 481] on icon "Abertura do Messenger da Intercom" at bounding box center [30, 485] width 24 height 24
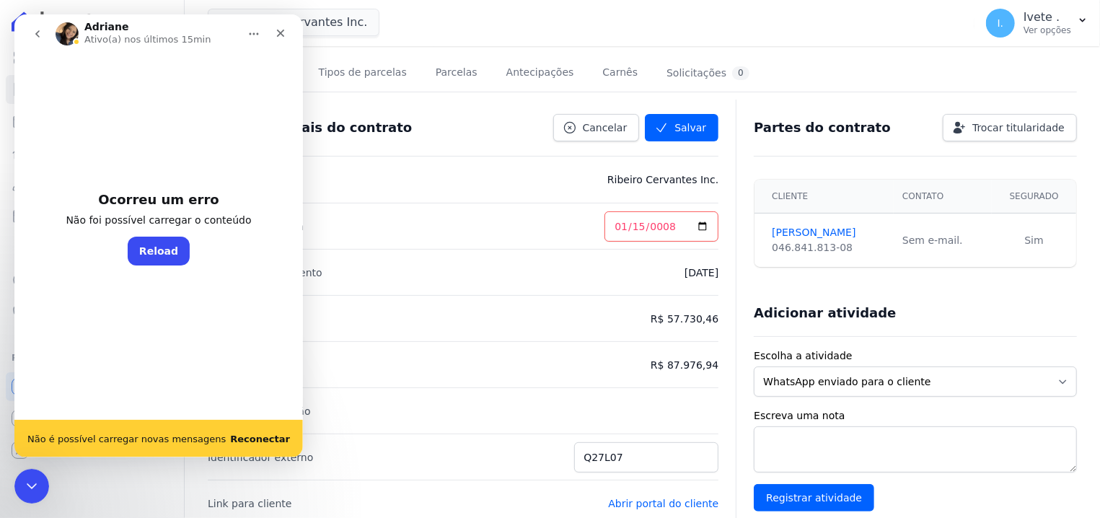
click at [159, 249] on button "Reload" at bounding box center [159, 251] width 62 height 29
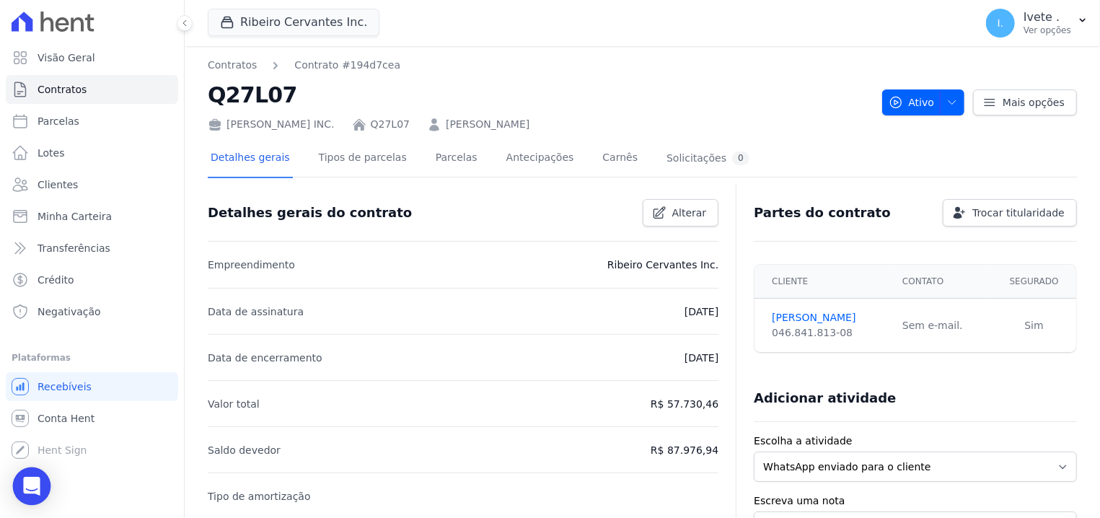
click at [28, 491] on icon "Open Intercom Messenger" at bounding box center [31, 486] width 17 height 19
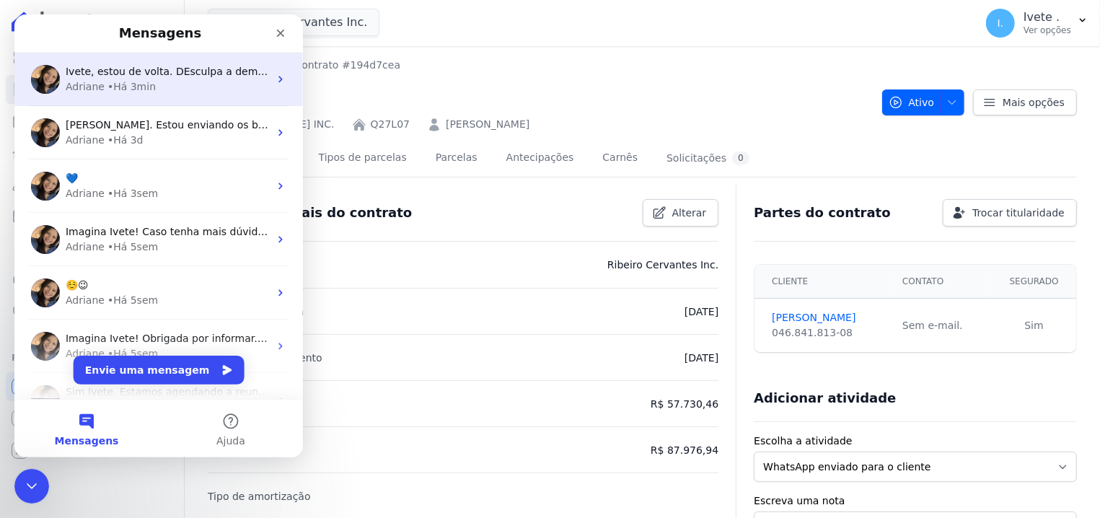
click at [170, 104] on div "Ivete, estou de volta. DEsculpa a demora. Sobre a correção, não compreendi. Em …" at bounding box center [158, 79] width 289 height 53
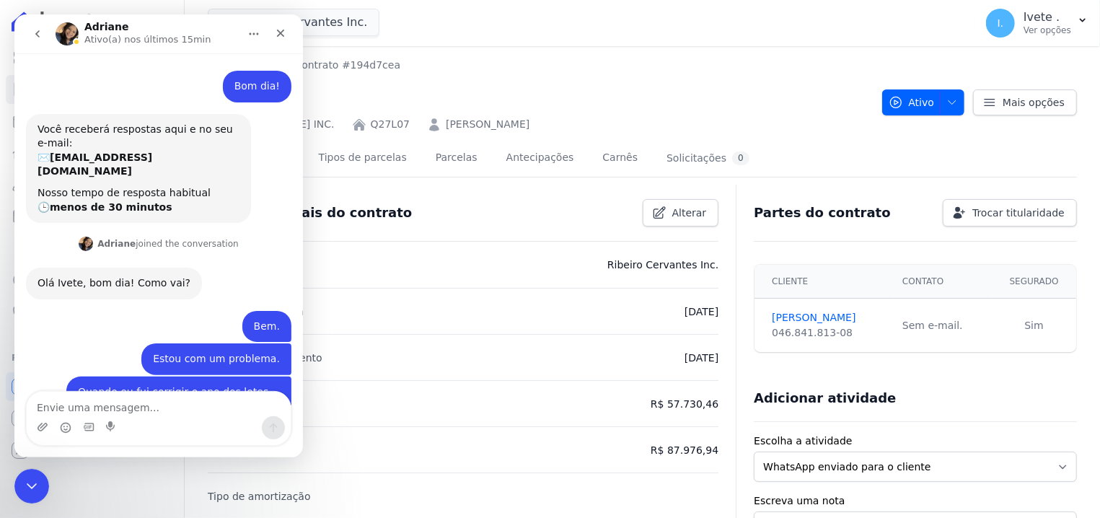
scroll to position [253, 0]
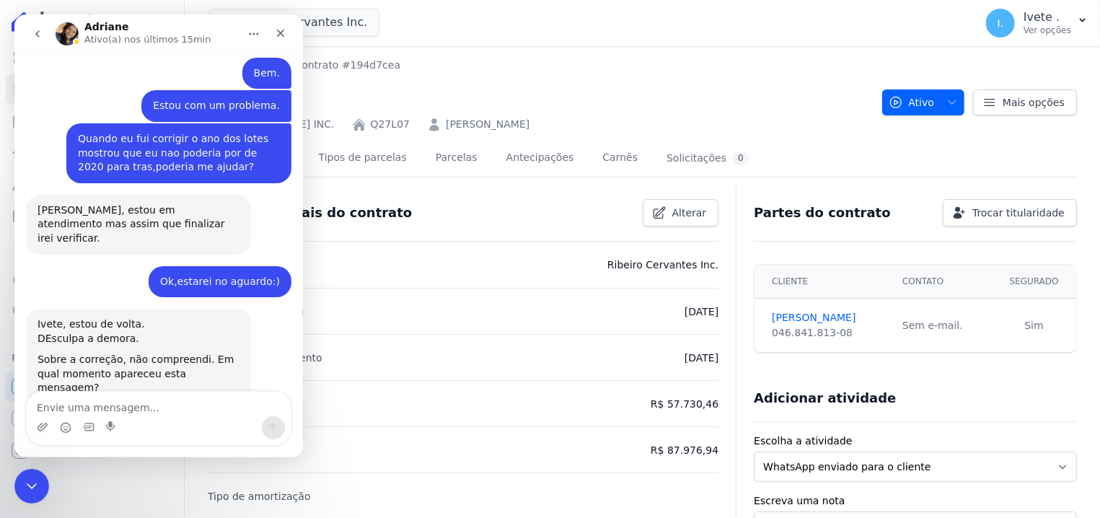
click at [139, 392] on textarea "Envie uma mensagem..." at bounding box center [159, 404] width 264 height 25
type textarea "Estou organizando a data de assinatura dos contratos."
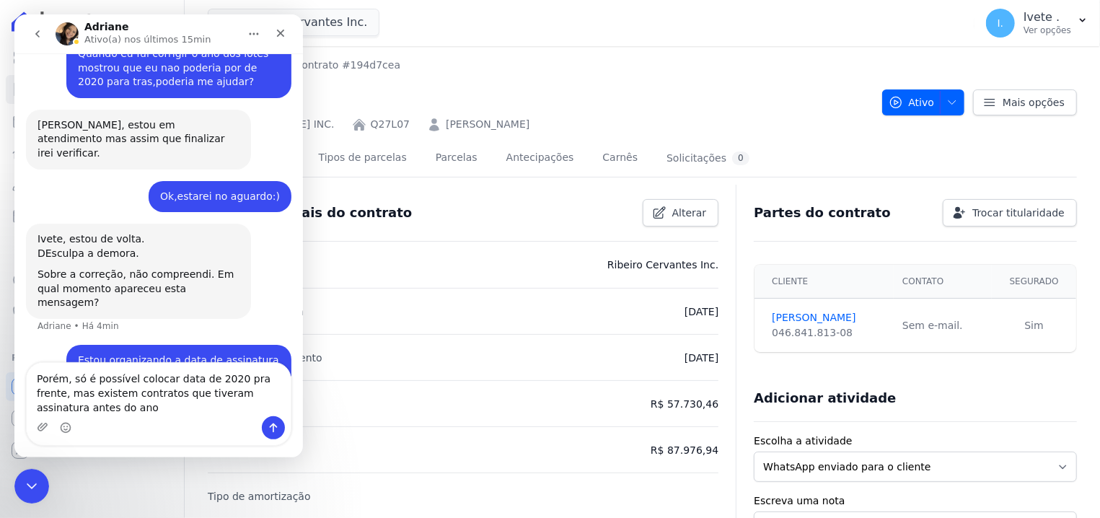
scroll to position [340, 0]
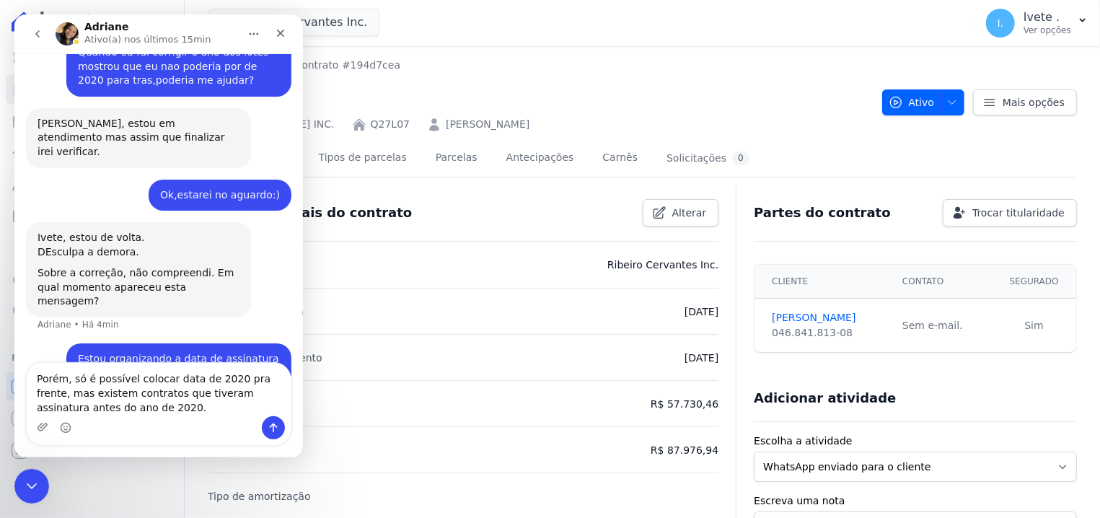
type textarea "Porém, só é possível colocar data de 2020 pra frente, mas existem contratos que…"
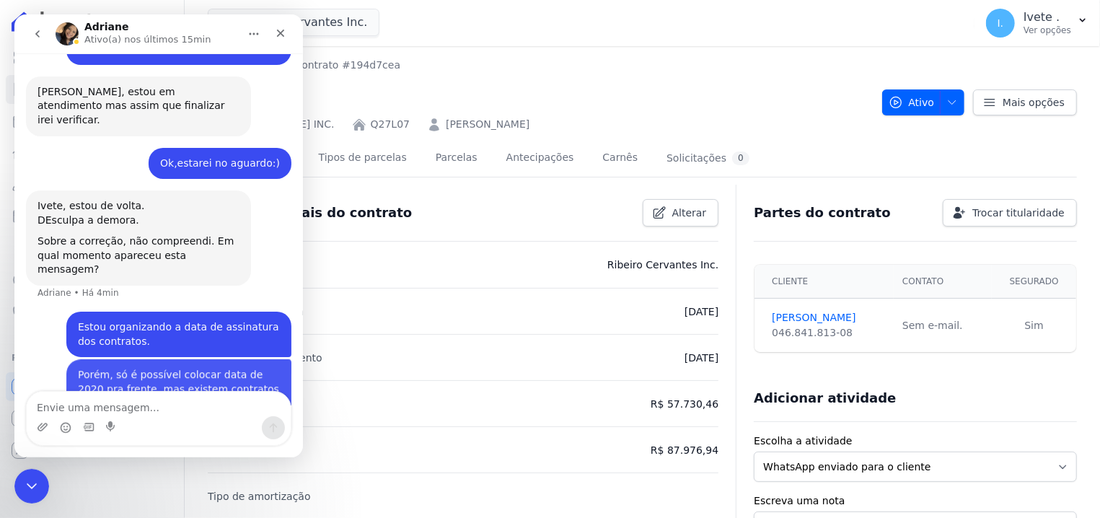
scroll to position [372, 0]
type textarea "n"
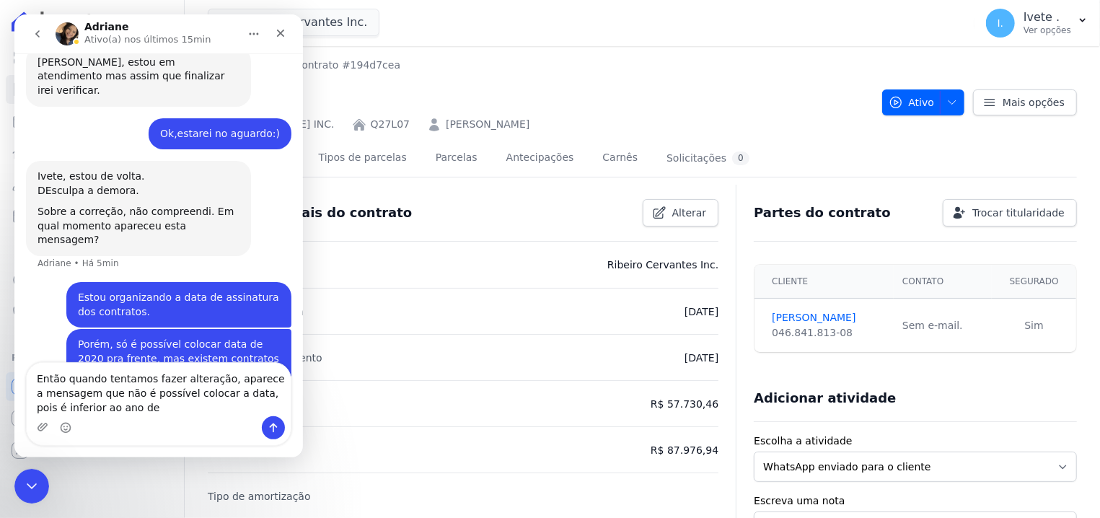
scroll to position [400, 0]
type textarea "Então quando tentamos fazer alteração, aparece a mensagem que não é possível co…"
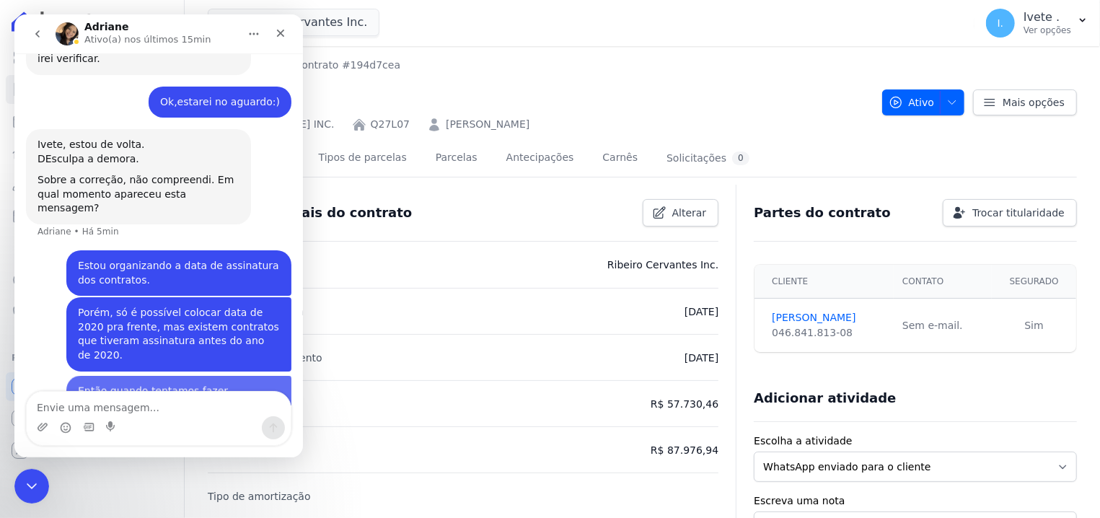
scroll to position [433, 0]
click at [283, 22] on div "Fechar" at bounding box center [281, 33] width 26 height 26
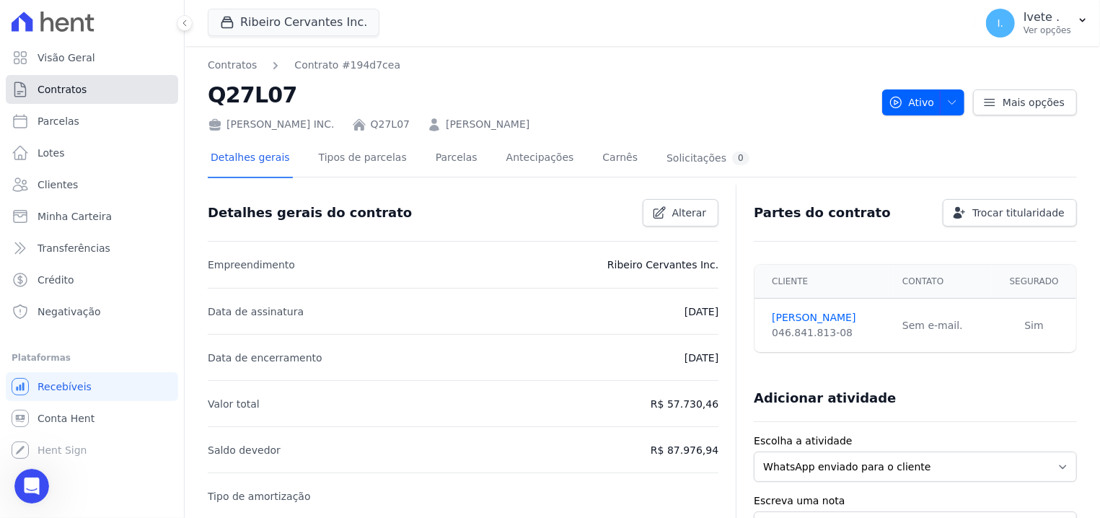
click at [153, 90] on link "Contratos" at bounding box center [92, 89] width 172 height 29
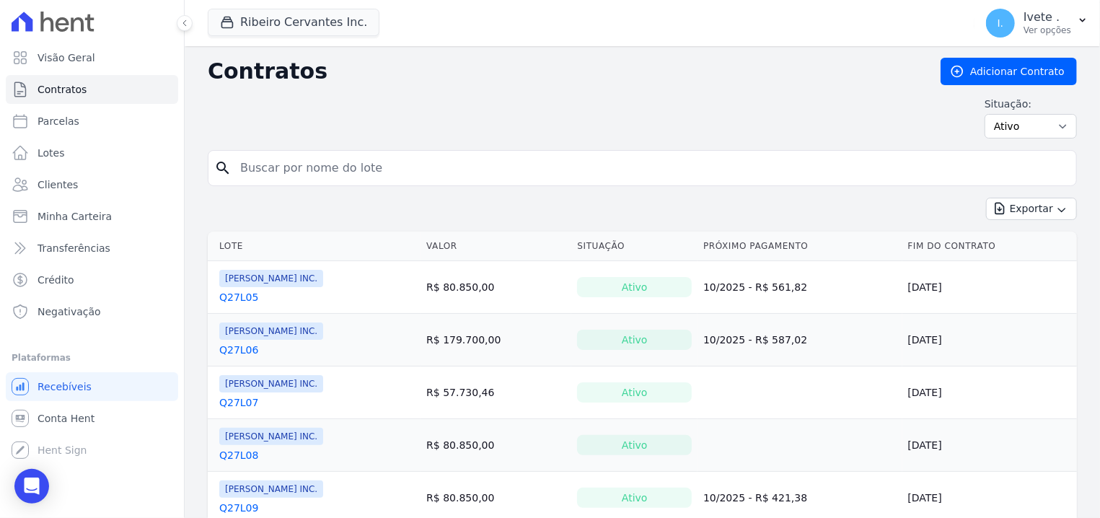
click at [260, 164] on input "search" at bounding box center [651, 168] width 839 height 29
type input "q27l08"
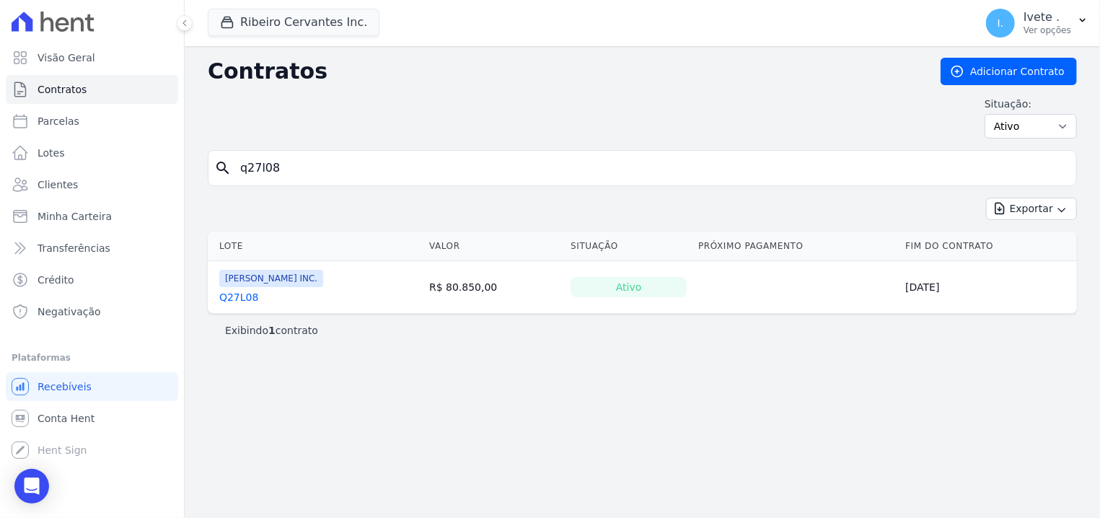
click at [229, 301] on link "Q27L08" at bounding box center [238, 297] width 39 height 14
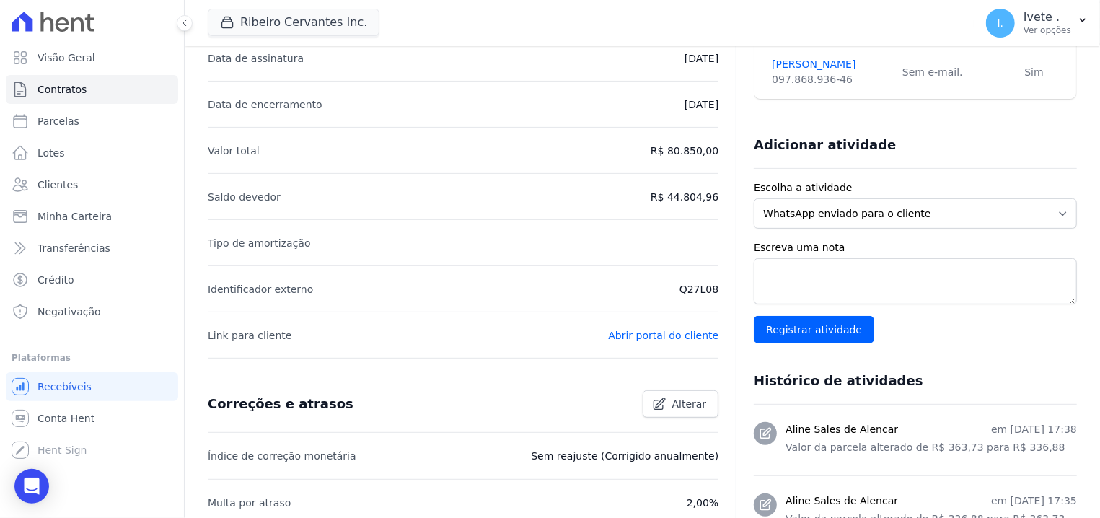
scroll to position [367, 0]
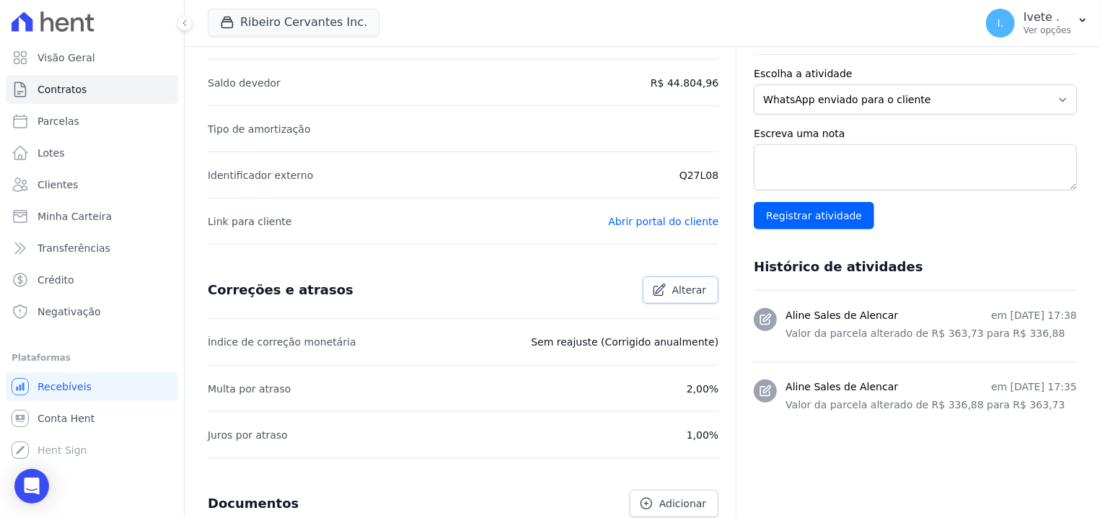
click at [660, 287] on icon at bounding box center [660, 290] width 12 height 12
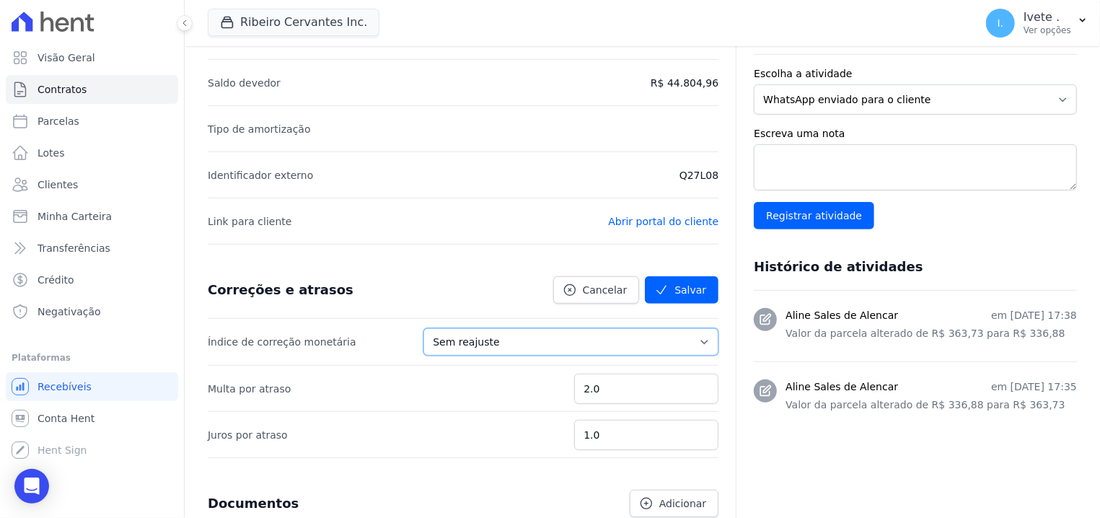
click at [423, 328] on select "Sem reajuste Média dos últimos 12 meses acumulado de INCCM Média dos últimos 12…" at bounding box center [570, 341] width 295 height 27
select select "igpm"
click option "IGPM" at bounding box center [0, 0] width 0 height 0
click at [703, 281] on button "Salvar" at bounding box center [682, 289] width 74 height 27
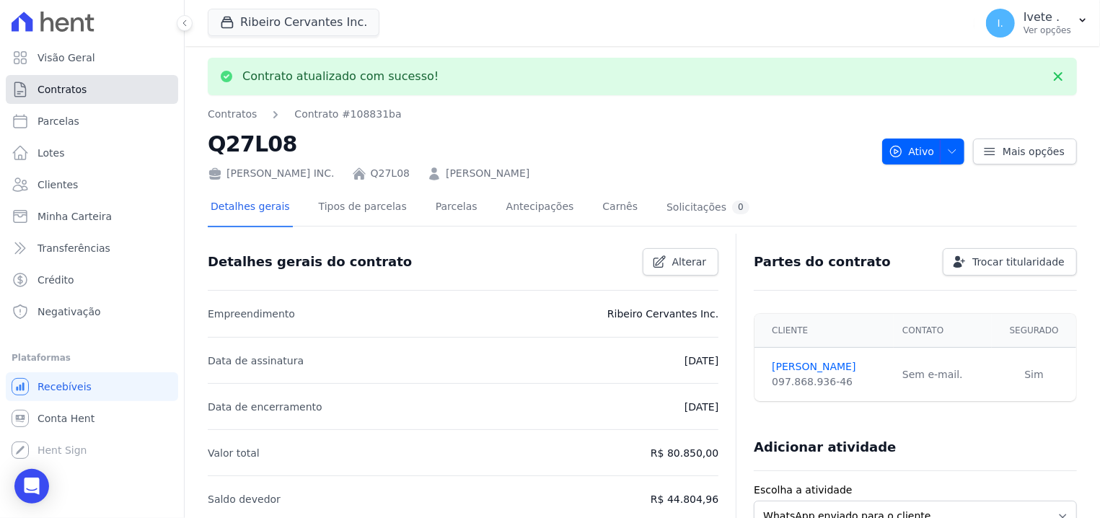
click at [68, 97] on link "Contratos" at bounding box center [92, 89] width 172 height 29
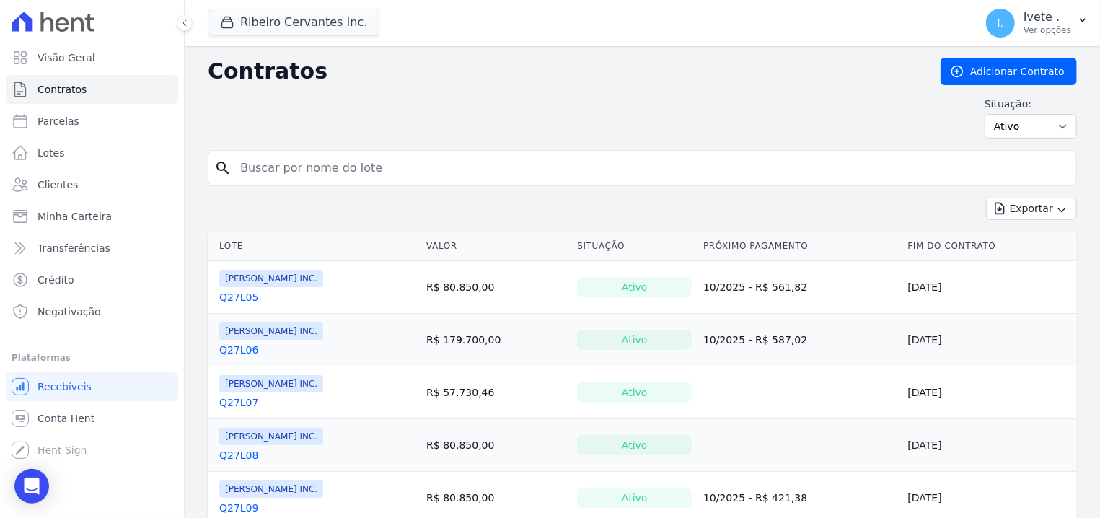
click at [278, 181] on input "search" at bounding box center [651, 168] width 839 height 29
type input "q27l09"
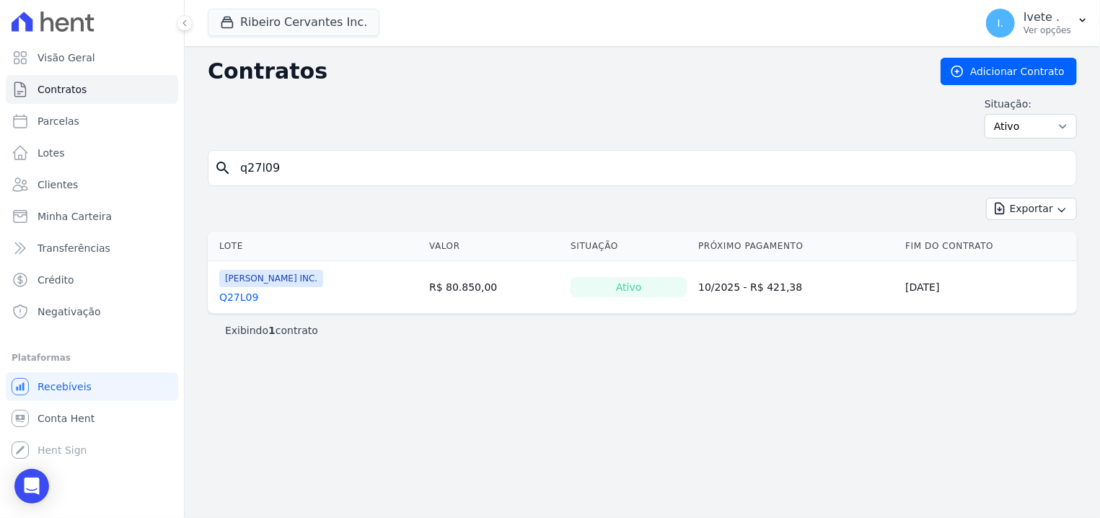
click at [249, 298] on link "Q27L09" at bounding box center [238, 297] width 39 height 14
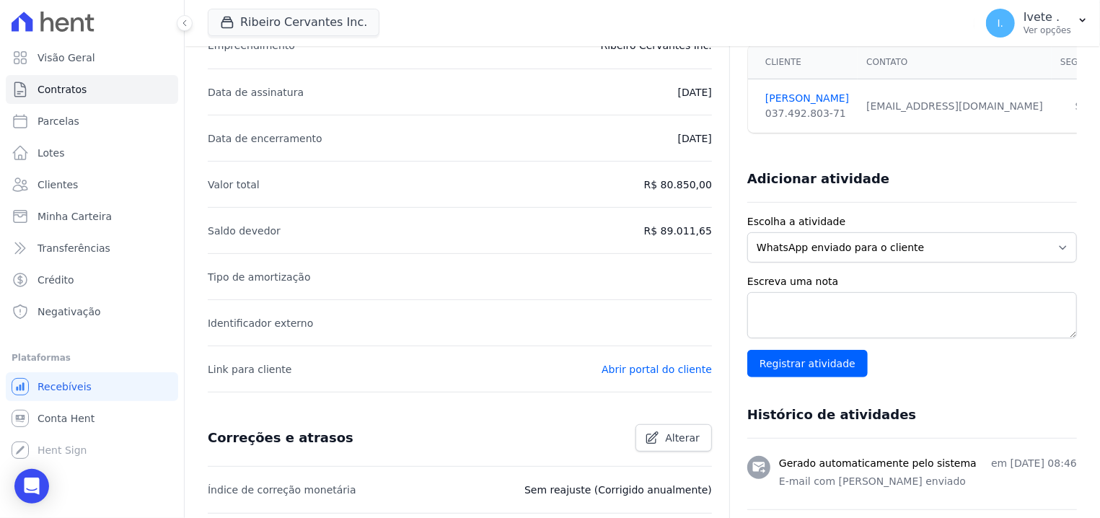
scroll to position [275, 0]
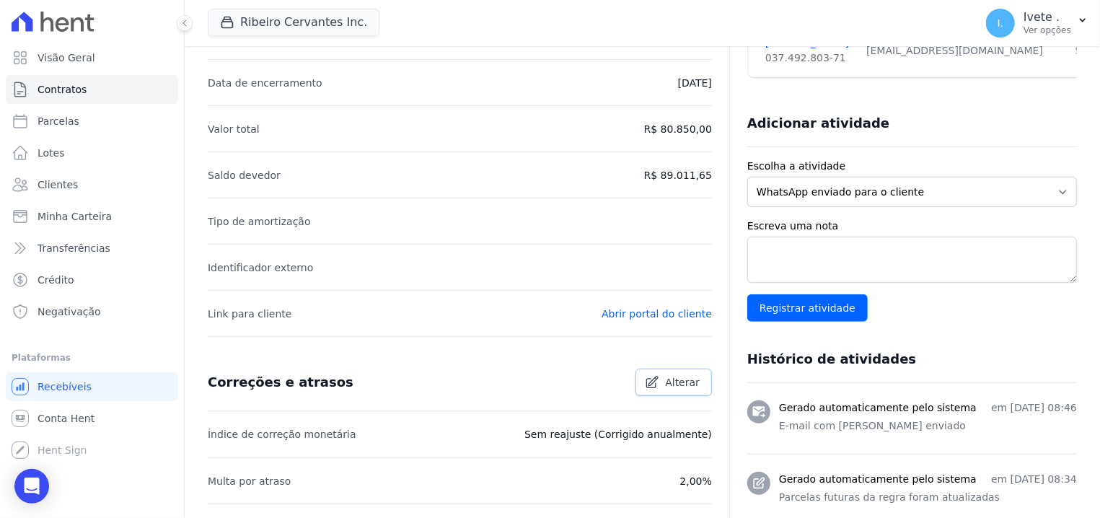
click at [676, 370] on link "Alterar" at bounding box center [674, 382] width 76 height 27
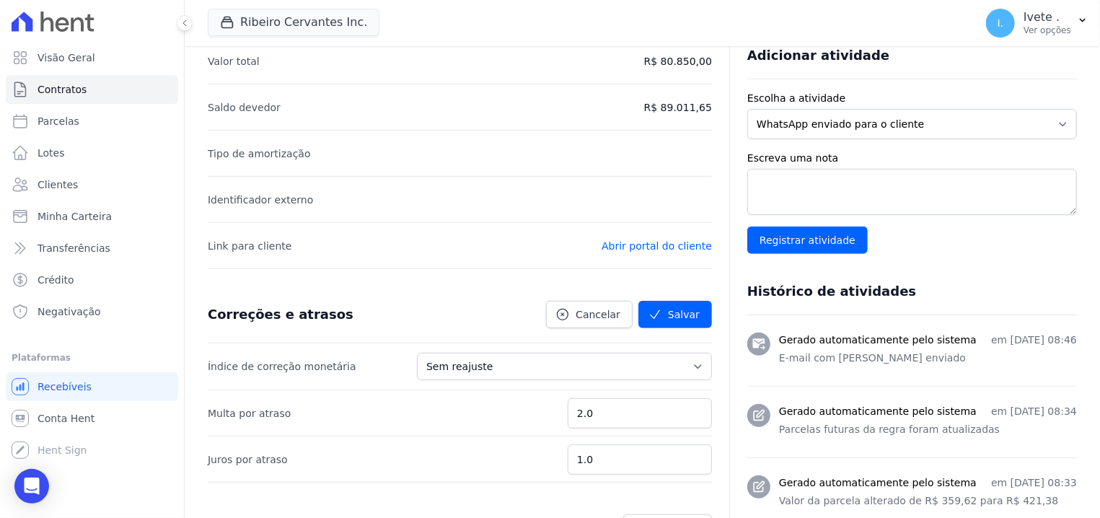
scroll to position [367, 0]
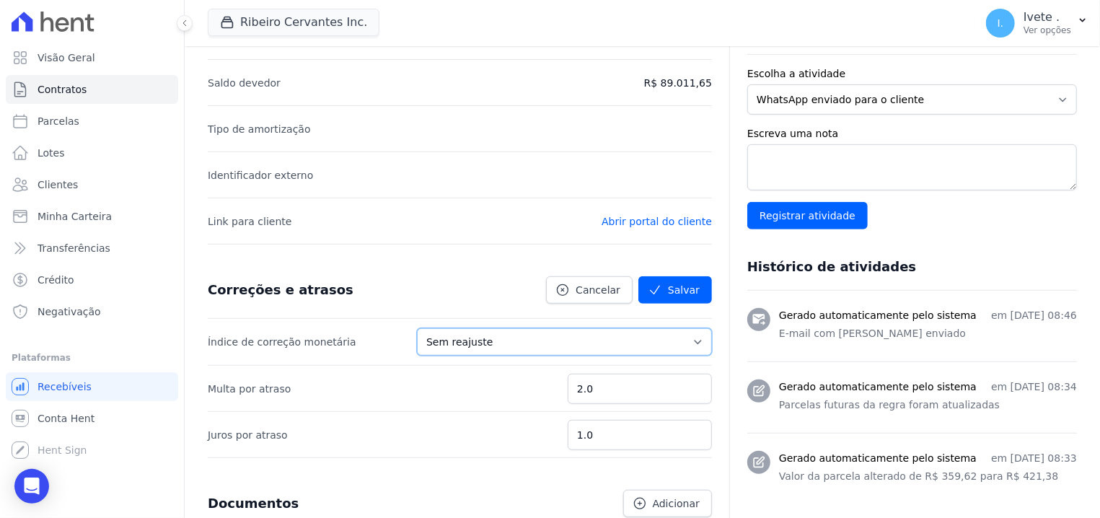
click at [417, 328] on select "Sem reajuste Média dos últimos 12 meses acumulado de INCCM Média dos últimos 12…" at bounding box center [564, 341] width 295 height 27
select select "igpm"
click option "IGPM" at bounding box center [0, 0] width 0 height 0
click at [655, 282] on button "Salvar" at bounding box center [675, 289] width 74 height 27
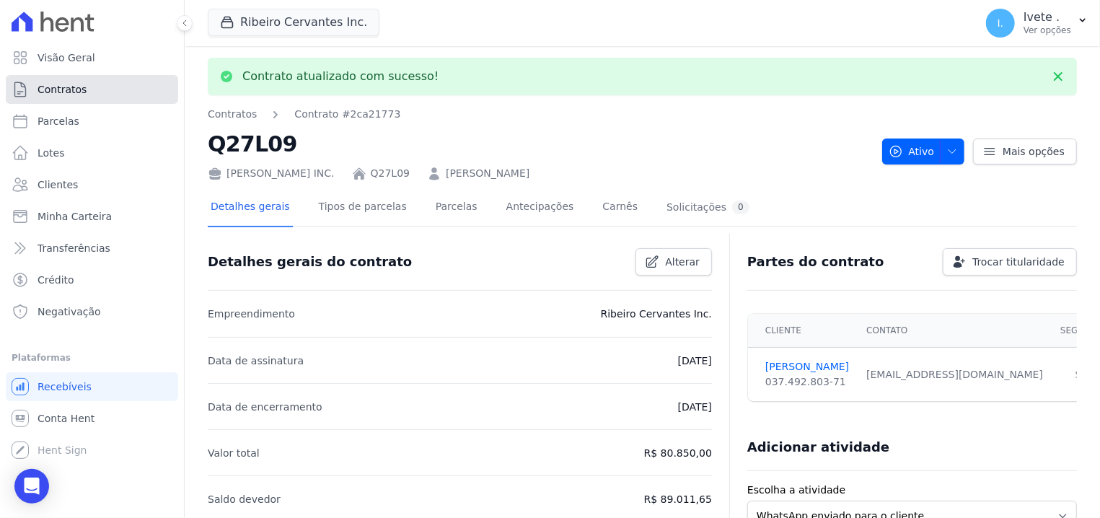
click at [94, 76] on link "Contratos" at bounding box center [92, 89] width 172 height 29
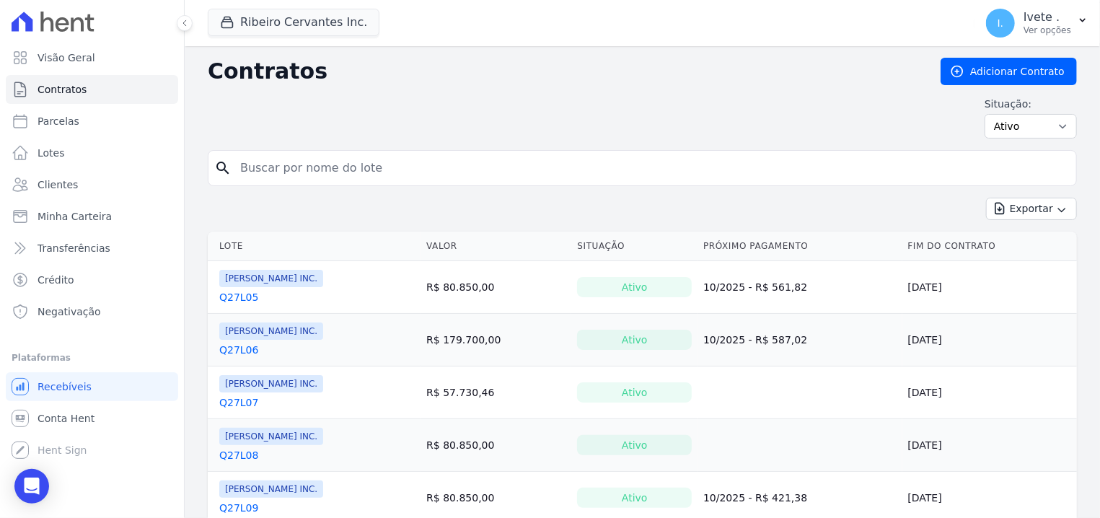
click at [258, 167] on input "search" at bounding box center [651, 168] width 839 height 29
type input "q27l10"
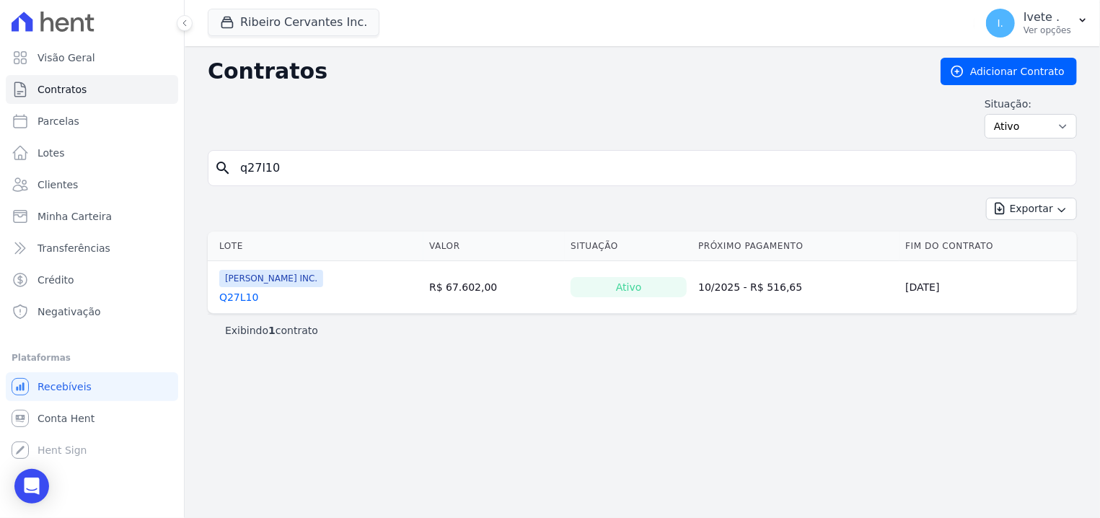
click at [232, 290] on div "Ribeiro Cervantes INC. Q27L10" at bounding box center [271, 287] width 104 height 35
click at [236, 299] on link "Q27L10" at bounding box center [238, 297] width 39 height 14
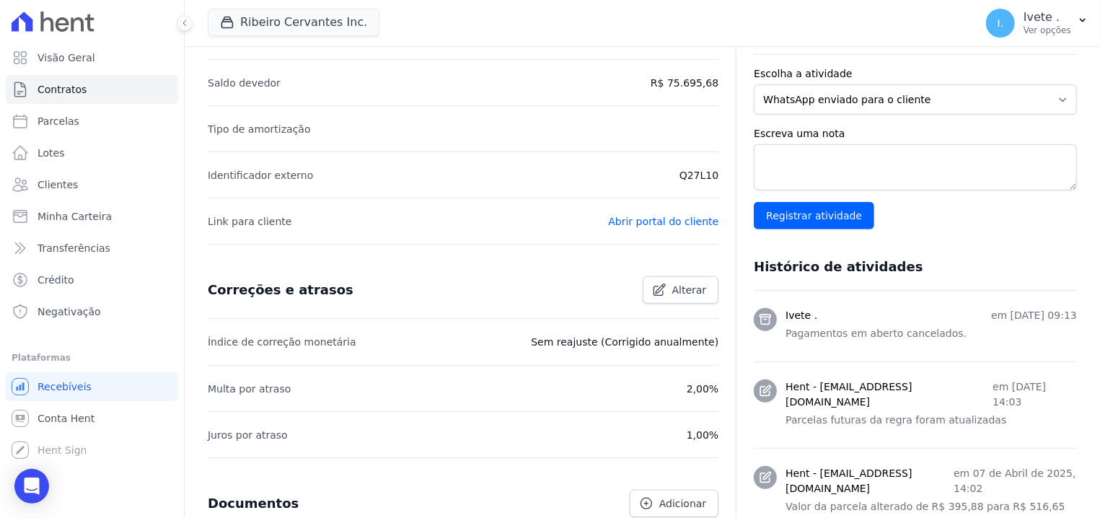
scroll to position [550, 0]
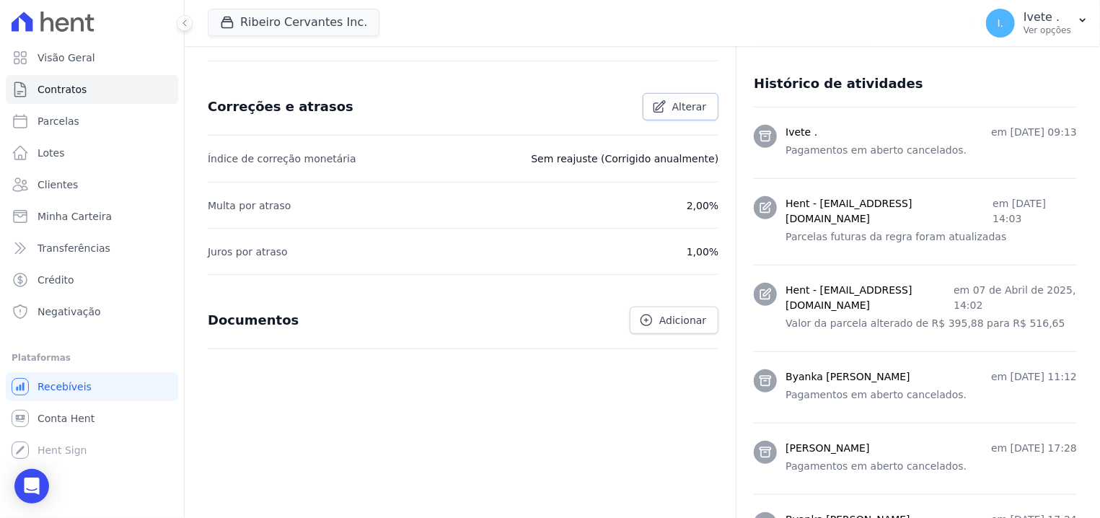
click at [675, 113] on link "Alterar" at bounding box center [681, 106] width 76 height 27
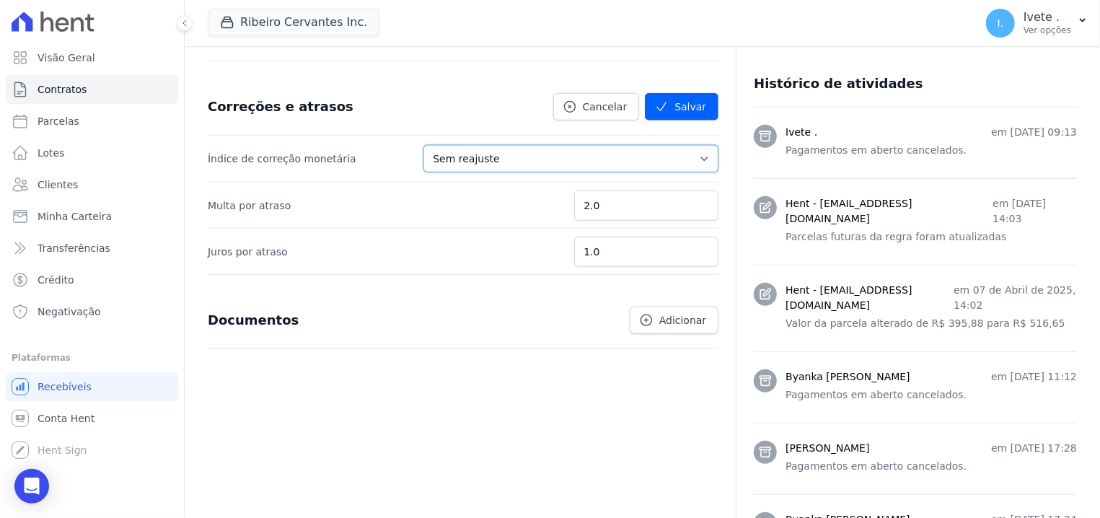
click at [423, 145] on select "Sem reajuste Média dos últimos 12 meses acumulado de INCCM Média dos últimos 12…" at bounding box center [570, 158] width 295 height 27
select select "igpm"
click option "IGPM" at bounding box center [0, 0] width 0 height 0
click at [667, 110] on button "Salvar" at bounding box center [682, 106] width 74 height 27
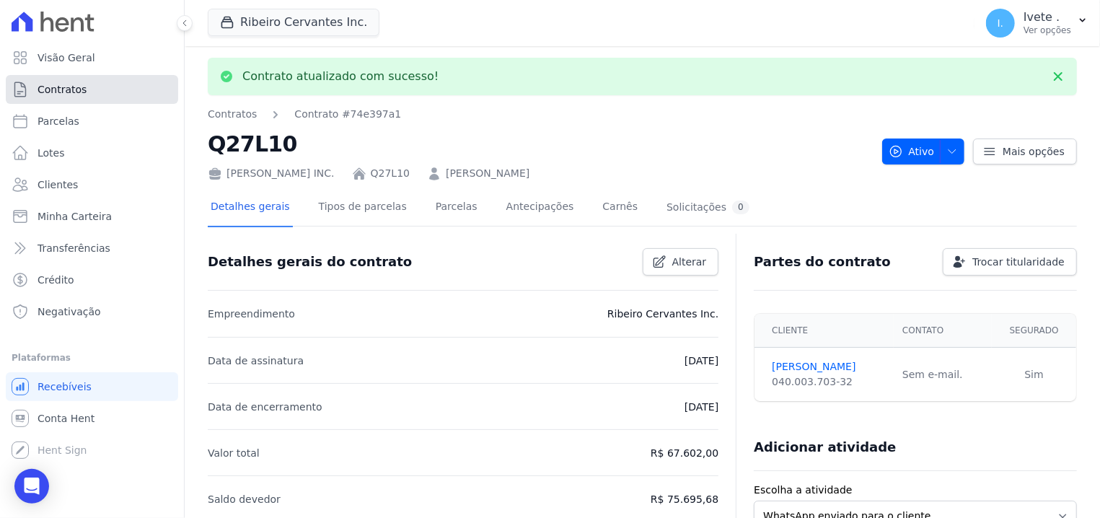
click at [95, 84] on link "Contratos" at bounding box center [92, 89] width 172 height 29
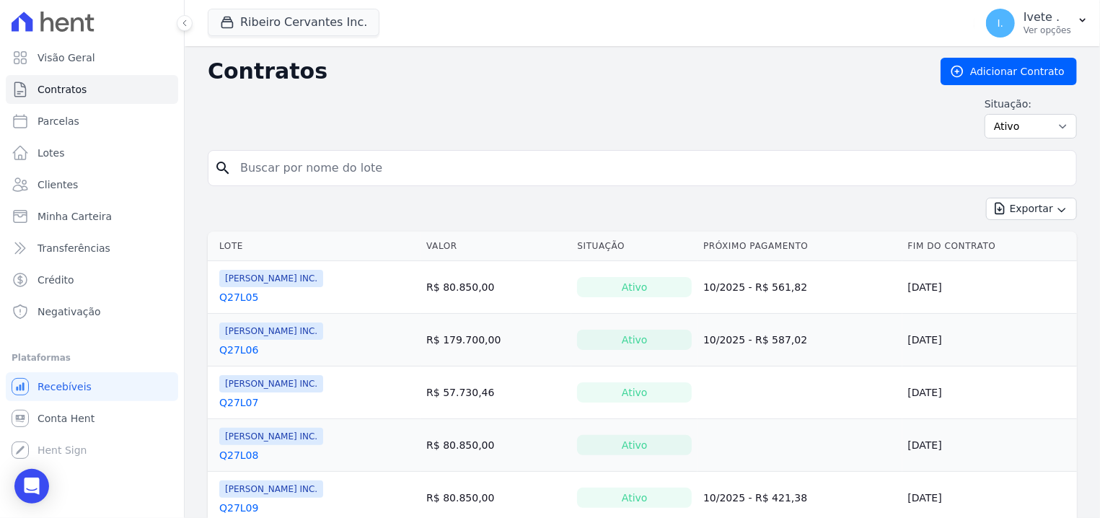
click at [264, 152] on div "search" at bounding box center [642, 168] width 869 height 36
click at [272, 165] on input "search" at bounding box center [651, 168] width 839 height 29
type input "q27l11"
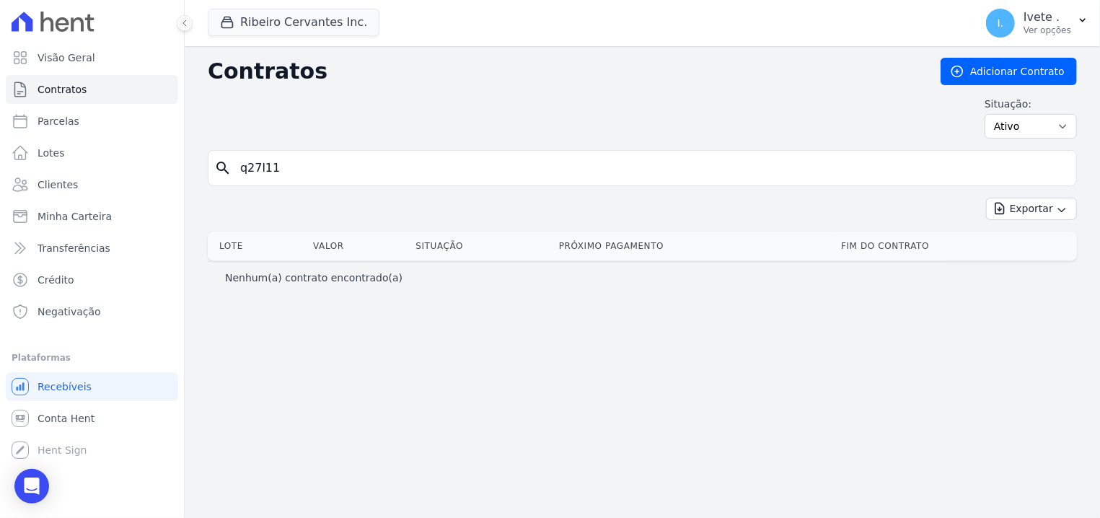
click at [382, 165] on input "q27l11" at bounding box center [651, 168] width 839 height 29
type input "q27l12"
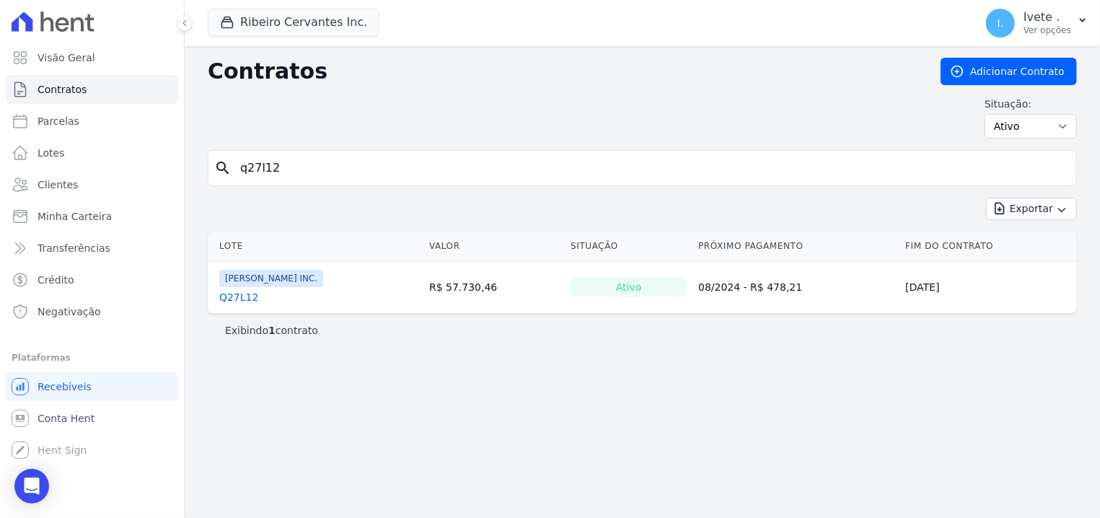
click at [228, 299] on link "Q27L12" at bounding box center [238, 297] width 39 height 14
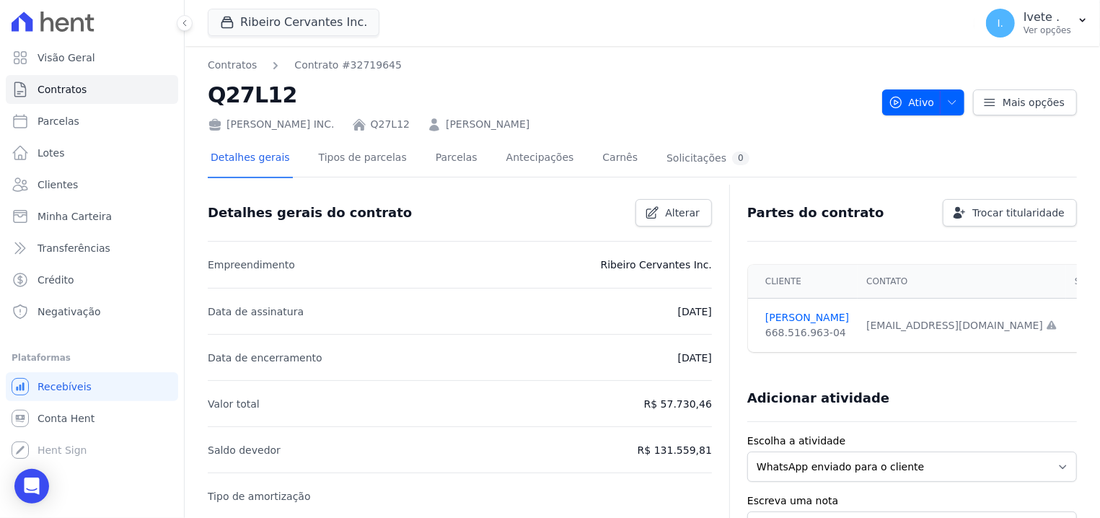
scroll to position [275, 0]
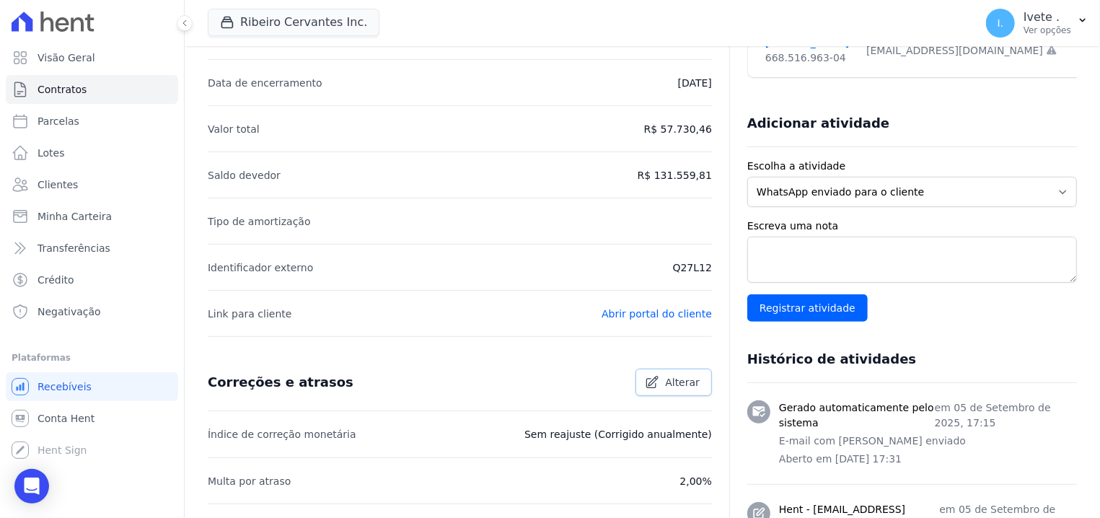
click at [636, 382] on link "Alterar" at bounding box center [674, 382] width 76 height 27
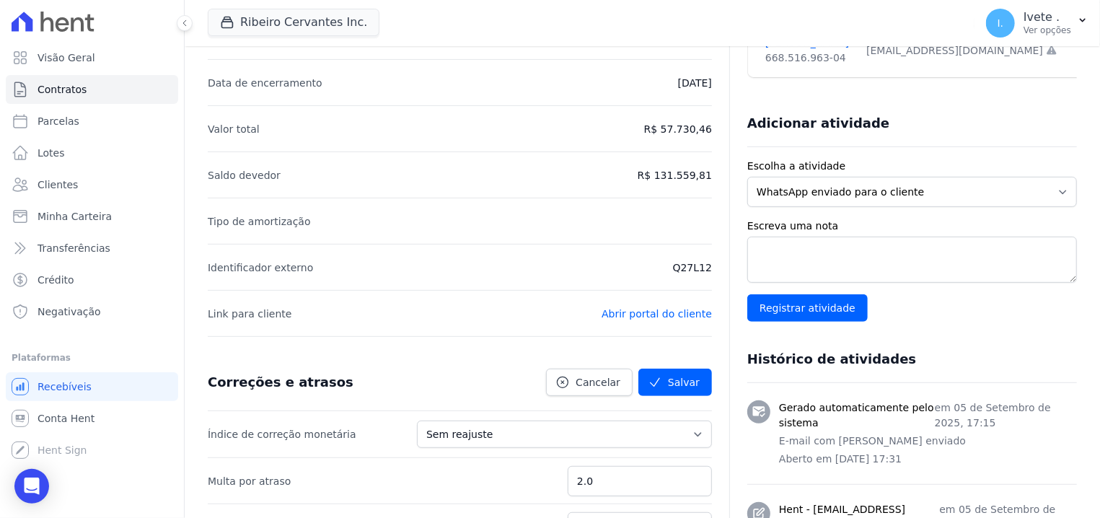
click at [639, 382] on button "Salvar" at bounding box center [675, 382] width 74 height 27
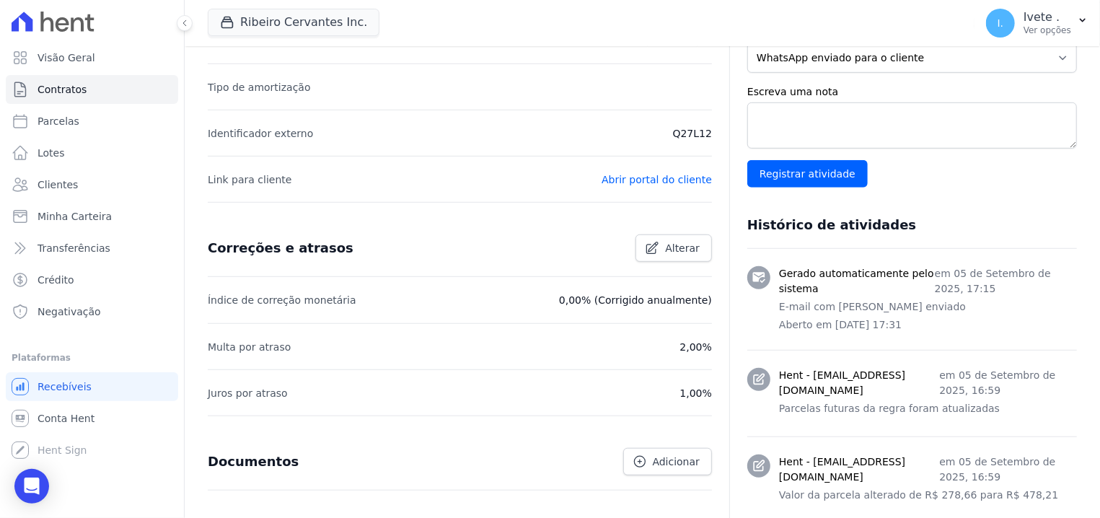
scroll to position [459, 0]
click at [688, 242] on span "Alterar" at bounding box center [682, 247] width 35 height 14
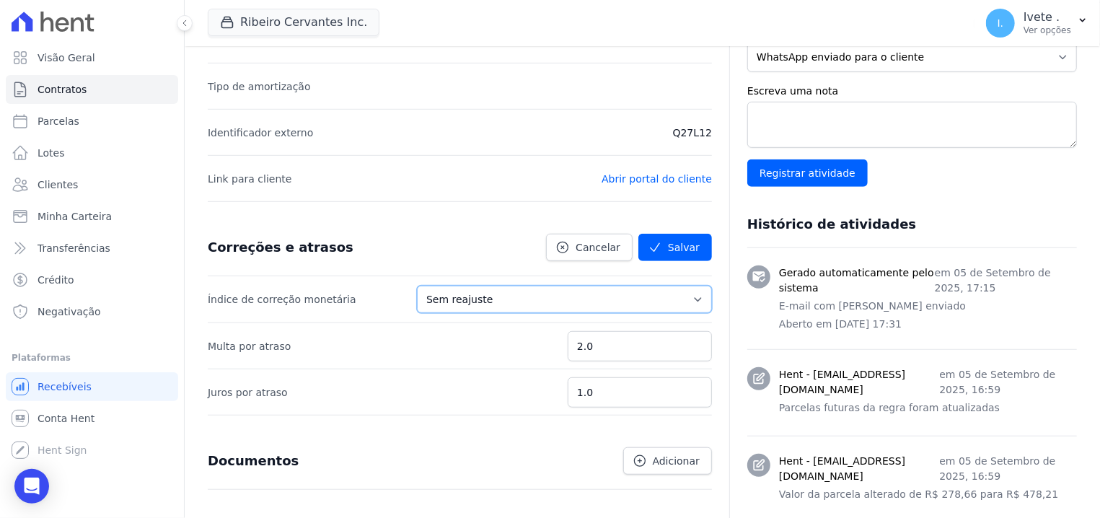
click at [417, 286] on select "Sem reajuste Média dos últimos 12 meses acumulado de INCCM Média dos últimos 12…" at bounding box center [564, 299] width 295 height 27
select select "igpm"
click option "IGPM" at bounding box center [0, 0] width 0 height 0
click at [649, 250] on icon "submit" at bounding box center [655, 247] width 14 height 14
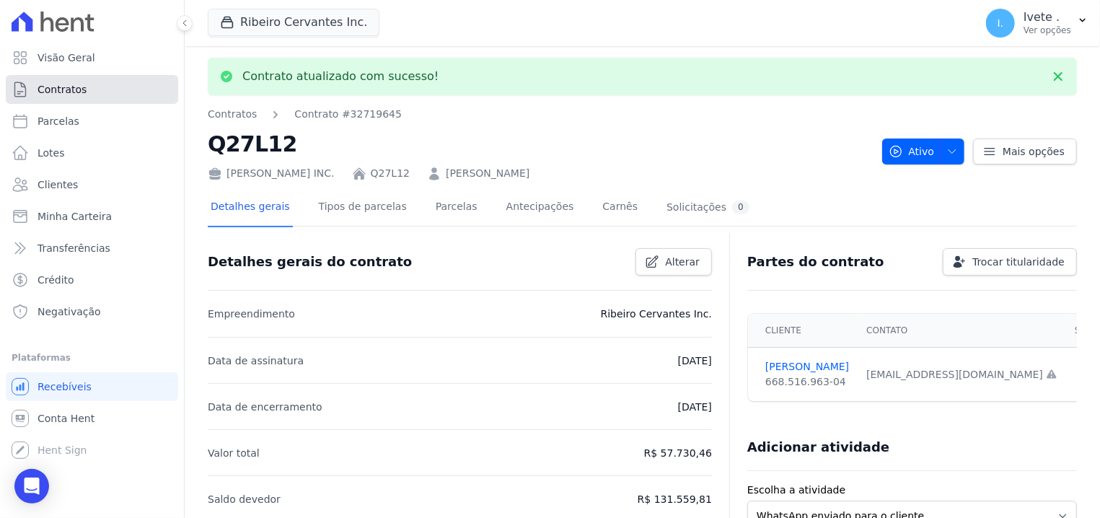
click at [156, 90] on link "Contratos" at bounding box center [92, 89] width 172 height 29
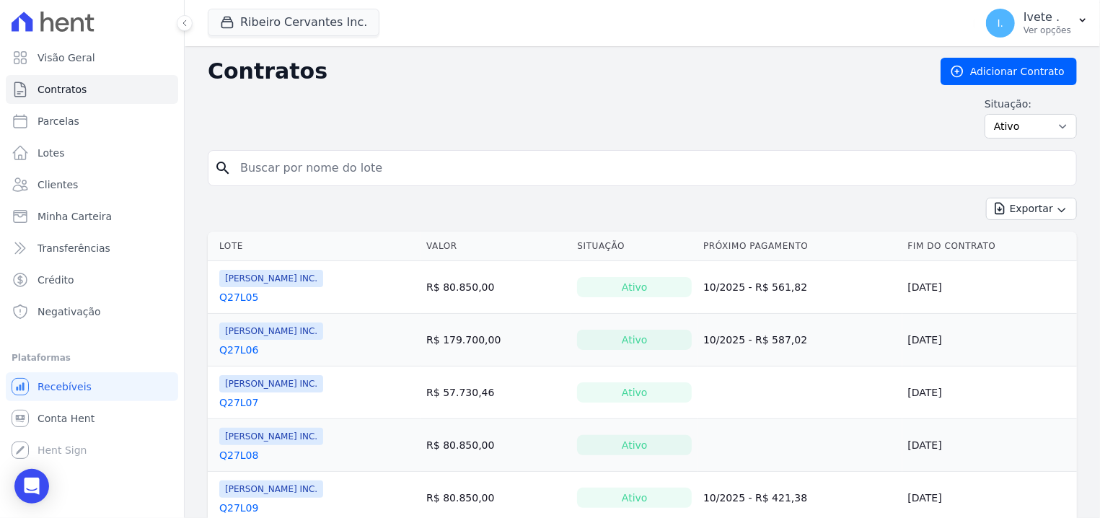
click at [246, 162] on input "search" at bounding box center [651, 168] width 839 height 29
type input "q27l13"
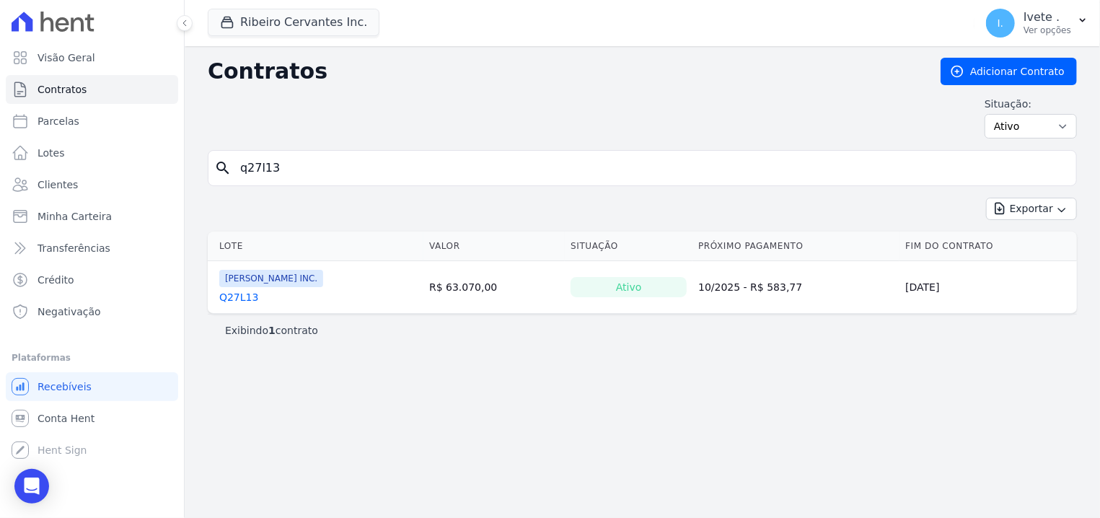
click at [244, 301] on link "Q27L13" at bounding box center [238, 297] width 39 height 14
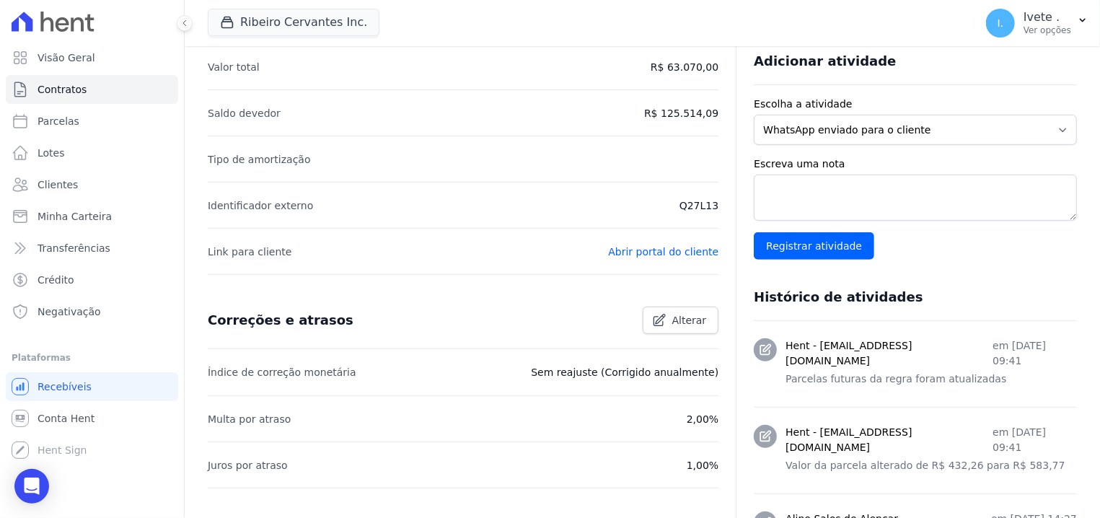
scroll to position [367, 0]
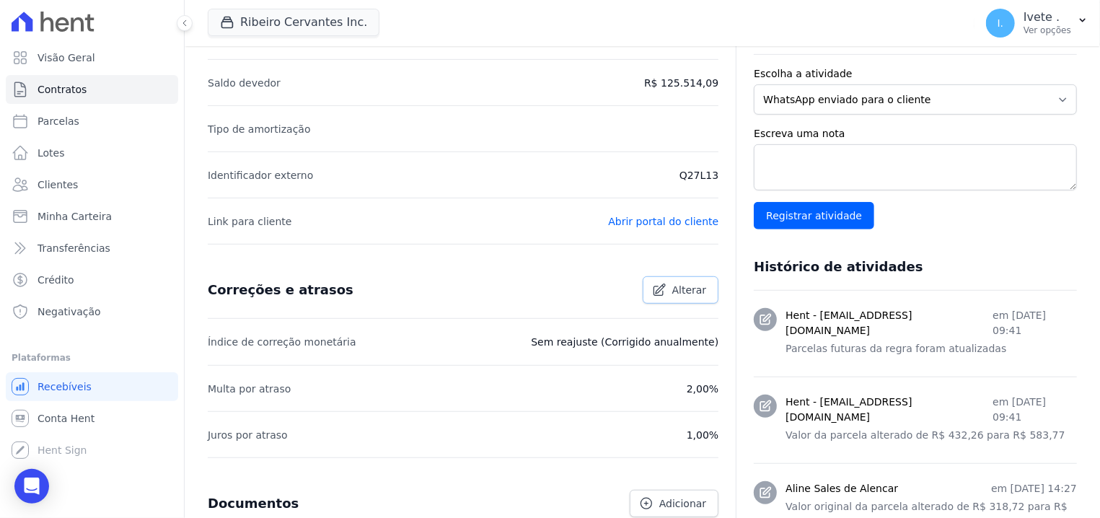
click at [655, 288] on icon at bounding box center [659, 290] width 14 height 14
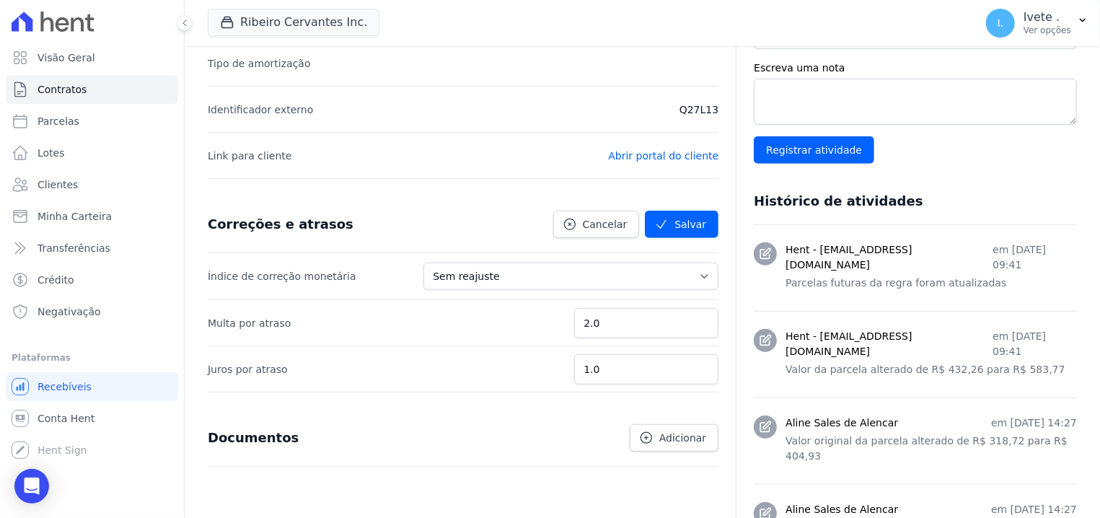
scroll to position [459, 0]
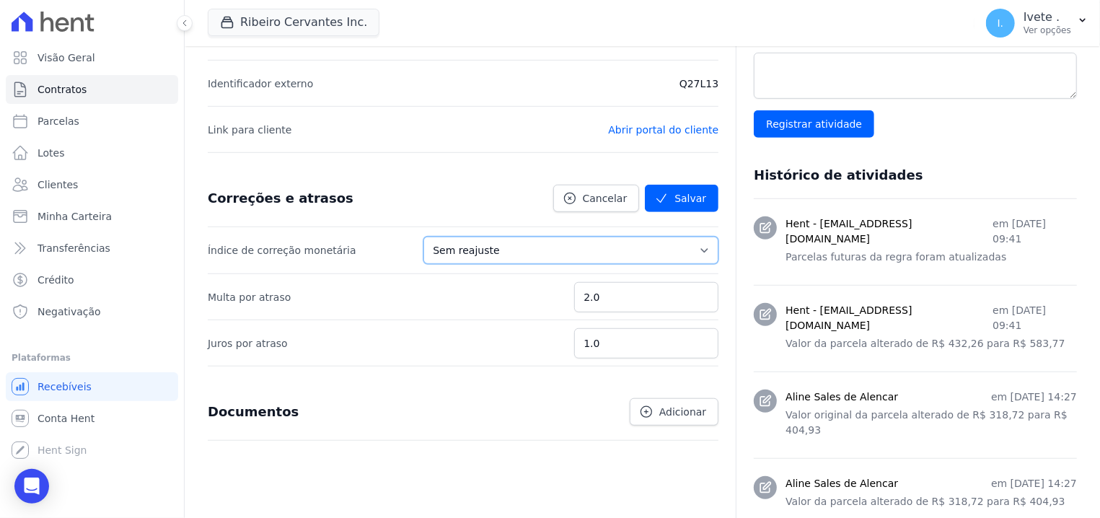
click at [423, 237] on select "Sem reajuste Média dos últimos 12 meses acumulado de INCCM Média dos últimos 12…" at bounding box center [570, 250] width 295 height 27
select select "igpm"
click option "IGPM" at bounding box center [0, 0] width 0 height 0
click at [674, 210] on button "Salvar" at bounding box center [682, 198] width 74 height 27
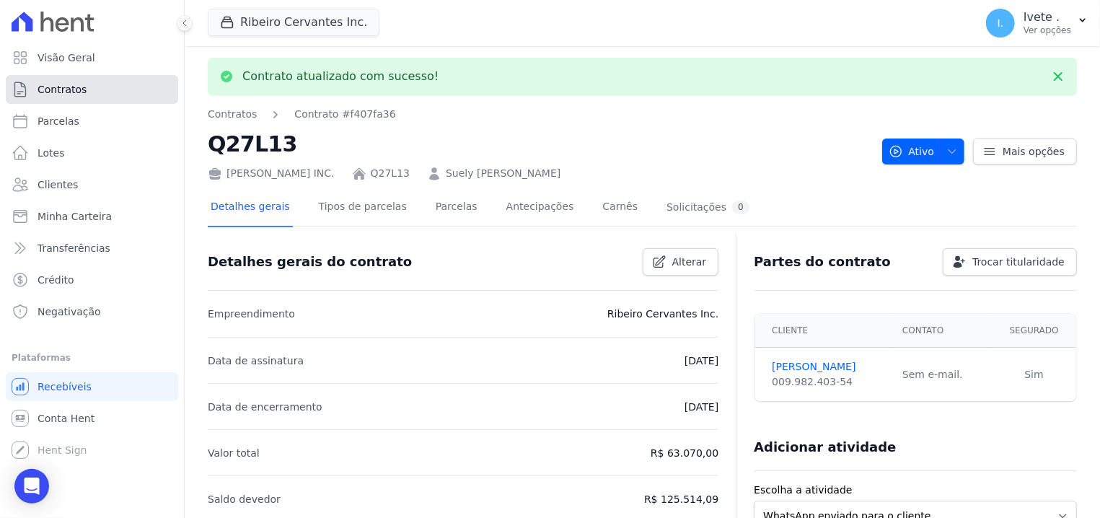
click at [50, 78] on link "Contratos" at bounding box center [92, 89] width 172 height 29
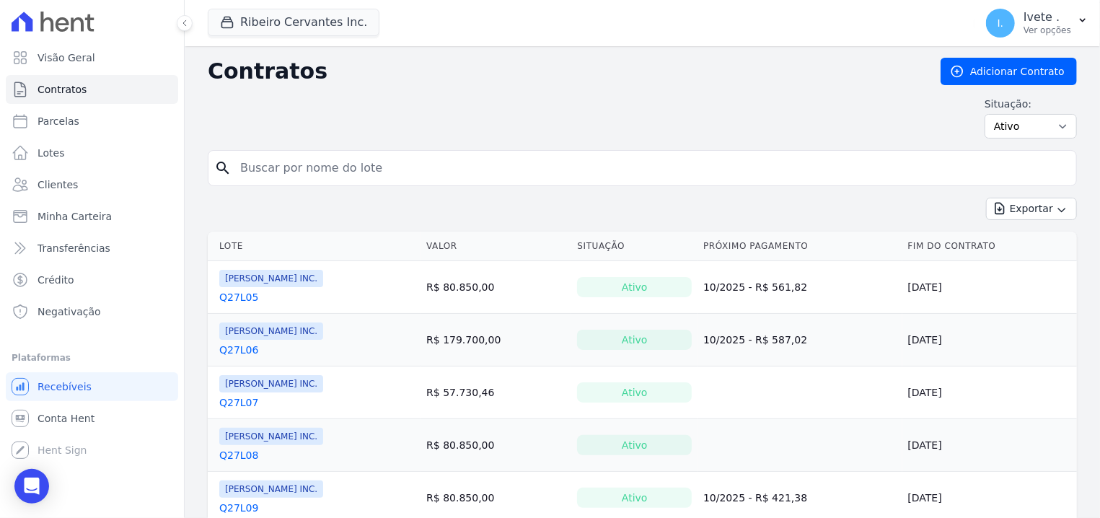
click at [356, 179] on input "search" at bounding box center [651, 168] width 839 height 29
type input "q27l14"
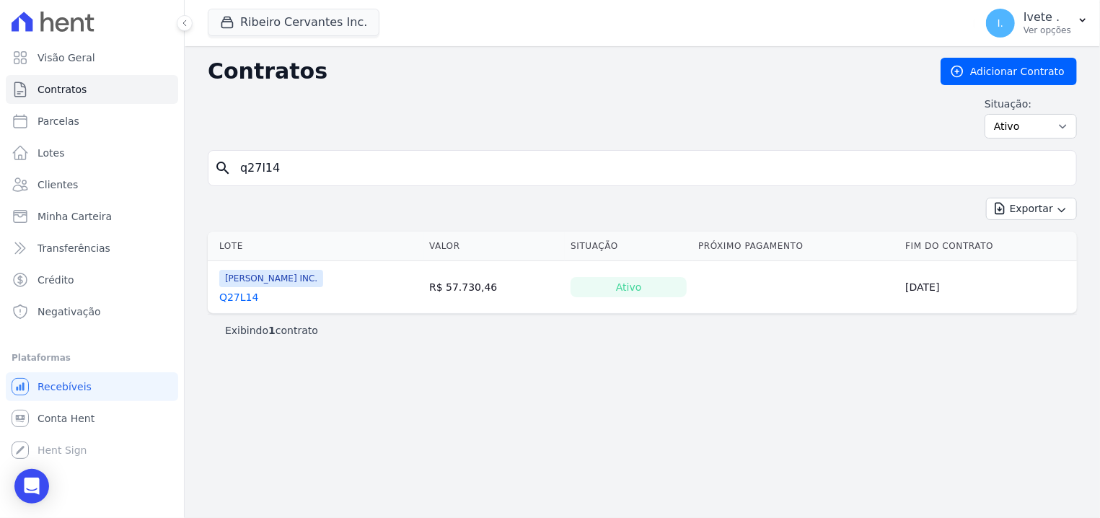
click at [231, 299] on link "Q27L14" at bounding box center [238, 297] width 39 height 14
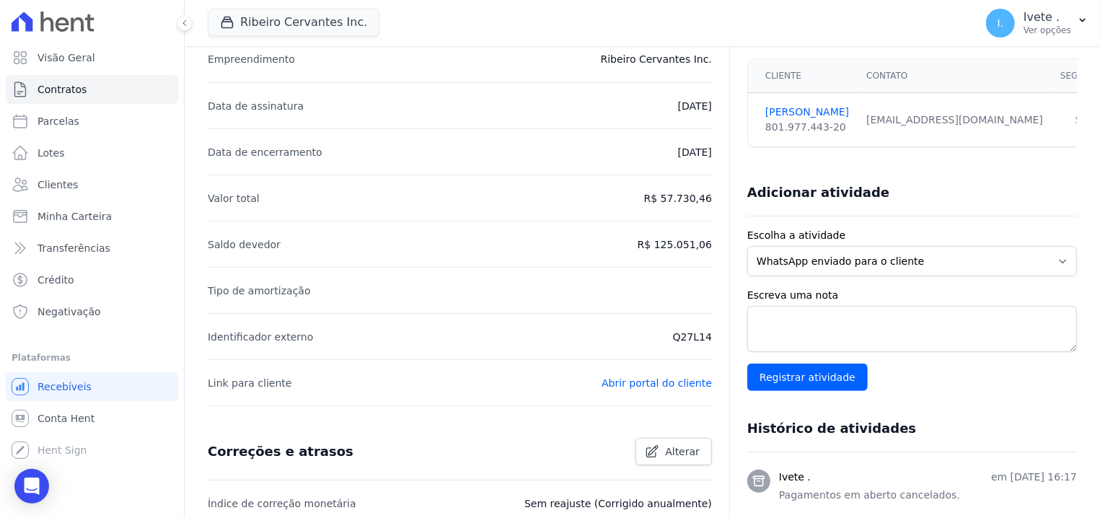
scroll to position [275, 0]
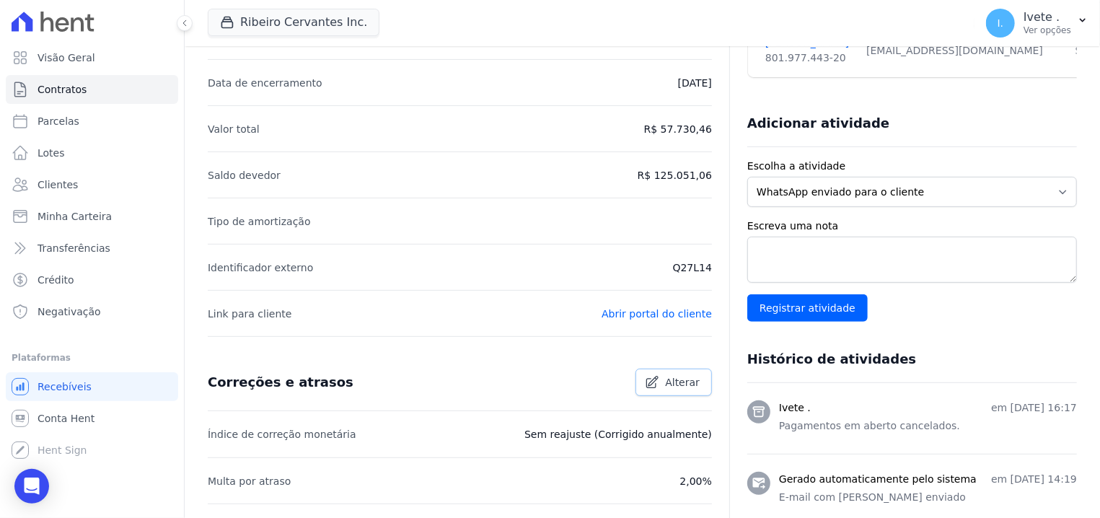
click at [664, 377] on link "Alterar" at bounding box center [674, 382] width 76 height 27
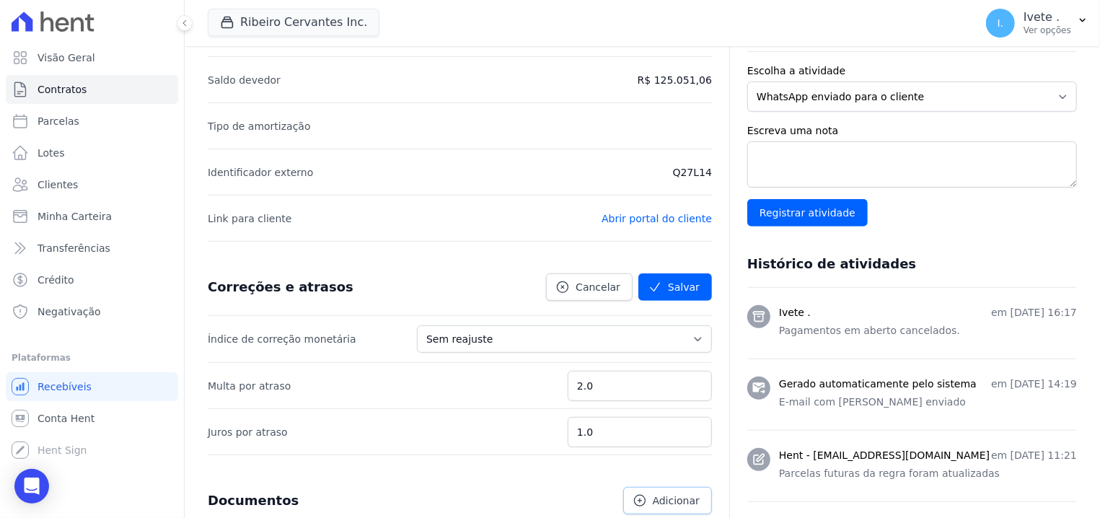
scroll to position [459, 0]
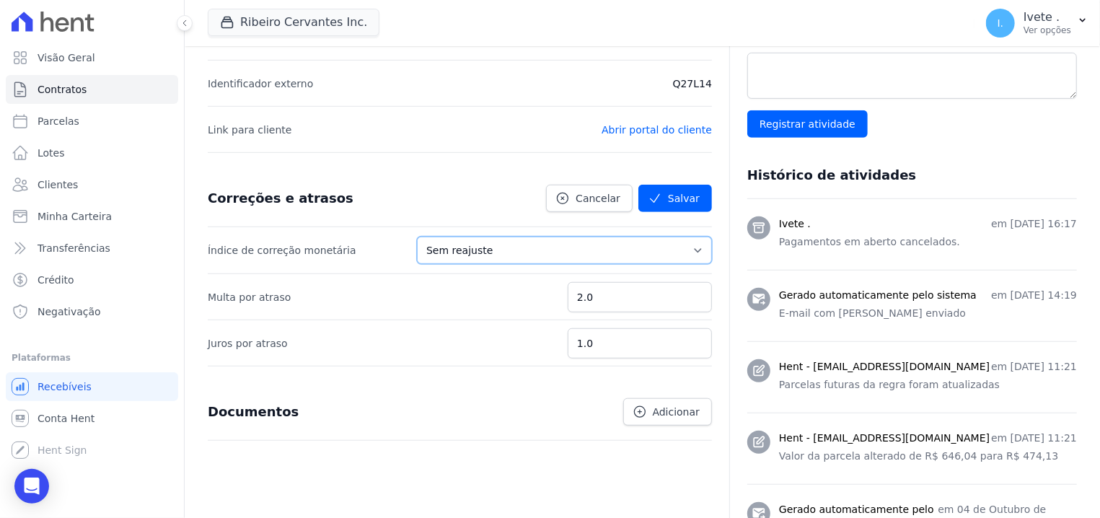
click at [417, 237] on select "Sem reajuste Média dos últimos 12 meses acumulado de INCCM Média dos últimos 12…" at bounding box center [564, 250] width 295 height 27
select select "igpm"
click option "IGPM" at bounding box center [0, 0] width 0 height 0
click at [676, 201] on button "Salvar" at bounding box center [675, 198] width 74 height 27
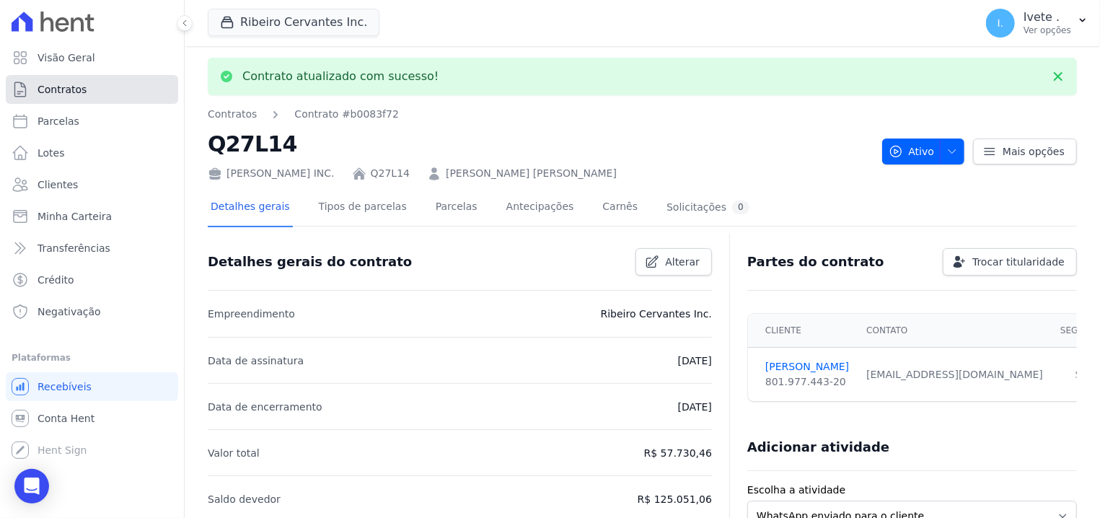
click at [68, 95] on span "Contratos" at bounding box center [62, 89] width 49 height 14
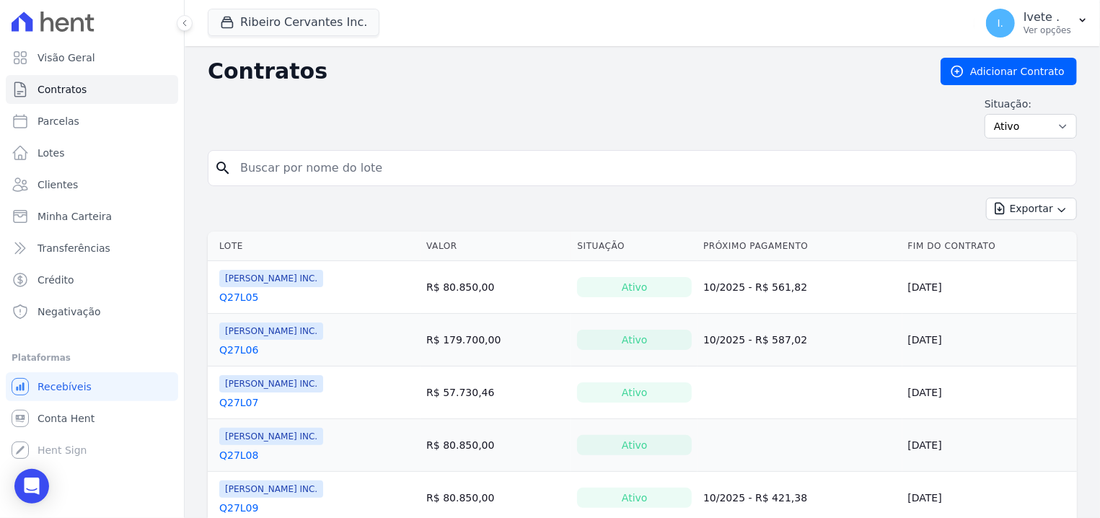
click at [269, 163] on input "search" at bounding box center [651, 168] width 839 height 29
type input "q27l16"
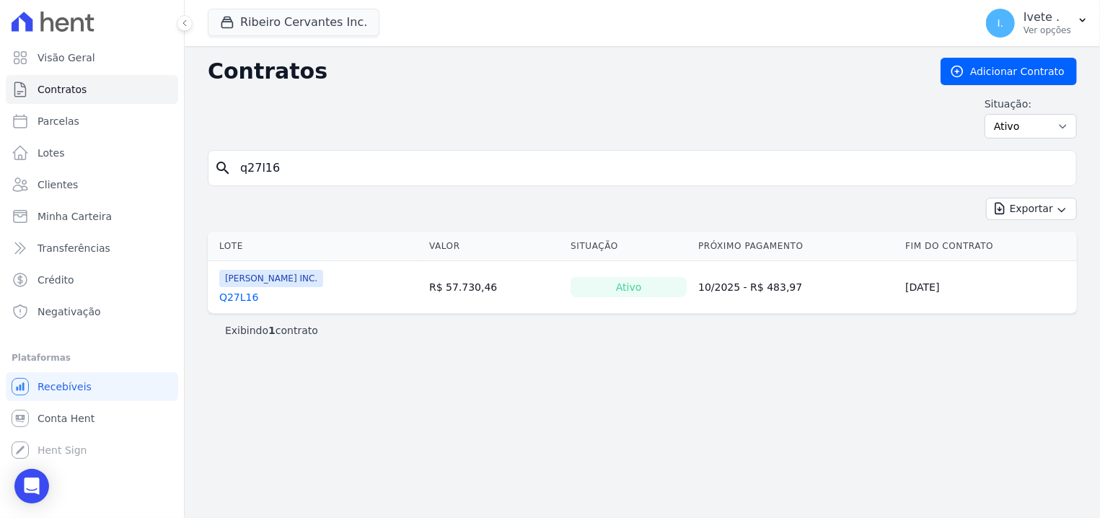
click at [227, 295] on link "Q27L16" at bounding box center [238, 297] width 39 height 14
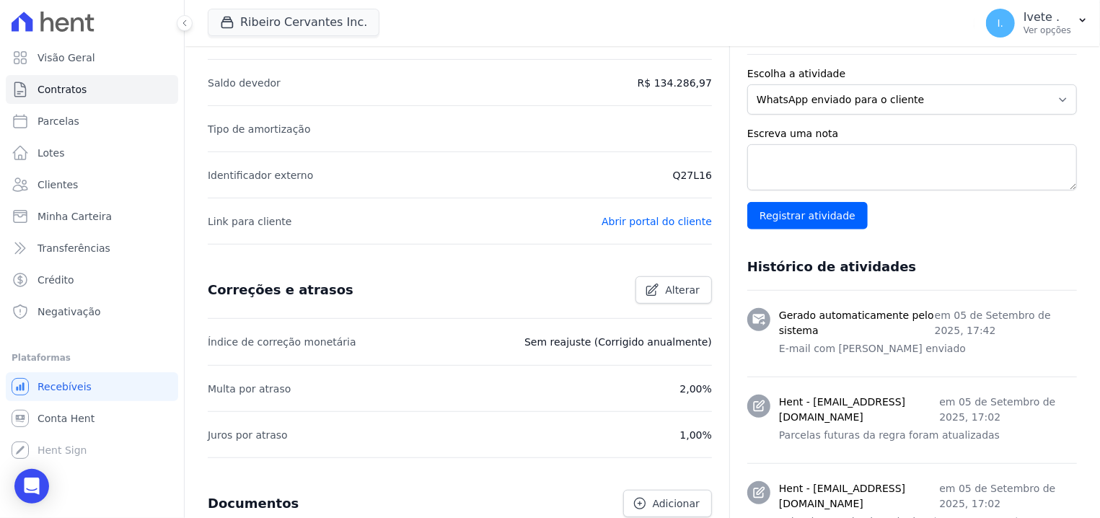
scroll to position [459, 0]
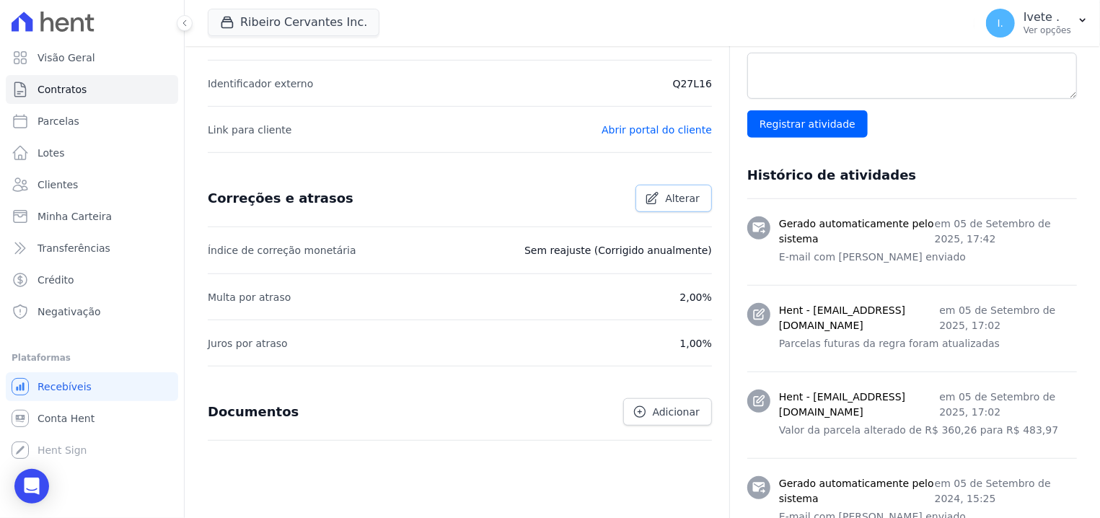
click at [663, 196] on link "Alterar" at bounding box center [674, 198] width 76 height 27
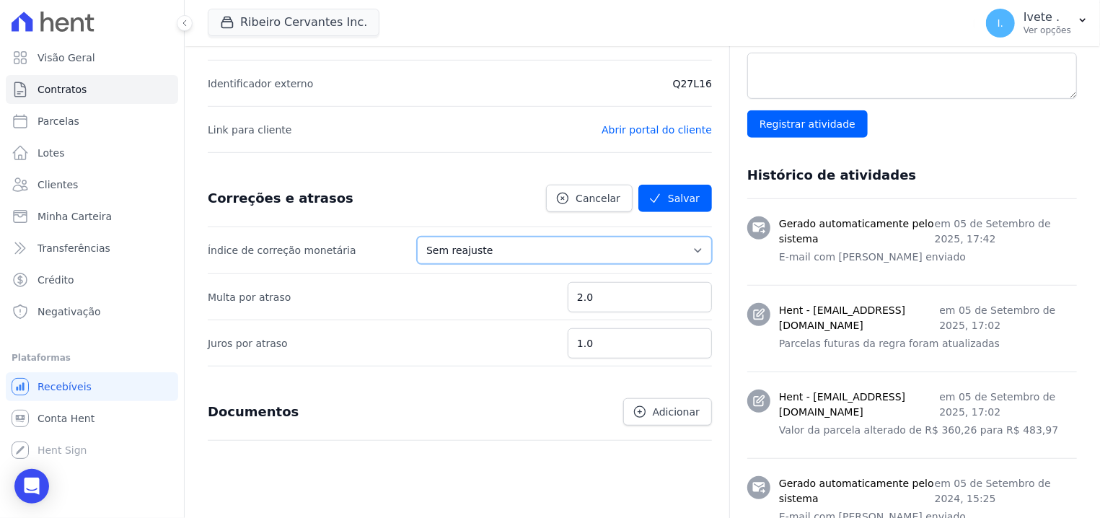
click at [417, 237] on select "Sem reajuste Média dos últimos 12 meses acumulado de INCCM Média dos últimos 12…" at bounding box center [564, 250] width 295 height 27
select select "igpm"
click option "IGPM" at bounding box center [0, 0] width 0 height 0
click at [662, 198] on icon "submit" at bounding box center [655, 198] width 14 height 14
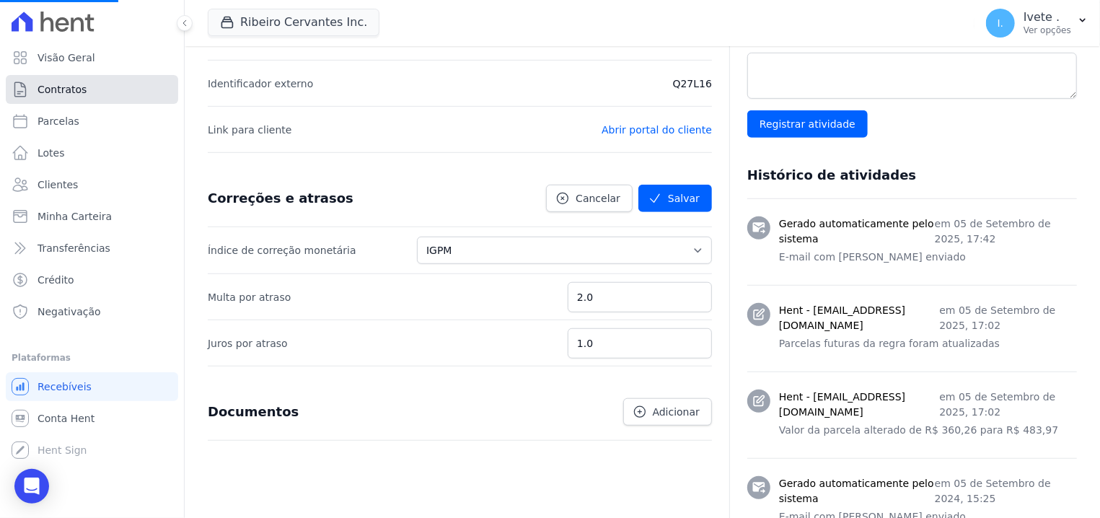
click at [121, 95] on link "Contratos" at bounding box center [92, 89] width 172 height 29
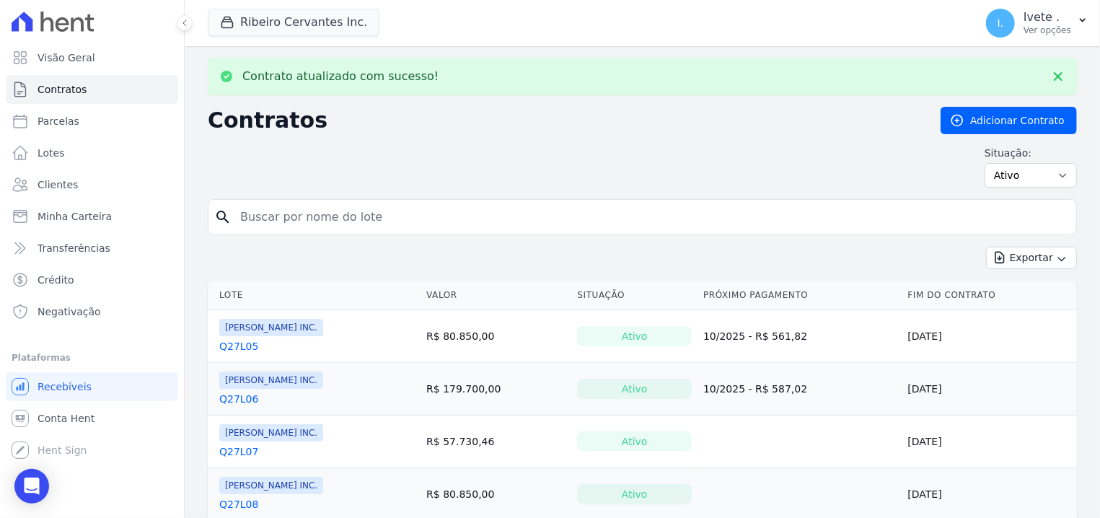
click at [367, 229] on input "search" at bounding box center [651, 217] width 839 height 29
type input "q27l24"
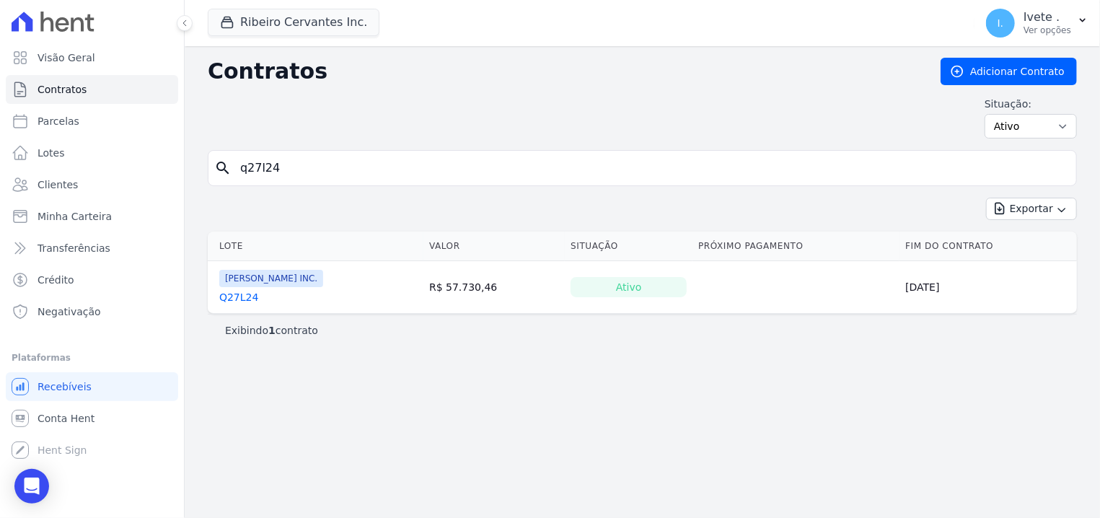
click at [255, 293] on div "Q27L24" at bounding box center [271, 297] width 104 height 14
click at [250, 293] on link "Q27L24" at bounding box center [238, 297] width 39 height 14
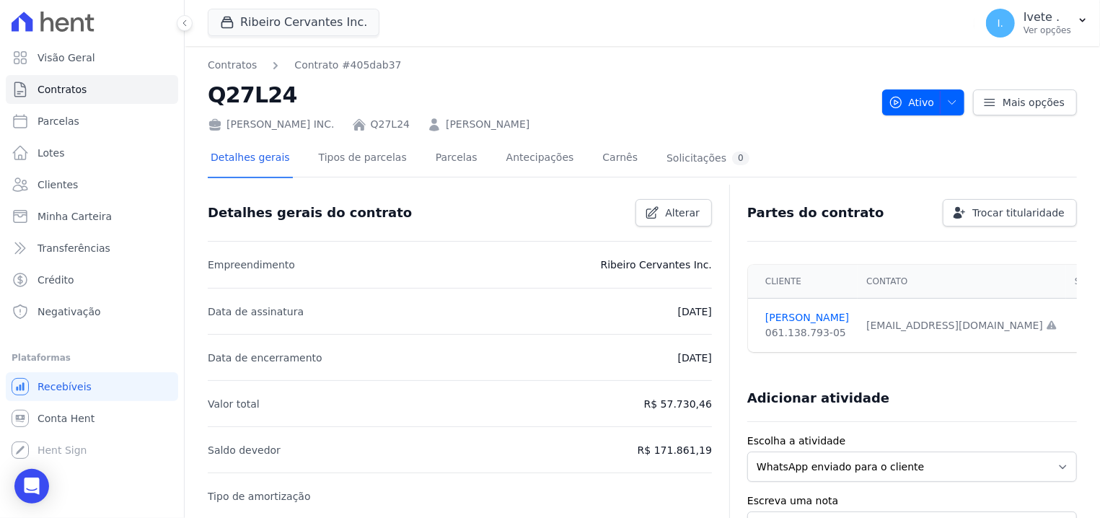
scroll to position [459, 0]
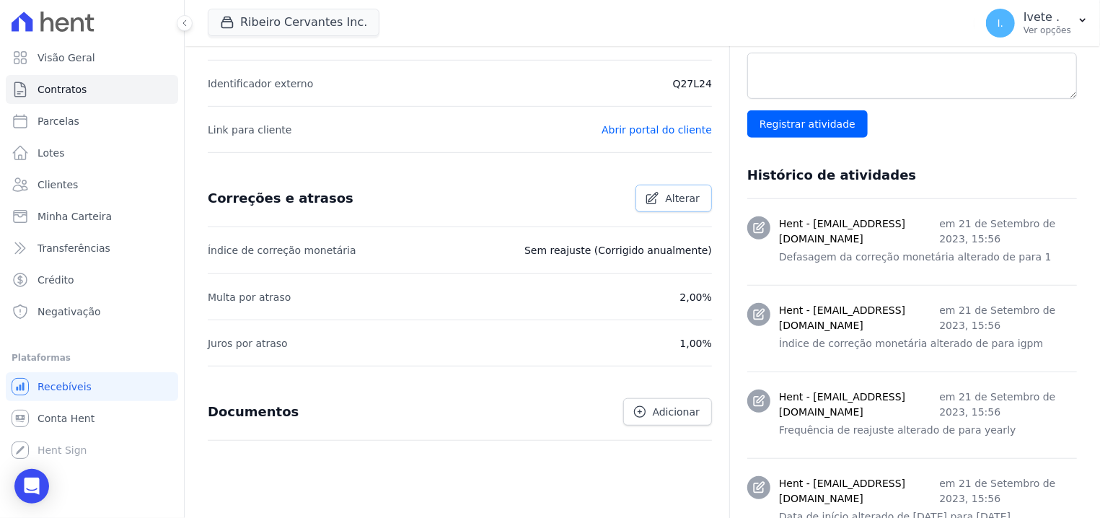
click at [684, 204] on span "Alterar" at bounding box center [682, 198] width 35 height 14
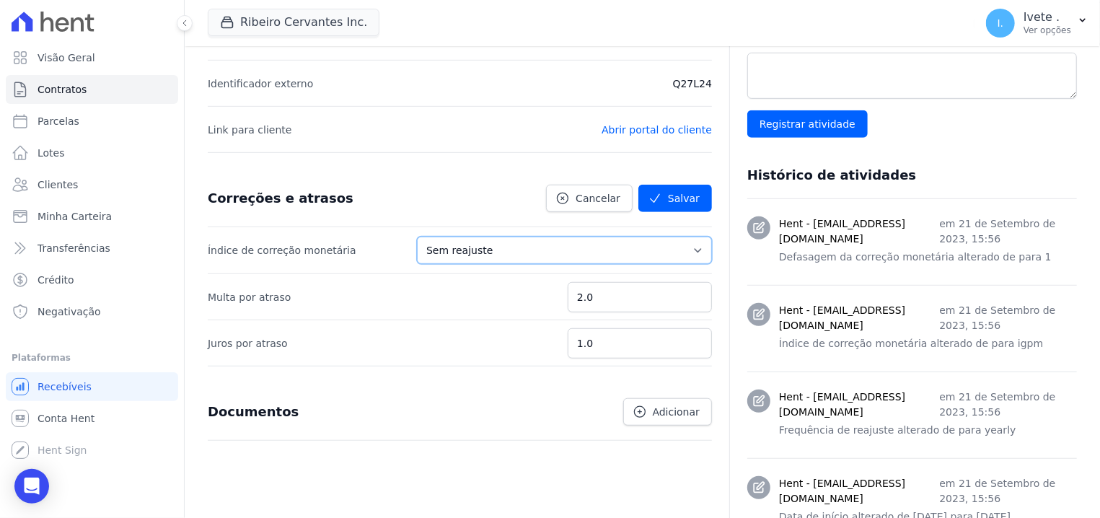
click at [417, 237] on select "Sem reajuste Média dos últimos 12 meses acumulado de INCCM Média dos últimos 12…" at bounding box center [564, 250] width 295 height 27
select select "igpm"
click option "IGPM" at bounding box center [0, 0] width 0 height 0
click at [675, 204] on button "Salvar" at bounding box center [675, 198] width 74 height 27
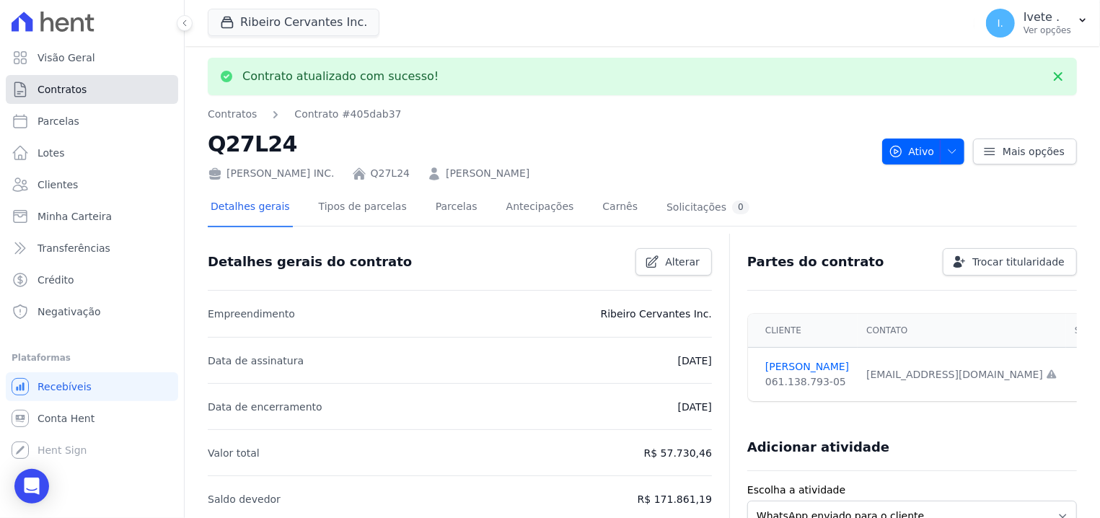
click at [126, 89] on link "Contratos" at bounding box center [92, 89] width 172 height 29
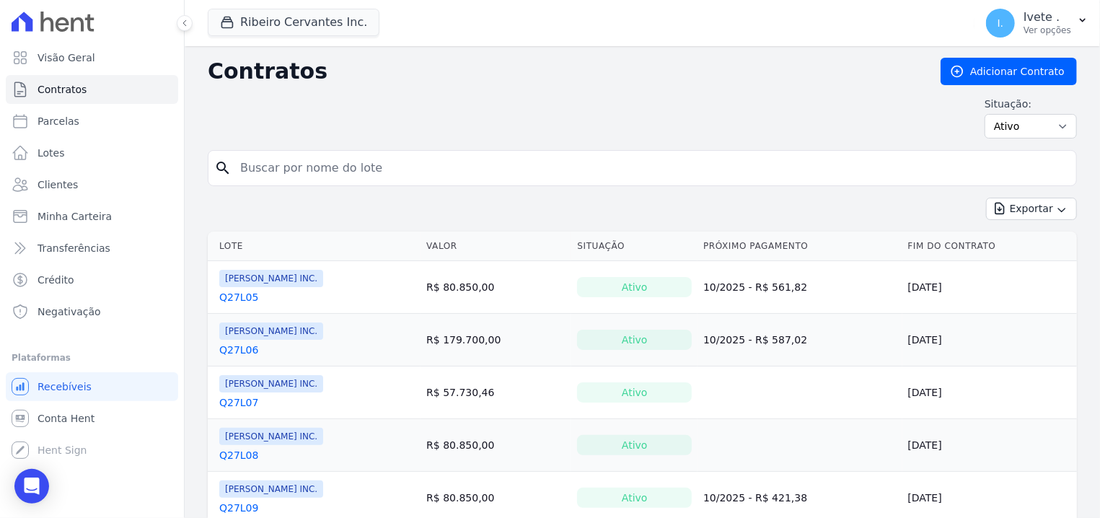
click at [288, 167] on input "search" at bounding box center [651, 168] width 839 height 29
type input "q27l19"
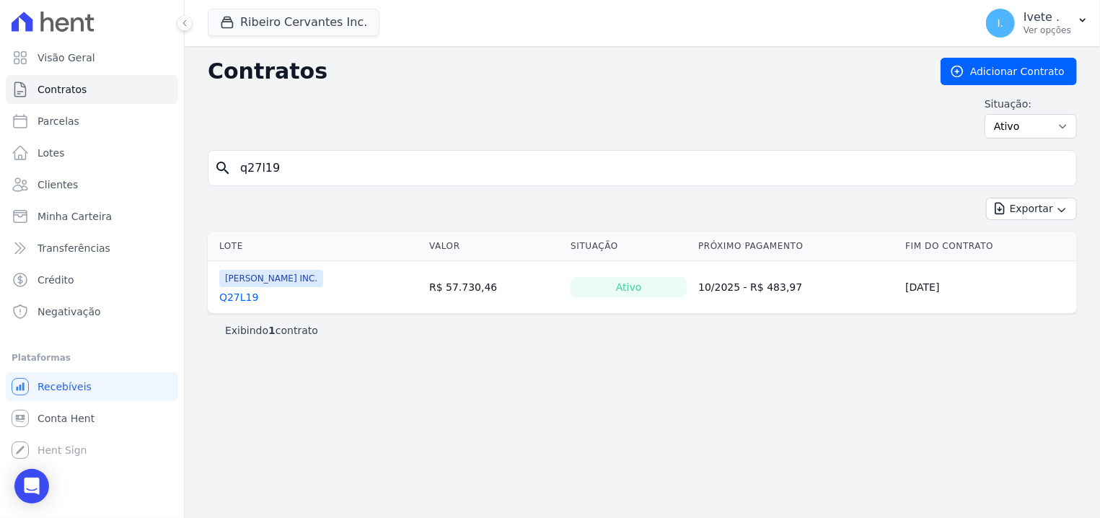
click at [245, 295] on link "Q27L19" at bounding box center [238, 297] width 39 height 14
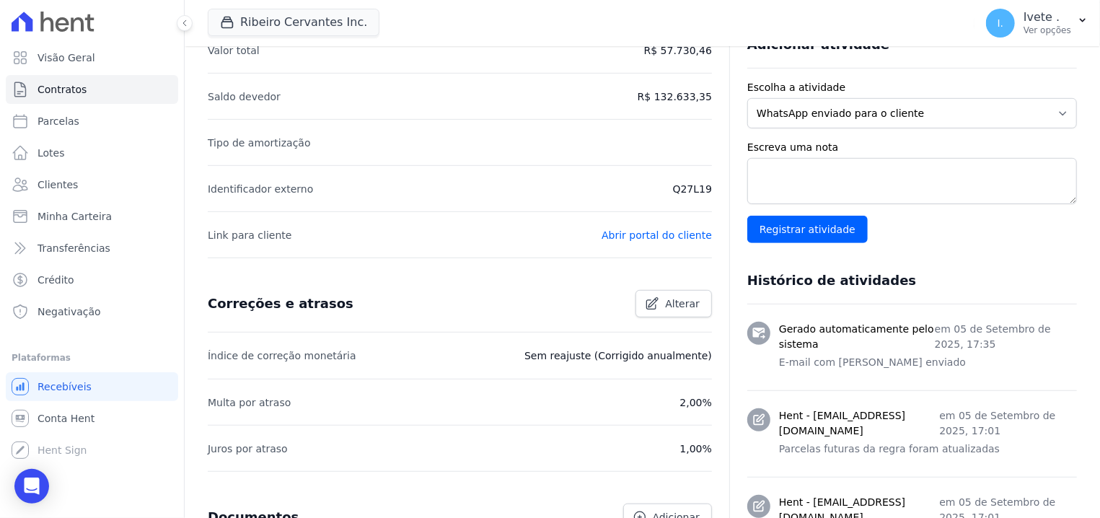
scroll to position [459, 0]
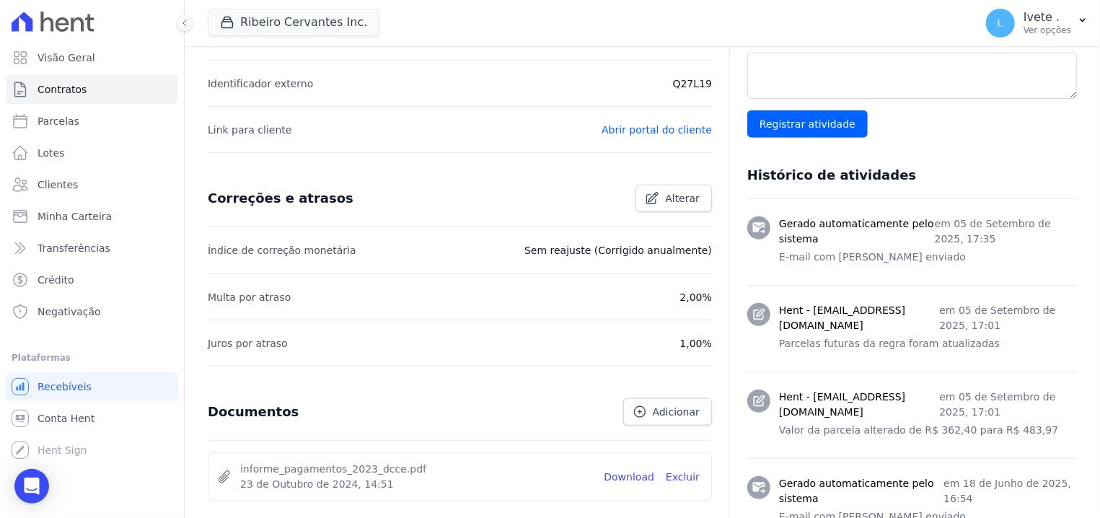
click at [675, 212] on div "Correções e atrasos Alterar" at bounding box center [460, 198] width 504 height 57
click at [670, 202] on span "Alterar" at bounding box center [682, 198] width 35 height 14
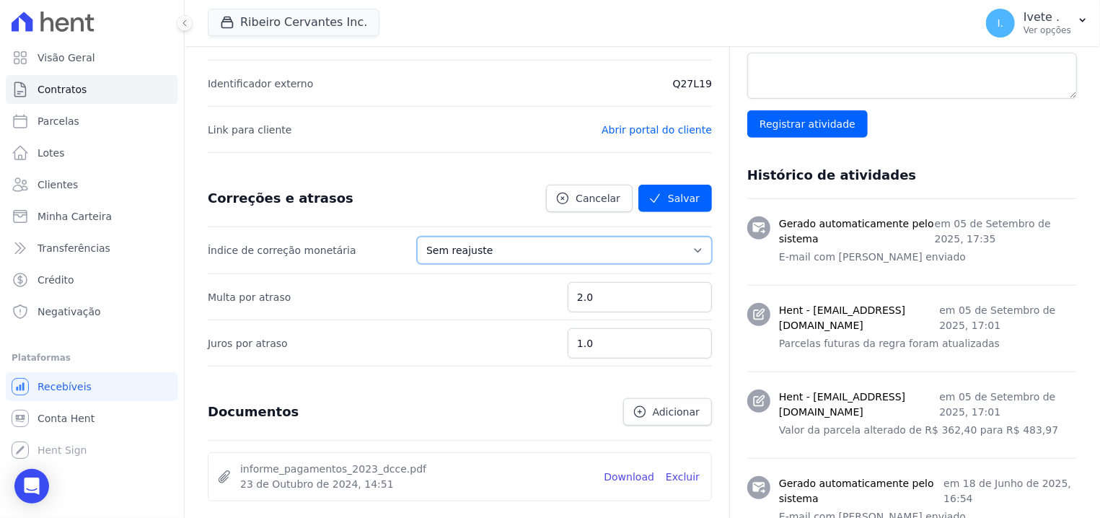
click at [417, 237] on select "Sem reajuste Média dos últimos 12 meses acumulado de INCCM Média dos últimos 12…" at bounding box center [564, 250] width 295 height 27
select select "igpm"
click option "IGPM" at bounding box center [0, 0] width 0 height 0
click at [677, 211] on button "Salvar" at bounding box center [675, 198] width 74 height 27
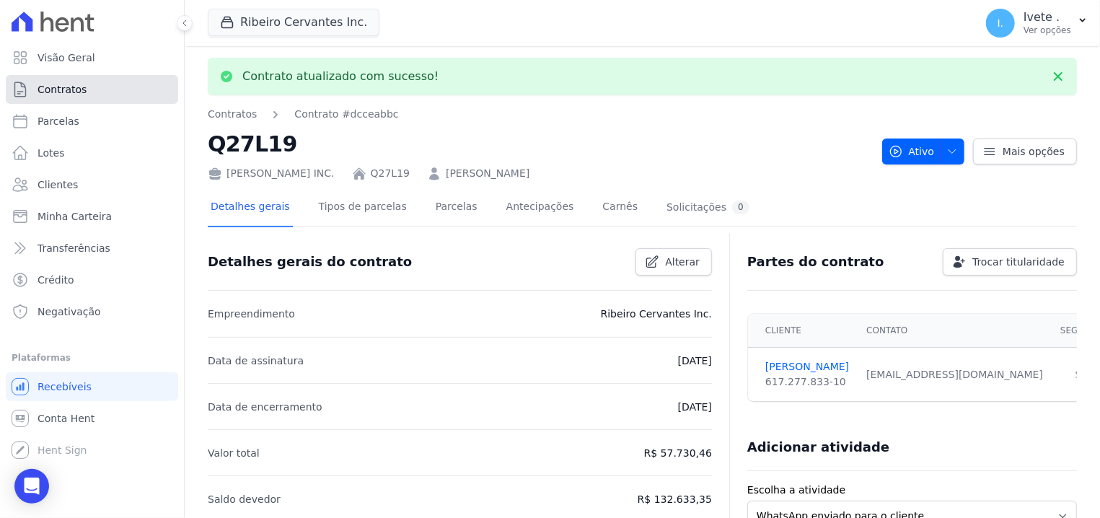
click at [66, 83] on span "Contratos" at bounding box center [62, 89] width 49 height 14
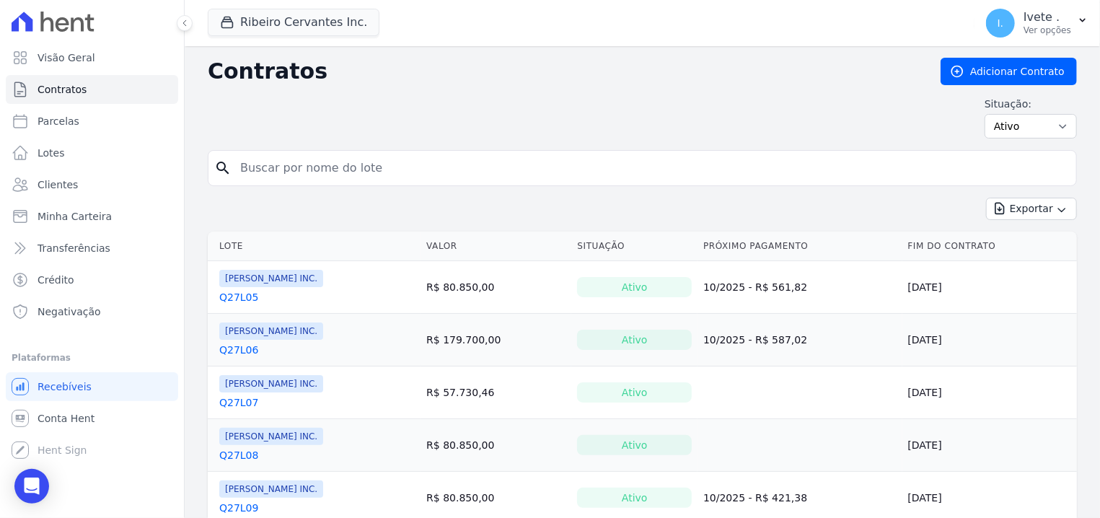
click at [306, 177] on input "search" at bounding box center [651, 168] width 839 height 29
type input "q27l29"
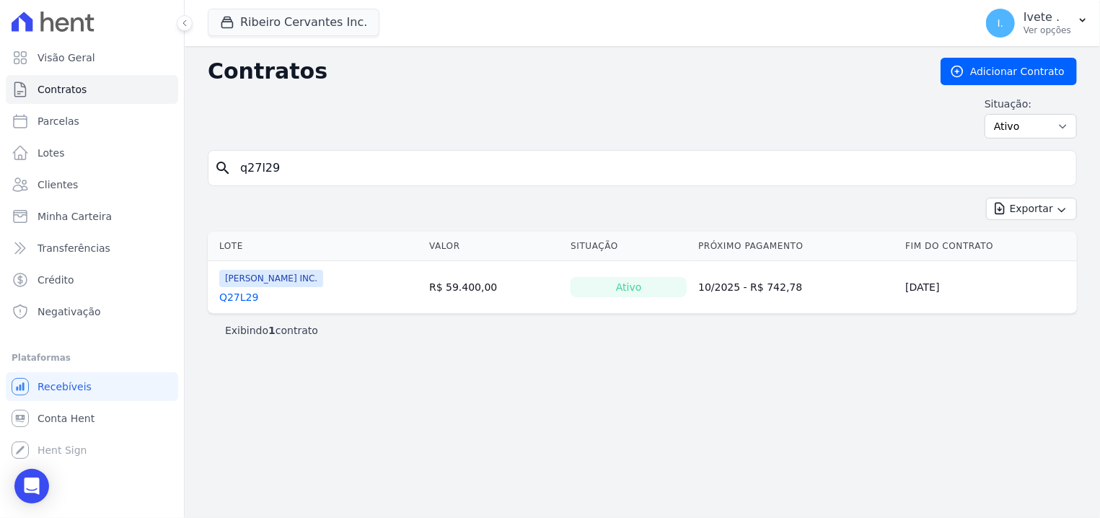
click at [245, 302] on link "Q27L29" at bounding box center [238, 297] width 39 height 14
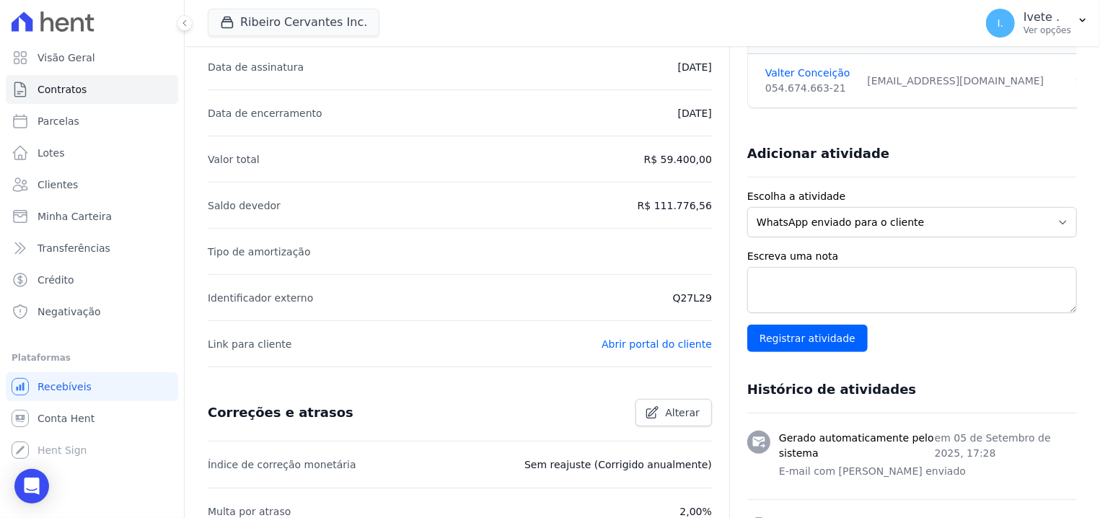
scroll to position [275, 0]
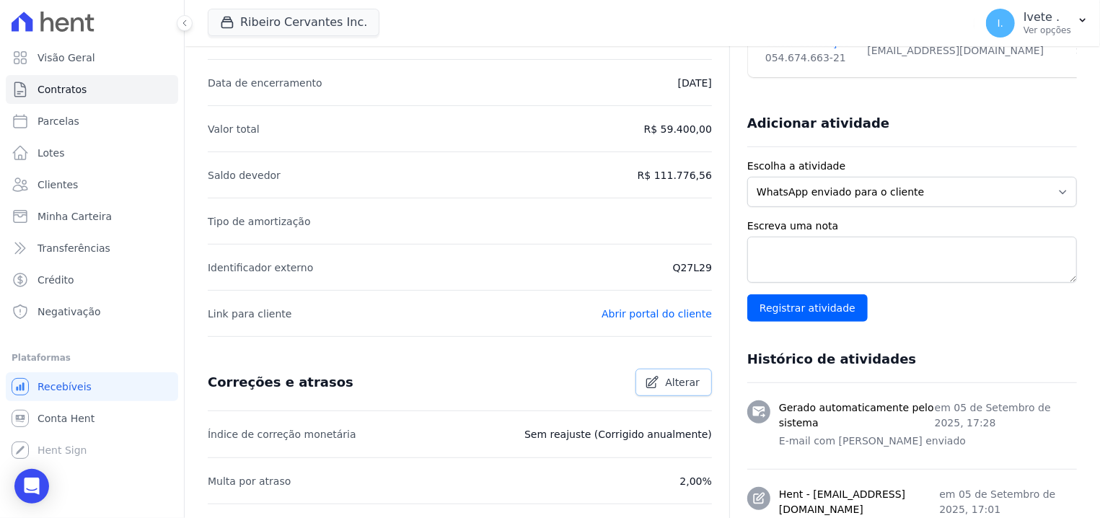
click at [671, 385] on span "Alterar" at bounding box center [682, 382] width 35 height 14
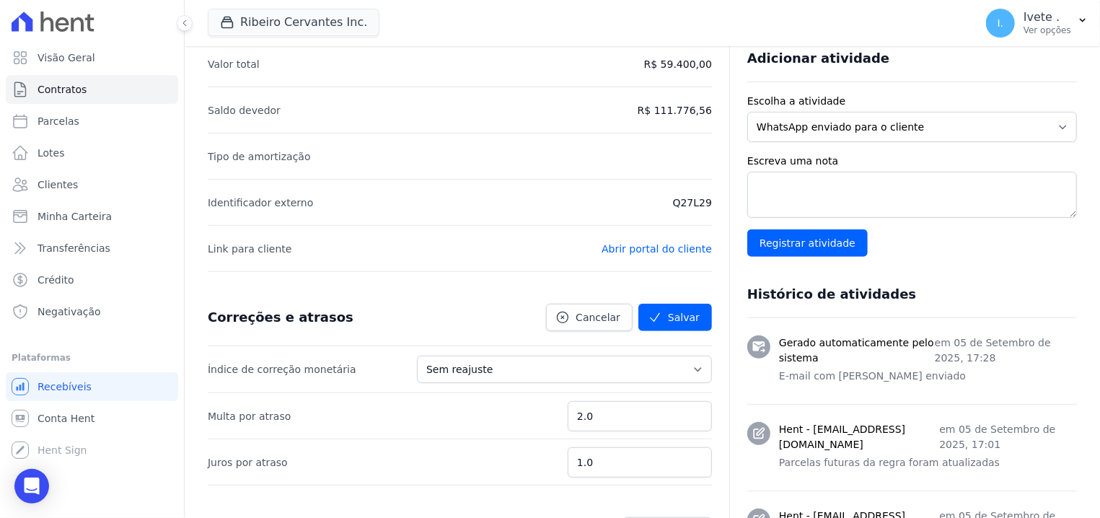
scroll to position [367, 0]
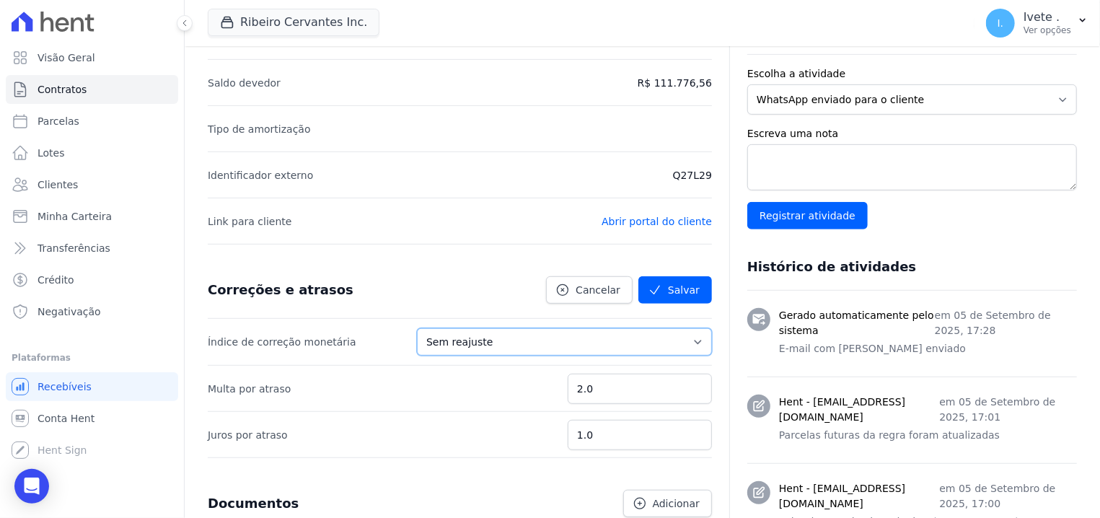
select select "igpm"
click option "IGPM" at bounding box center [0, 0] width 0 height 0
click at [672, 294] on button "Salvar" at bounding box center [675, 289] width 74 height 27
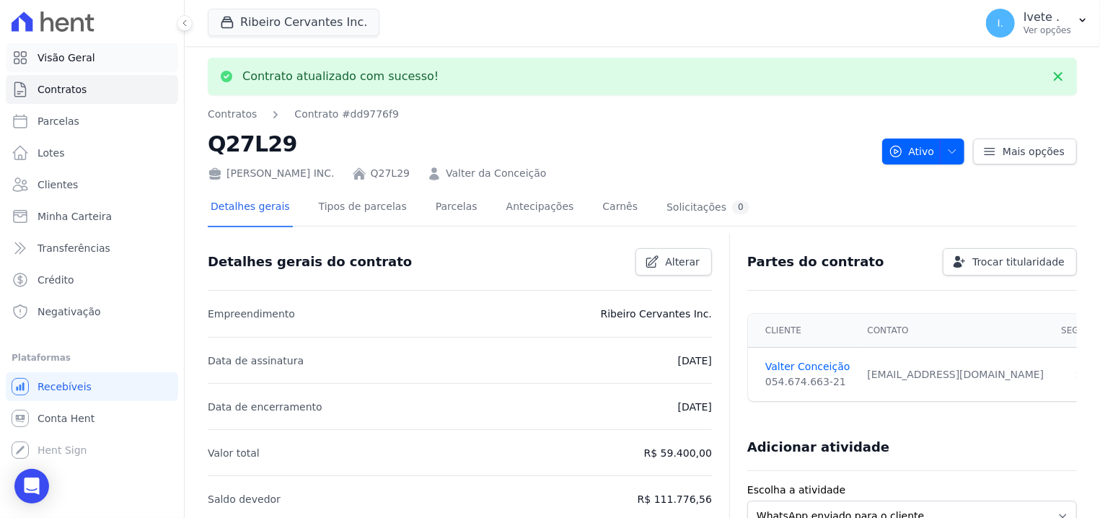
click at [103, 54] on link "Visão Geral" at bounding box center [92, 57] width 172 height 29
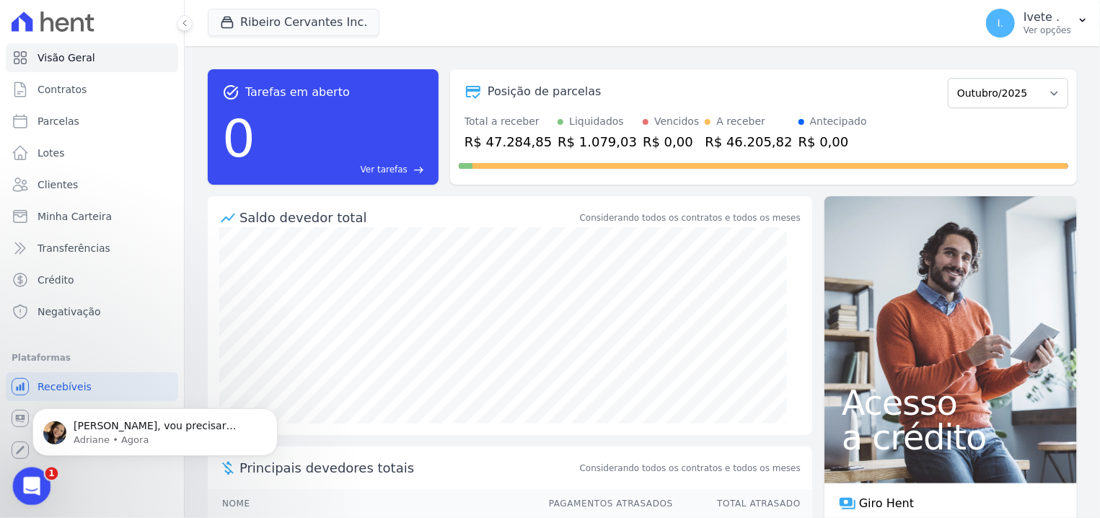
click at [21, 493] on div "Abertura do Messenger da Intercom" at bounding box center [30, 484] width 48 height 48
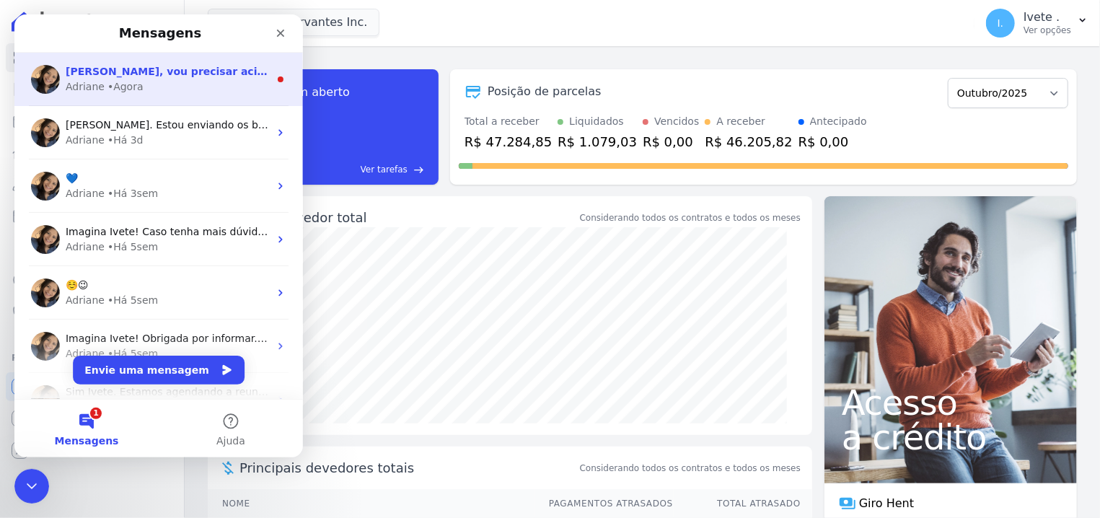
click at [129, 80] on div "• Agora" at bounding box center [125, 86] width 36 height 15
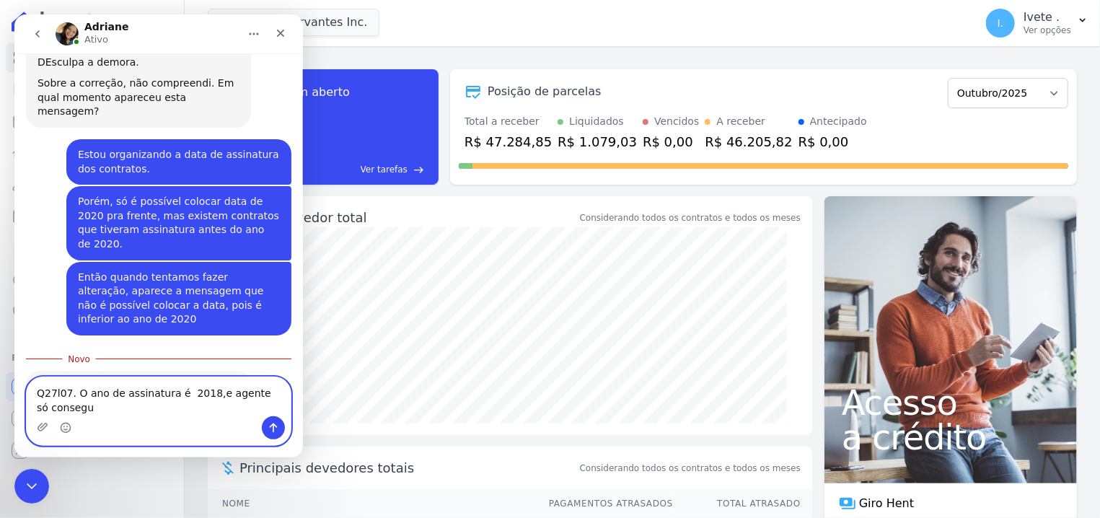
scroll to position [528, 0]
type textarea "Q27l07. O ano de assinatura é 2018,e agente só consegue colocar 2020."
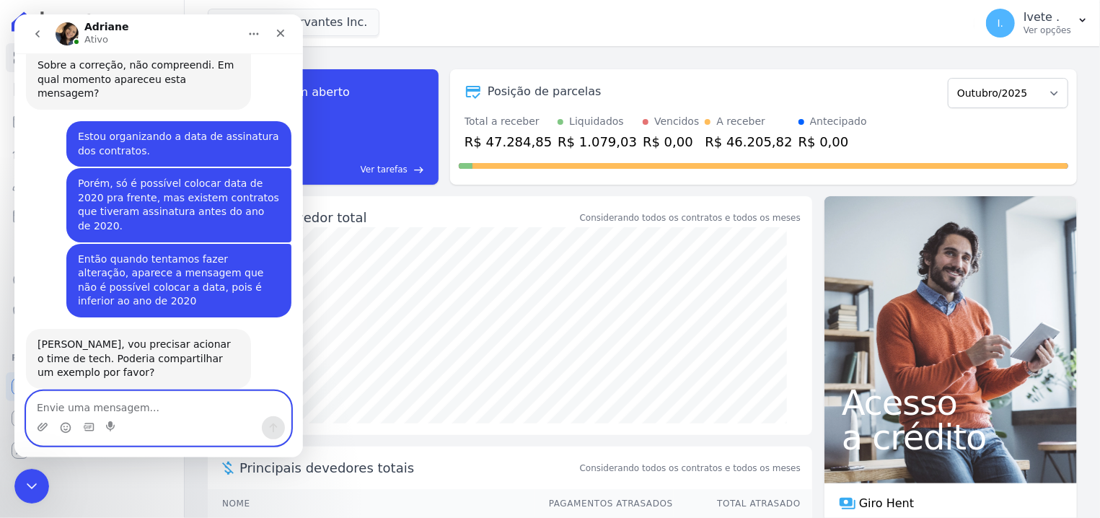
scroll to position [547, 0]
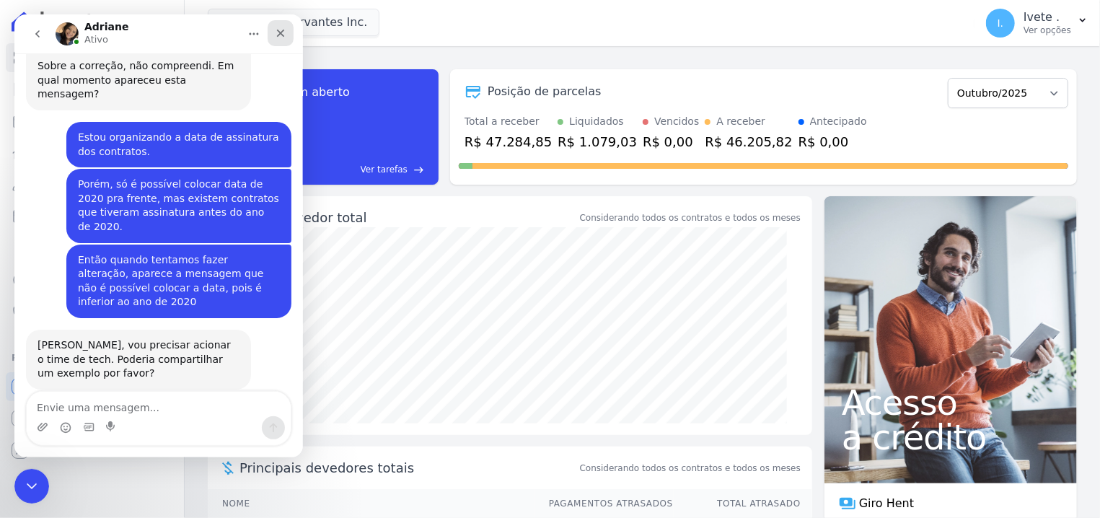
click at [272, 38] on div "Fechar" at bounding box center [281, 33] width 26 height 26
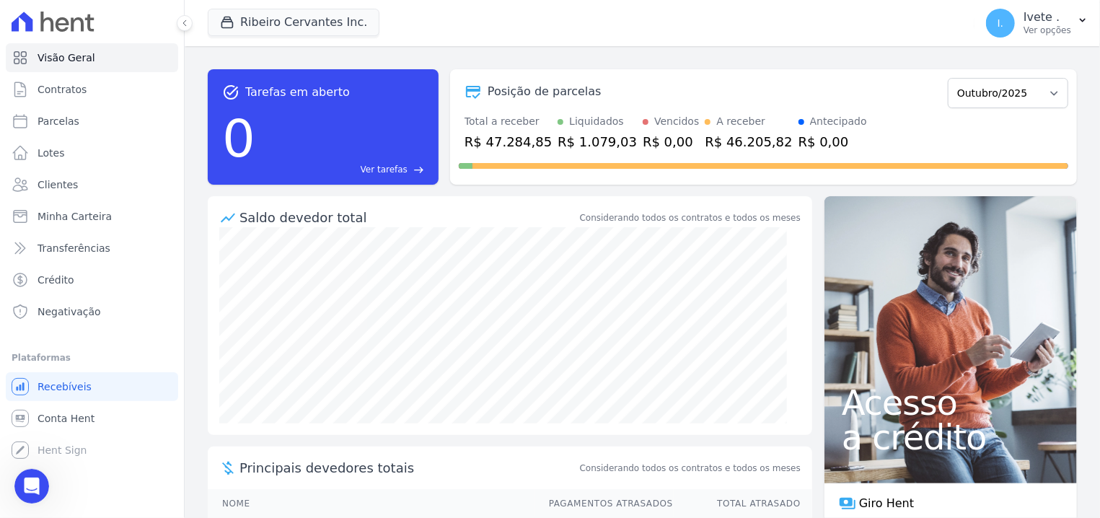
scroll to position [548, 0]
click at [24, 483] on icon "Abertura do Messenger da Intercom" at bounding box center [30, 485] width 24 height 24
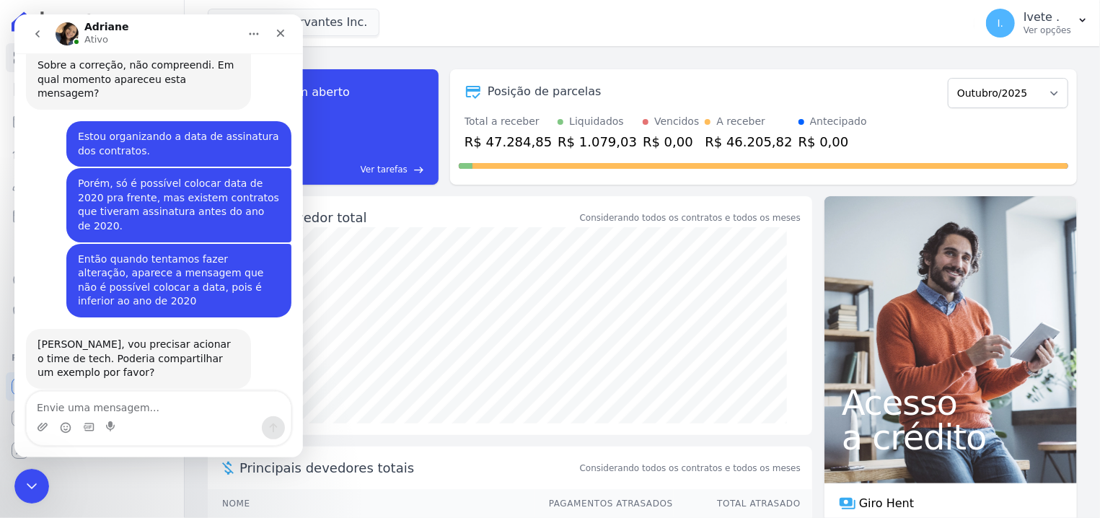
click at [74, 28] on img "Messenger da Intercom" at bounding box center [67, 33] width 23 height 23
click at [290, 33] on div "Fechar" at bounding box center [281, 33] width 26 height 26
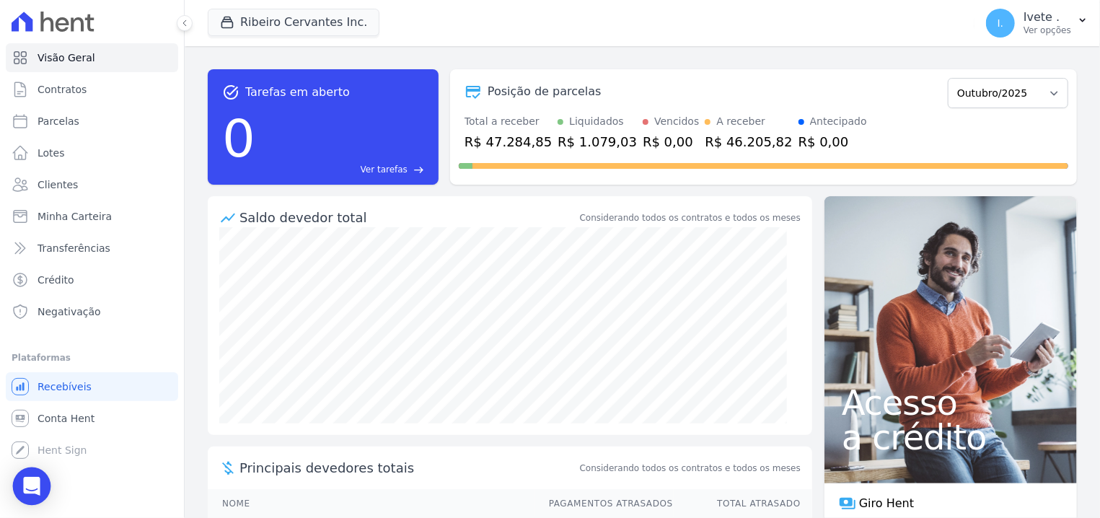
click at [35, 483] on icon "Open Intercom Messenger" at bounding box center [31, 486] width 17 height 19
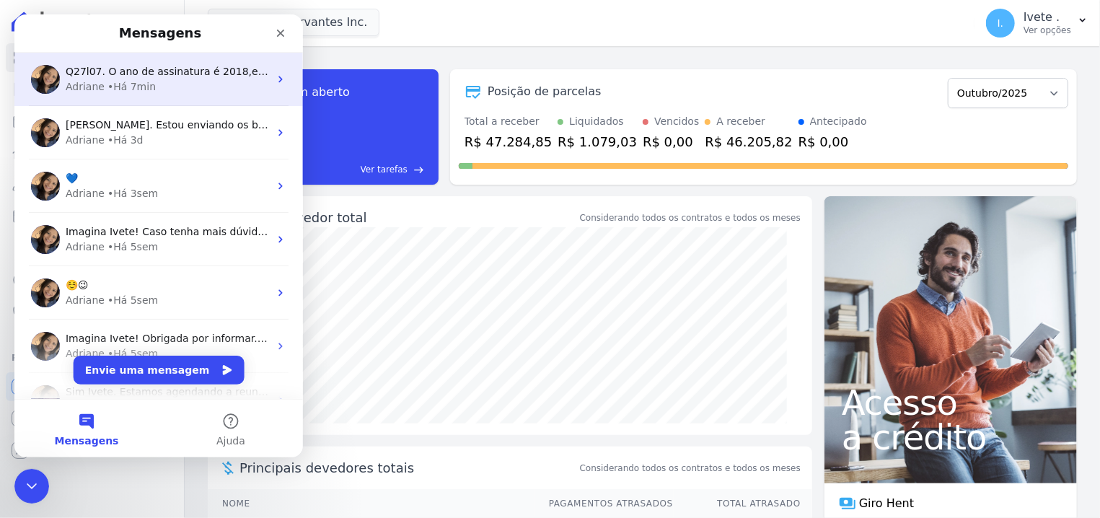
click at [97, 85] on div "Adriane" at bounding box center [85, 86] width 39 height 15
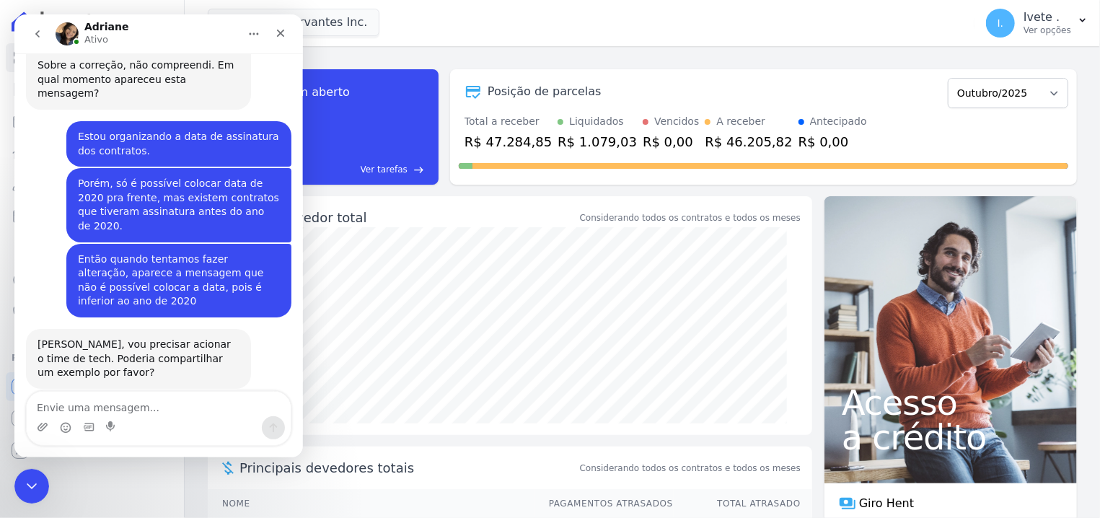
scroll to position [548, 0]
click at [43, 25] on button "go back" at bounding box center [37, 33] width 27 height 27
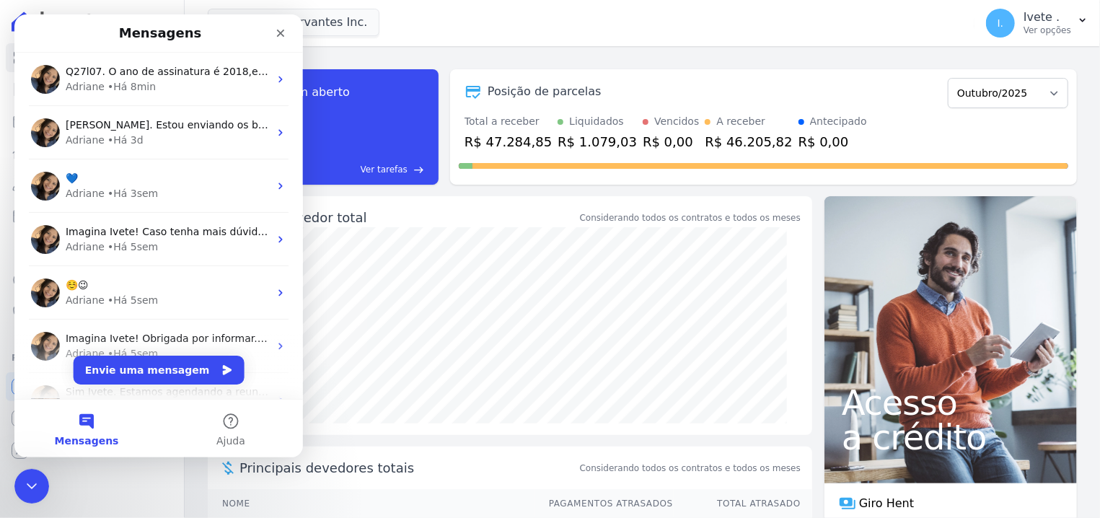
scroll to position [0, 0]
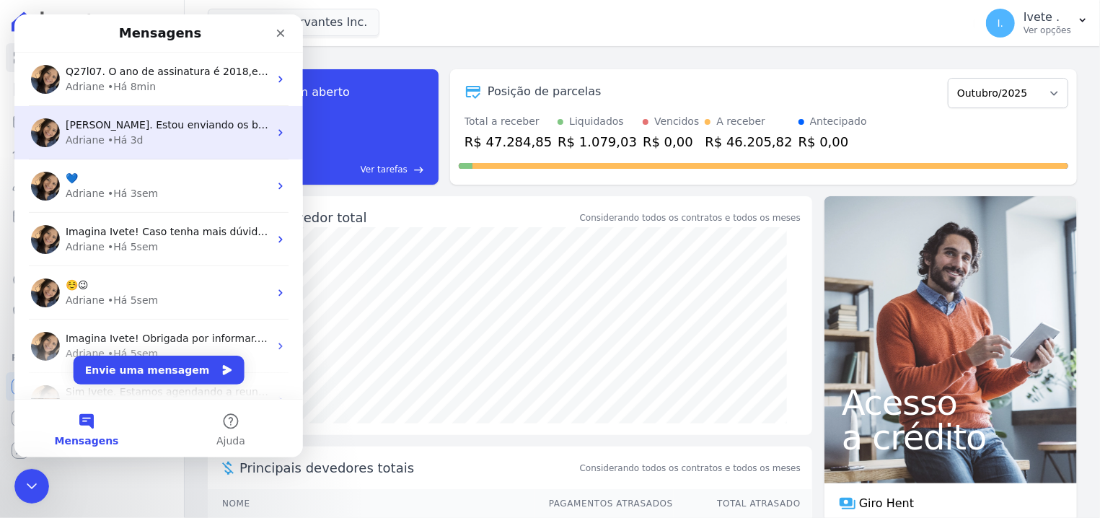
click at [144, 140] on div "Adriane • Há 3d" at bounding box center [167, 140] width 203 height 15
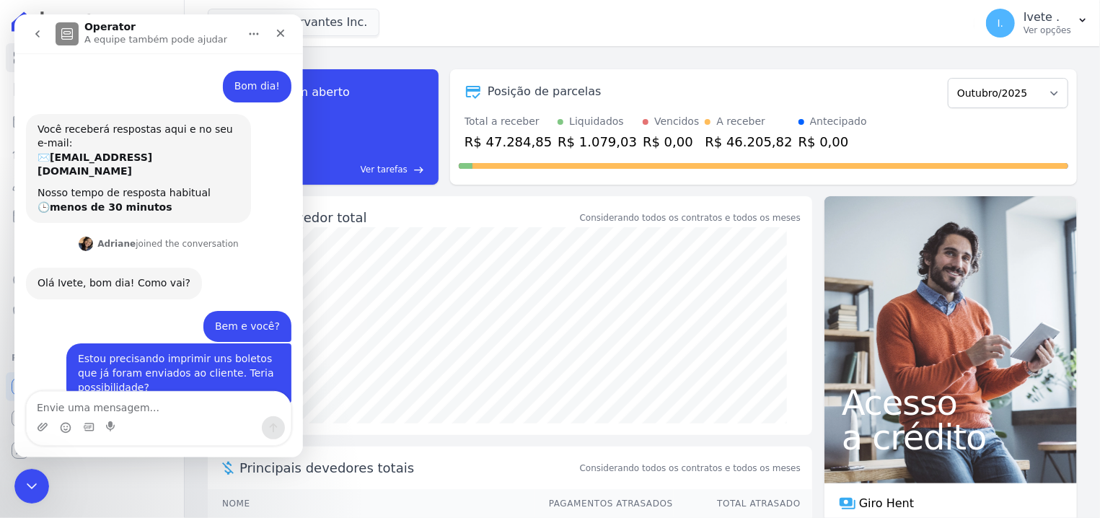
scroll to position [1227, 0]
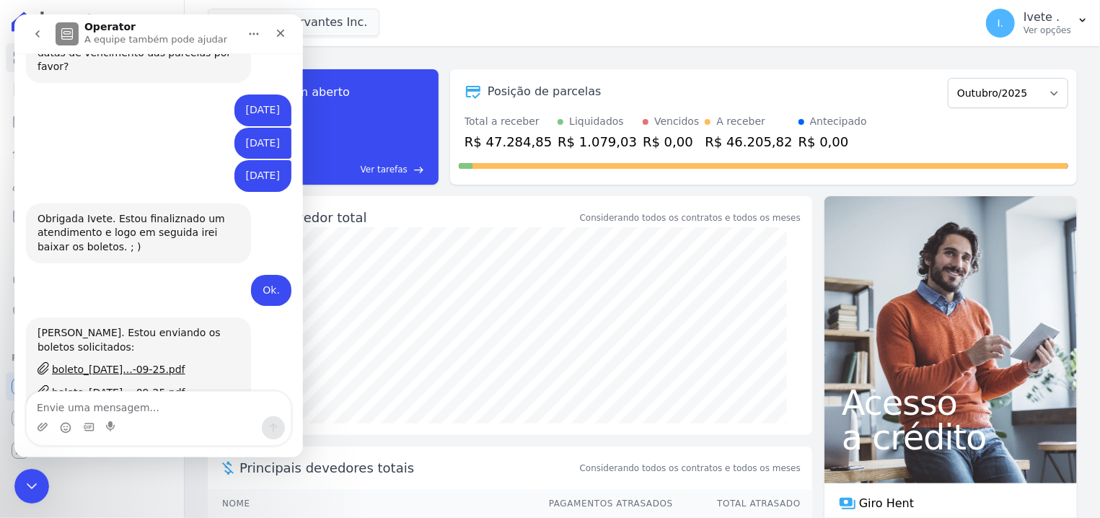
click at [43, 40] on icon "go back" at bounding box center [38, 34] width 12 height 12
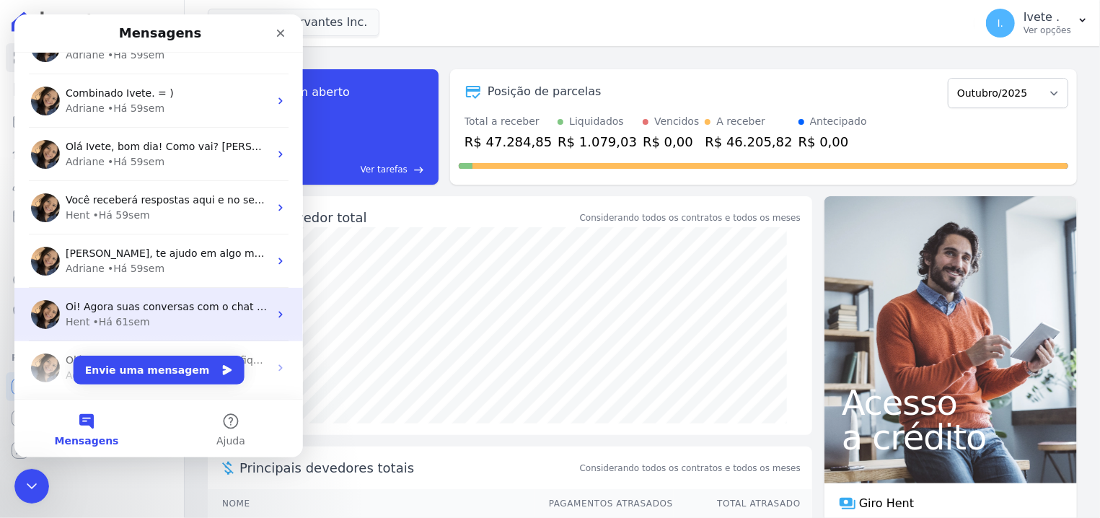
scroll to position [2968, 0]
click at [144, 302] on span "Olá Ivete, Acesse a aba Noticias e fique por dentro das novidades Hent. Acabamo…" at bounding box center [457, 307] width 782 height 12
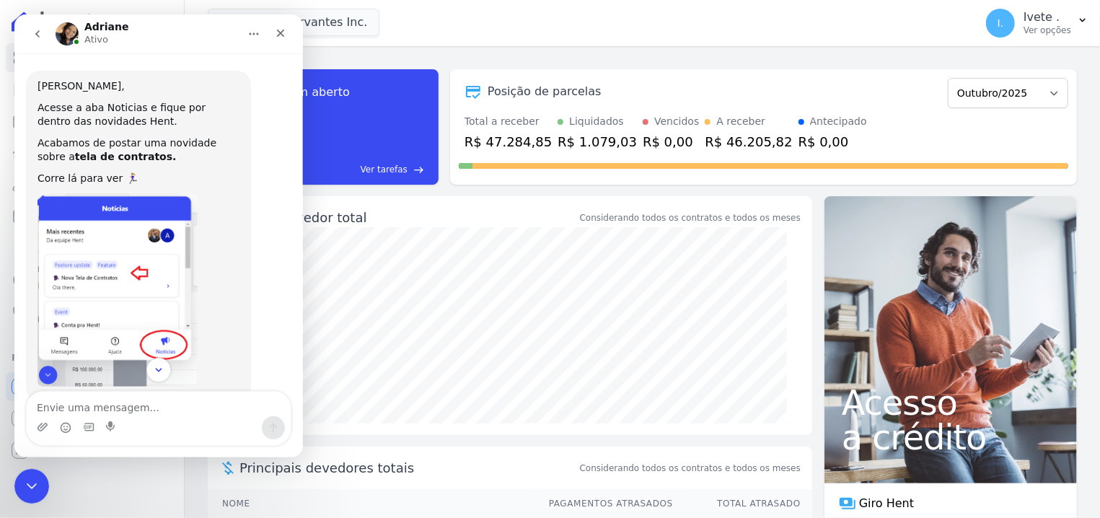
scroll to position [40, 0]
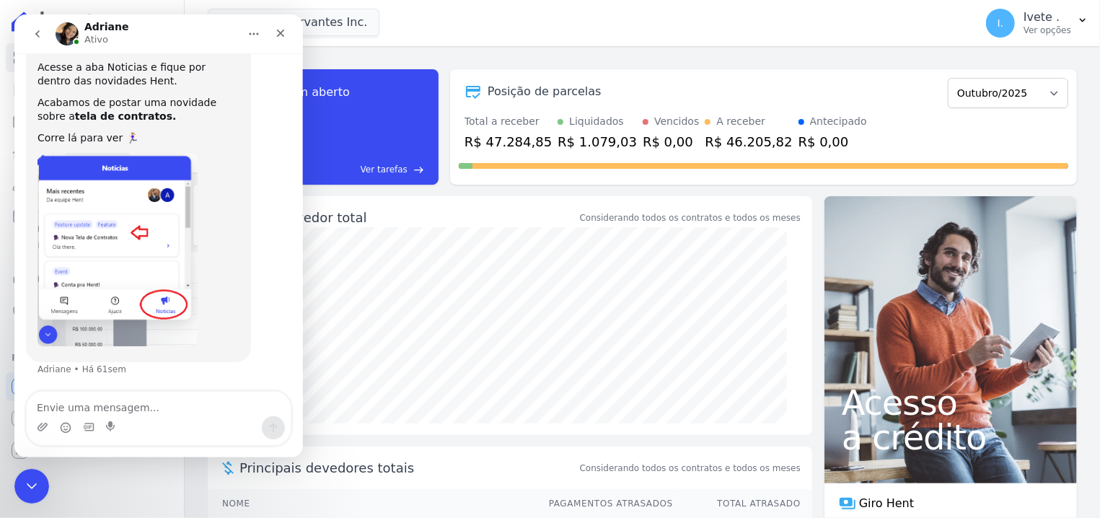
click at [33, 45] on button "go back" at bounding box center [37, 33] width 27 height 27
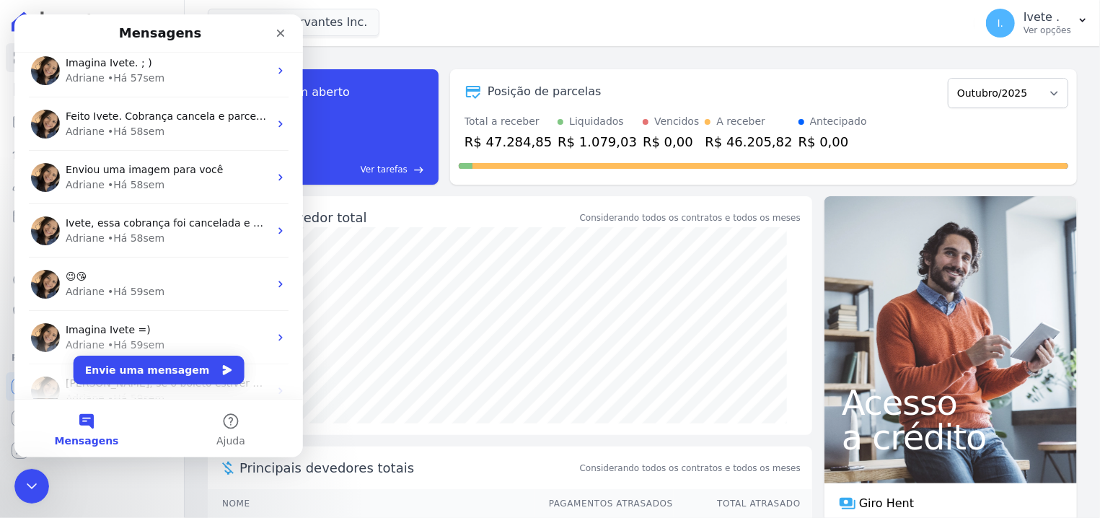
scroll to position [2968, 0]
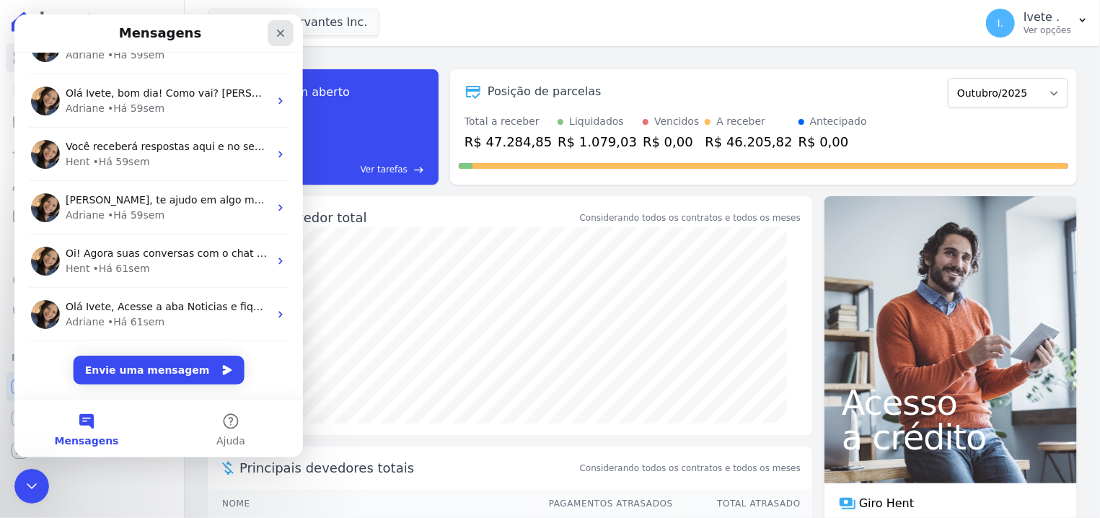
click at [284, 39] on icon "Fechar" at bounding box center [281, 33] width 12 height 12
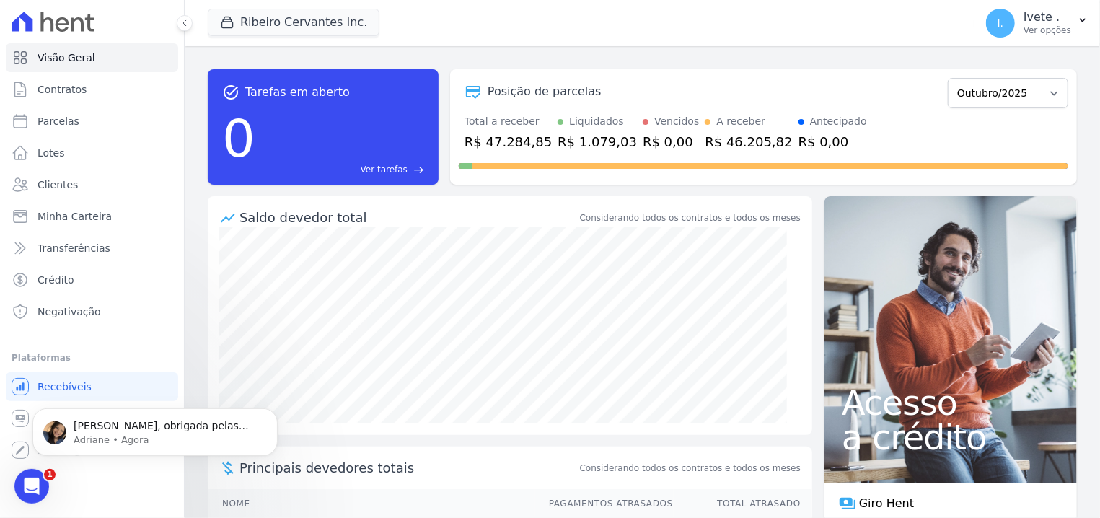
scroll to position [0, 0]
